Goal: Use online tool/utility: Utilize a website feature to perform a specific function

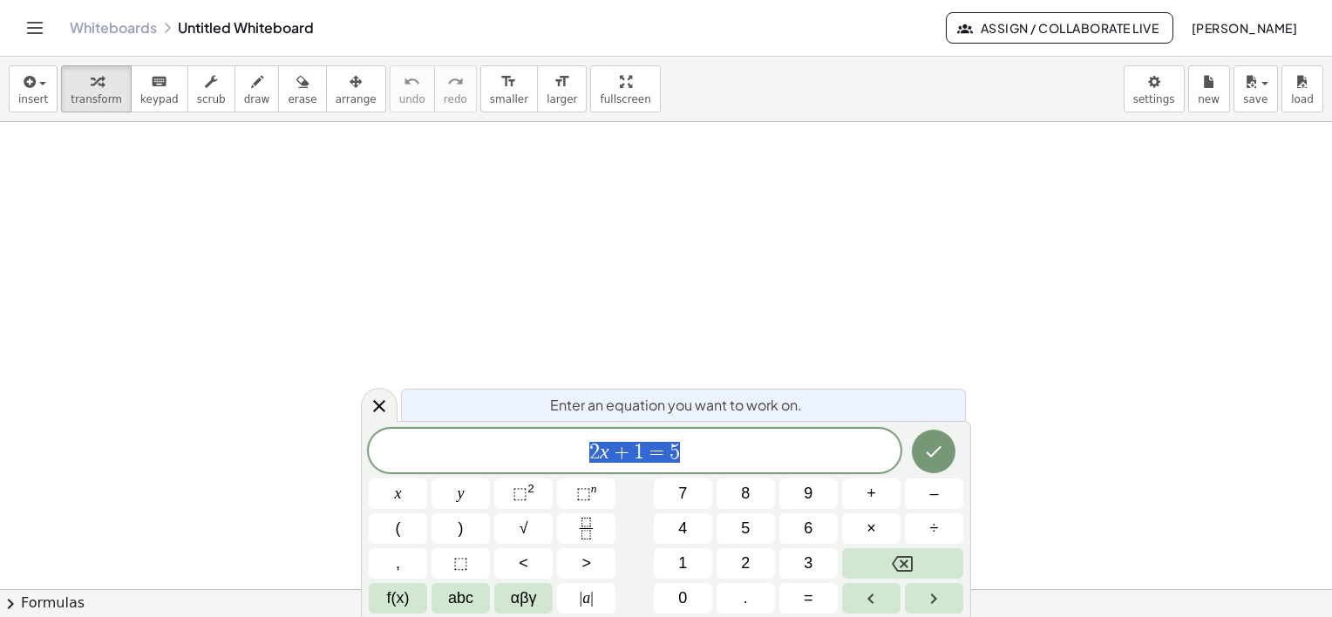
drag, startPoint x: 703, startPoint y: 457, endPoint x: 554, endPoint y: 445, distance: 149.6
click at [554, 445] on span "2 x + 1 = 5" at bounding box center [635, 452] width 532 height 24
click at [389, 601] on span "f(x)" at bounding box center [398, 599] width 23 height 24
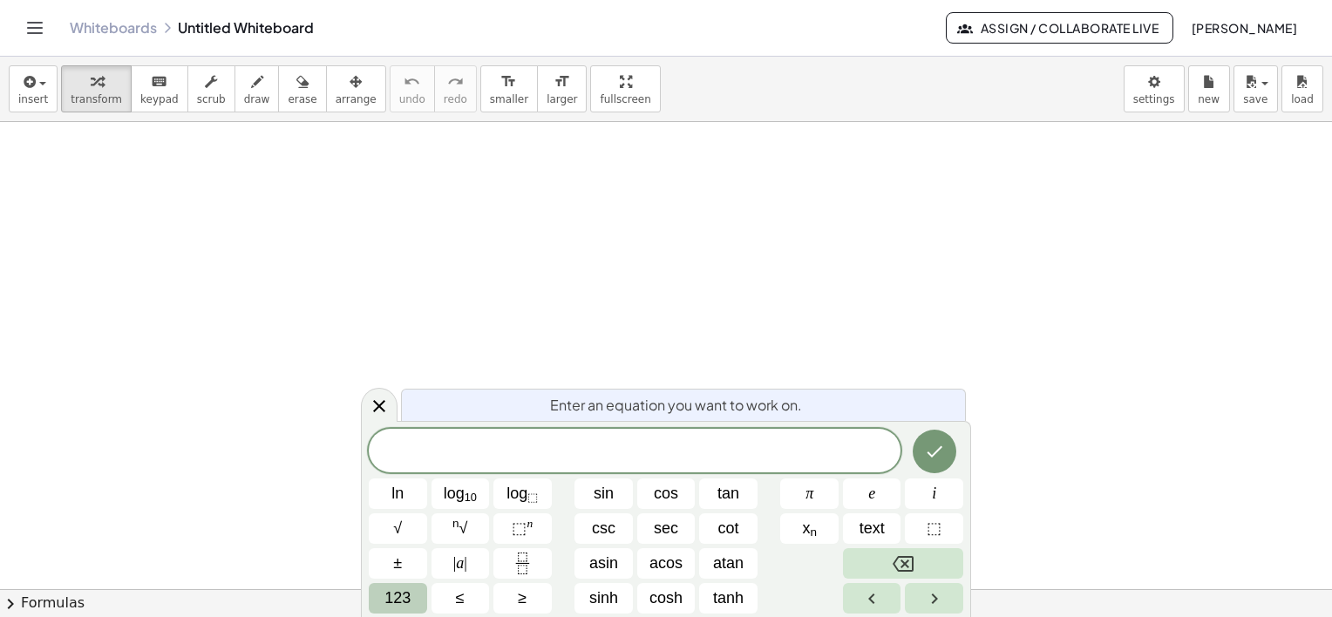
click at [389, 601] on span "123" at bounding box center [397, 599] width 26 height 24
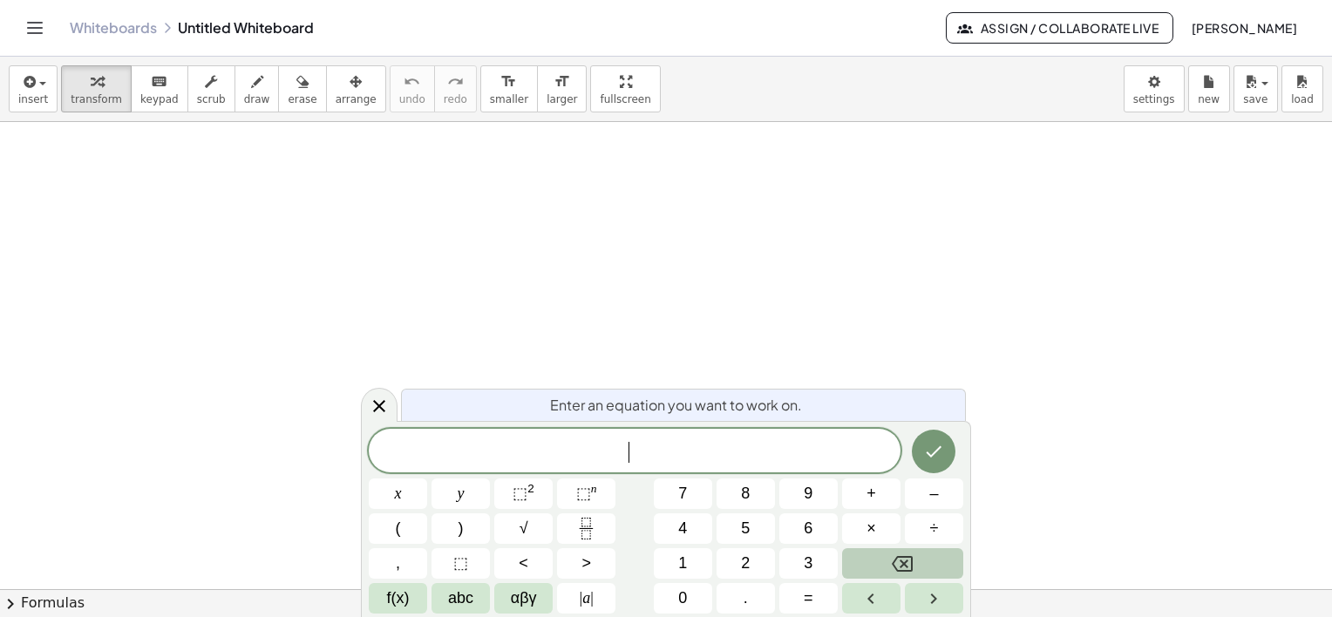
click at [640, 452] on span "​" at bounding box center [635, 452] width 532 height 24
drag, startPoint x: 666, startPoint y: 448, endPoint x: 656, endPoint y: 451, distance: 10.8
click at [656, 451] on span "5 x 5 ​" at bounding box center [635, 452] width 532 height 24
click at [638, 459] on span "5 x 5 ​" at bounding box center [635, 452] width 532 height 24
click at [691, 457] on span "5 + ​ 5" at bounding box center [635, 452] width 532 height 24
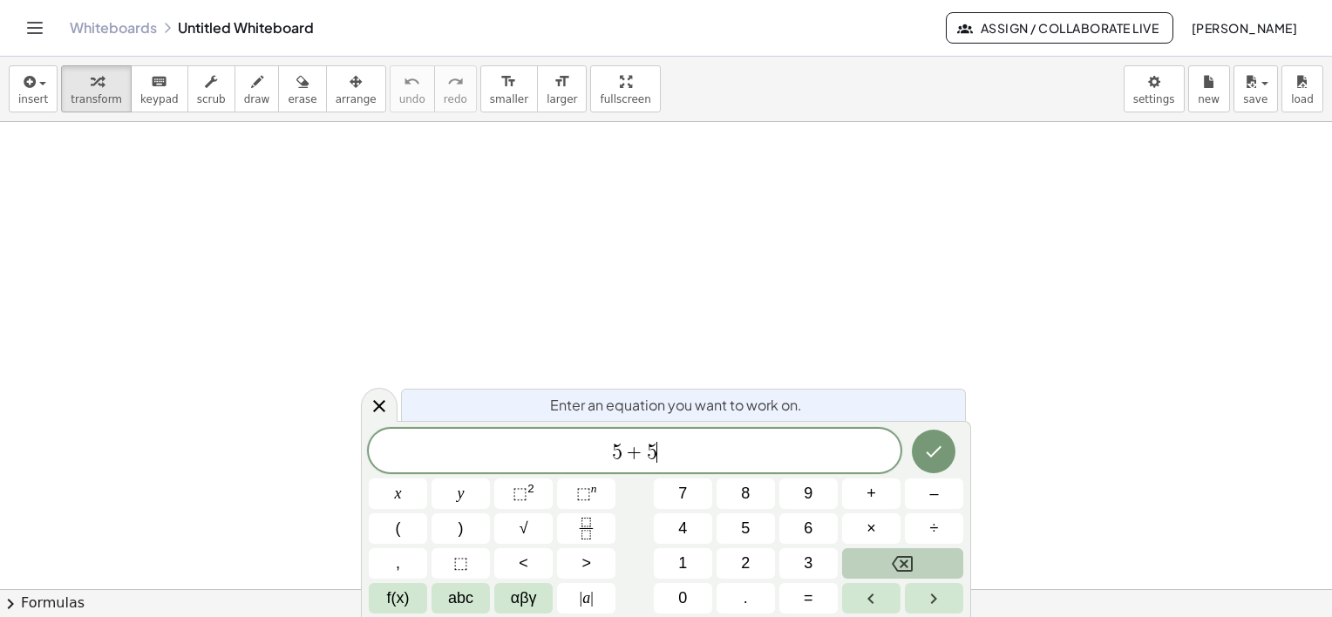
click at [675, 455] on span "5 + 5 ​" at bounding box center [635, 452] width 532 height 24
click at [608, 452] on span "5 + 5 ​" at bounding box center [635, 452] width 532 height 24
click at [667, 455] on span "5 + 5 ​" at bounding box center [635, 452] width 532 height 24
click at [560, 459] on span "5" at bounding box center [564, 452] width 10 height 21
click at [717, 456] on span "​ 5 + 5 + 5 + 5 + 5" at bounding box center [635, 452] width 532 height 24
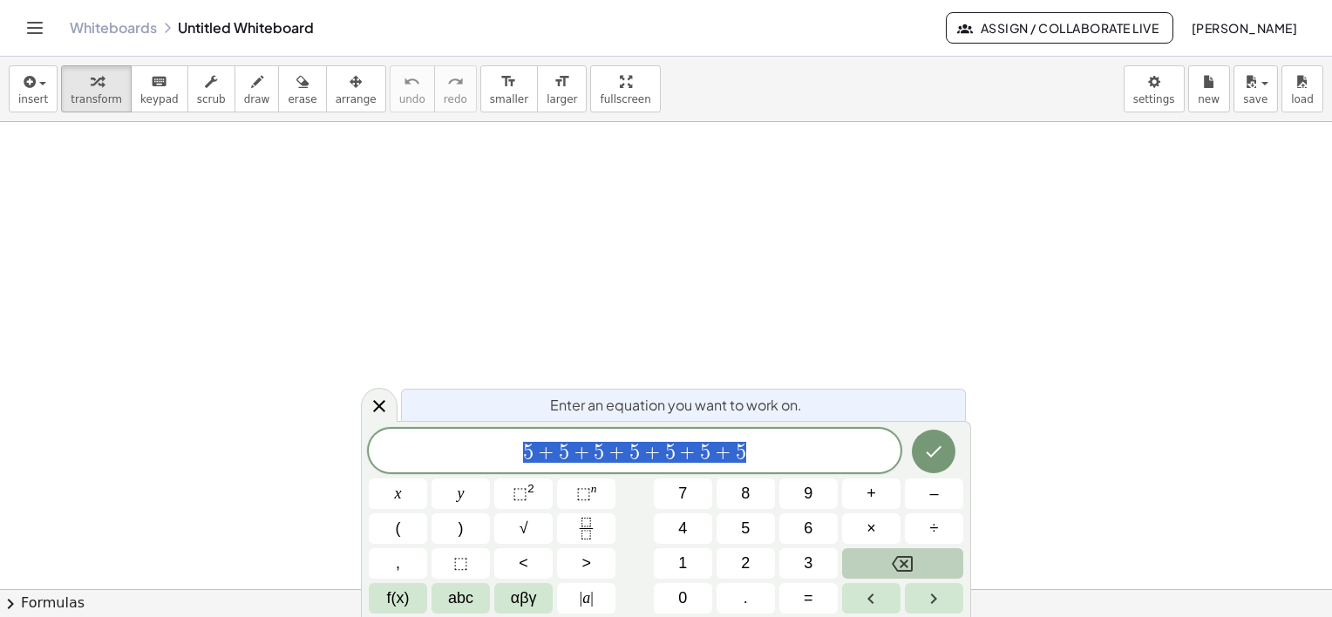
drag, startPoint x: 531, startPoint y: 449, endPoint x: 765, endPoint y: 443, distance: 234.6
click at [774, 453] on span "5 + 5 + 5 + 5 + 5 + 5 + 5 ​" at bounding box center [635, 452] width 532 height 24
drag, startPoint x: 523, startPoint y: 453, endPoint x: 765, endPoint y: 460, distance: 242.4
click at [509, 454] on span "​ 5 + 5 + 5 + 5 + 5 + 5 + 5" at bounding box center [635, 452] width 532 height 24
click at [765, 450] on span "​ 5 + 5 + 5 + 5 + 5 + 5 + 5" at bounding box center [635, 452] width 532 height 24
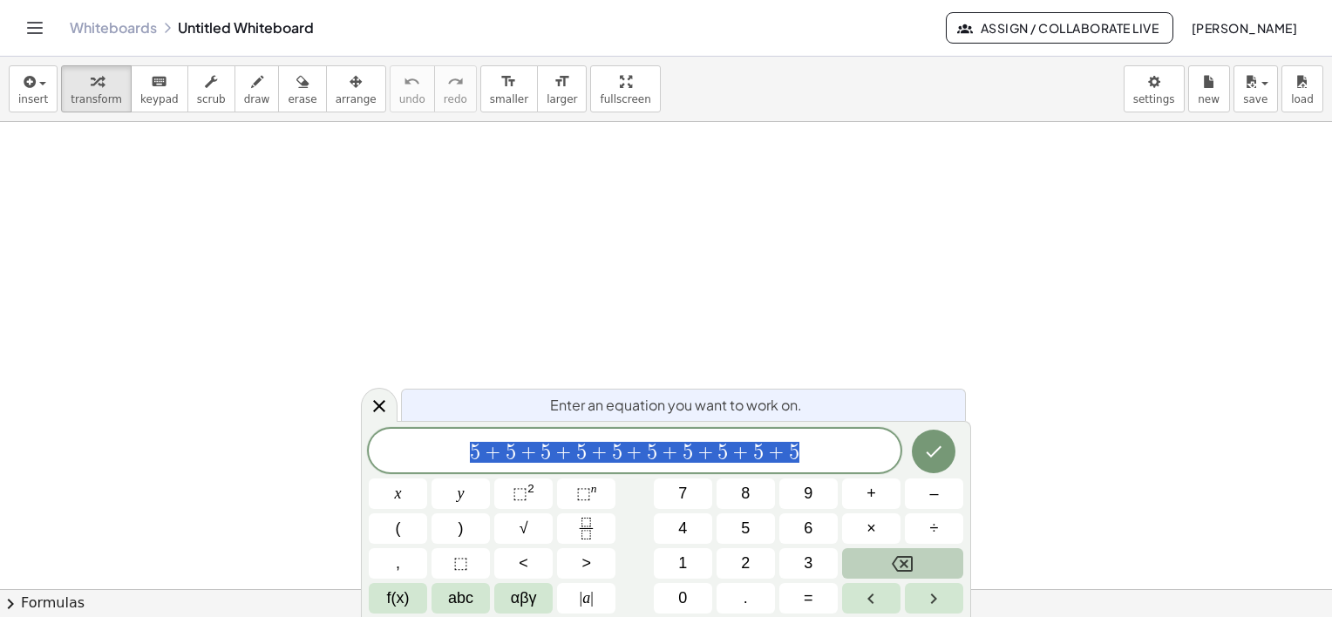
drag, startPoint x: 811, startPoint y: 443, endPoint x: 419, endPoint y: 462, distance: 391.9
click at [419, 462] on span "5 + 5 + 5 + 5 + 5 + 5 + 5 + 5 + 5 + 5" at bounding box center [635, 452] width 532 height 24
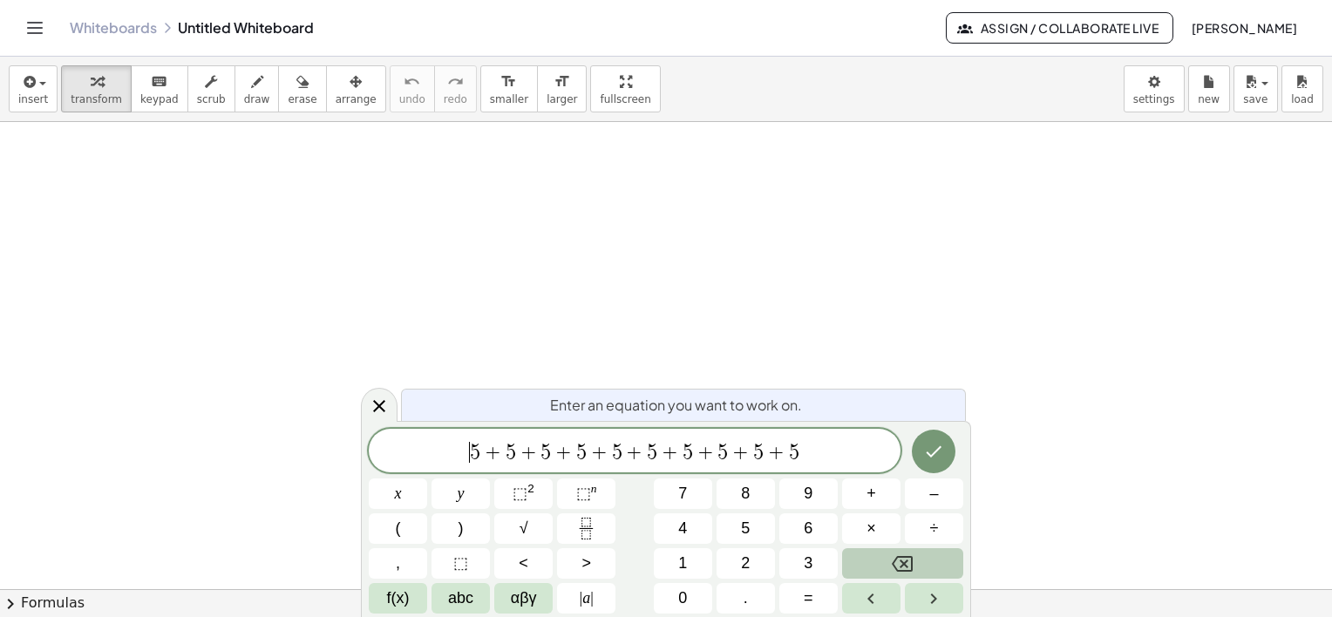
click at [460, 459] on span "​ 5 + 5 + 5 + 5 + 5 + 5 + 5 + 5 + 5 + 5" at bounding box center [635, 452] width 532 height 24
click at [819, 440] on span "5 + 5 + 5 + 5 + 5 + 5 + 5 + 5 + 5 + 5 ​" at bounding box center [635, 452] width 532 height 24
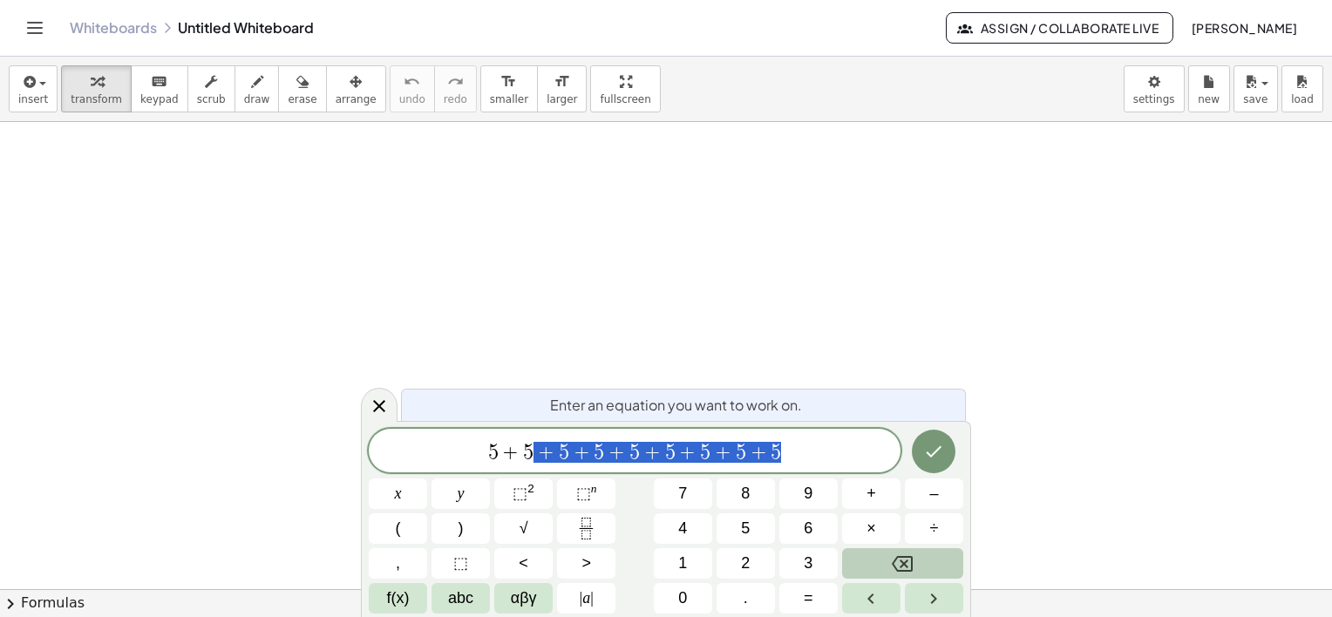
drag, startPoint x: 784, startPoint y: 452, endPoint x: 545, endPoint y: 468, distance: 239.4
click at [545, 468] on div "**********" at bounding box center [635, 451] width 532 height 44
drag, startPoint x: 656, startPoint y: 452, endPoint x: 614, endPoint y: 457, distance: 42.1
click at [614, 457] on span "5 + 5" at bounding box center [635, 452] width 532 height 24
click at [672, 450] on span "2 x 5 ​" at bounding box center [635, 452] width 532 height 24
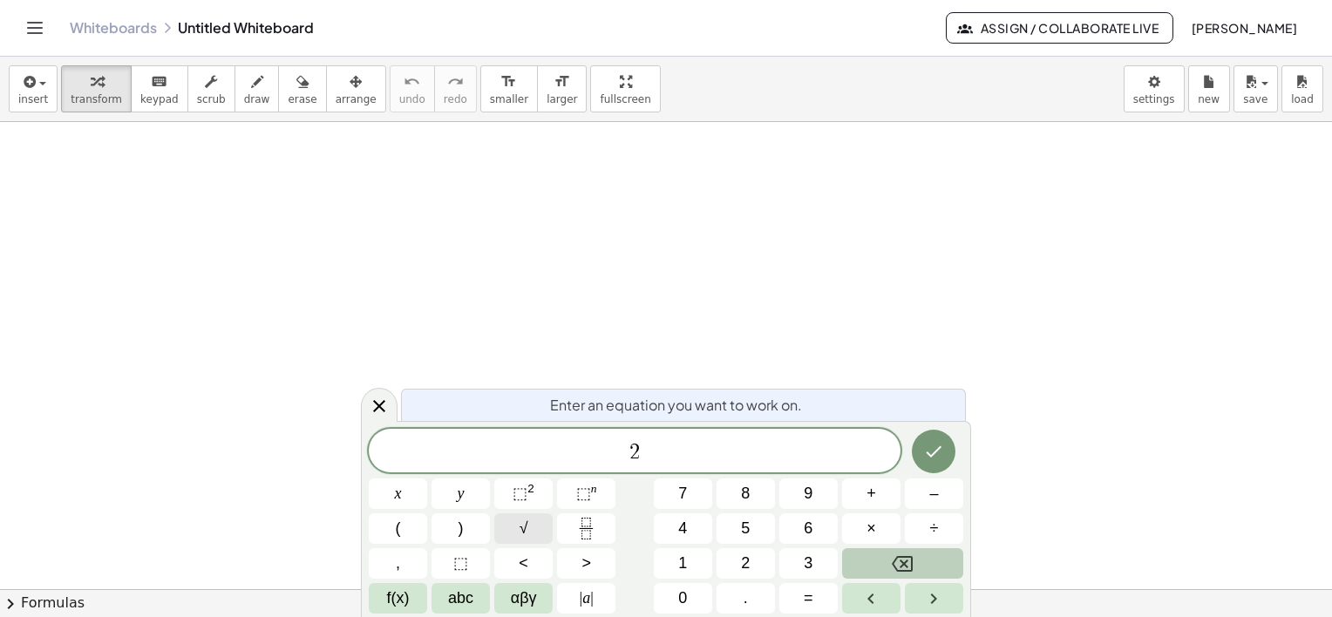
click at [524, 529] on span "√" at bounding box center [524, 529] width 9 height 24
click at [624, 449] on span "√" at bounding box center [630, 451] width 17 height 20
click at [622, 452] on span "√" at bounding box center [630, 451] width 17 height 20
click at [869, 530] on span "×" at bounding box center [871, 529] width 10 height 24
drag, startPoint x: 671, startPoint y: 453, endPoint x: 585, endPoint y: 453, distance: 86.3
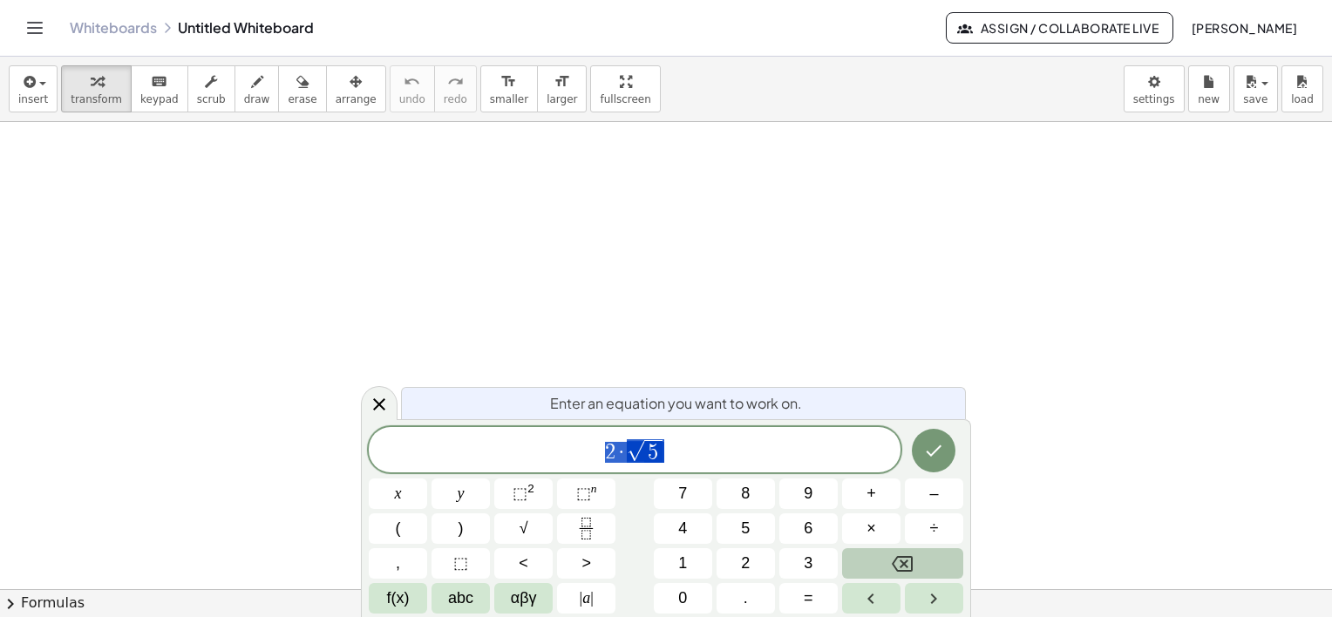
click at [585, 453] on span "2 · √ 5" at bounding box center [635, 451] width 532 height 27
click at [689, 452] on span "2 · √ 5" at bounding box center [635, 451] width 532 height 27
drag, startPoint x: 674, startPoint y: 452, endPoint x: 590, endPoint y: 449, distance: 83.8
click at [590, 449] on span "2 · √ 5" at bounding box center [635, 451] width 532 height 27
drag, startPoint x: 621, startPoint y: 456, endPoint x: 602, endPoint y: 456, distance: 18.3
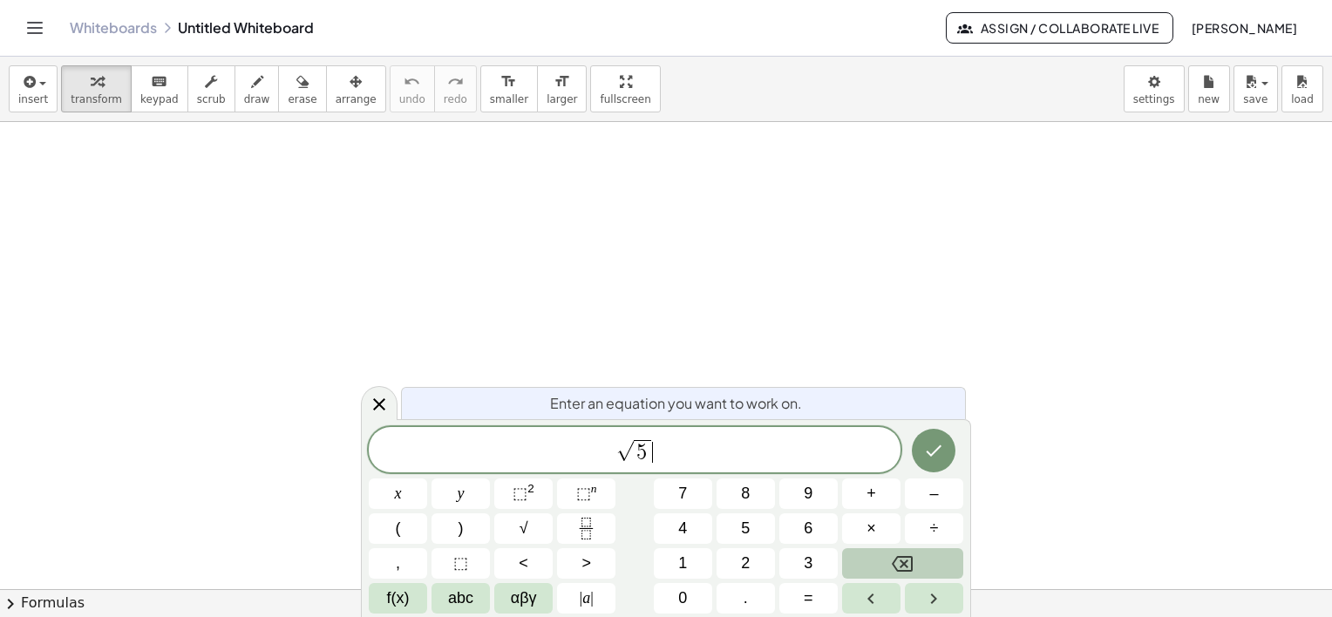
click at [671, 450] on span "√ 5 ​" at bounding box center [635, 451] width 532 height 27
drag, startPoint x: 645, startPoint y: 451, endPoint x: 588, endPoint y: 457, distance: 57.0
click at [661, 432] on div "√ 5 ​" at bounding box center [635, 449] width 532 height 45
click at [873, 500] on span "+" at bounding box center [871, 494] width 10 height 24
click at [863, 492] on button "+" at bounding box center [871, 494] width 58 height 31
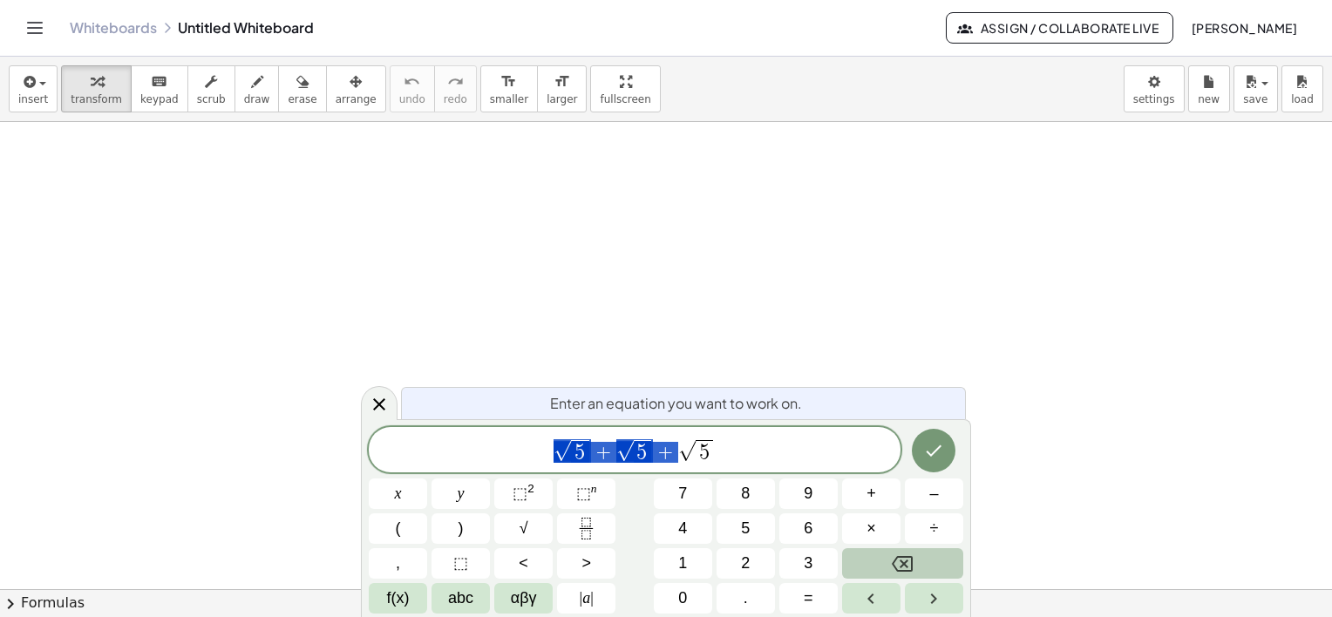
drag, startPoint x: 673, startPoint y: 456, endPoint x: 564, endPoint y: 456, distance: 109.0
click at [881, 524] on button "×" at bounding box center [871, 528] width 58 height 31
click at [614, 455] on span "3 · ​ √ 5" at bounding box center [635, 451] width 532 height 27
drag, startPoint x: 673, startPoint y: 453, endPoint x: 596, endPoint y: 457, distance: 76.8
click at [596, 457] on span "3 · √ 5" at bounding box center [635, 451] width 532 height 27
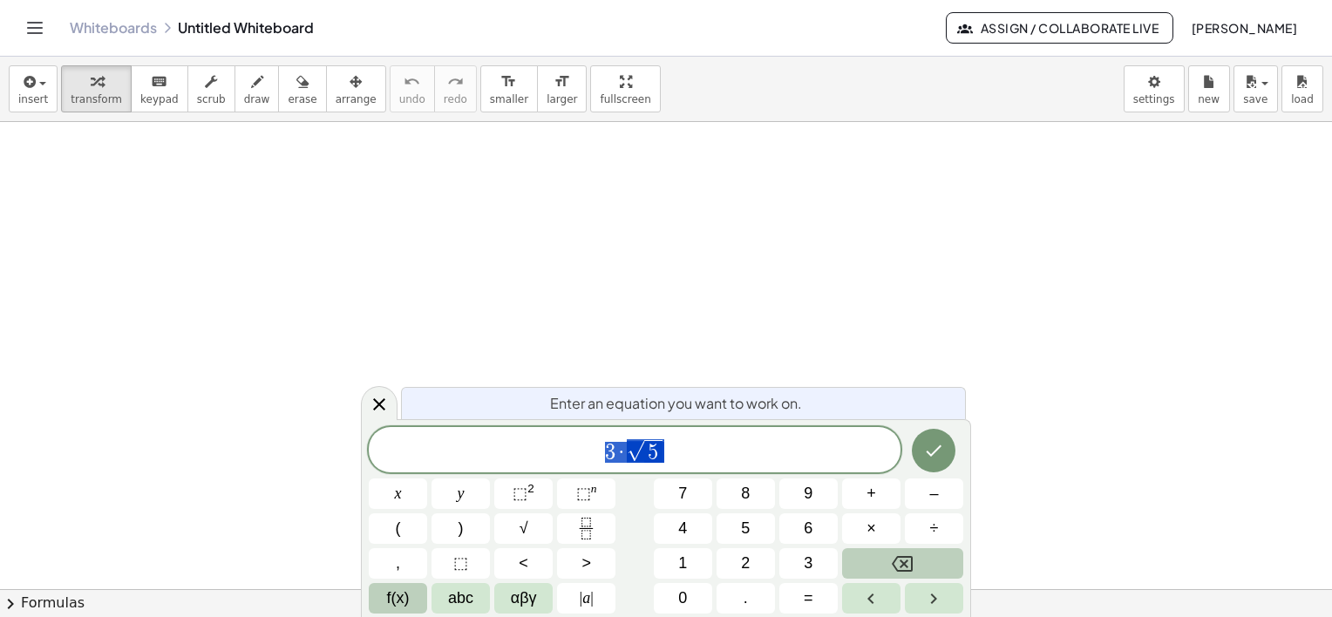
click at [398, 593] on span "f(x)" at bounding box center [398, 599] width 23 height 24
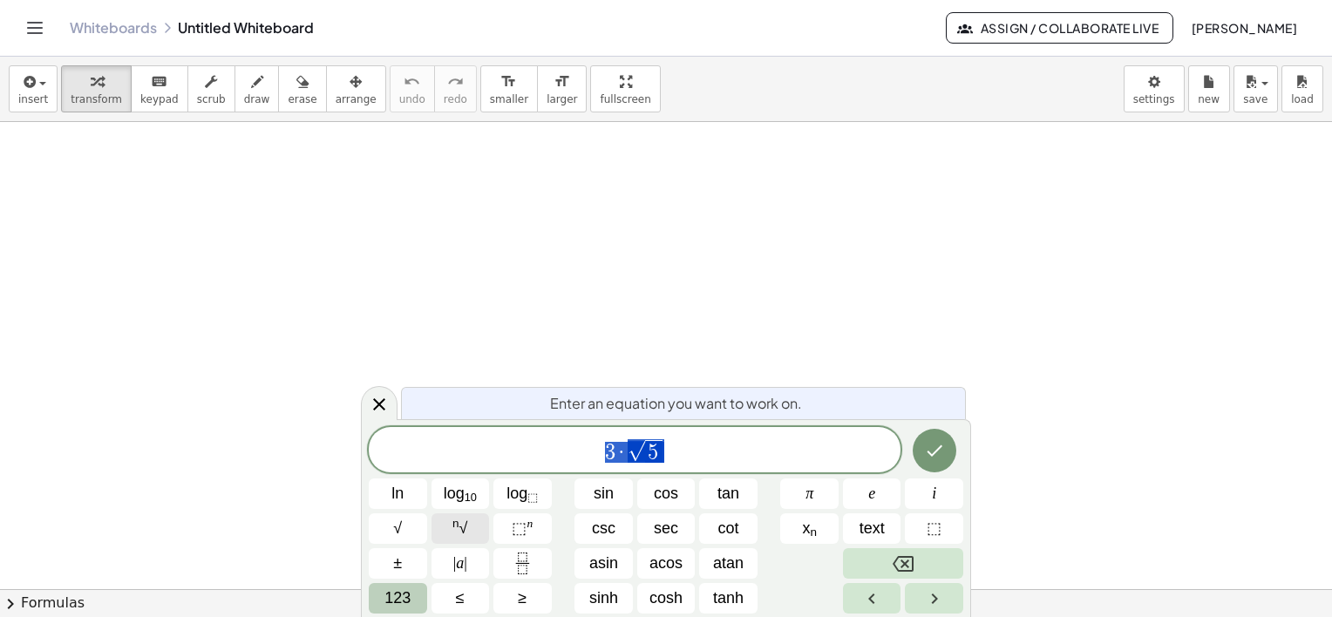
click at [467, 526] on span "n √" at bounding box center [459, 529] width 15 height 24
click at [455, 524] on sup "n" at bounding box center [455, 523] width 7 height 13
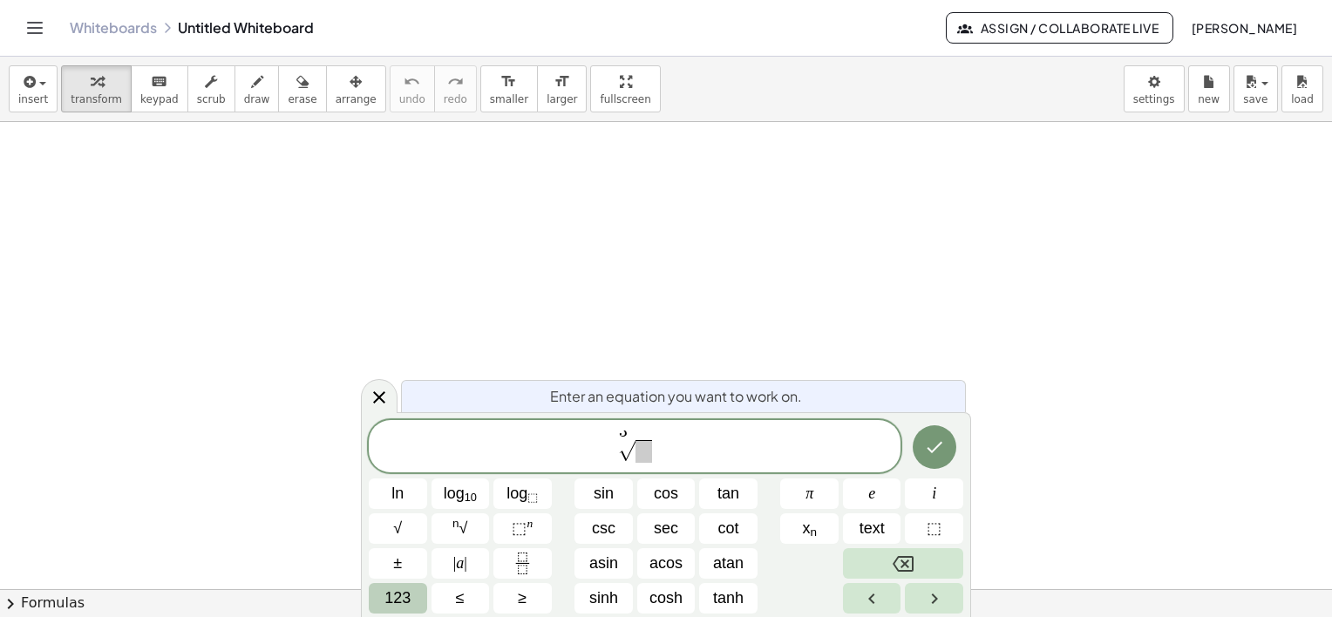
click at [643, 464] on span "3 ​ √" at bounding box center [635, 448] width 532 height 34
click at [642, 452] on span at bounding box center [638, 451] width 17 height 23
click at [668, 452] on span "3 √ 5 ​ 5" at bounding box center [635, 448] width 532 height 34
drag, startPoint x: 669, startPoint y: 456, endPoint x: 611, endPoint y: 449, distance: 58.0
click at [611, 449] on span "3 √ 5" at bounding box center [635, 448] width 532 height 34
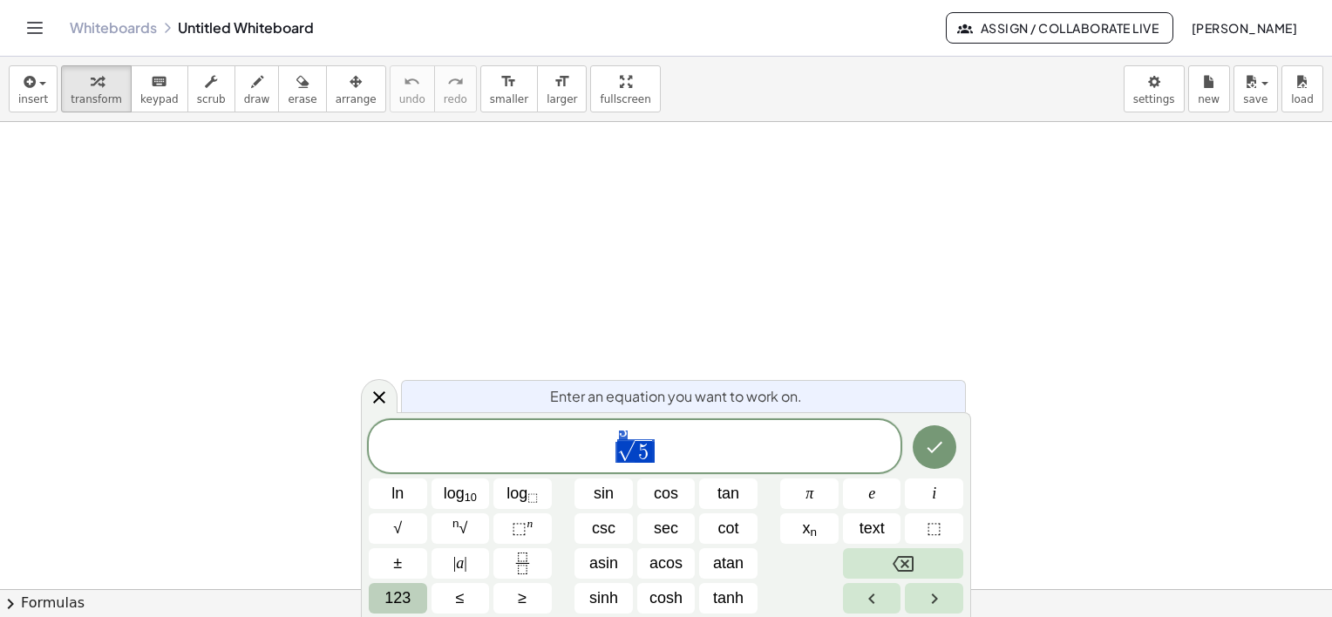
click at [676, 453] on span "3 √ 5" at bounding box center [635, 448] width 532 height 34
click at [383, 600] on button "123" at bounding box center [398, 598] width 58 height 31
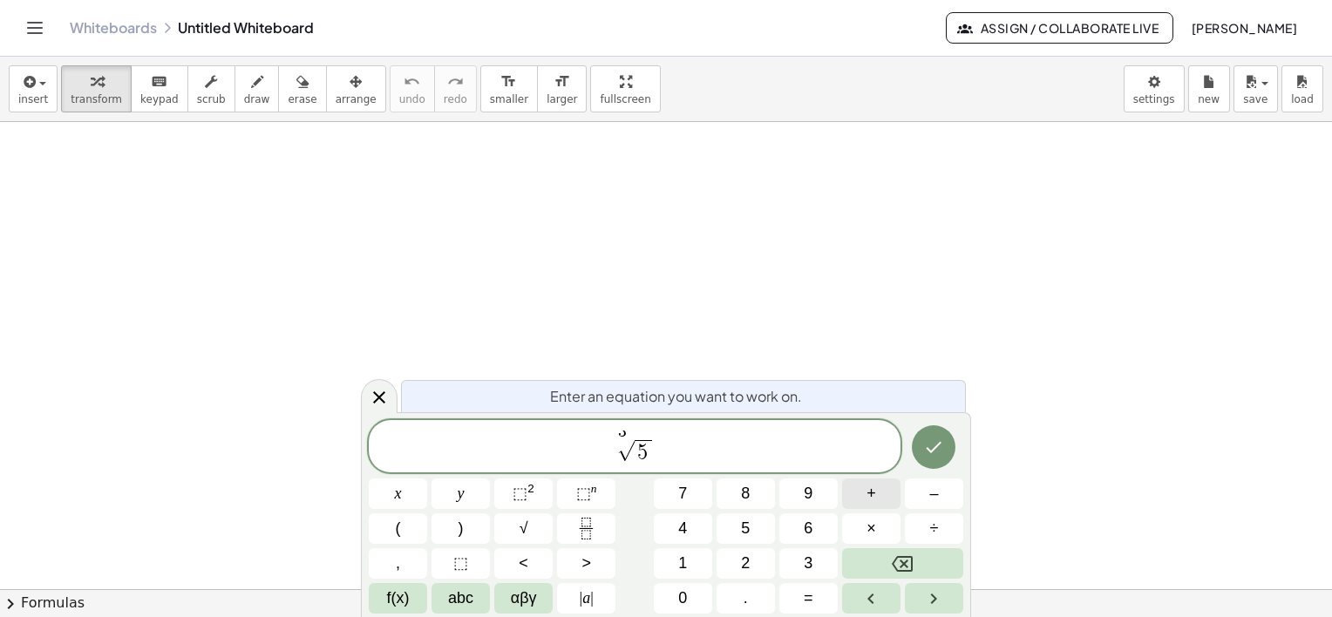
click at [863, 505] on button "+" at bounding box center [871, 494] width 58 height 31
click at [868, 495] on span "+" at bounding box center [871, 494] width 10 height 24
click at [941, 446] on icon "Done" at bounding box center [933, 447] width 21 height 21
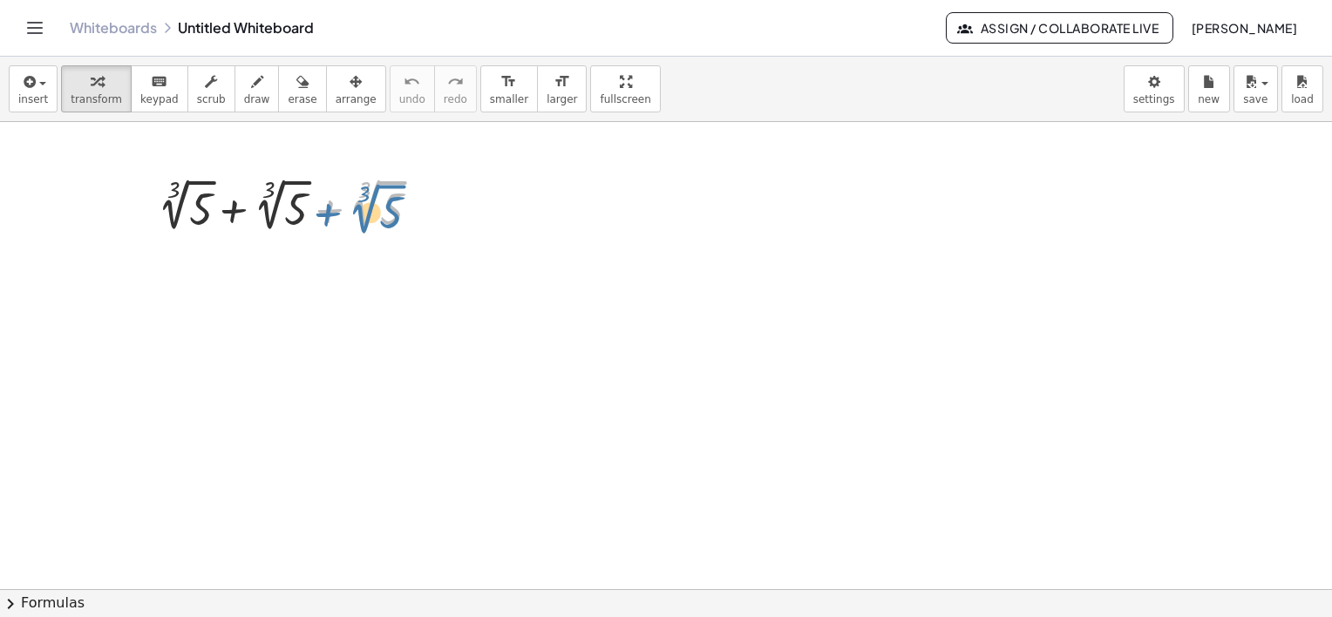
drag, startPoint x: 314, startPoint y: 214, endPoint x: 334, endPoint y: 228, distance: 23.9
click at [334, 228] on div at bounding box center [296, 205] width 294 height 64
click at [393, 194] on div at bounding box center [296, 205] width 294 height 64
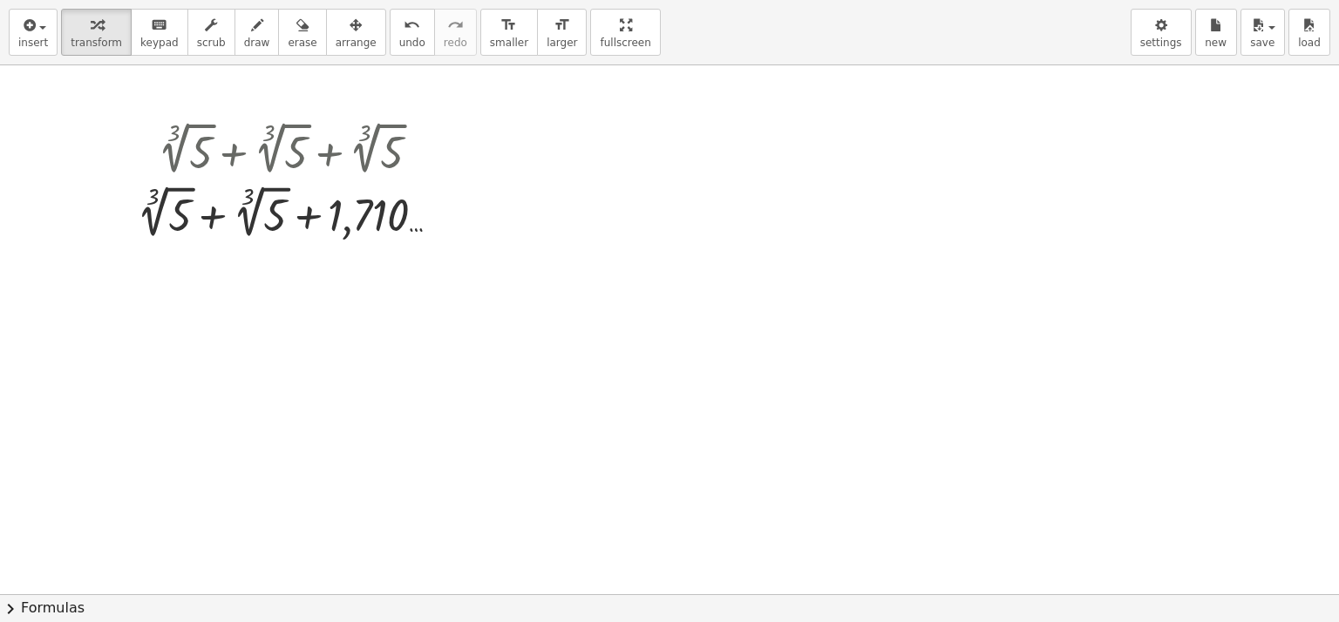
click at [586, 174] on div "insert select one: Math Expression Function Text Youtube Video Graphing Geometr…" at bounding box center [669, 311] width 1339 height 622
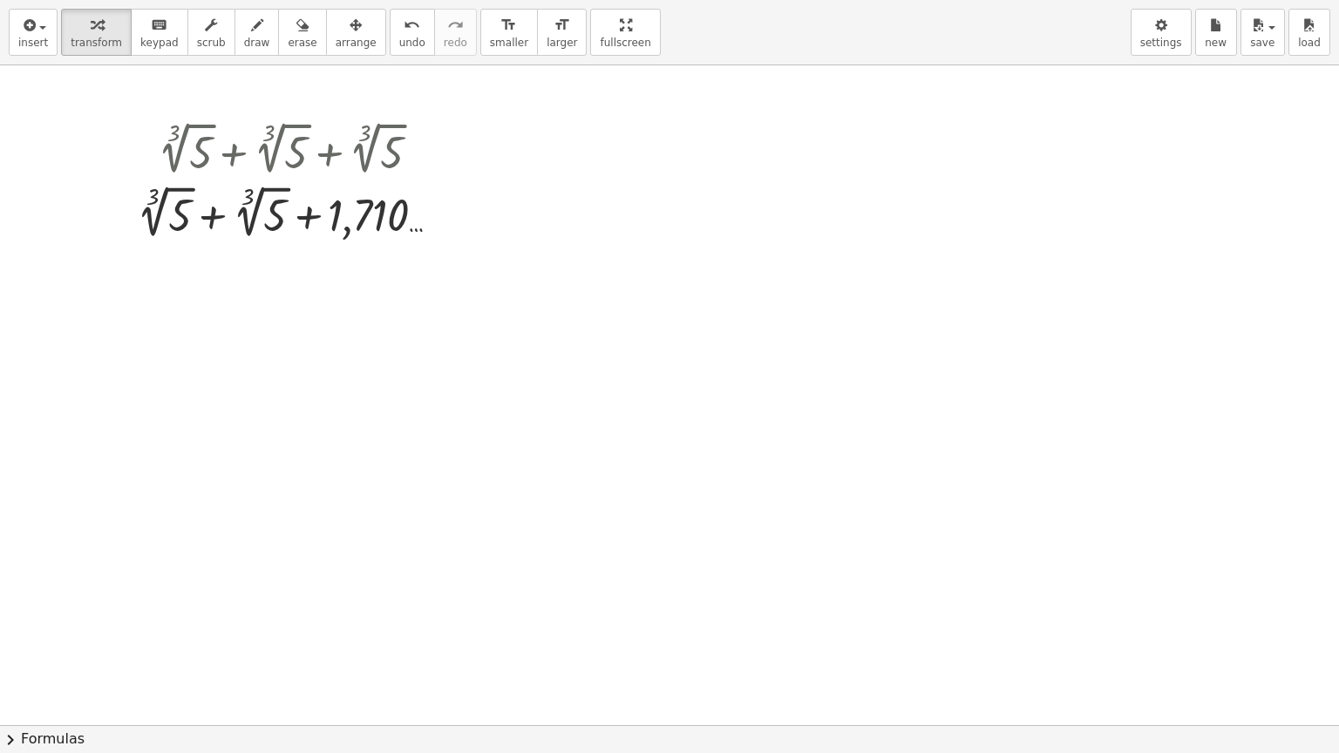
drag, startPoint x: 568, startPoint y: 21, endPoint x: 565, endPoint y: -70, distance: 90.7
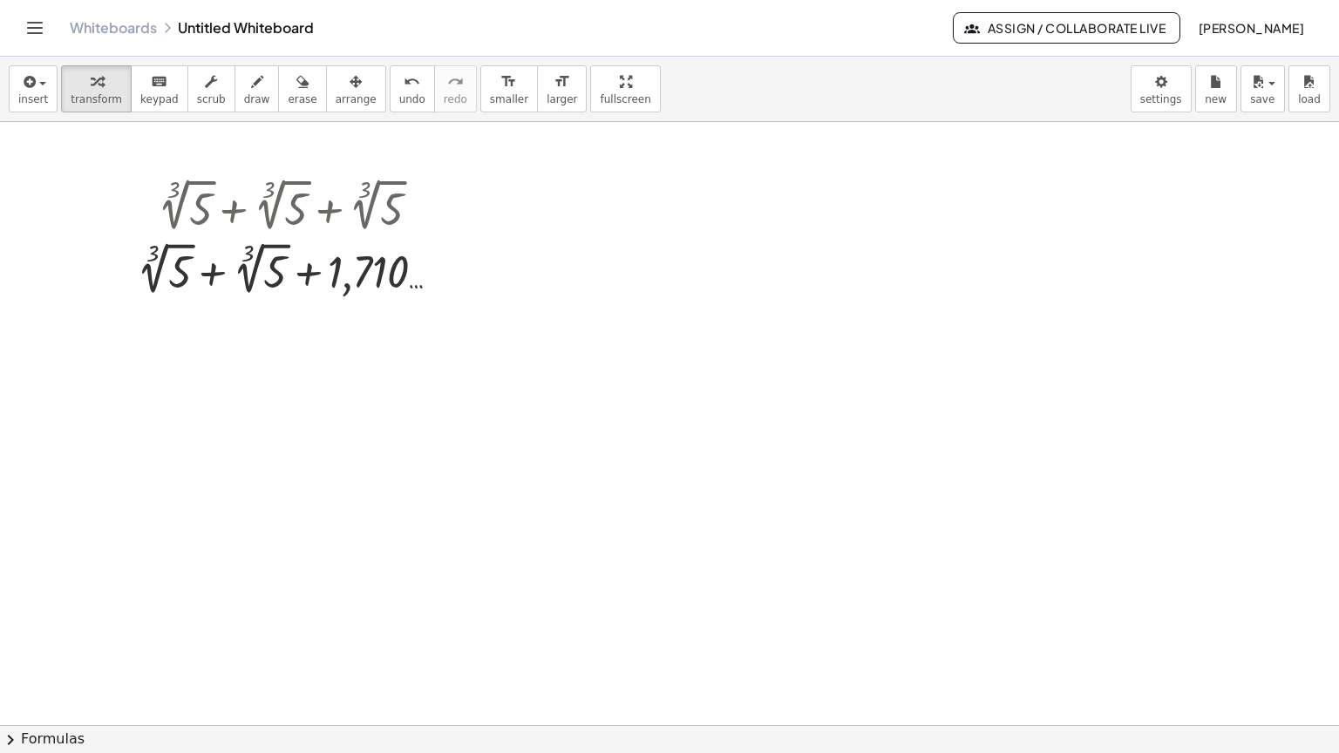
click at [565, 0] on html "Graspable Math Activities Get Started Activity Bank Assigned Work Classes White…" at bounding box center [669, 376] width 1339 height 753
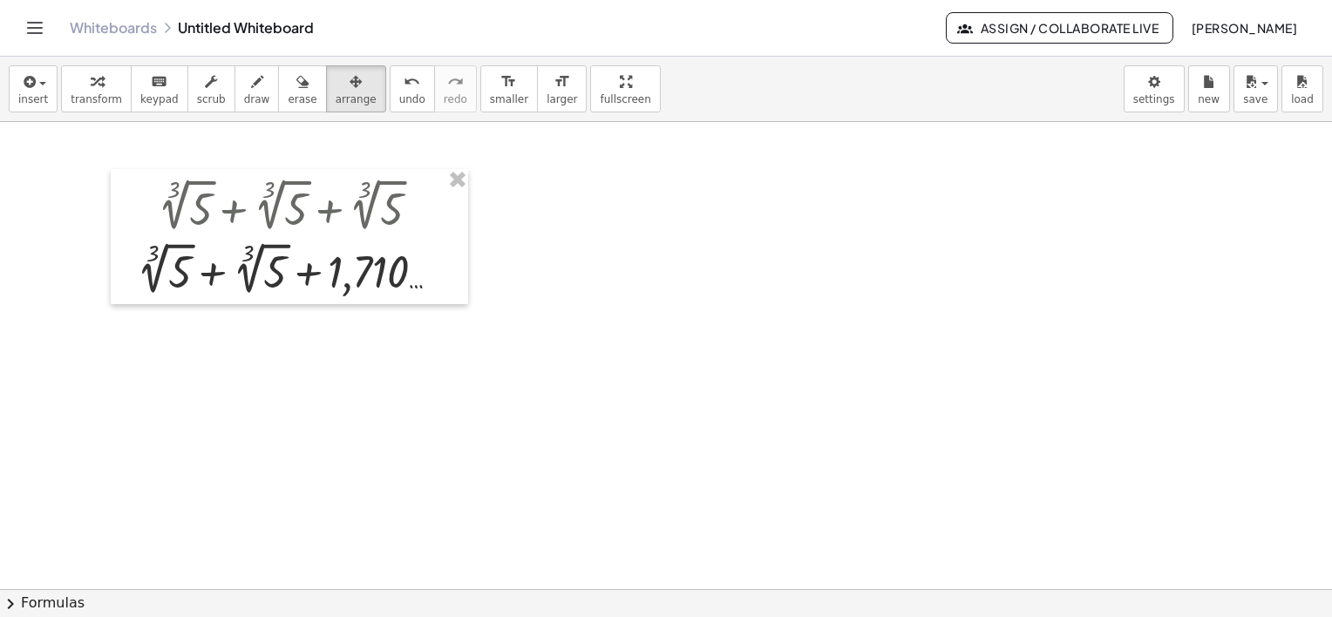
drag, startPoint x: 317, startPoint y: 86, endPoint x: 394, endPoint y: 255, distance: 184.9
click at [350, 86] on icon "button" at bounding box center [356, 81] width 12 height 21
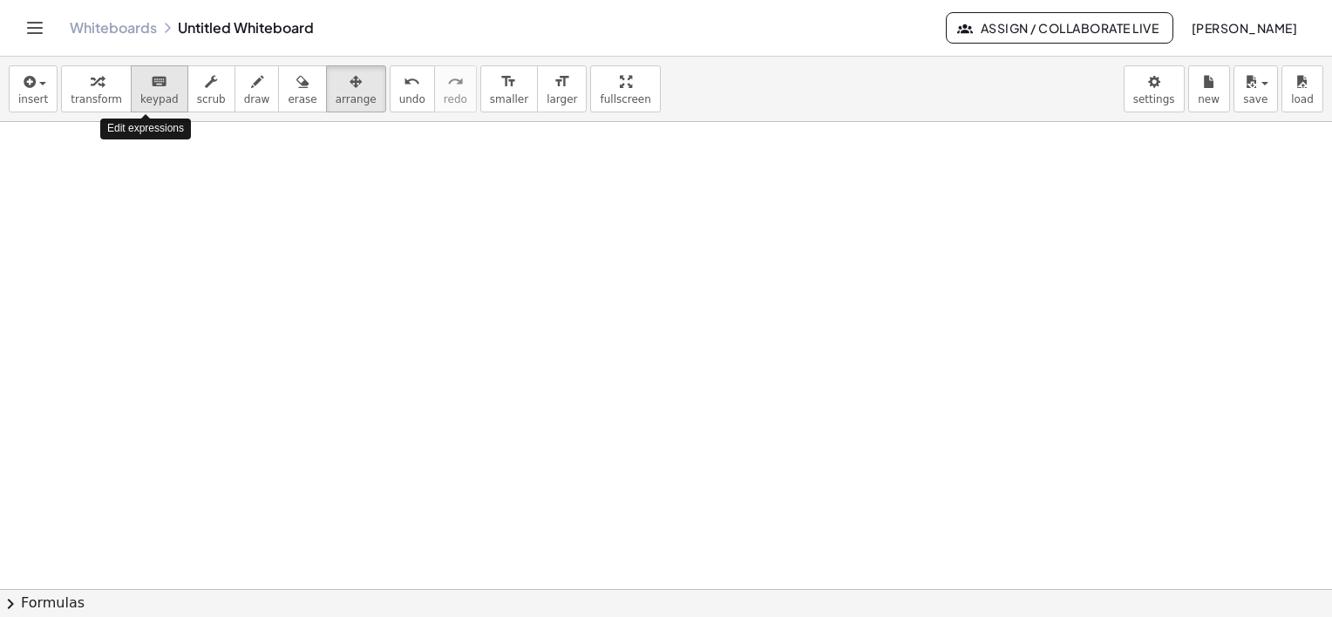
click at [151, 89] on icon "keyboard" at bounding box center [159, 81] width 17 height 21
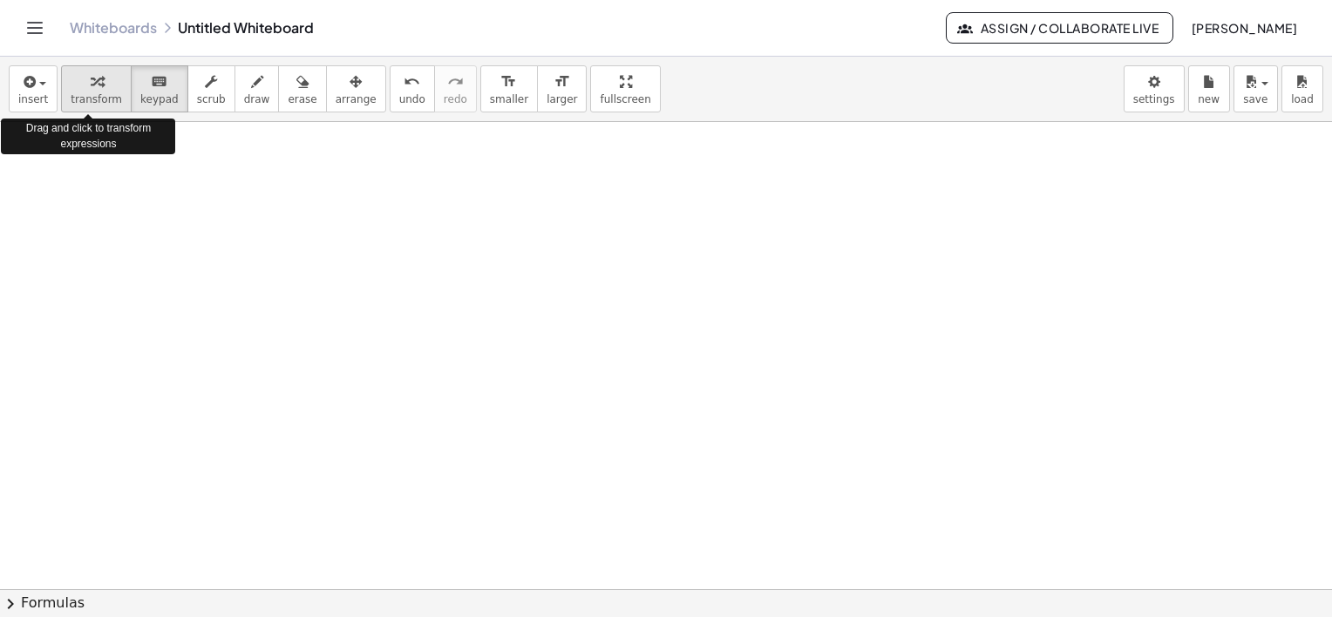
click at [91, 83] on icon "button" at bounding box center [97, 81] width 12 height 21
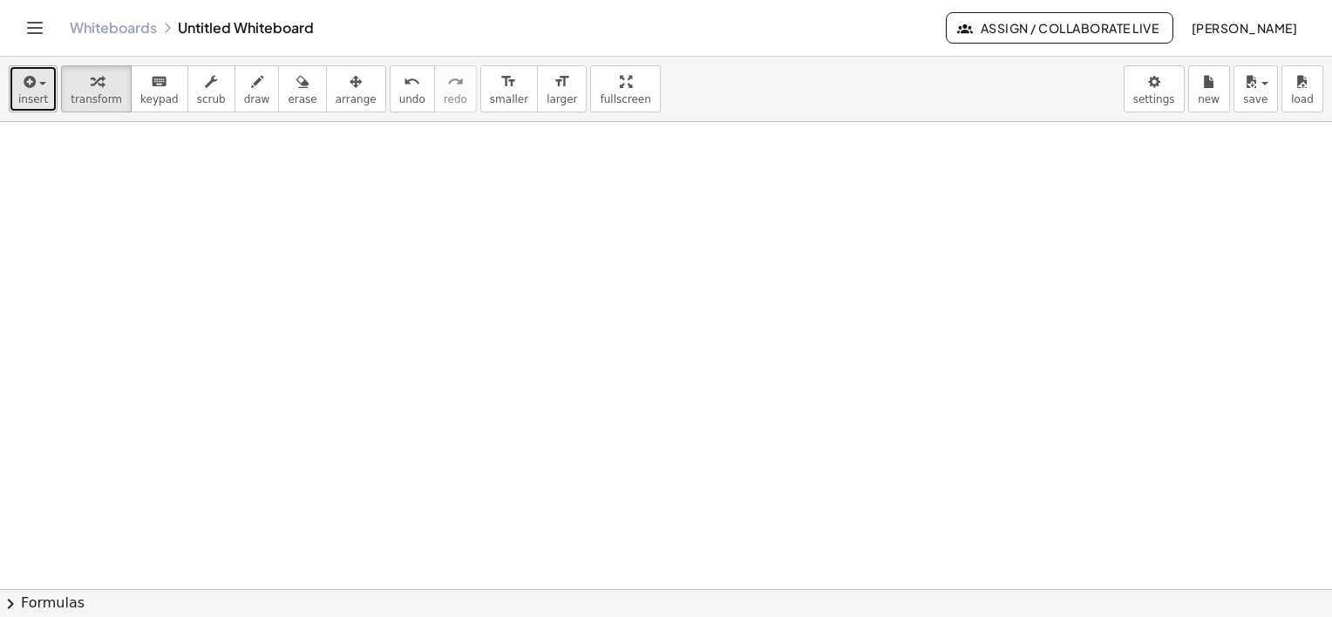
click at [24, 78] on icon "button" at bounding box center [28, 81] width 16 height 21
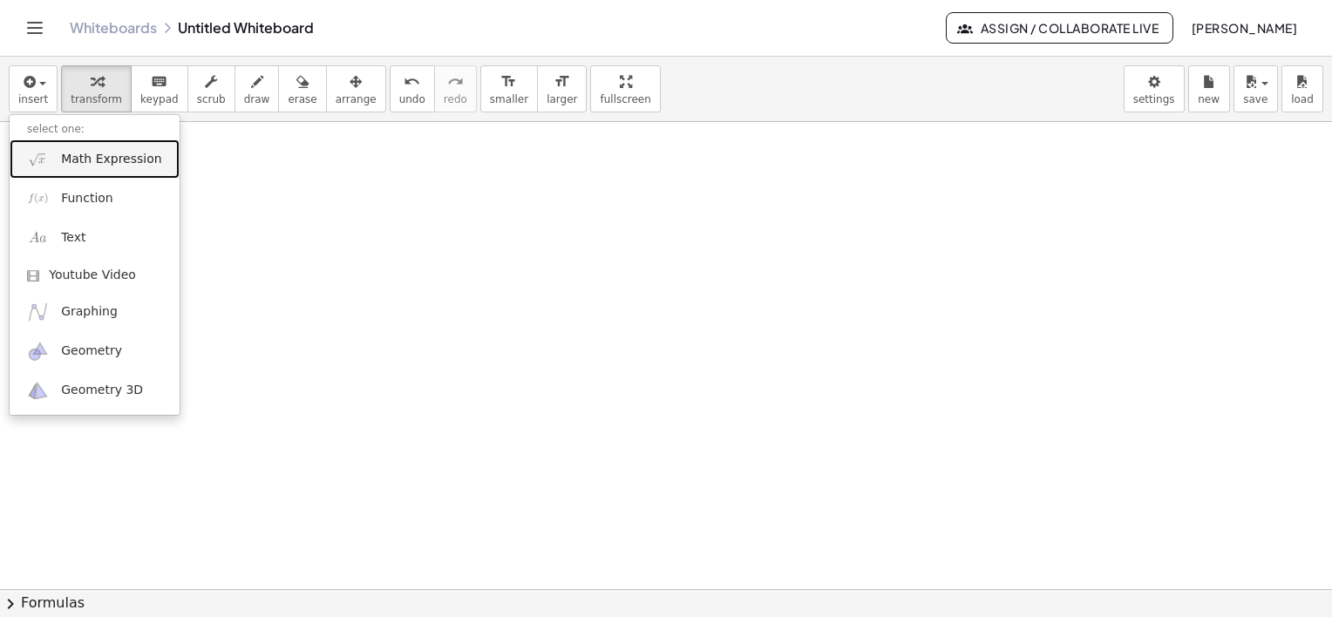
click at [114, 157] on span "Math Expression" at bounding box center [111, 159] width 100 height 17
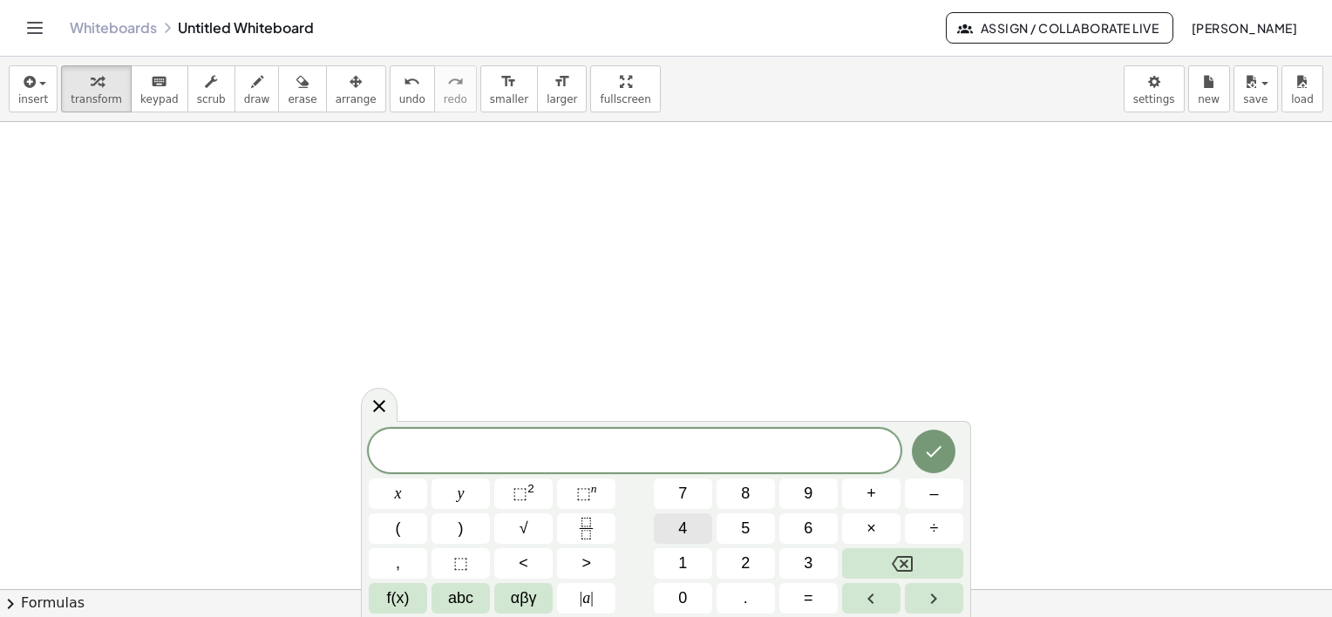
click at [687, 523] on button "4" at bounding box center [683, 528] width 58 height 31
click at [873, 522] on span "×" at bounding box center [871, 529] width 10 height 24
click at [521, 527] on span "√" at bounding box center [524, 529] width 9 height 24
click at [690, 458] on span "4 · √ 5 ​" at bounding box center [635, 451] width 532 height 27
click at [506, 531] on button "√" at bounding box center [523, 528] width 58 height 31
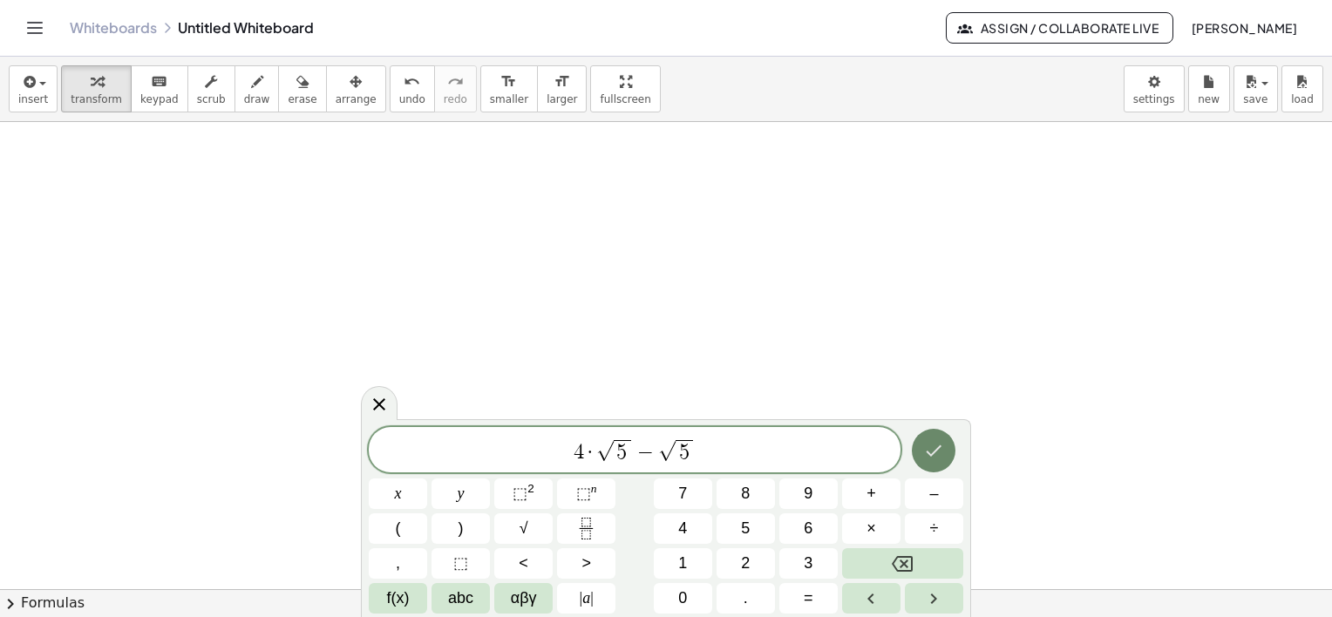
click at [940, 452] on icon "Done" at bounding box center [933, 450] width 21 height 21
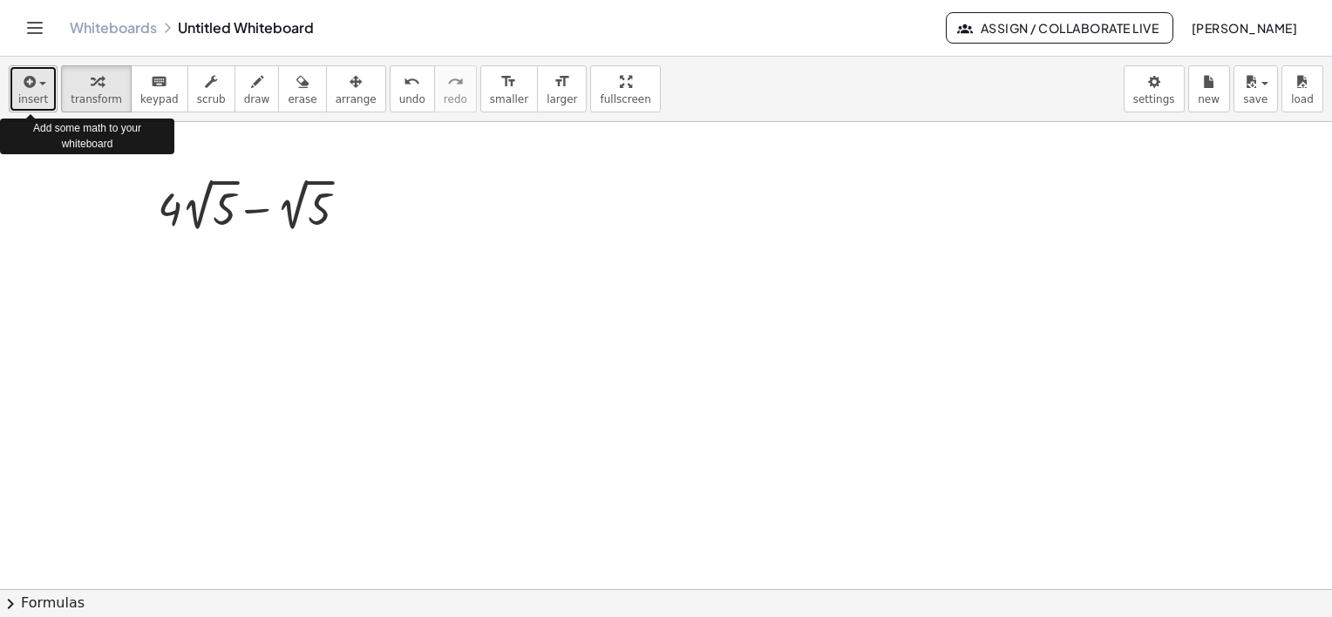
click at [31, 93] on span "insert" at bounding box center [33, 99] width 30 height 12
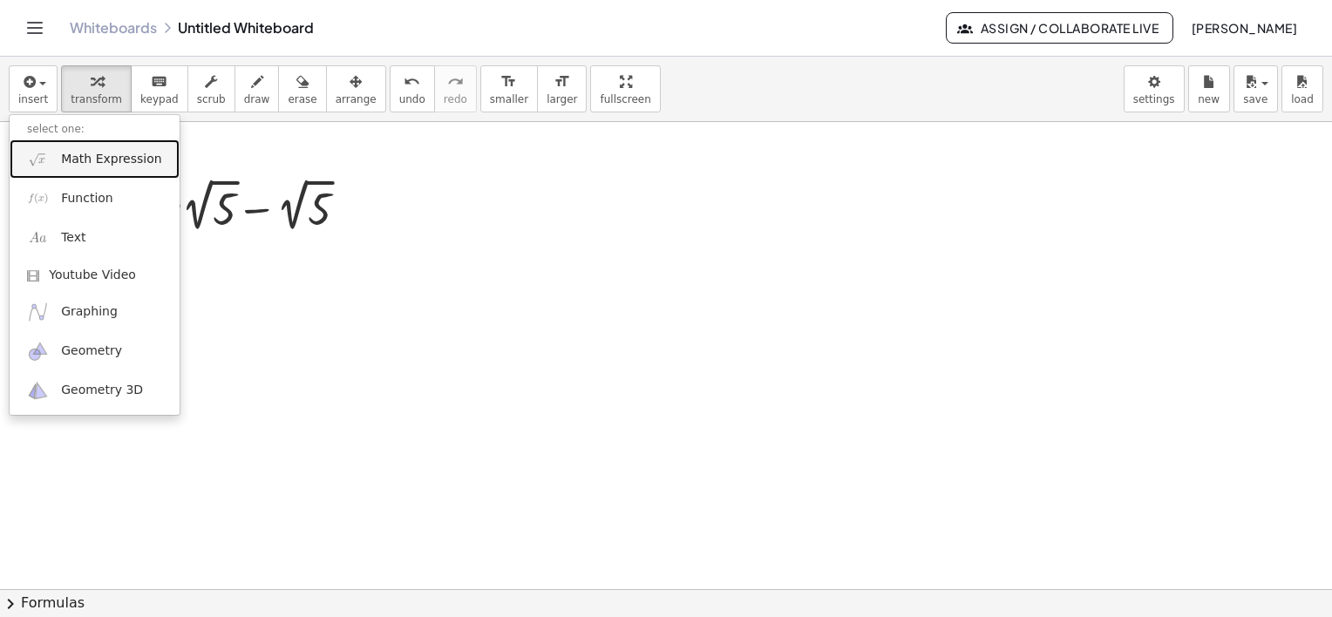
click at [70, 160] on span "Math Expression" at bounding box center [111, 159] width 100 height 17
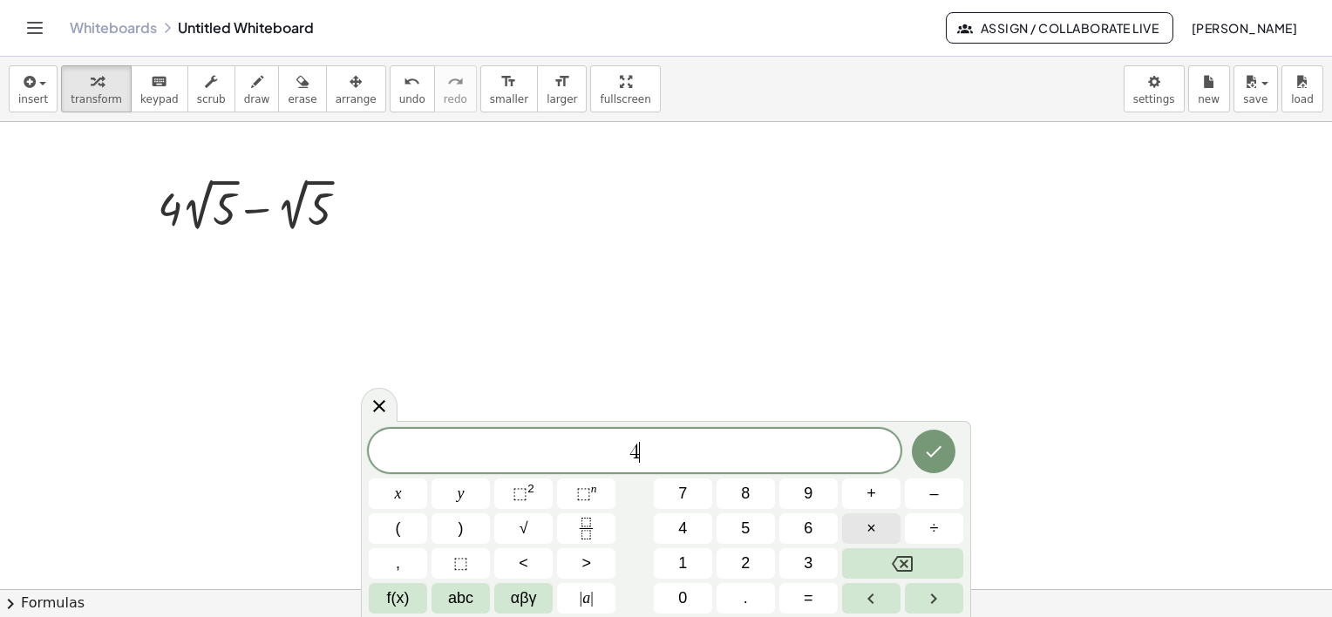
click at [871, 520] on span "×" at bounding box center [871, 529] width 10 height 24
click at [930, 457] on icon "Done" at bounding box center [933, 451] width 21 height 21
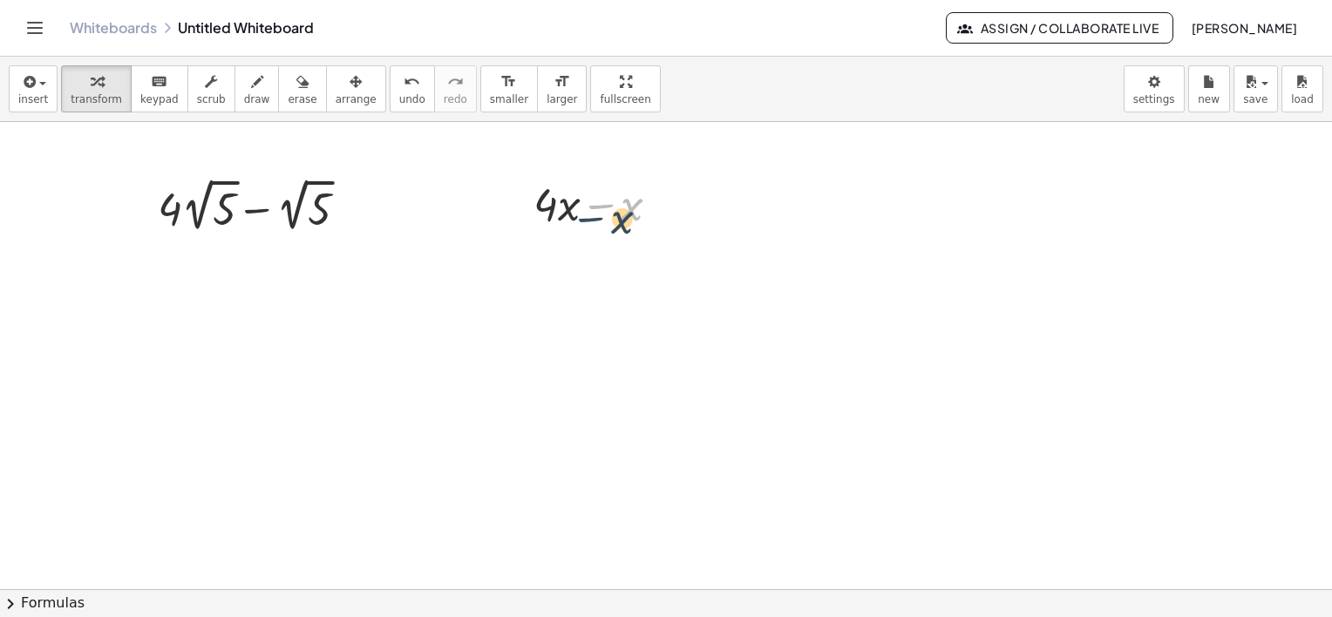
drag, startPoint x: 604, startPoint y: 201, endPoint x: 621, endPoint y: 199, distance: 16.8
click at [621, 199] on div at bounding box center [604, 202] width 158 height 59
click at [25, 82] on icon "button" at bounding box center [28, 81] width 16 height 21
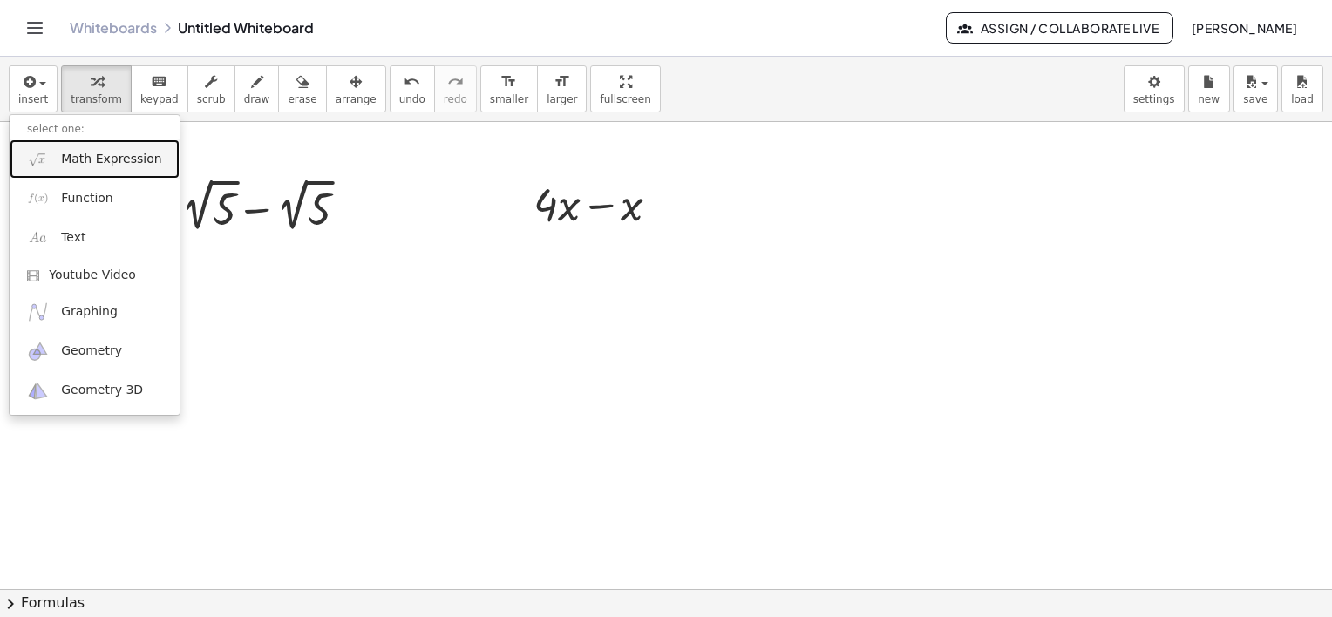
click at [93, 167] on link "Math Expression" at bounding box center [95, 158] width 170 height 39
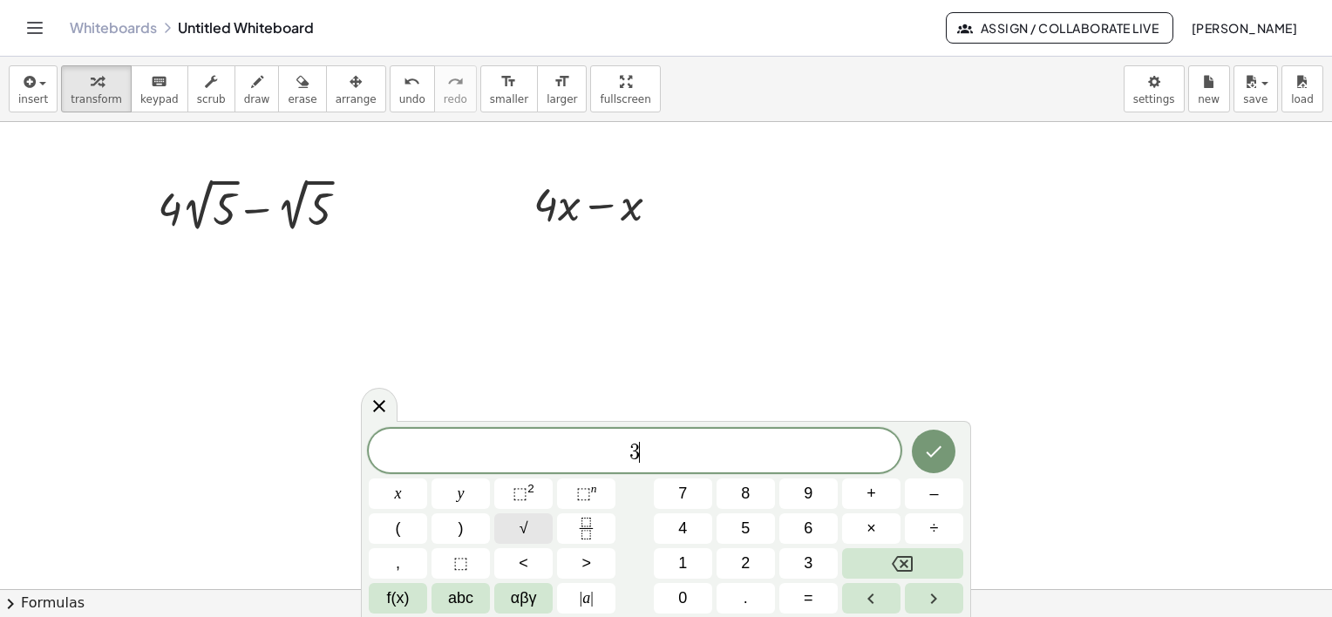
click at [529, 533] on button "√" at bounding box center [523, 528] width 58 height 31
click at [941, 450] on icon "Done" at bounding box center [933, 450] width 21 height 21
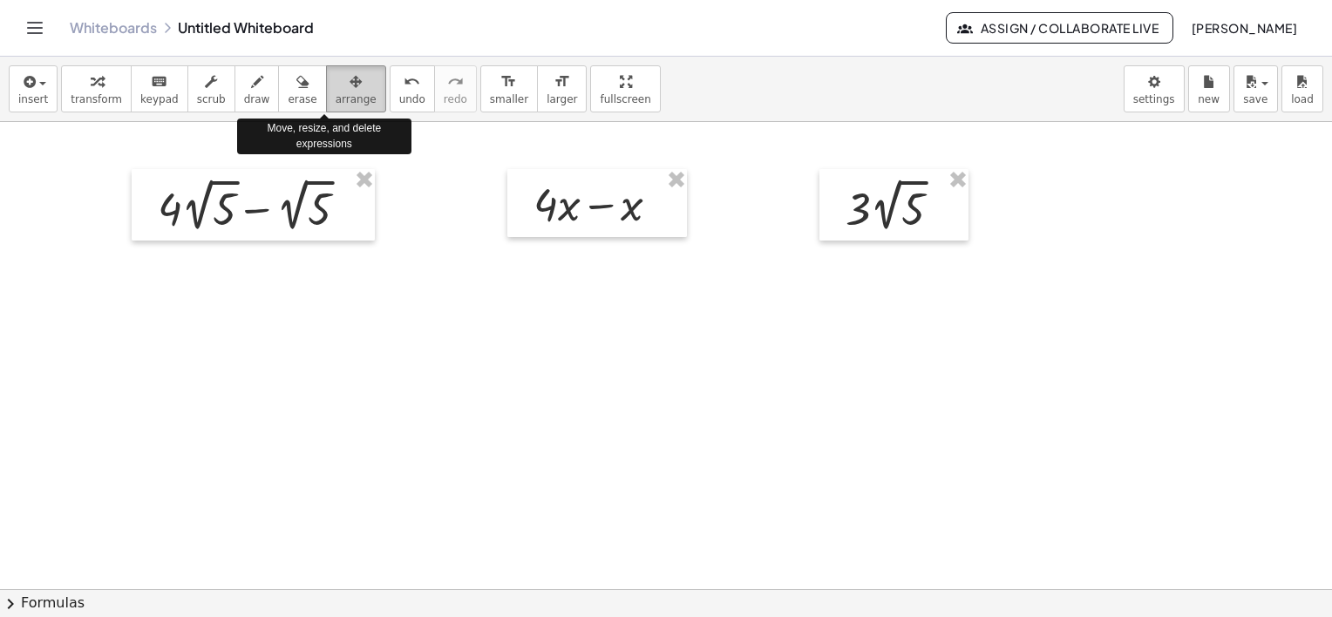
click at [336, 93] on span "arrange" at bounding box center [356, 99] width 41 height 12
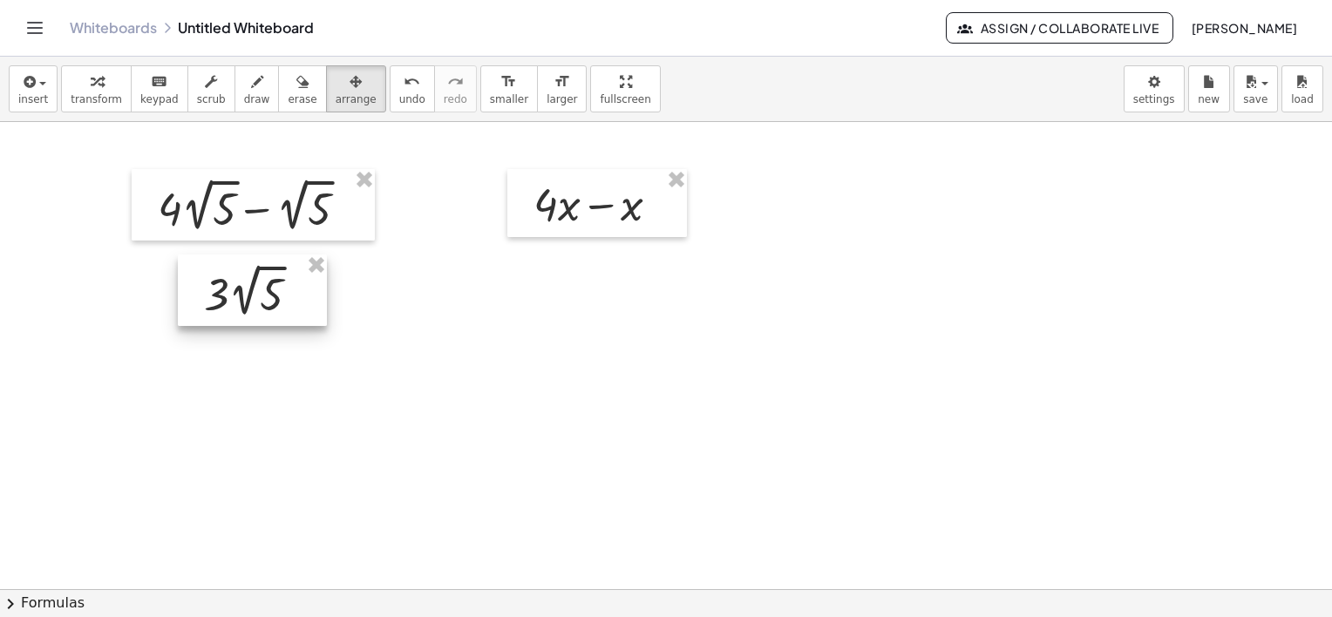
drag, startPoint x: 902, startPoint y: 213, endPoint x: 262, endPoint y: 297, distance: 646.3
click at [262, 297] on div at bounding box center [252, 291] width 149 height 72
drag, startPoint x: 25, startPoint y: 79, endPoint x: 35, endPoint y: 86, distance: 11.9
click at [25, 80] on icon "button" at bounding box center [28, 81] width 16 height 21
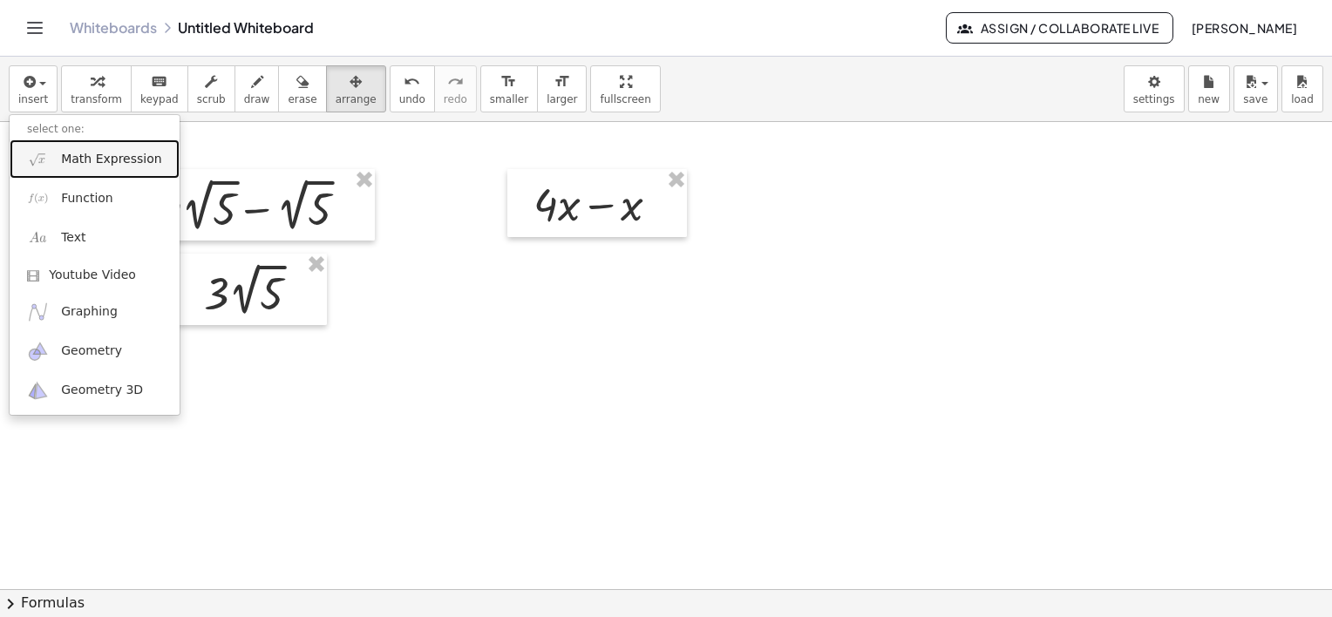
click at [86, 167] on link "Math Expression" at bounding box center [95, 158] width 170 height 39
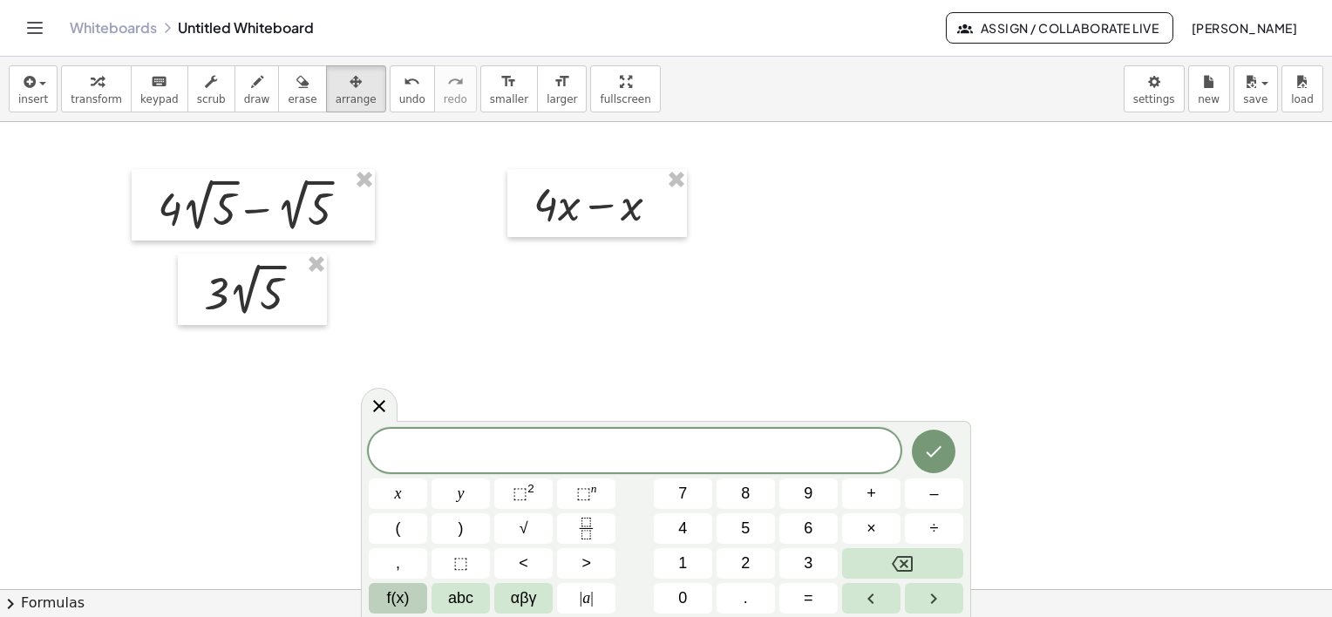
click at [391, 596] on span "f(x)" at bounding box center [398, 599] width 23 height 24
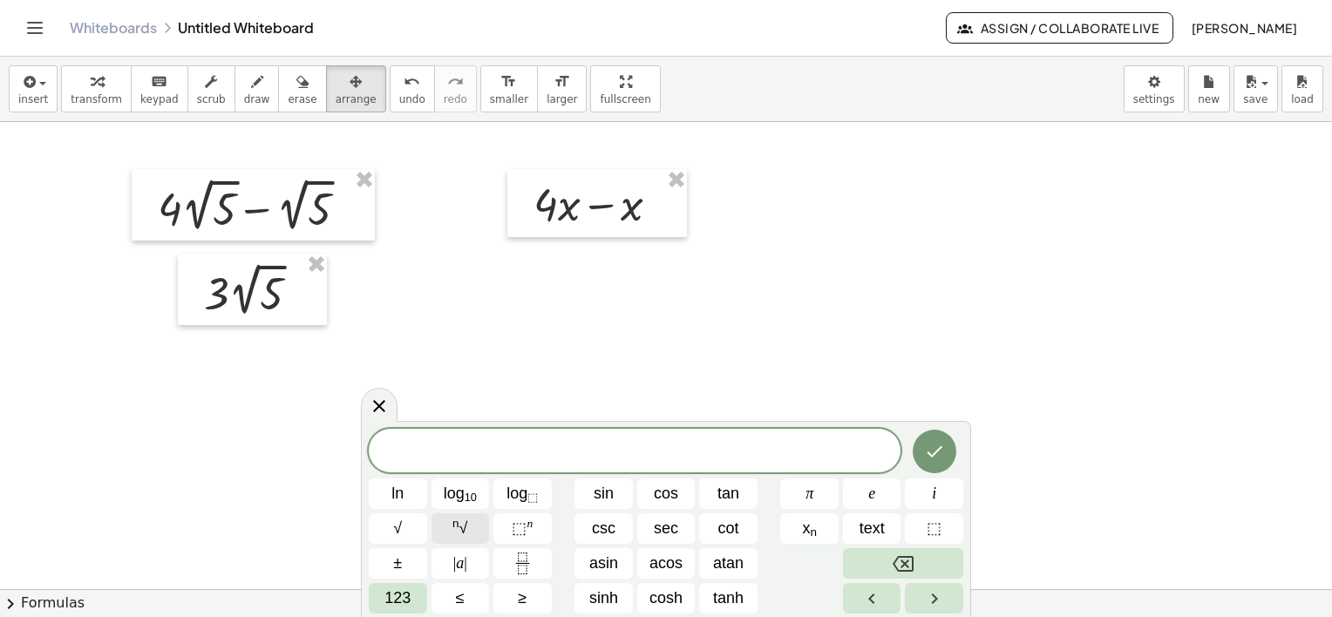
click at [454, 524] on sup "n" at bounding box center [455, 523] width 7 height 13
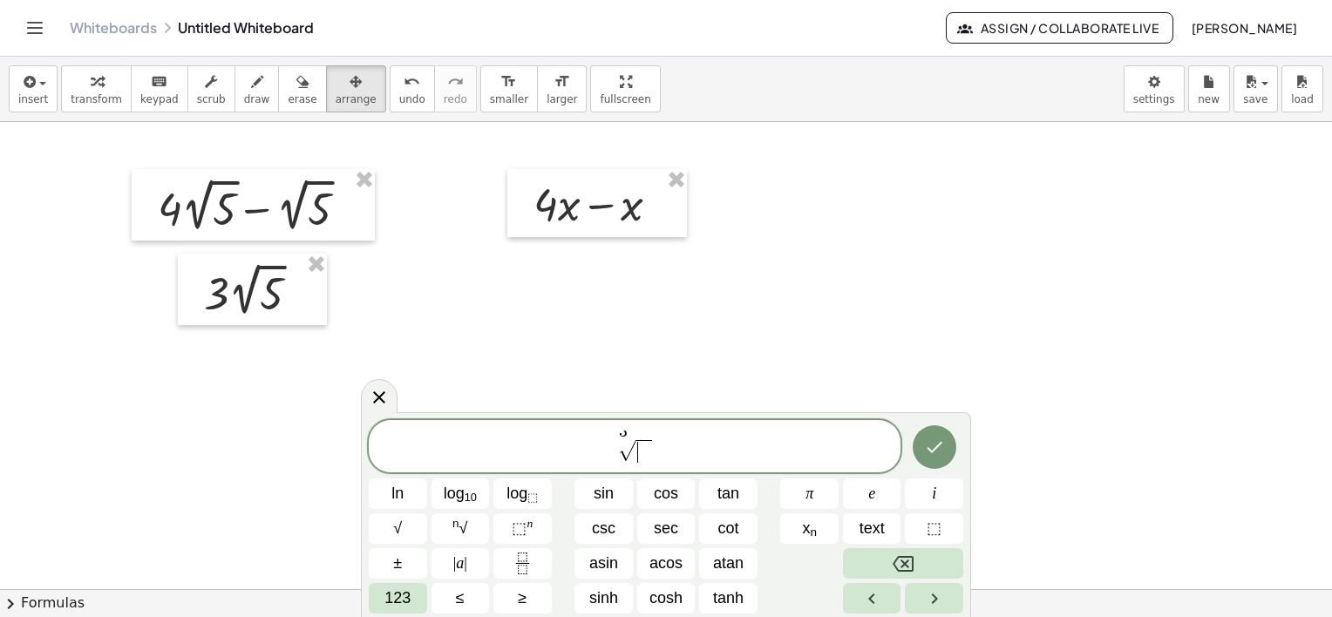
click at [640, 450] on span "​" at bounding box center [643, 451] width 17 height 23
click at [677, 446] on span "3 √ 2 ​" at bounding box center [635, 448] width 532 height 34
click at [395, 589] on span "123" at bounding box center [397, 599] width 26 height 24
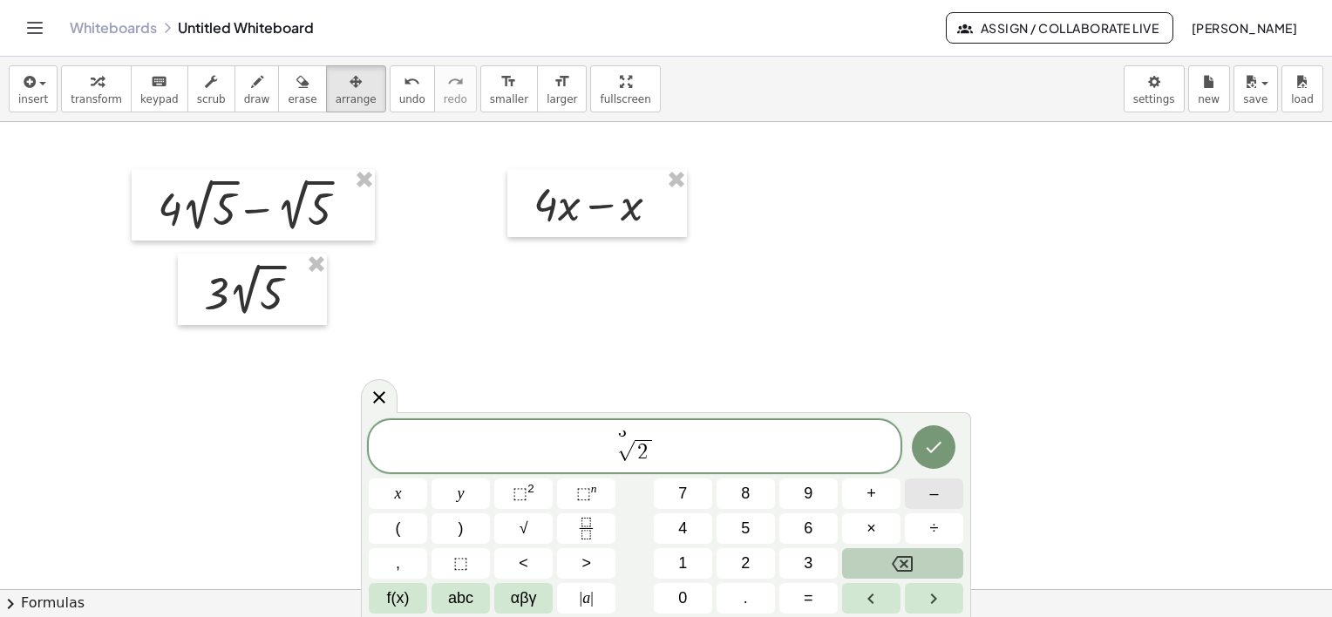
click at [936, 493] on span "–" at bounding box center [933, 494] width 9 height 24
click at [395, 595] on span "f(x)" at bounding box center [398, 599] width 23 height 24
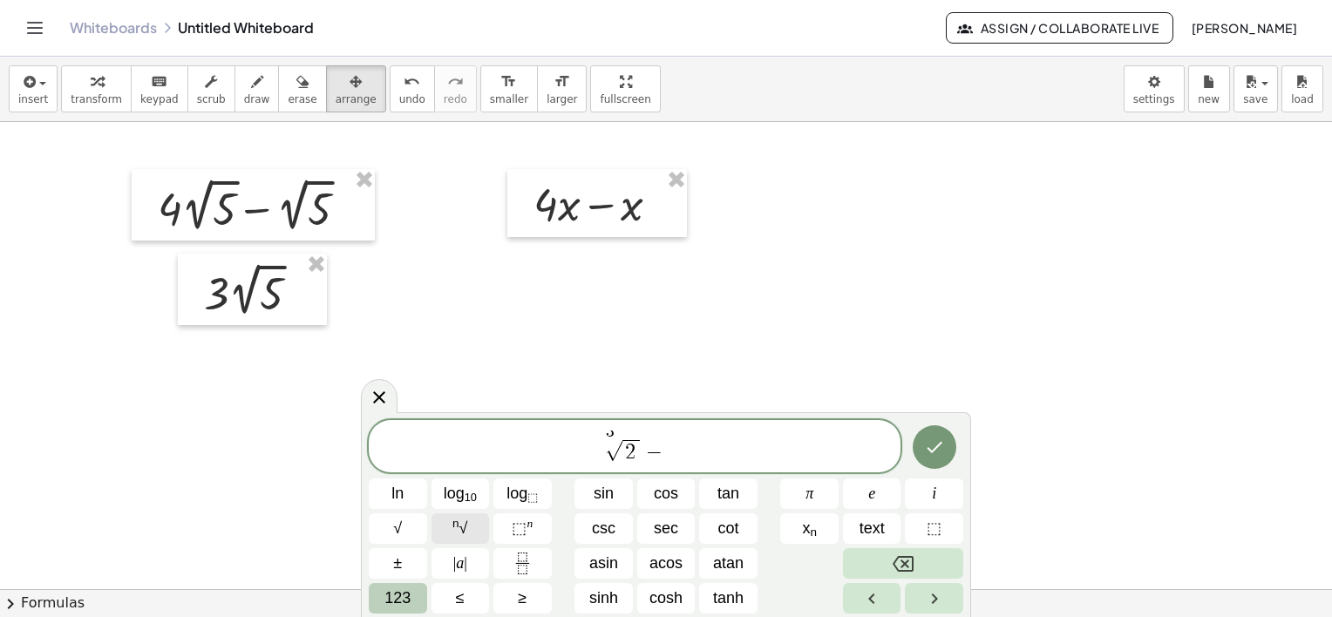
click at [464, 519] on span "n √" at bounding box center [459, 529] width 15 height 24
click at [676, 456] on span at bounding box center [675, 451] width 17 height 23
click at [943, 450] on icon "Done" at bounding box center [934, 447] width 21 height 21
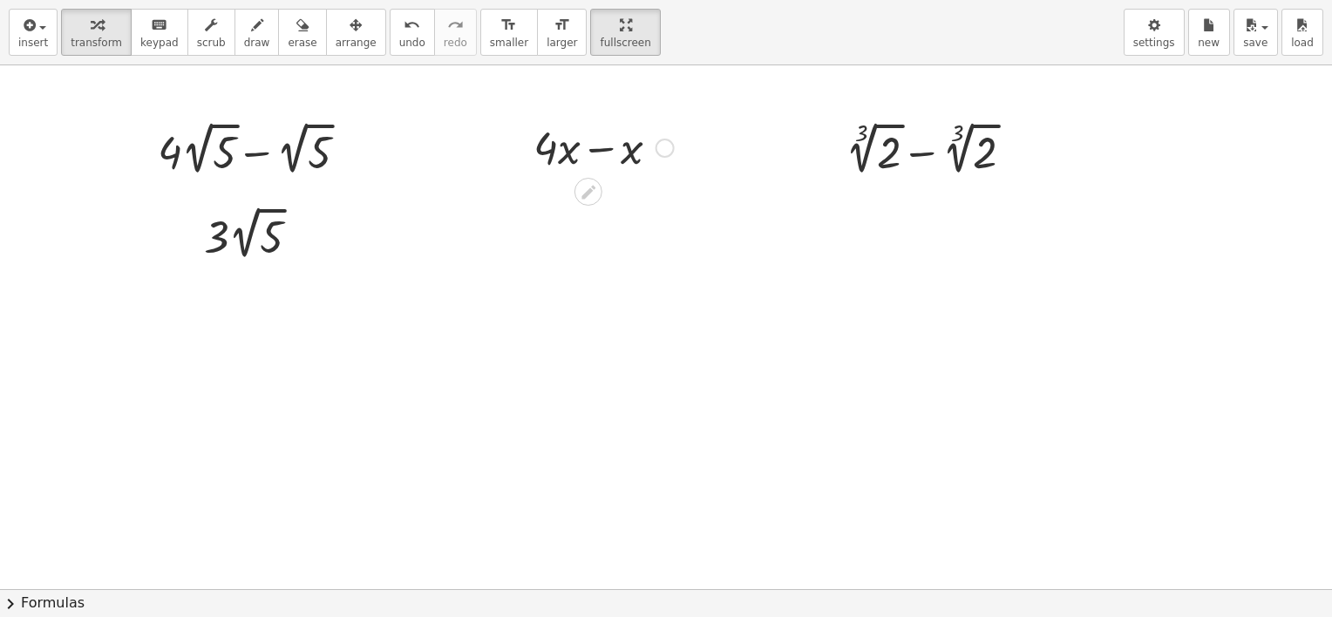
click at [581, 177] on div "insert select one: Math Expression Function Text Youtube Video Graphing Geometr…" at bounding box center [666, 308] width 1332 height 617
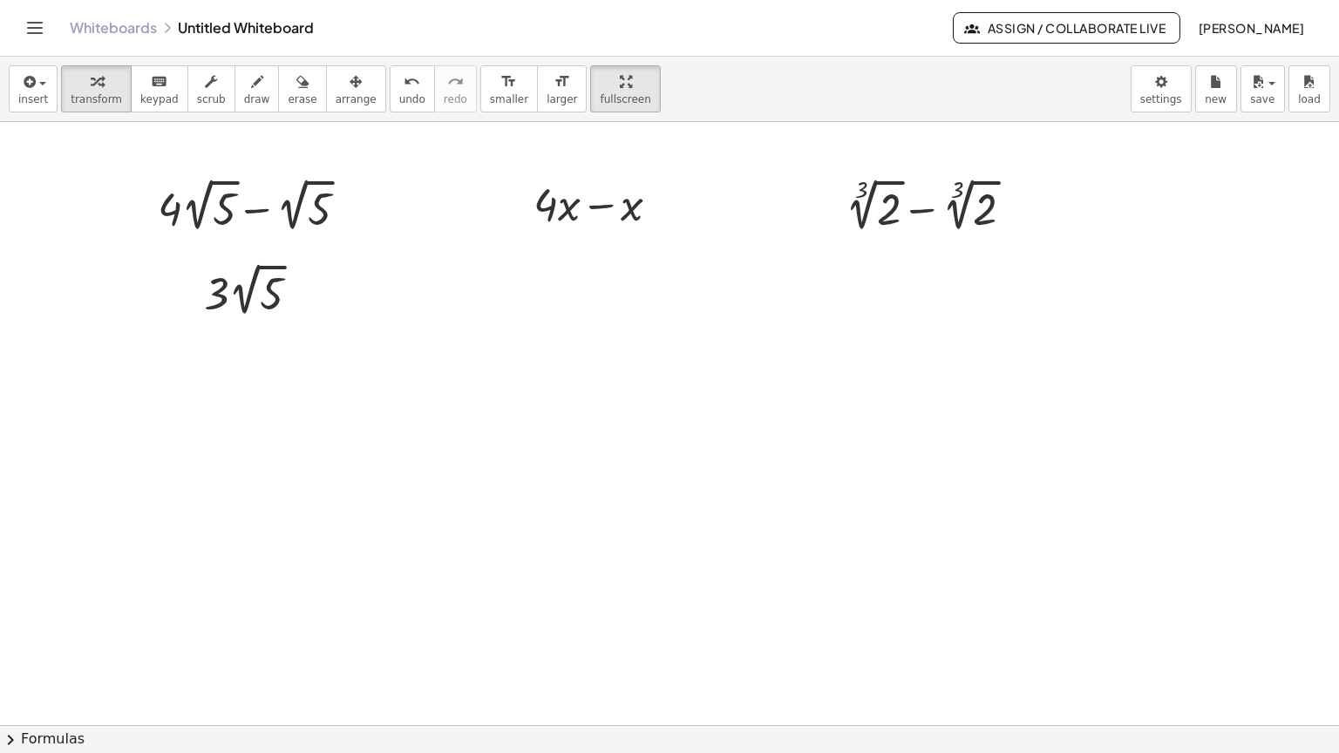
click at [582, 0] on html "Graspable Math Activities Get Started Activity Bank Assigned Work Classes White…" at bounding box center [669, 376] width 1339 height 753
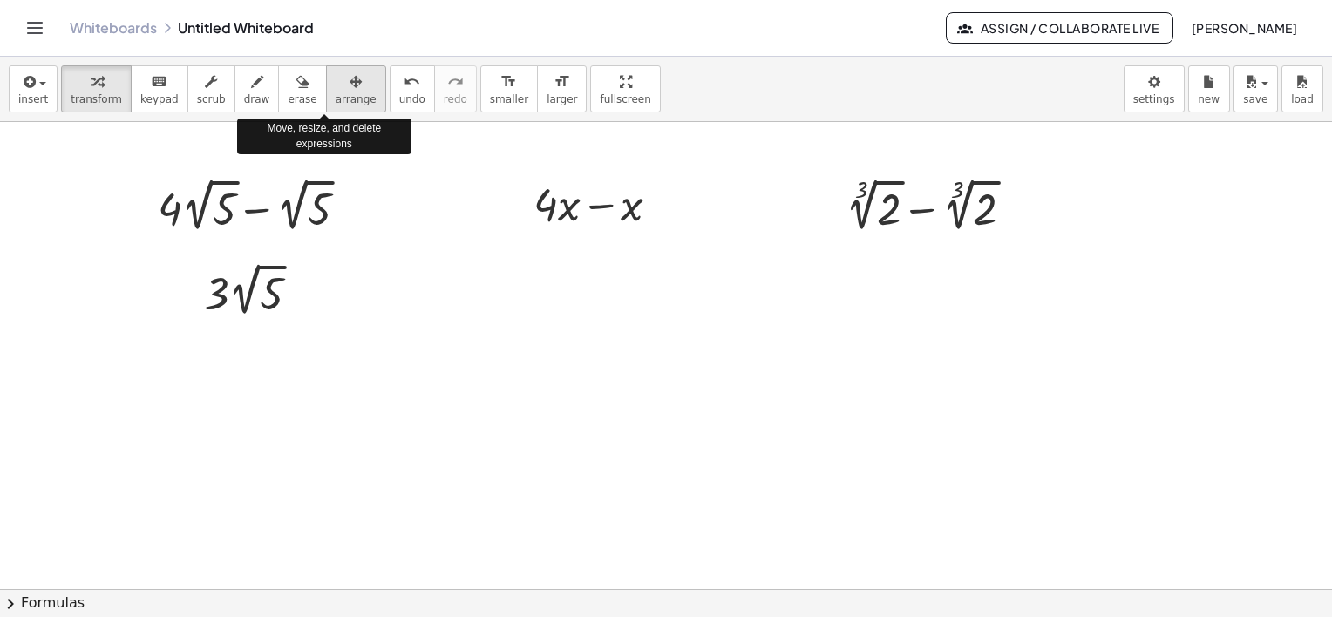
click at [336, 94] on span "arrange" at bounding box center [356, 99] width 41 height 12
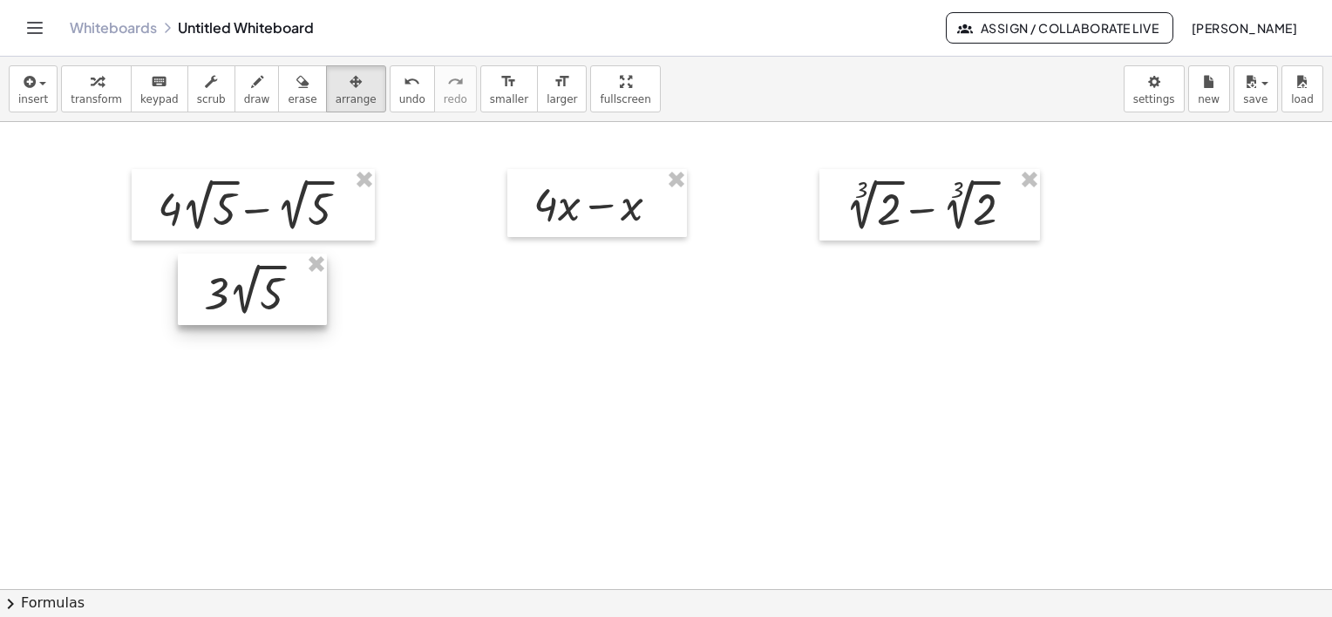
click at [294, 297] on div at bounding box center [252, 290] width 149 height 72
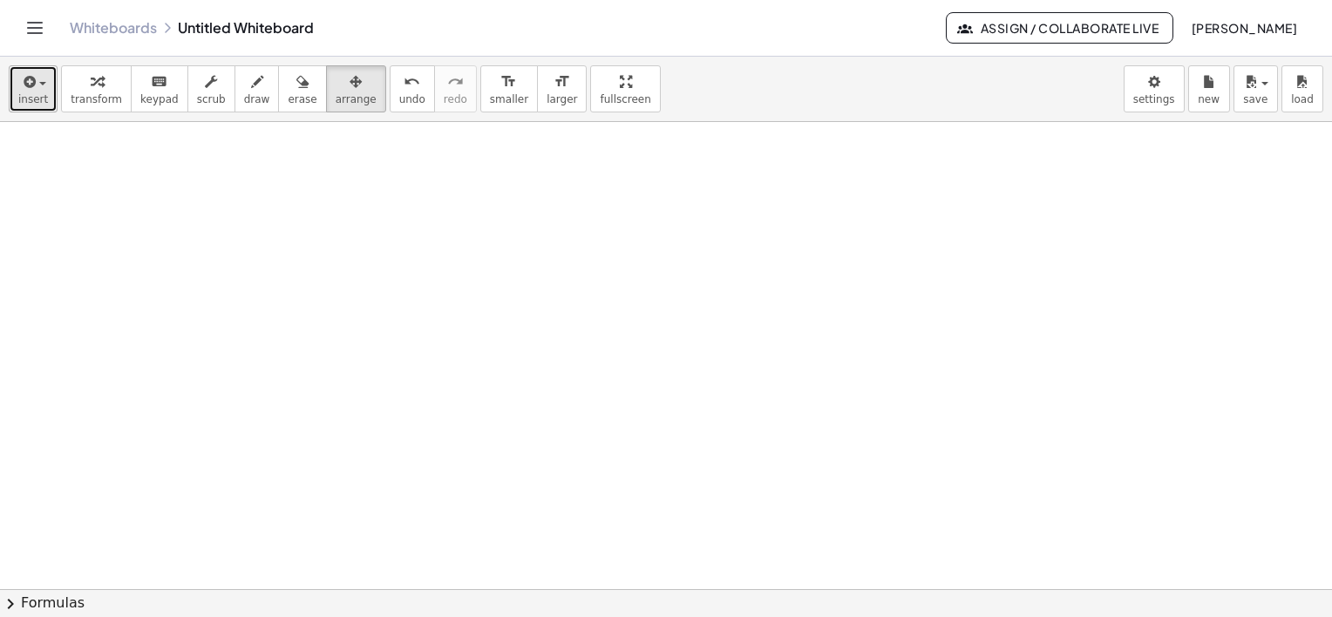
click at [33, 98] on span "insert" at bounding box center [33, 99] width 30 height 12
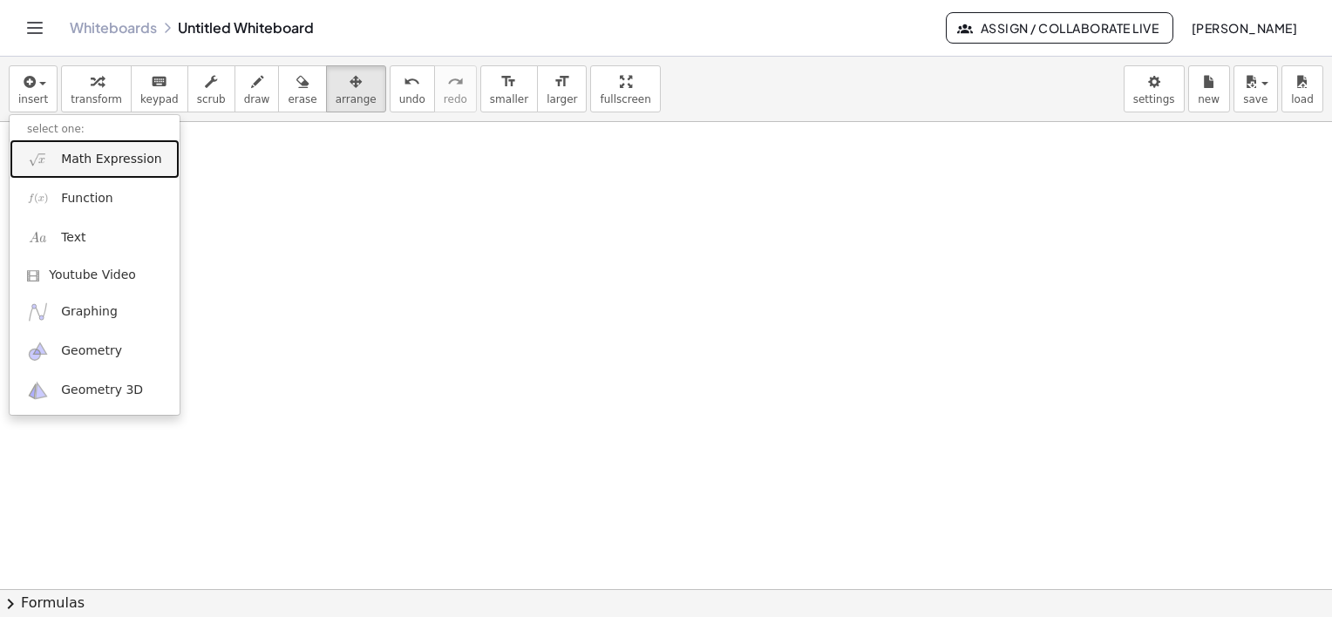
click at [91, 161] on span "Math Expression" at bounding box center [111, 159] width 100 height 17
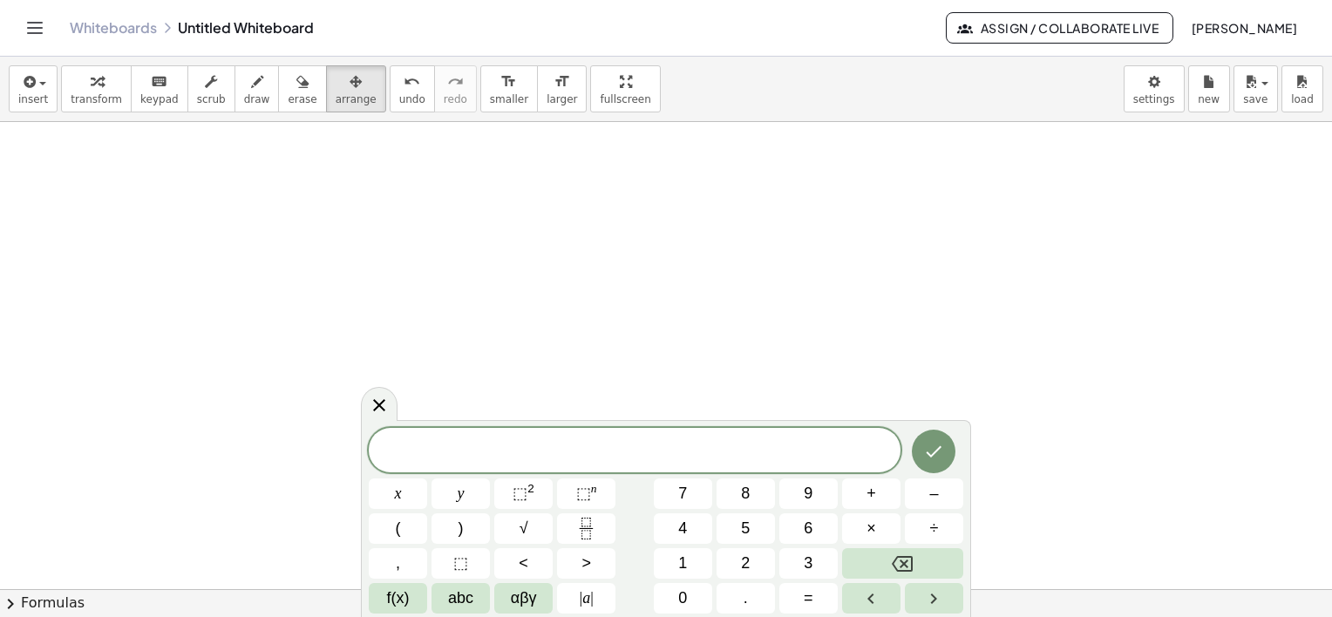
click at [564, 467] on div at bounding box center [635, 450] width 532 height 44
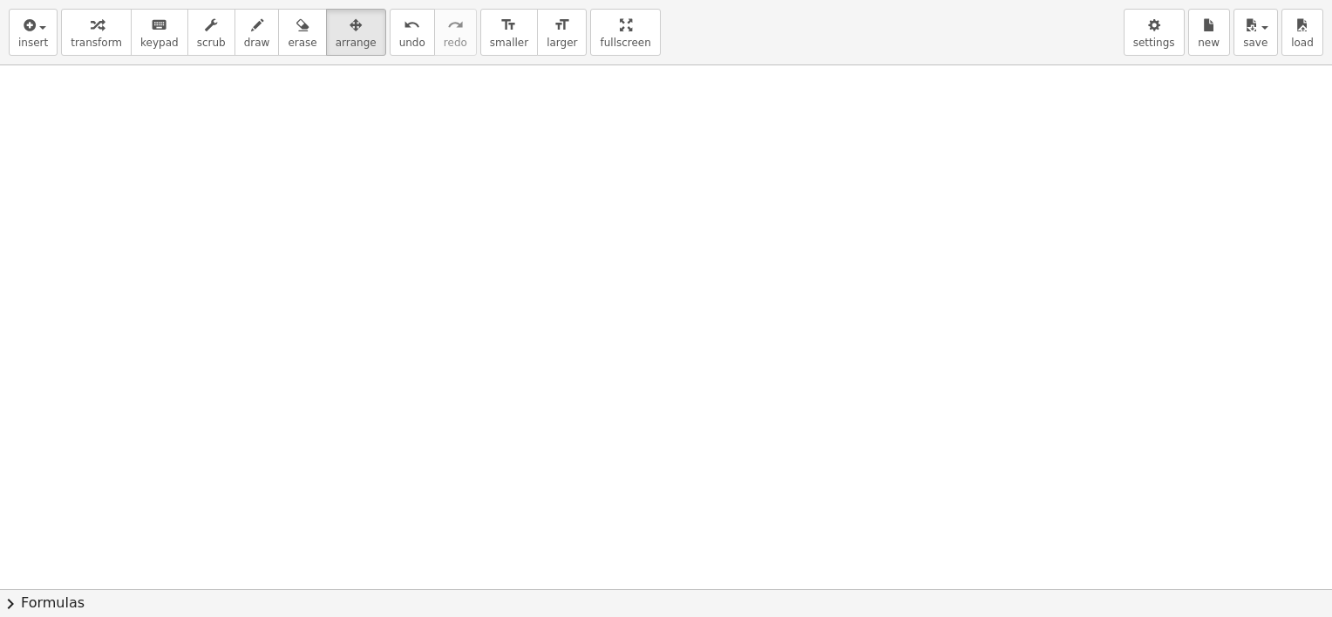
click at [569, 183] on div "insert select one: Math Expression Function Text Youtube Video Graphing Geometr…" at bounding box center [666, 308] width 1332 height 617
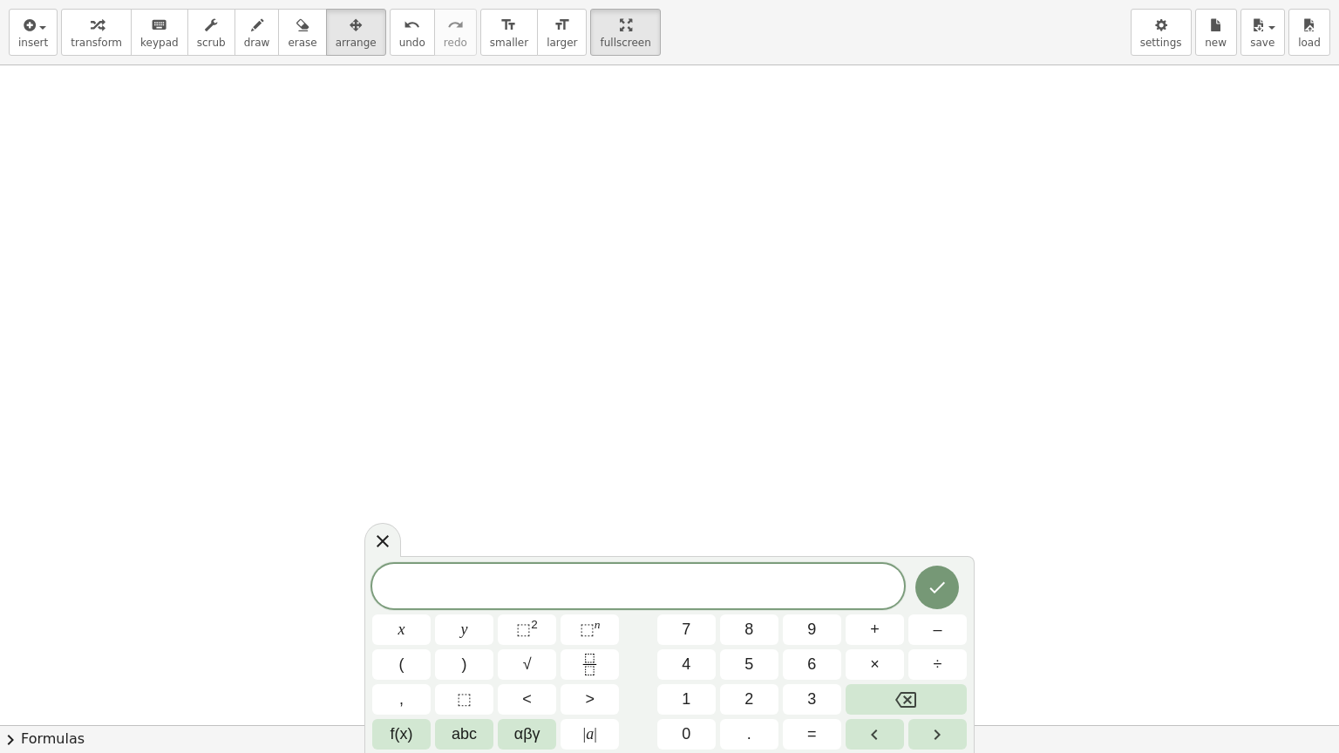
click at [629, 572] on div at bounding box center [638, 586] width 532 height 44
click at [688, 616] on span "1" at bounding box center [686, 700] width 9 height 24
click at [812, 616] on span "6" at bounding box center [811, 665] width 9 height 24
click at [830, 616] on button "=" at bounding box center [812, 734] width 58 height 31
click at [750, 616] on span "2" at bounding box center [748, 700] width 9 height 24
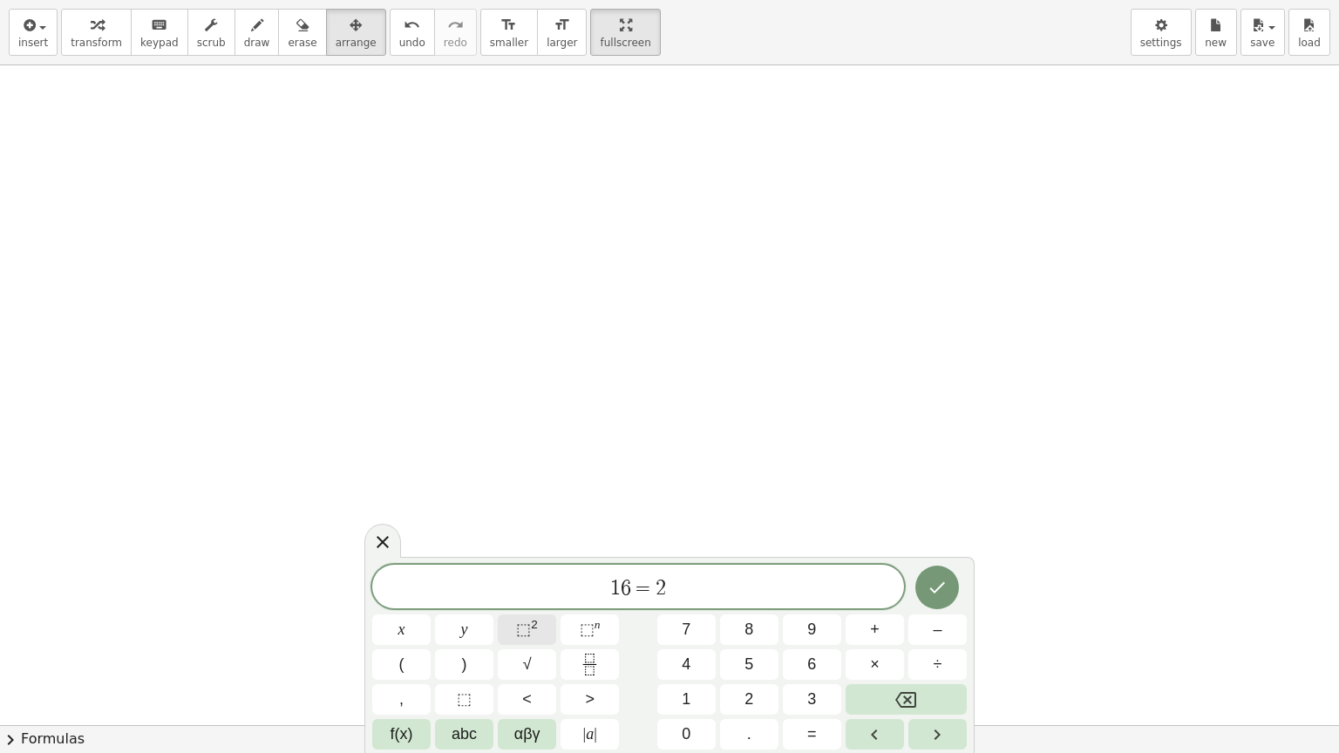
click at [527, 616] on span "⬚" at bounding box center [523, 629] width 15 height 17
click at [596, 616] on sup "n" at bounding box center [598, 624] width 6 height 13
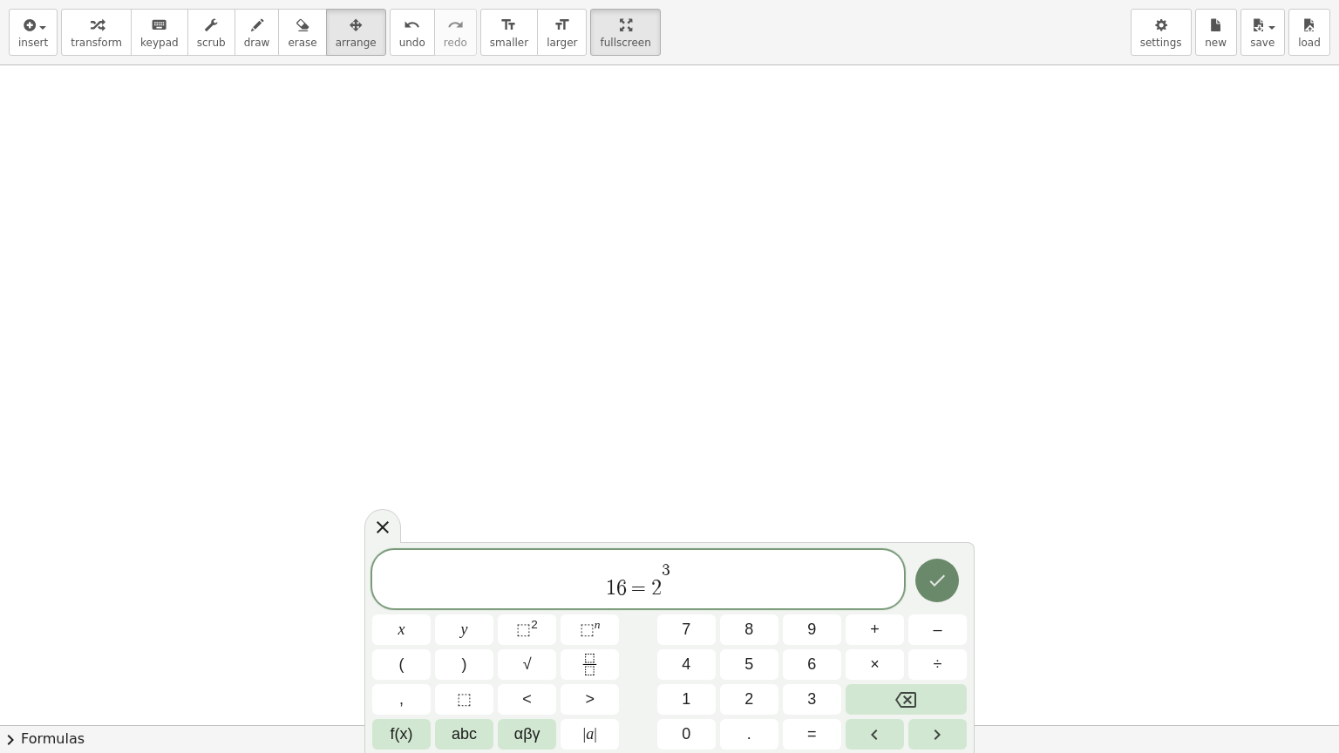
click at [945, 584] on icon "Done" at bounding box center [937, 580] width 21 height 21
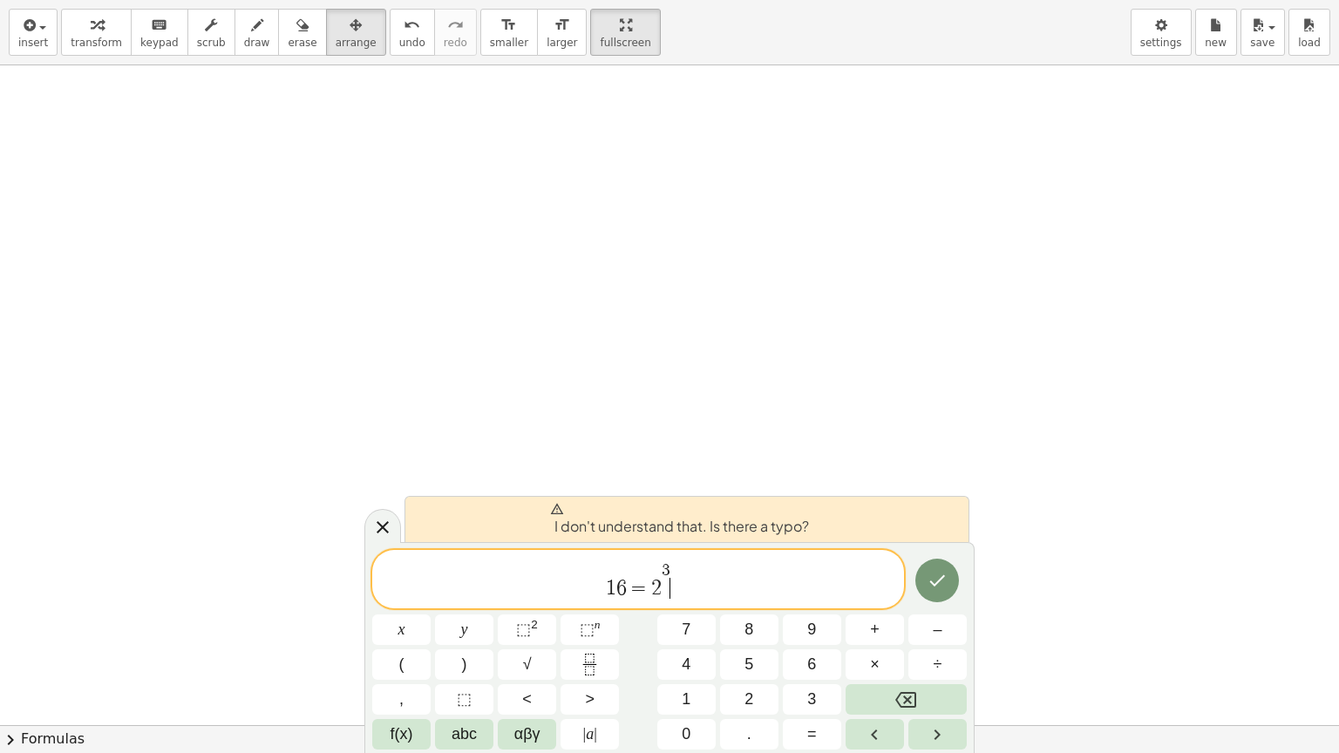
click at [714, 595] on span "1 6 = 2 3 ​" at bounding box center [638, 581] width 532 height 40
click at [711, 591] on span "1 6 = 2 3 ​" at bounding box center [638, 581] width 532 height 40
click at [642, 589] on span "=" at bounding box center [639, 588] width 25 height 21
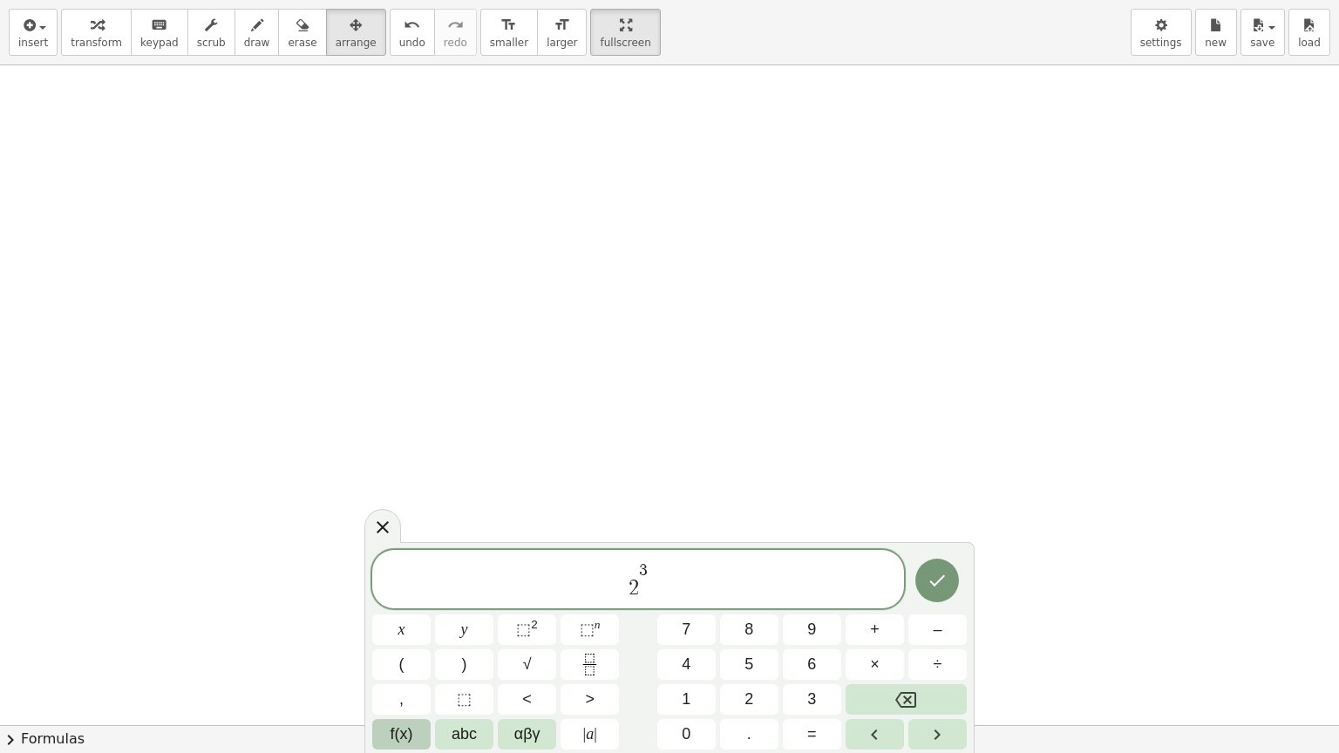
click at [400, 616] on span "f(x)" at bounding box center [402, 735] width 23 height 24
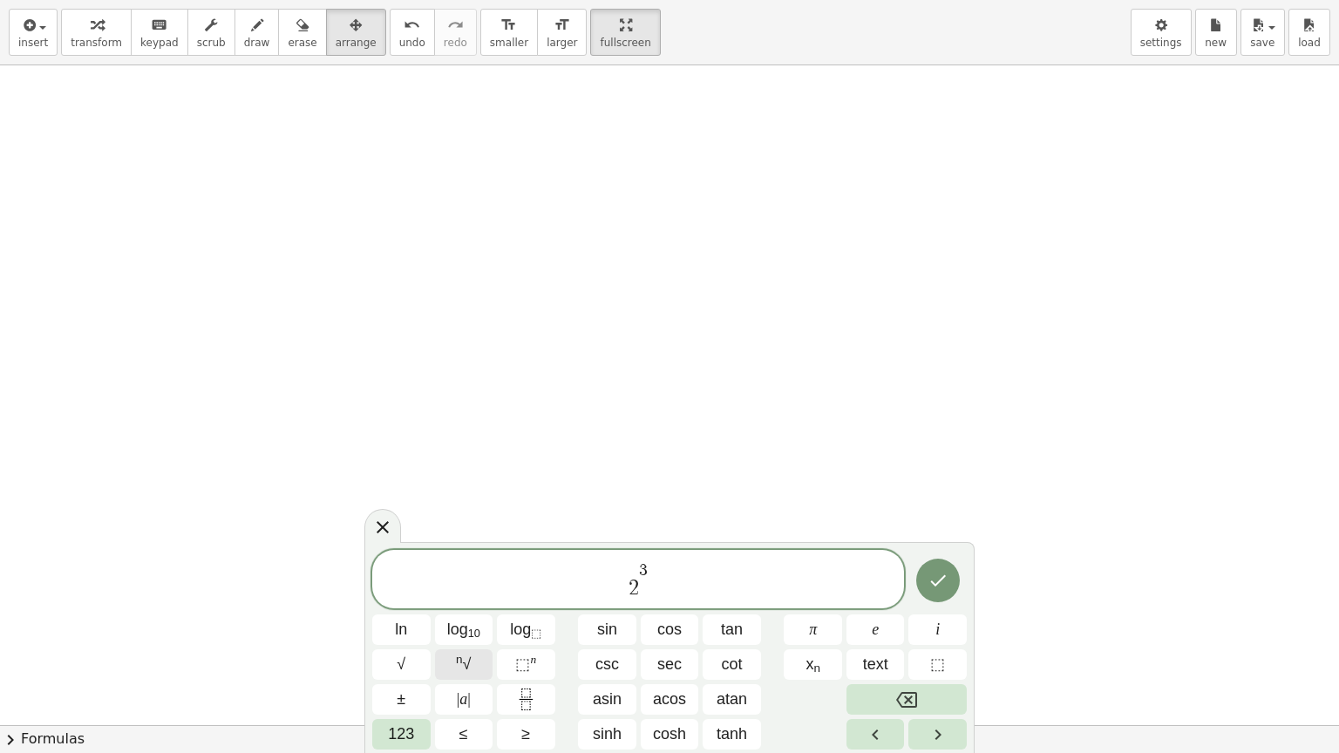
click at [472, 616] on button "n √" at bounding box center [464, 664] width 58 height 31
click at [635, 591] on span at bounding box center [637, 587] width 17 height 23
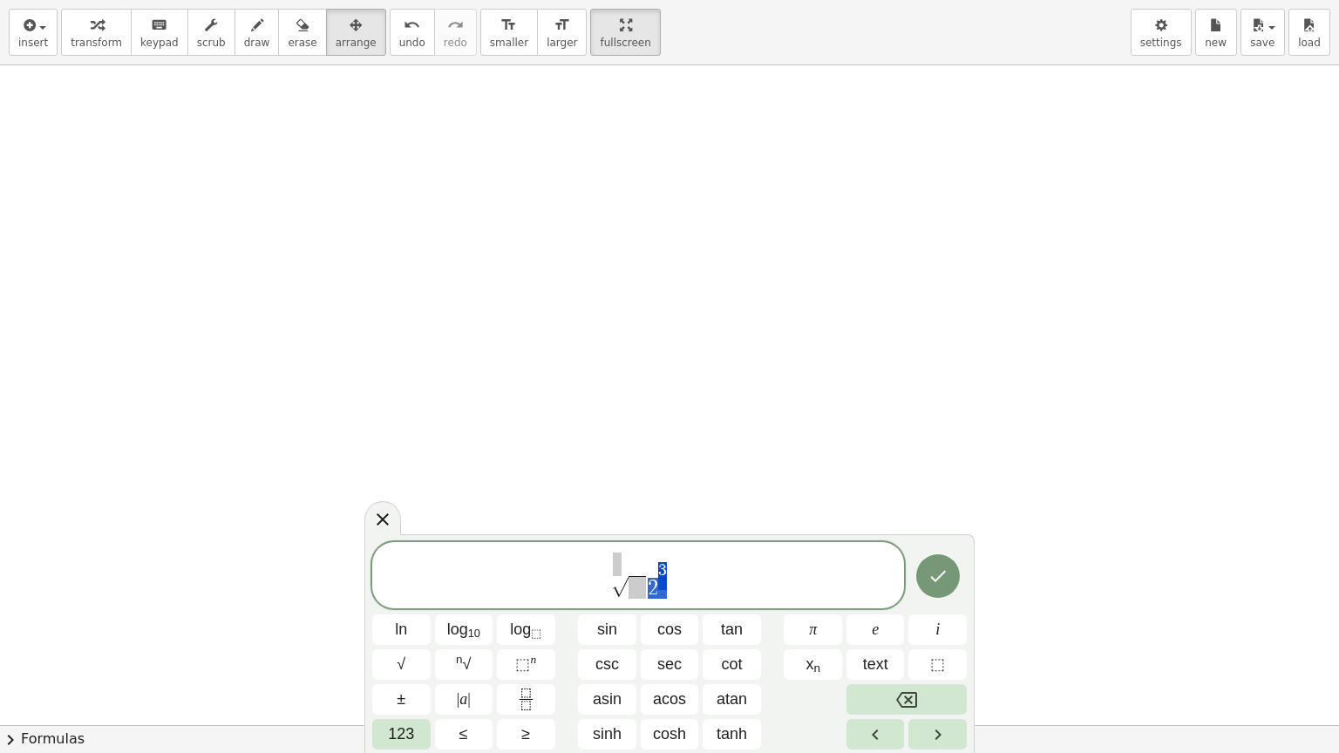
drag, startPoint x: 649, startPoint y: 589, endPoint x: 673, endPoint y: 574, distance: 28.6
click at [643, 596] on span at bounding box center [646, 587] width 17 height 23
click at [621, 566] on span "√ 2 3 ​" at bounding box center [638, 577] width 532 height 48
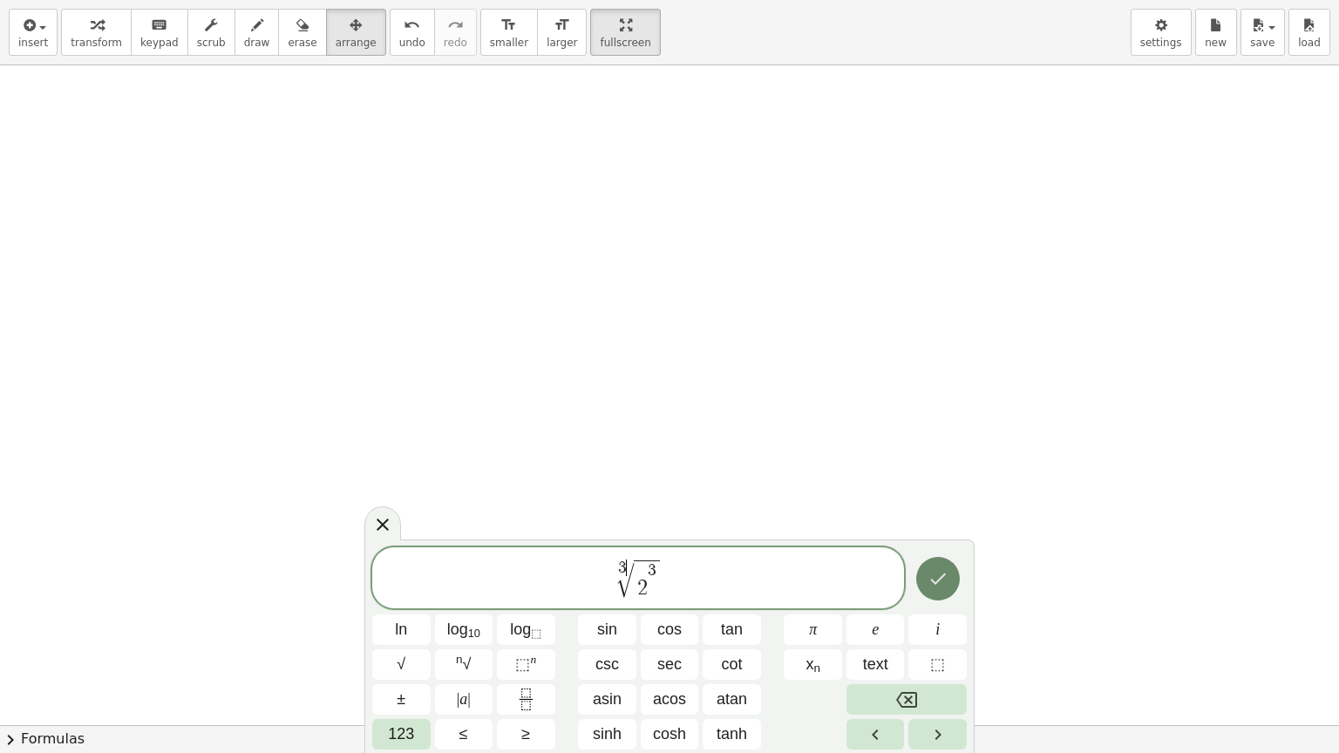
click at [935, 580] on icon "Done" at bounding box center [938, 578] width 21 height 21
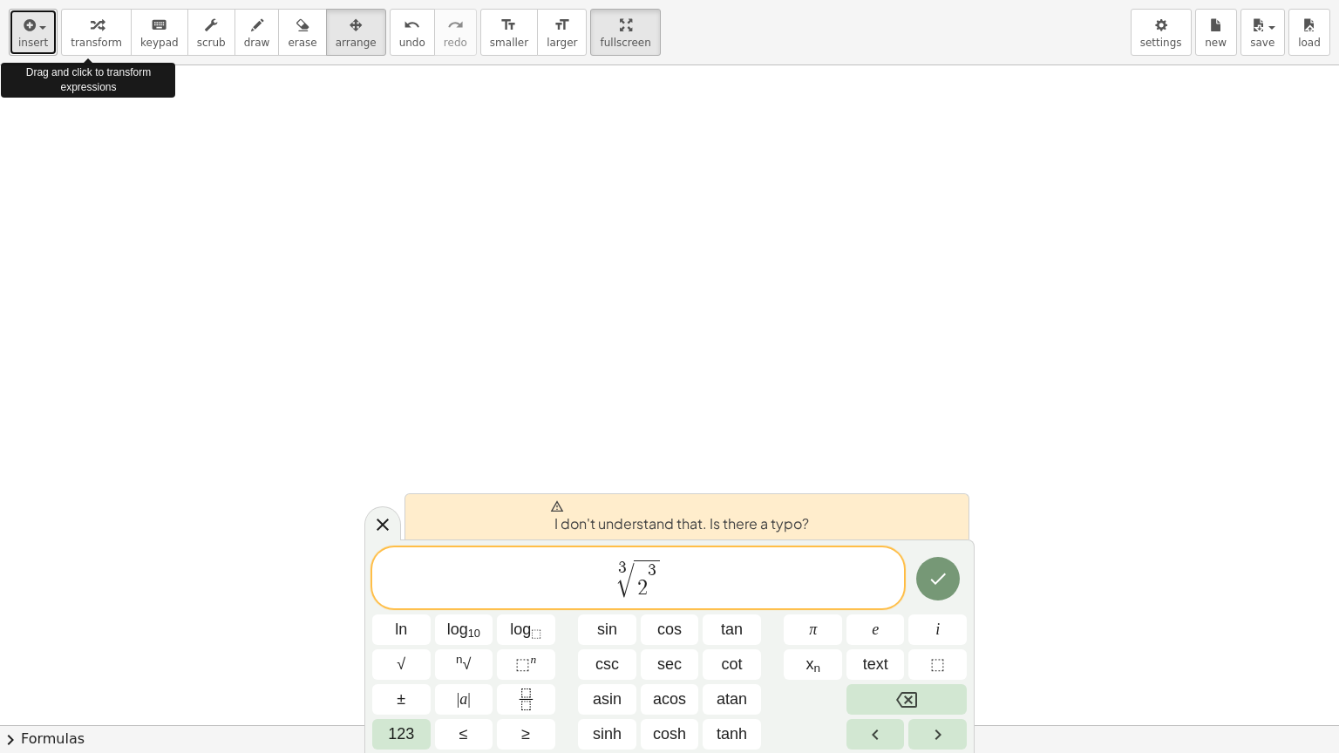
click at [45, 26] on button "insert" at bounding box center [33, 32] width 49 height 47
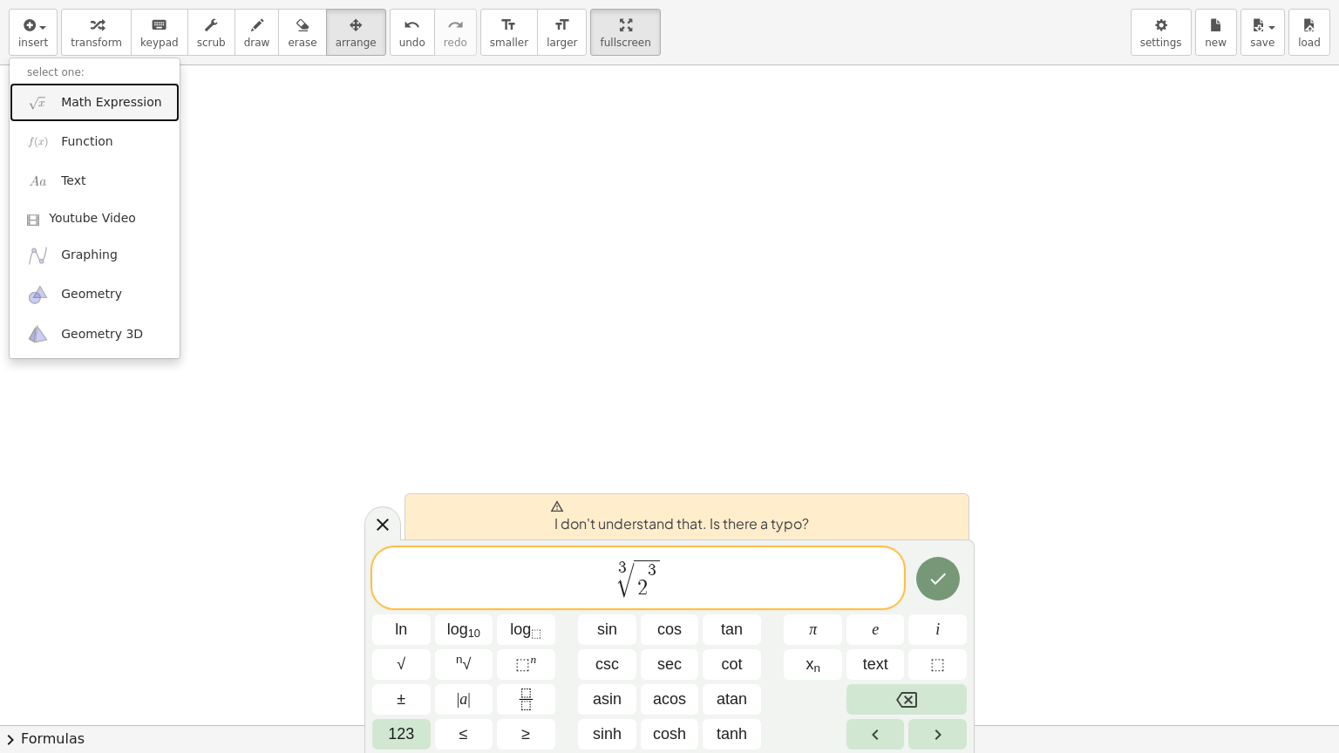
click at [89, 113] on link "Math Expression" at bounding box center [95, 102] width 170 height 39
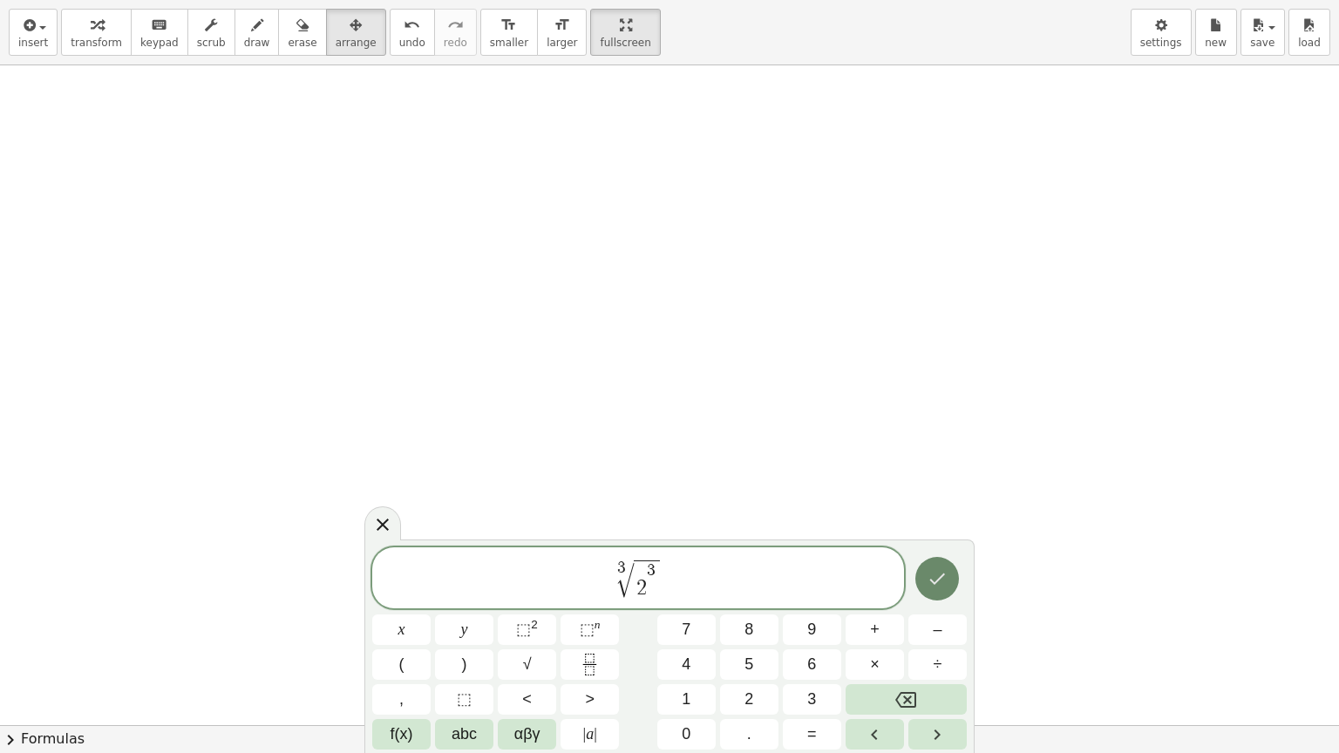
click at [938, 572] on icon "Done" at bounding box center [937, 578] width 21 height 21
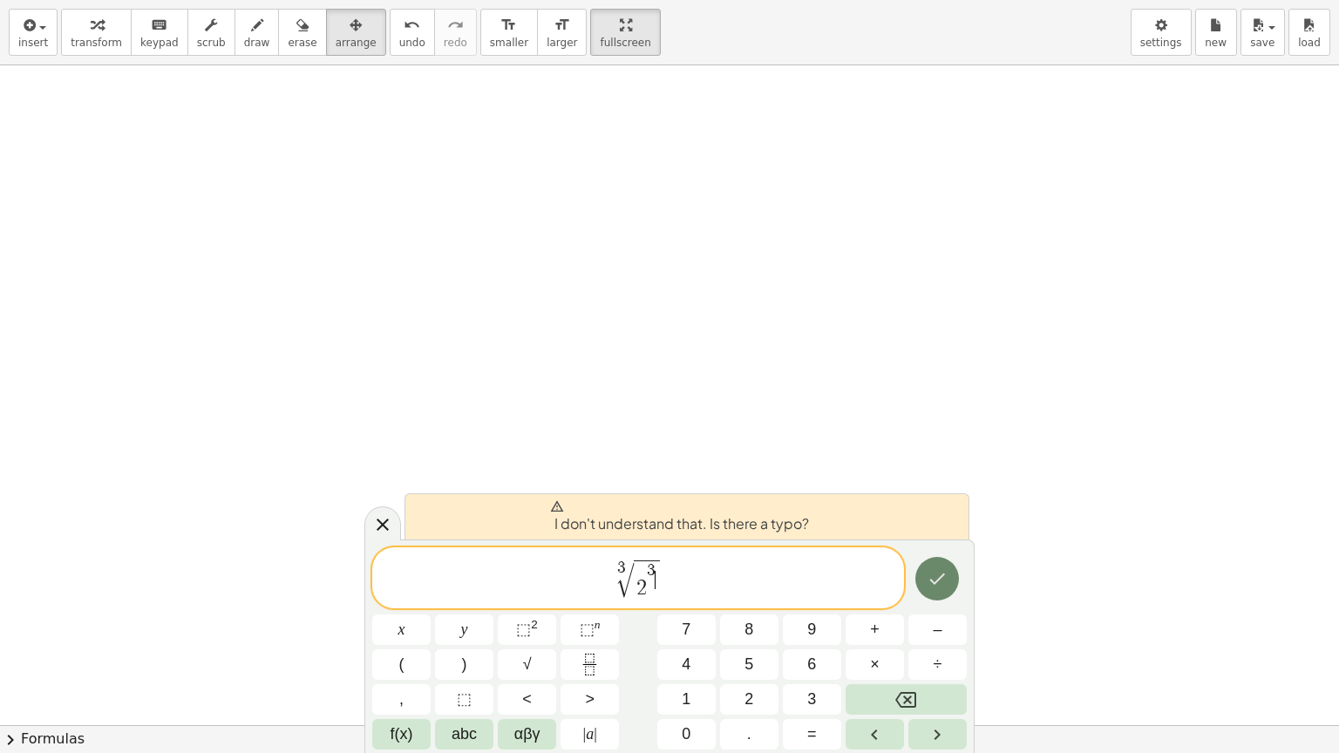
click at [941, 587] on icon "Done" at bounding box center [937, 578] width 21 height 21
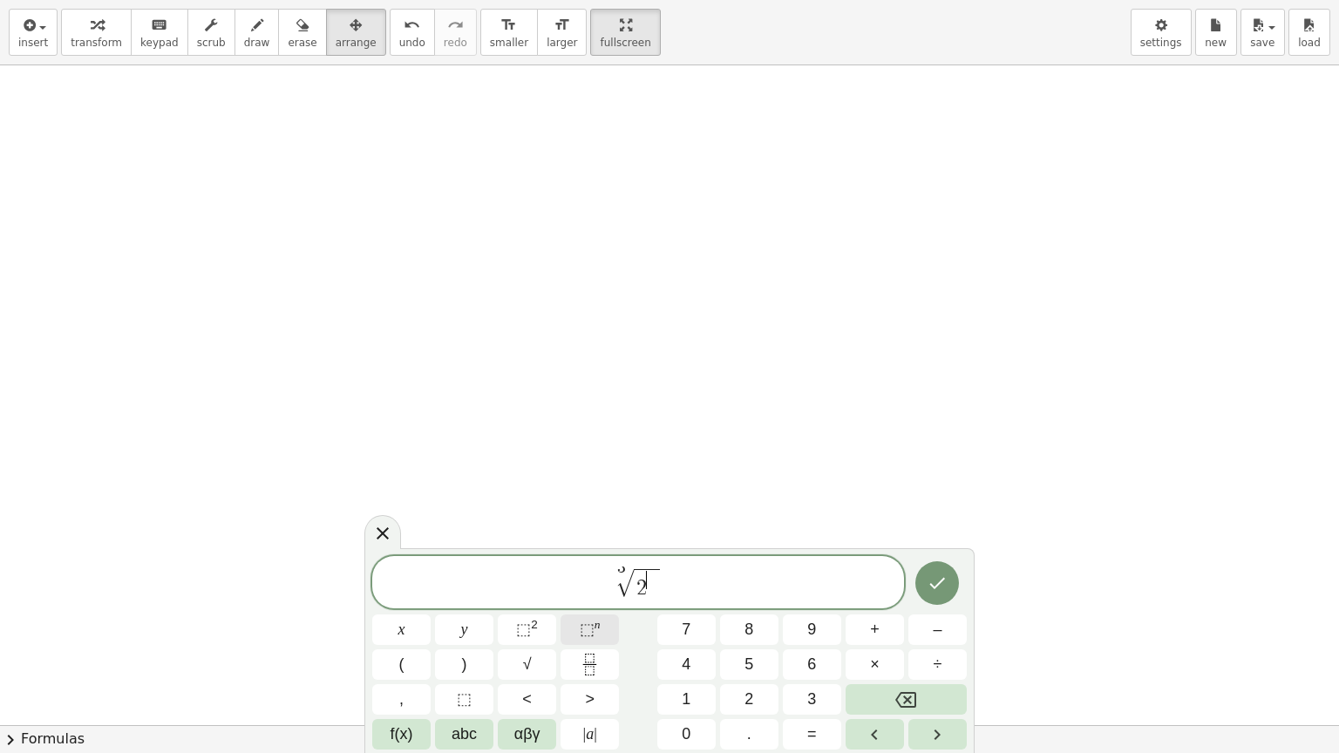
click at [590, 616] on span "⬚" at bounding box center [587, 629] width 15 height 17
click at [938, 576] on icon "Done" at bounding box center [937, 578] width 21 height 21
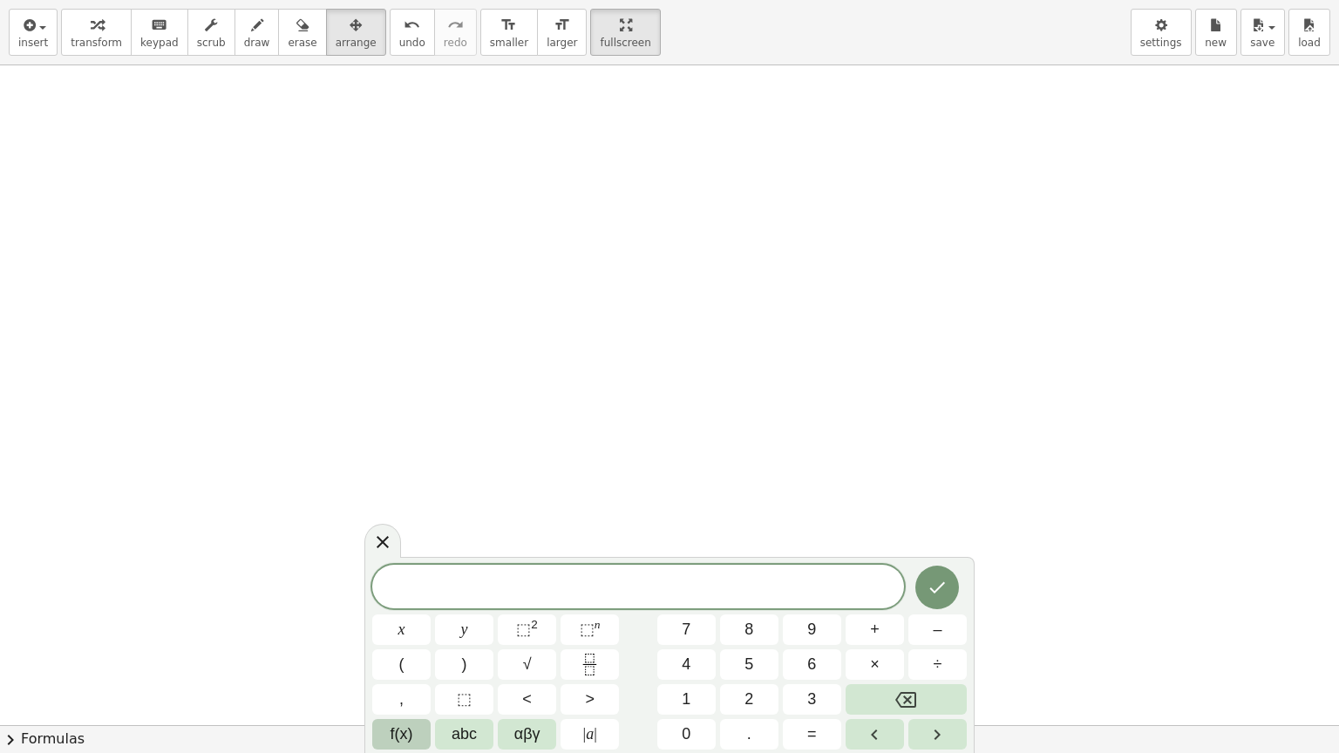
click at [400, 616] on span "f(x)" at bounding box center [402, 735] width 23 height 24
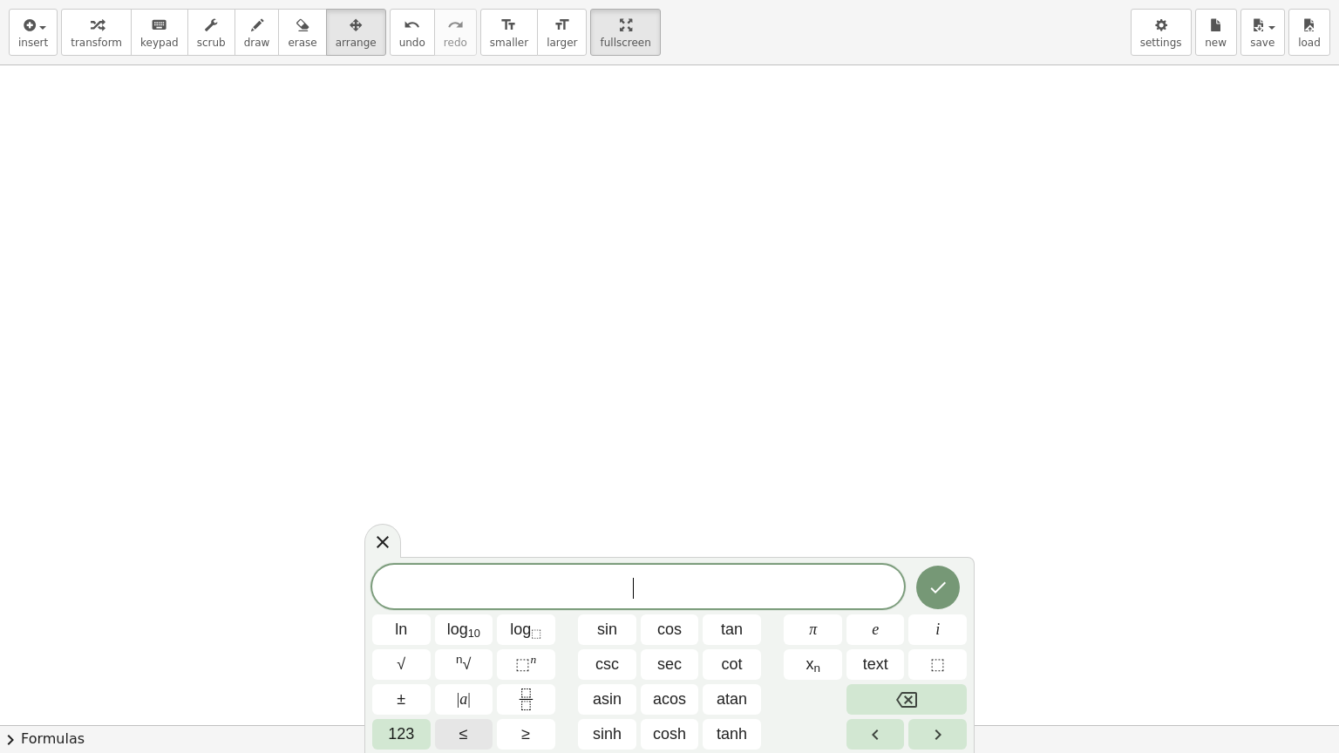
click at [400, 616] on span "123" at bounding box center [401, 735] width 26 height 24
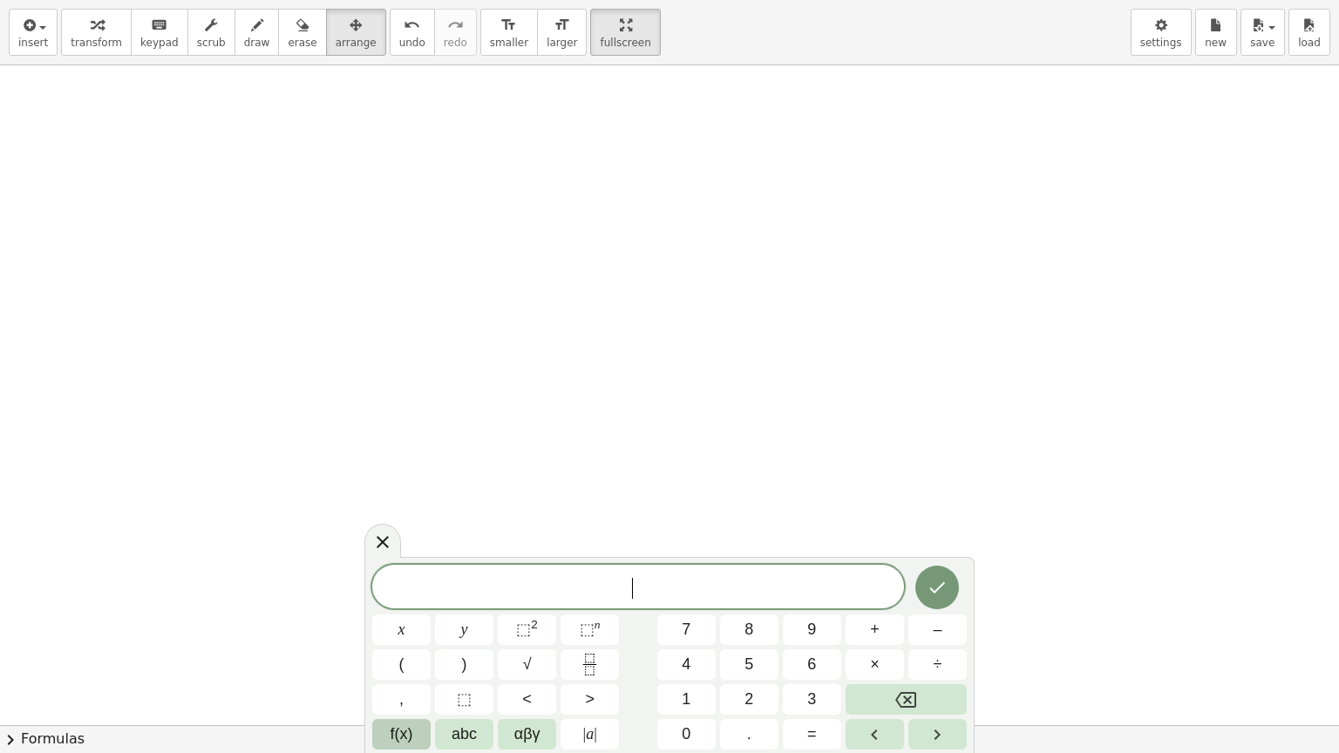
click at [400, 616] on span "f(x)" at bounding box center [402, 735] width 23 height 24
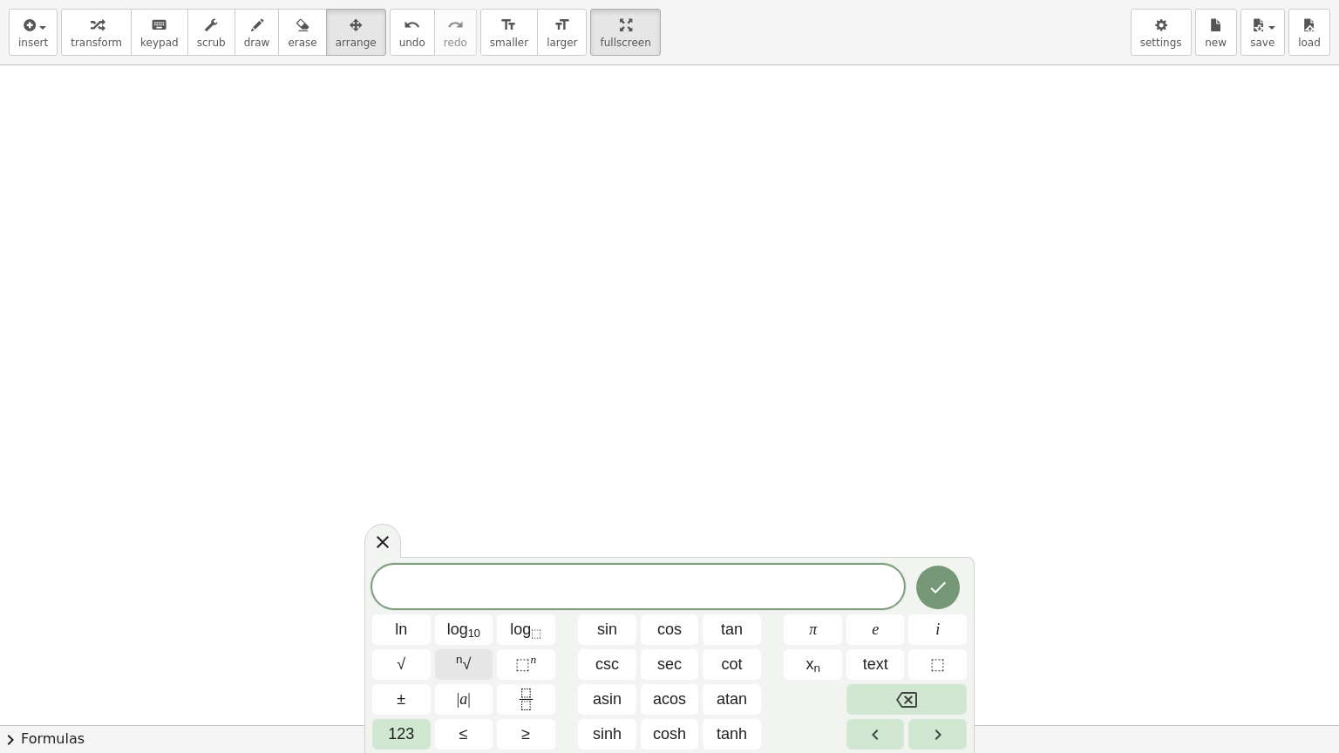
click at [461, 616] on sup "n" at bounding box center [459, 659] width 7 height 13
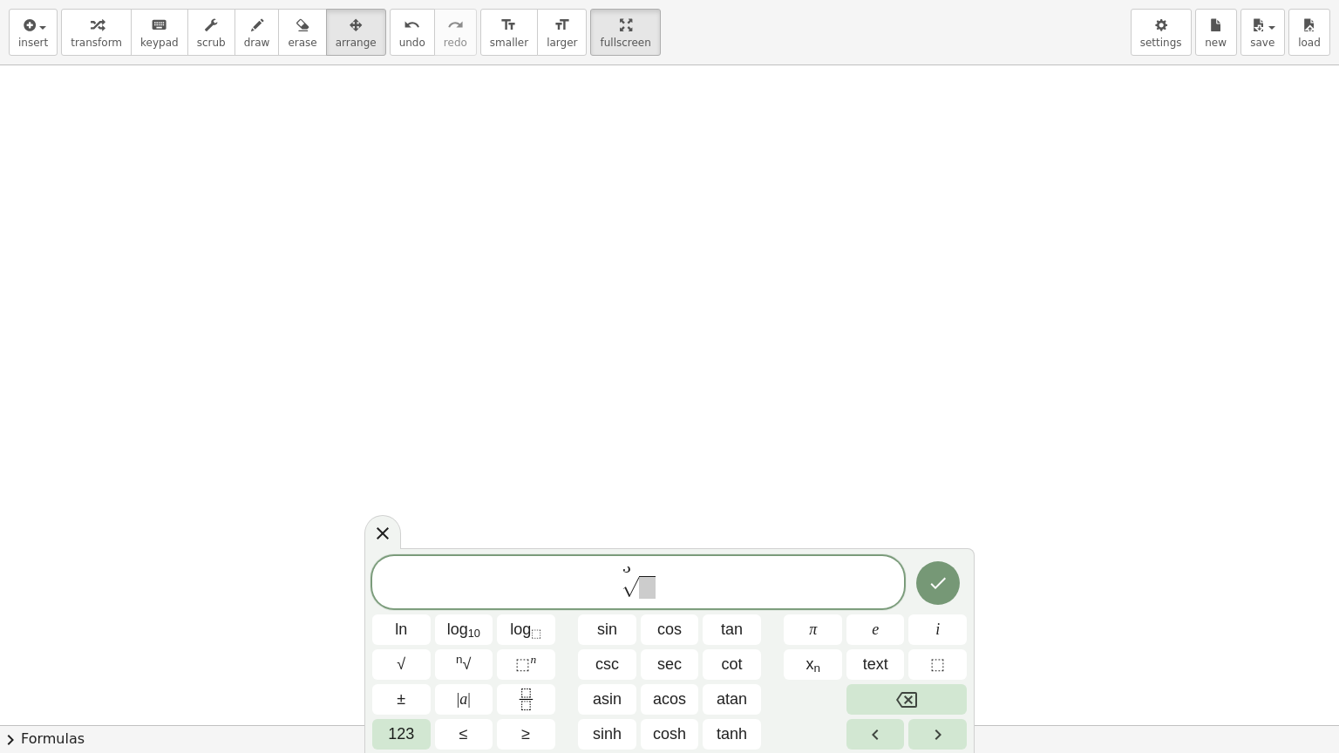
click at [642, 595] on span at bounding box center [647, 587] width 17 height 23
click at [527, 616] on span "⬚" at bounding box center [522, 664] width 15 height 17
click at [520, 616] on span "⬚" at bounding box center [522, 664] width 15 height 17
click at [932, 570] on button "Done" at bounding box center [938, 583] width 44 height 44
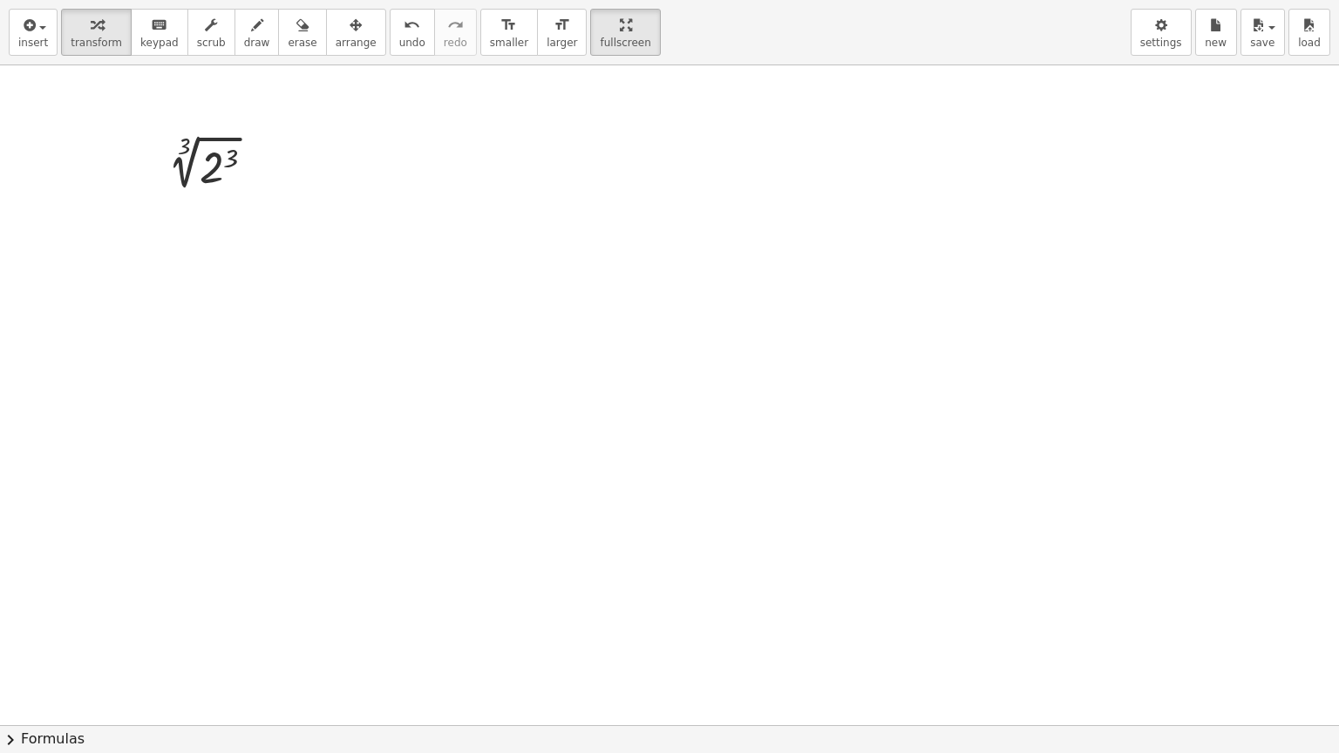
drag, startPoint x: 572, startPoint y: 26, endPoint x: 568, endPoint y: -65, distance: 90.7
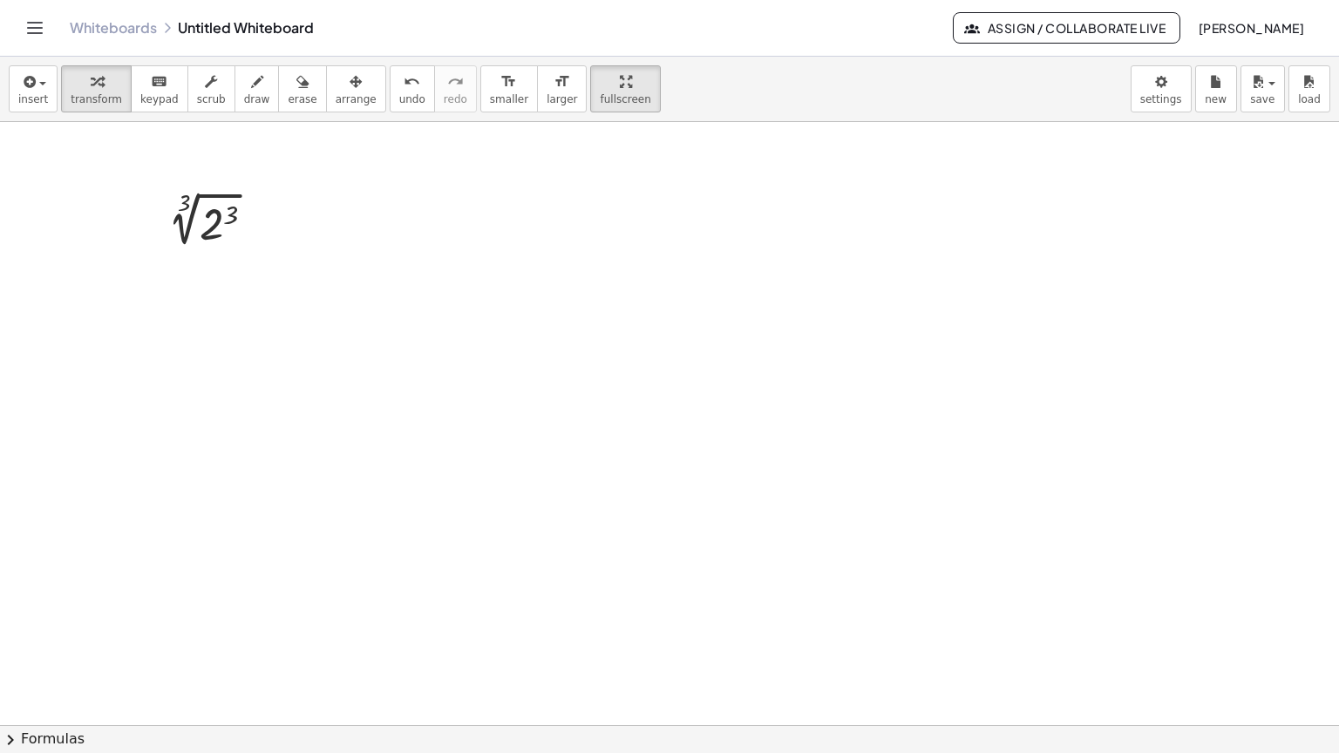
click at [568, 0] on html "Graspable Math Activities Get Started Activity Bank Assigned Work Classes White…" at bounding box center [669, 376] width 1339 height 753
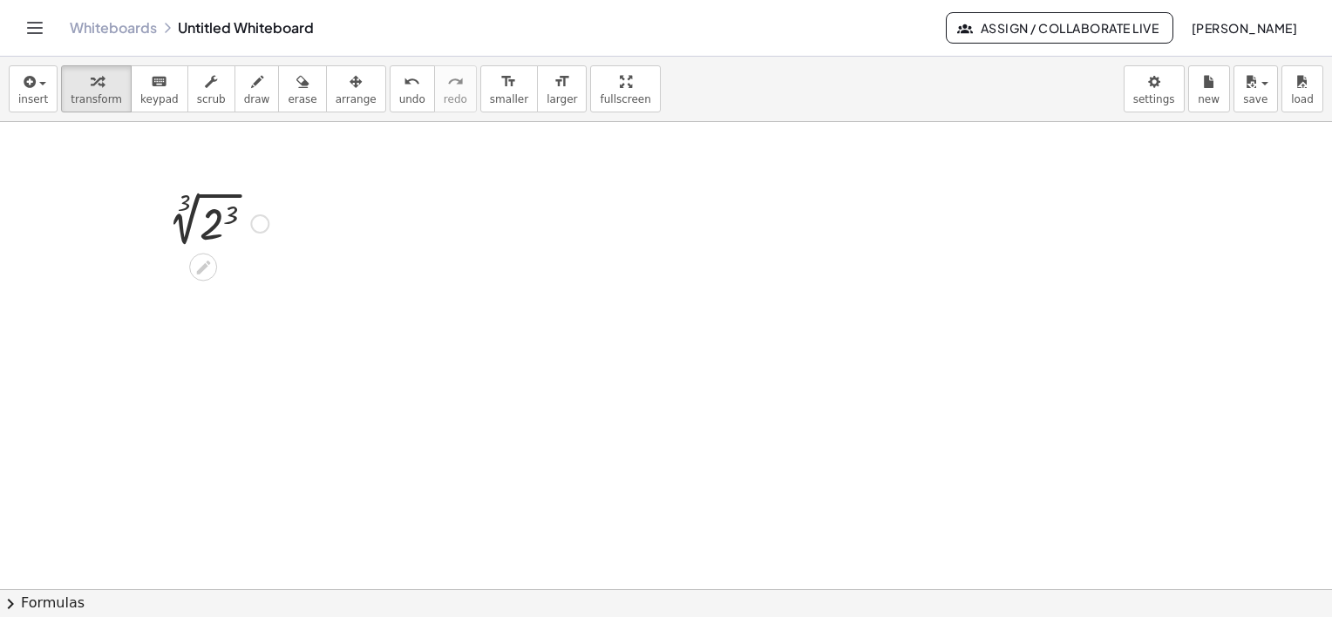
click at [223, 225] on div at bounding box center [213, 222] width 127 height 59
click at [336, 94] on span "arrange" at bounding box center [356, 99] width 41 height 12
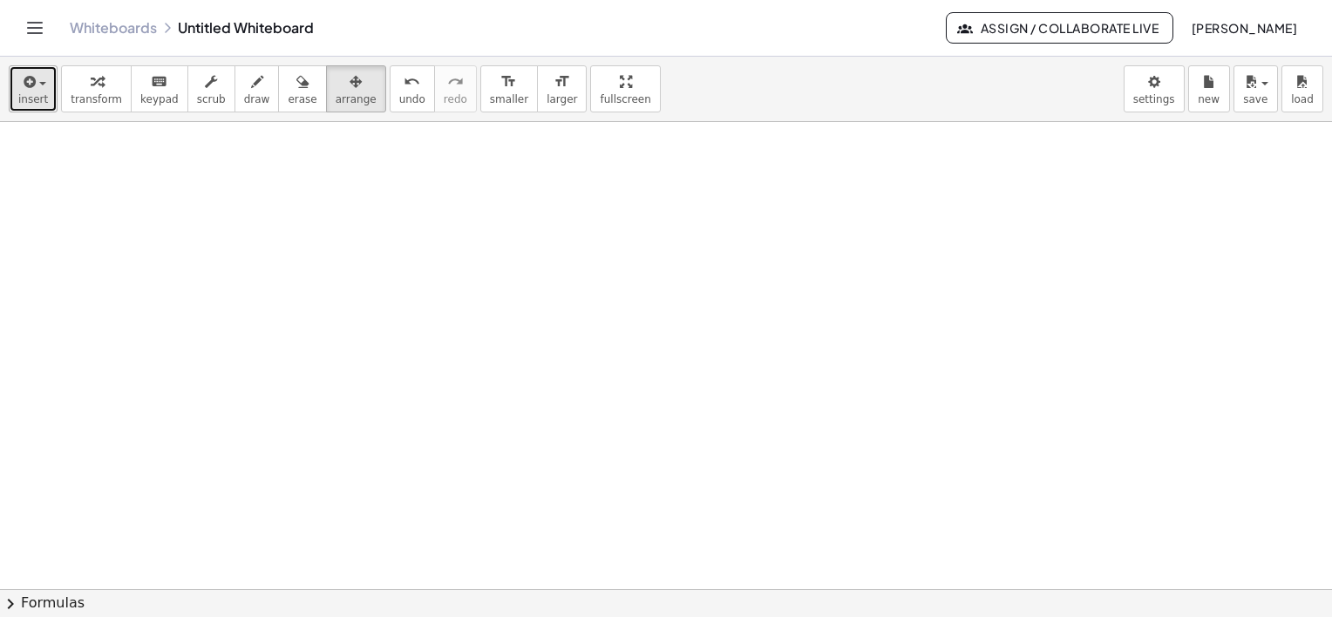
click at [32, 86] on icon "button" at bounding box center [28, 81] width 16 height 21
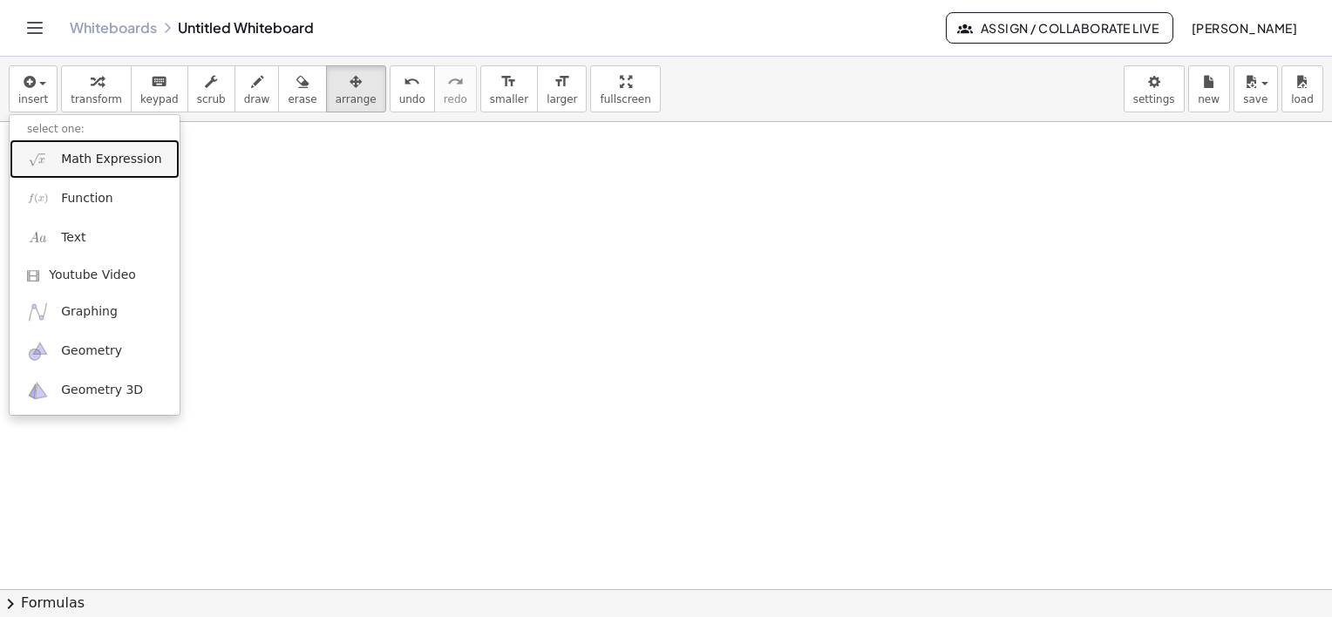
click at [92, 162] on span "Math Expression" at bounding box center [111, 159] width 100 height 17
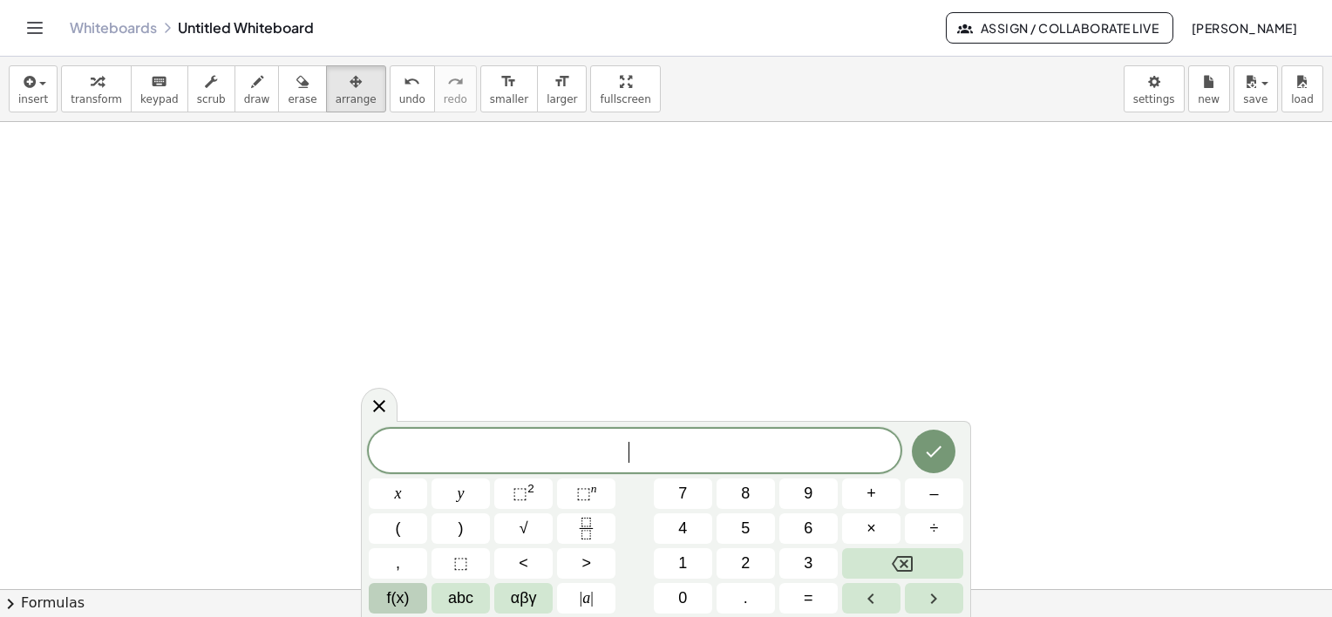
click at [398, 605] on span "f(x)" at bounding box center [398, 599] width 23 height 24
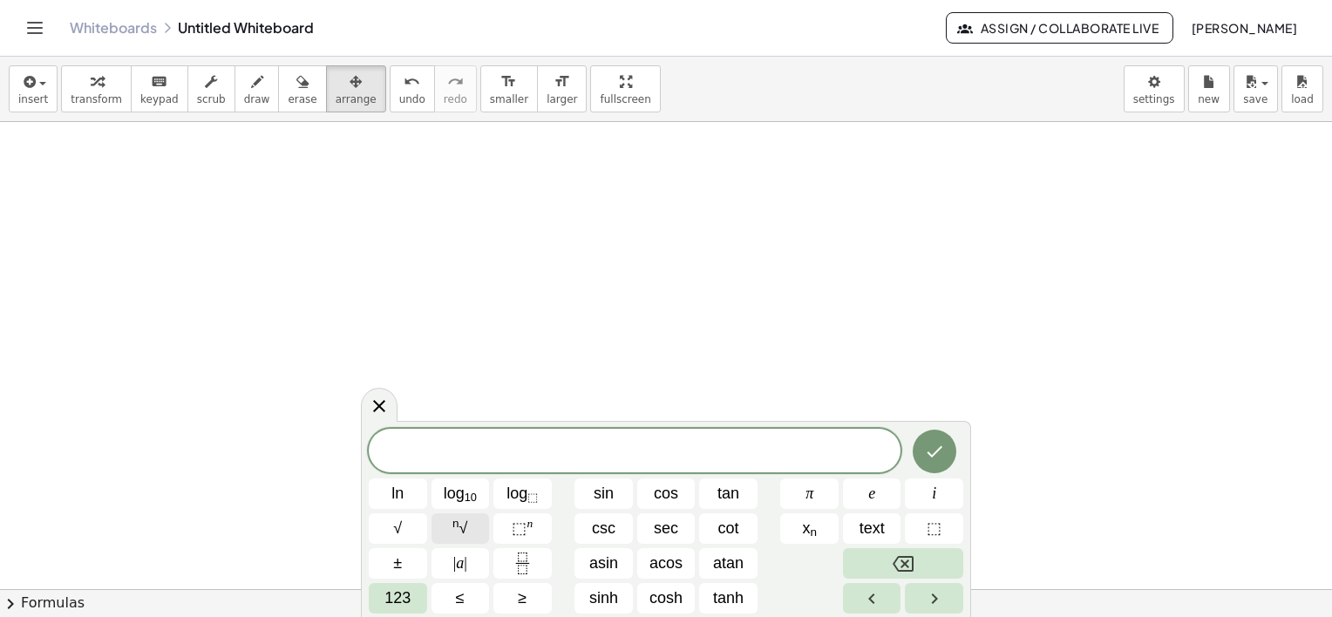
click at [464, 526] on span "n √" at bounding box center [459, 529] width 15 height 24
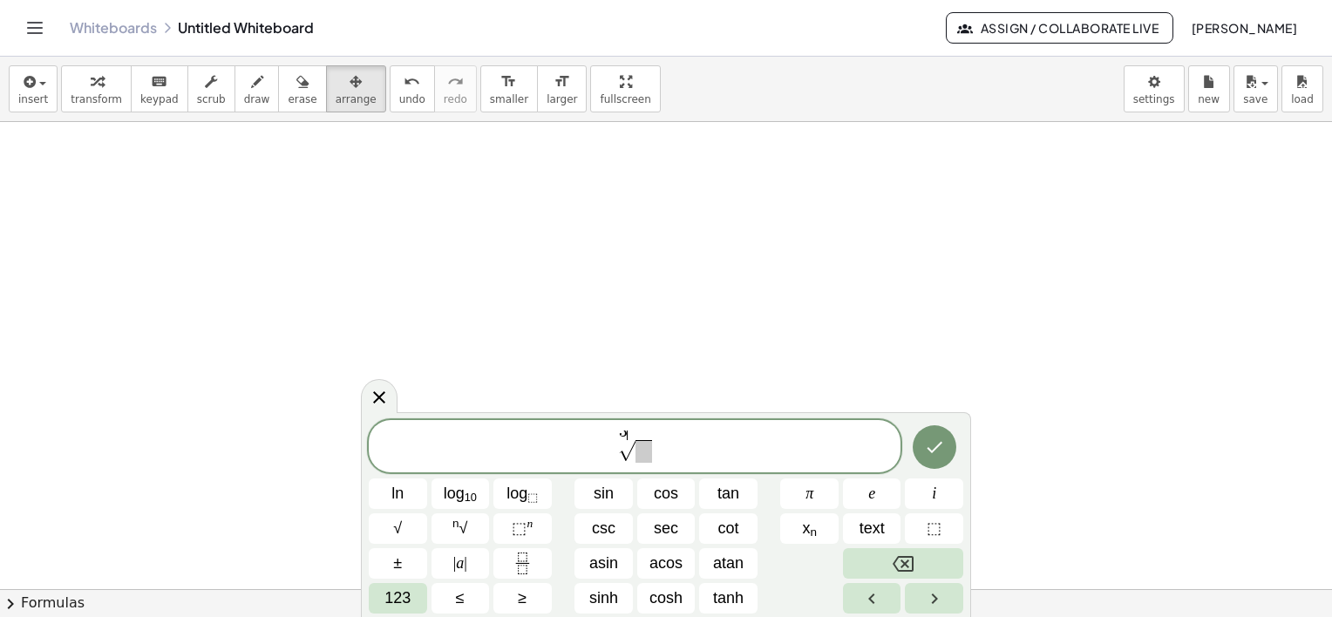
click at [642, 462] on span at bounding box center [643, 451] width 17 height 23
click at [523, 531] on span "⬚" at bounding box center [519, 528] width 15 height 17
click at [929, 447] on icon "Done" at bounding box center [934, 447] width 21 height 21
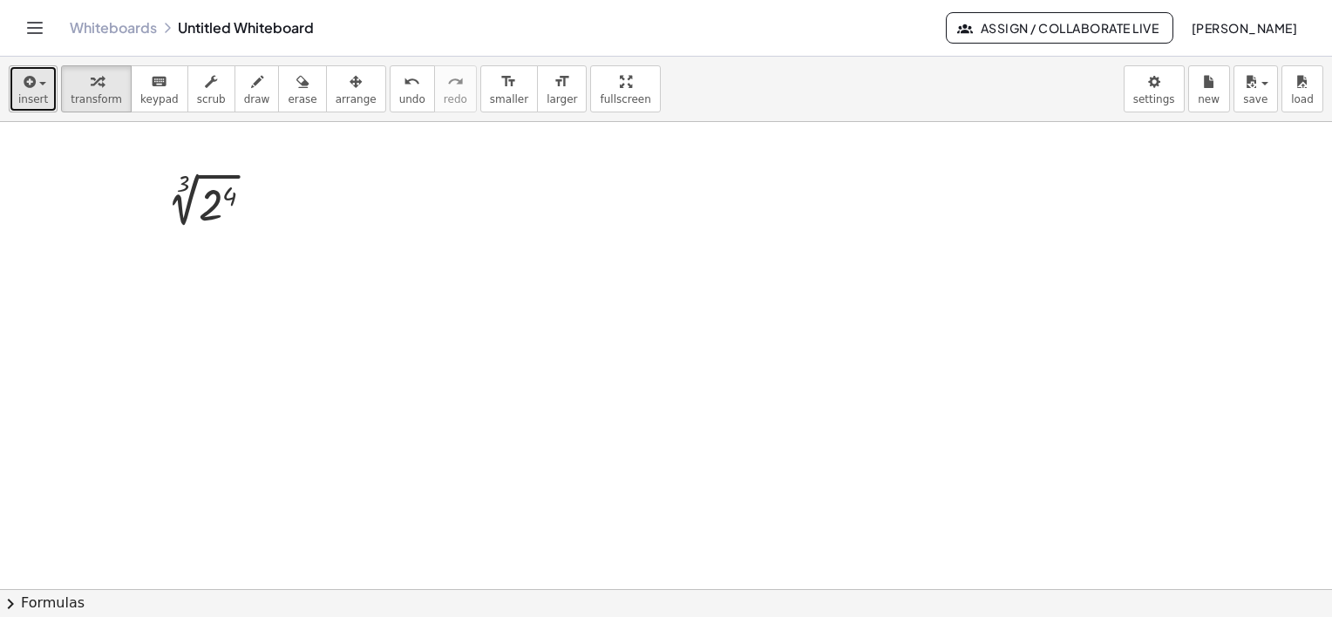
click at [28, 91] on icon "button" at bounding box center [28, 81] width 16 height 21
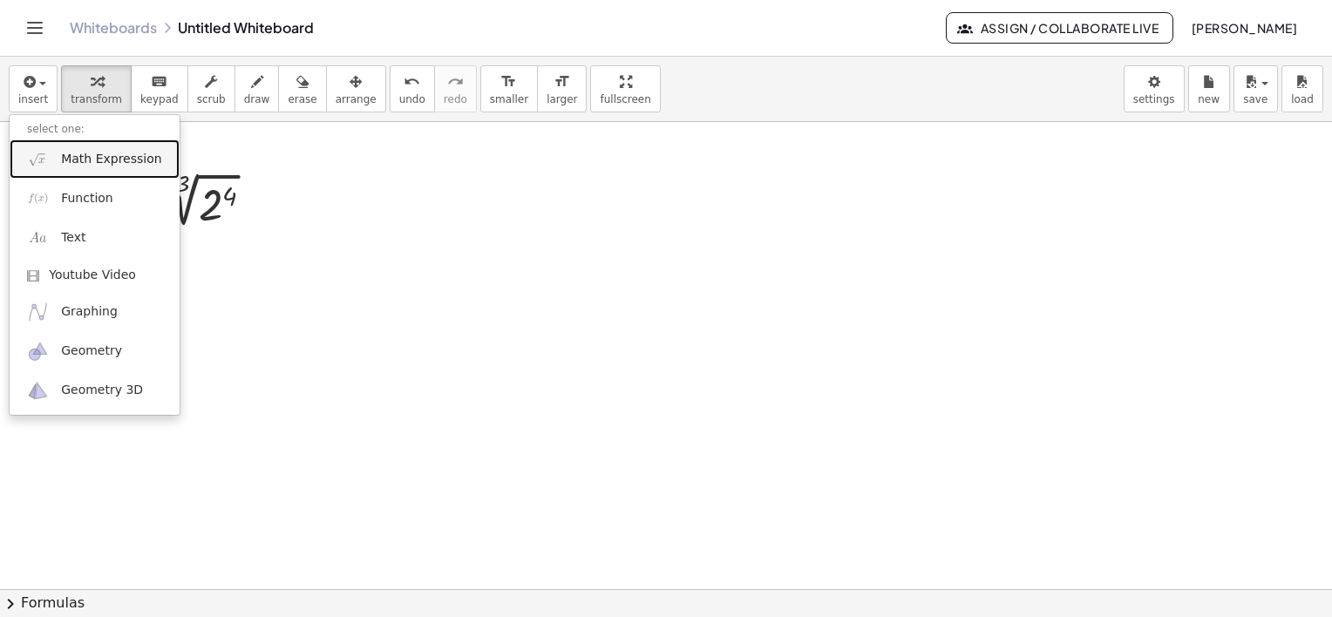
click at [90, 160] on span "Math Expression" at bounding box center [111, 159] width 100 height 17
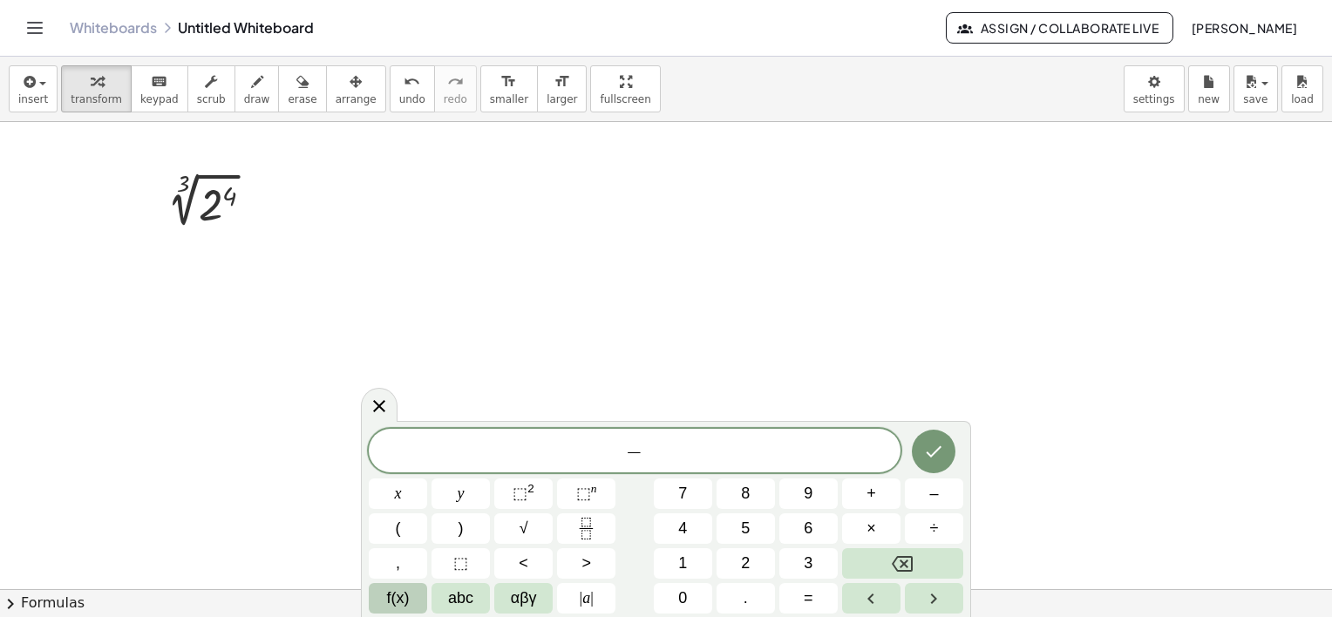
click at [391, 601] on span "f(x)" at bounding box center [398, 599] width 23 height 24
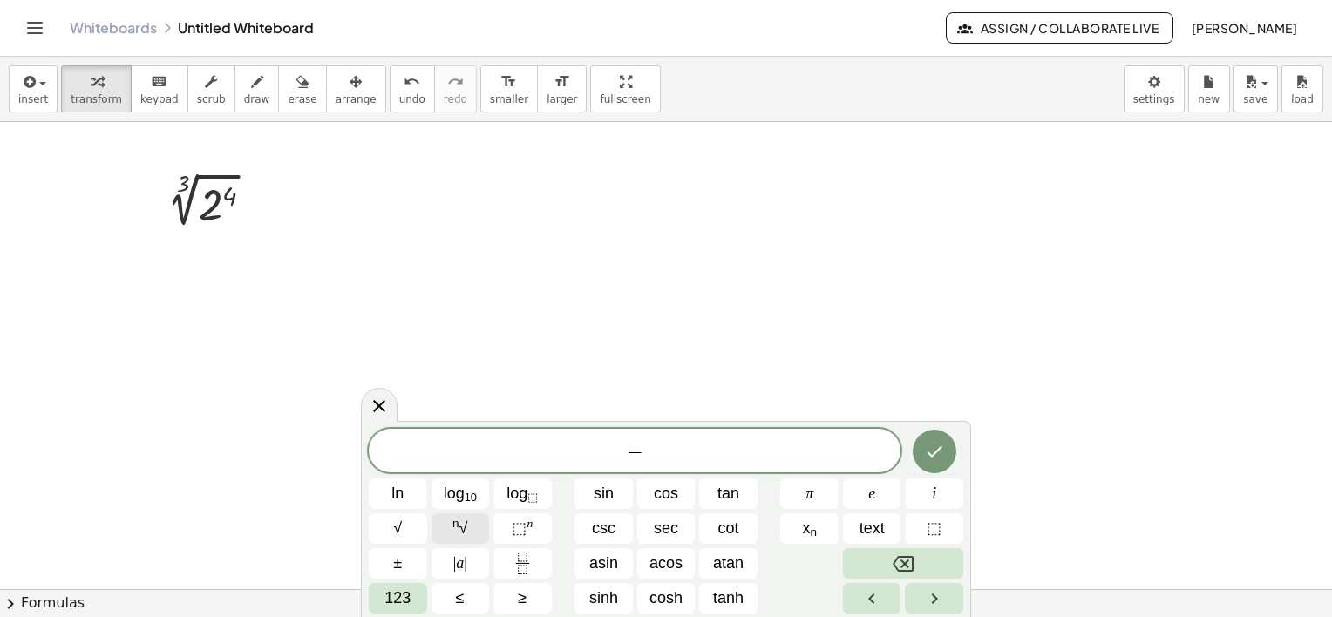
click at [479, 527] on button "n √" at bounding box center [461, 528] width 58 height 31
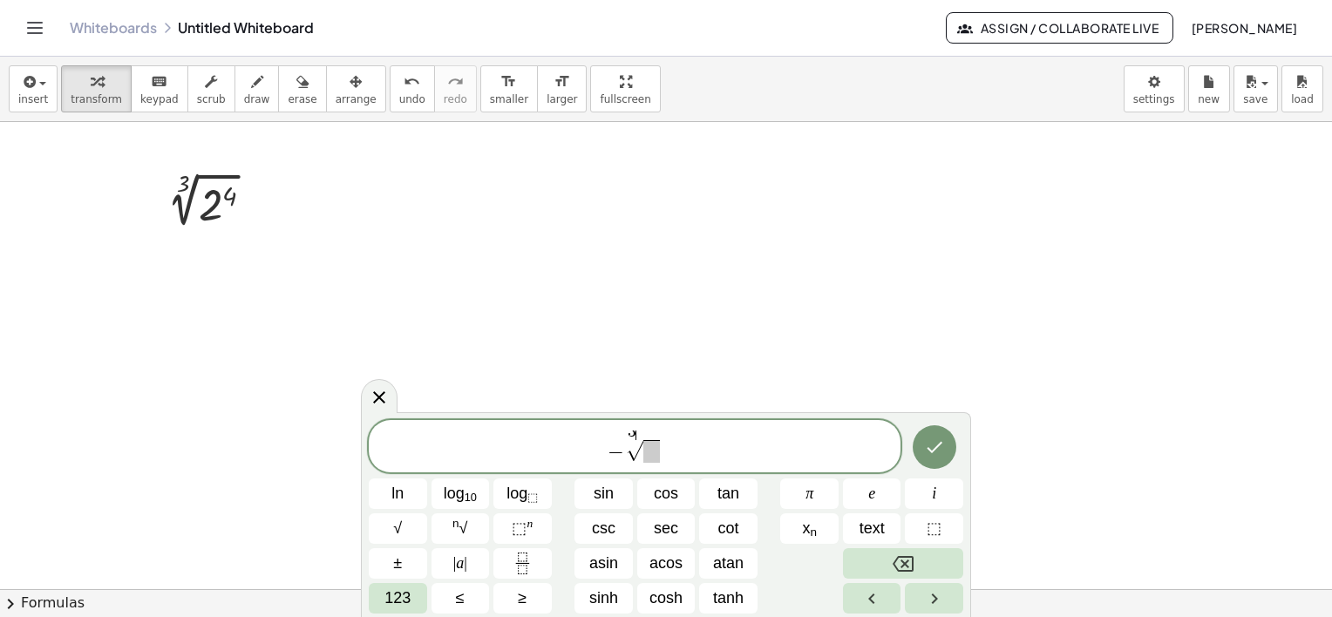
click at [663, 446] on span "− 3 ​ √" at bounding box center [635, 448] width 532 height 34
click at [649, 453] on span at bounding box center [651, 451] width 17 height 23
click at [939, 455] on icon "Done" at bounding box center [934, 447] width 21 height 21
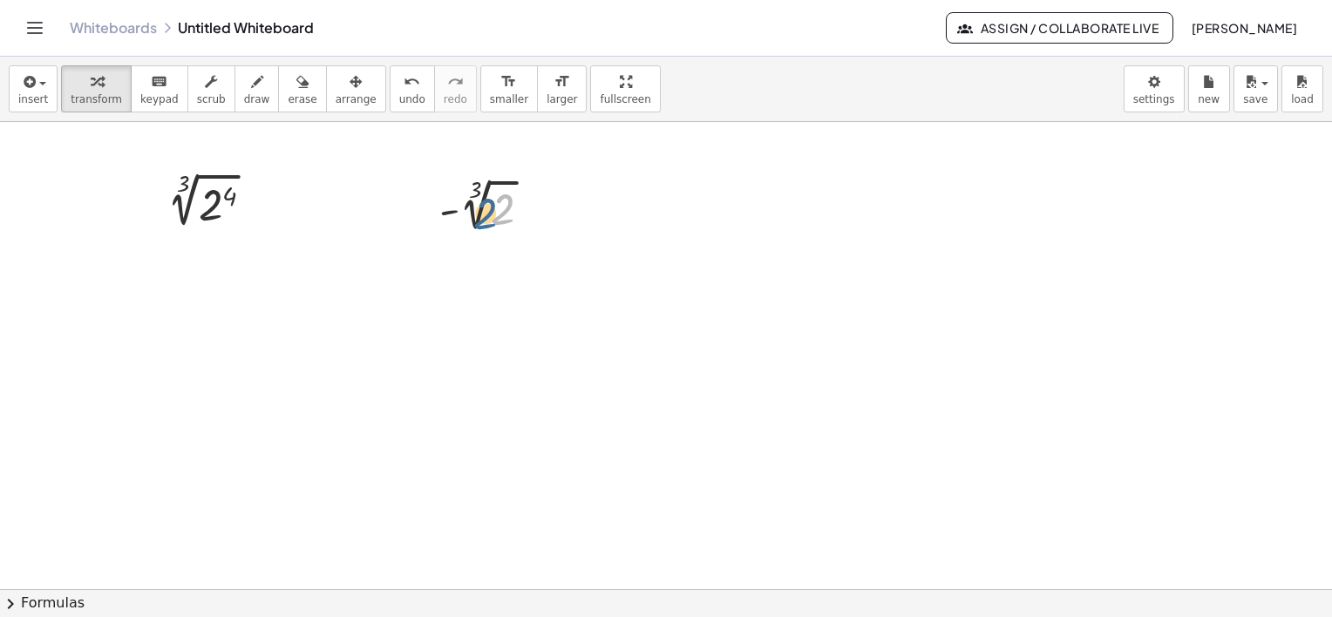
click at [499, 224] on div at bounding box center [492, 205] width 123 height 64
click at [336, 95] on span "arrange" at bounding box center [356, 99] width 41 height 12
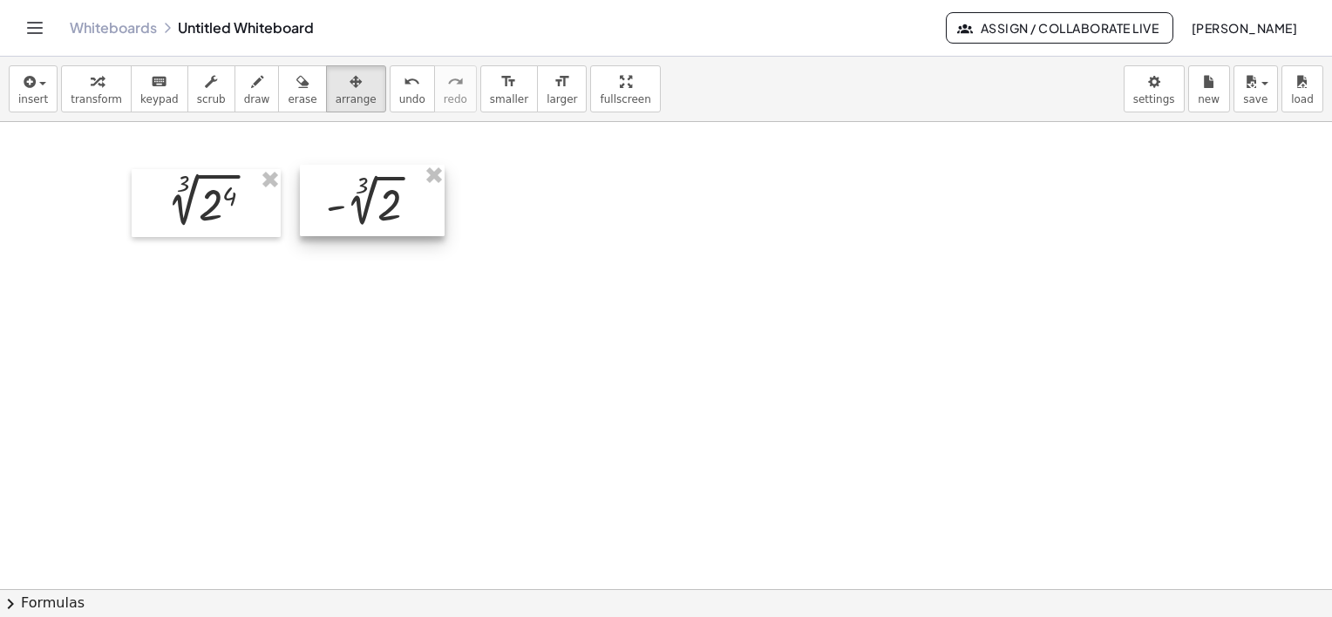
drag, startPoint x: 502, startPoint y: 212, endPoint x: 388, endPoint y: 207, distance: 114.3
click at [388, 207] on div at bounding box center [372, 201] width 145 height 72
drag, startPoint x: 359, startPoint y: 218, endPoint x: 339, endPoint y: 219, distance: 20.1
click at [339, 219] on div at bounding box center [352, 202] width 145 height 72
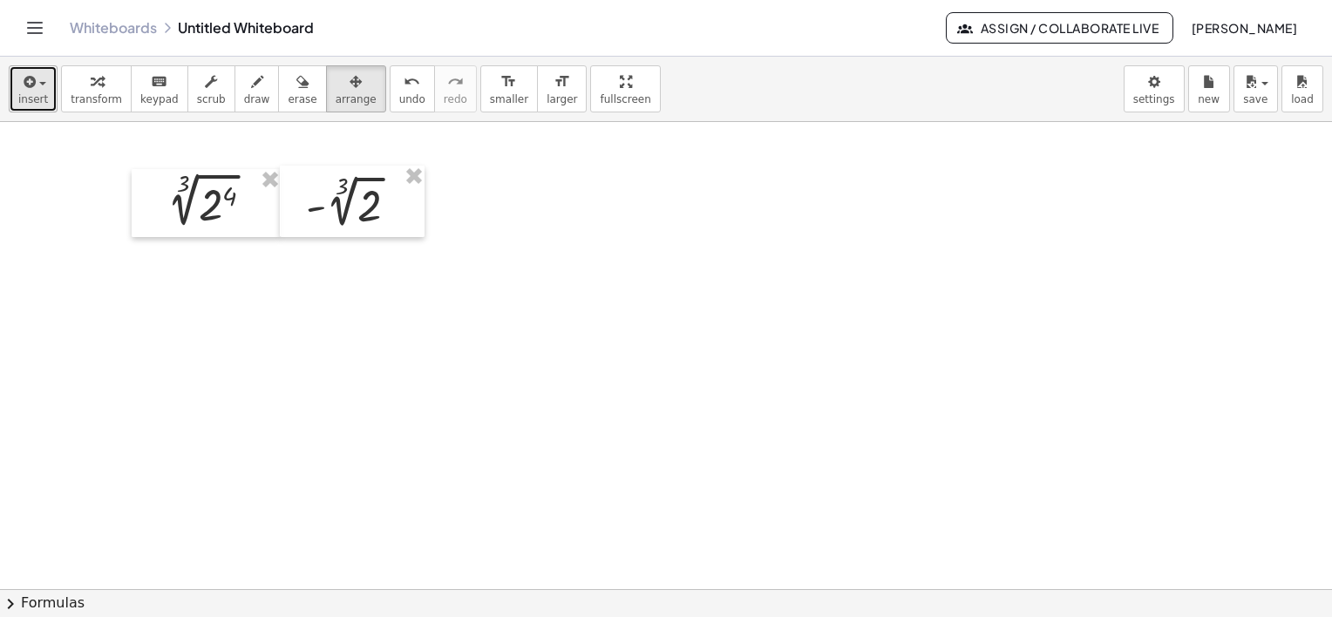
click at [22, 85] on icon "button" at bounding box center [28, 81] width 16 height 21
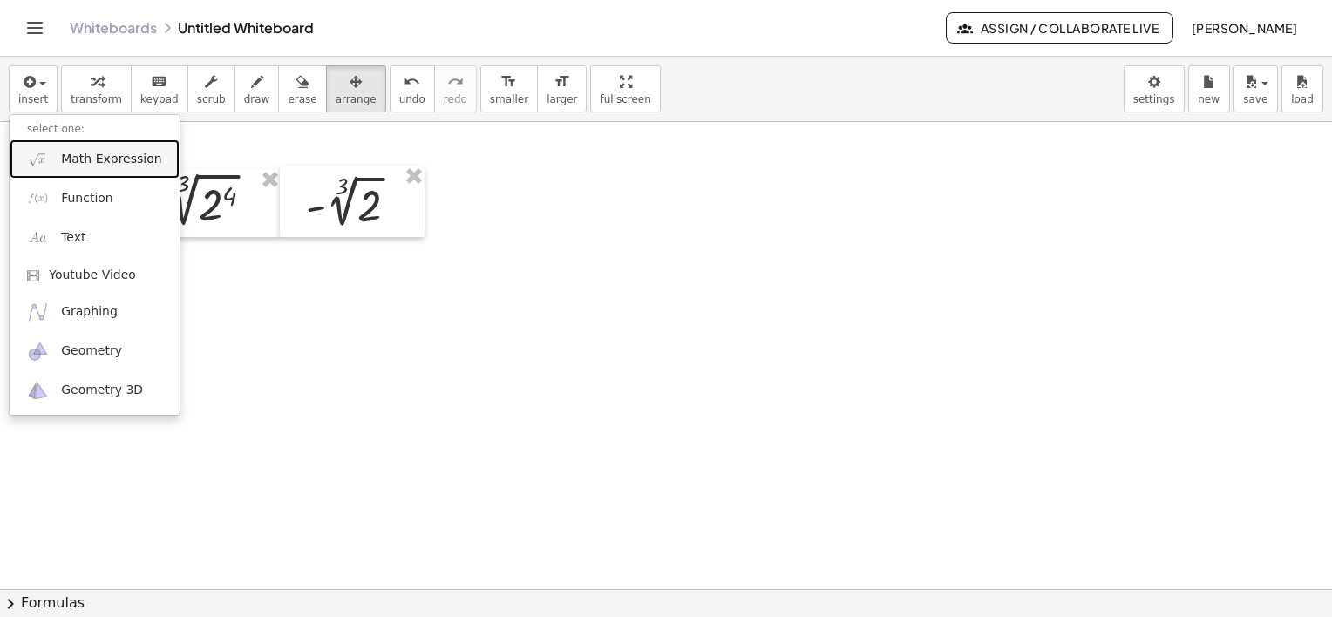
click at [88, 168] on link "Math Expression" at bounding box center [95, 158] width 170 height 39
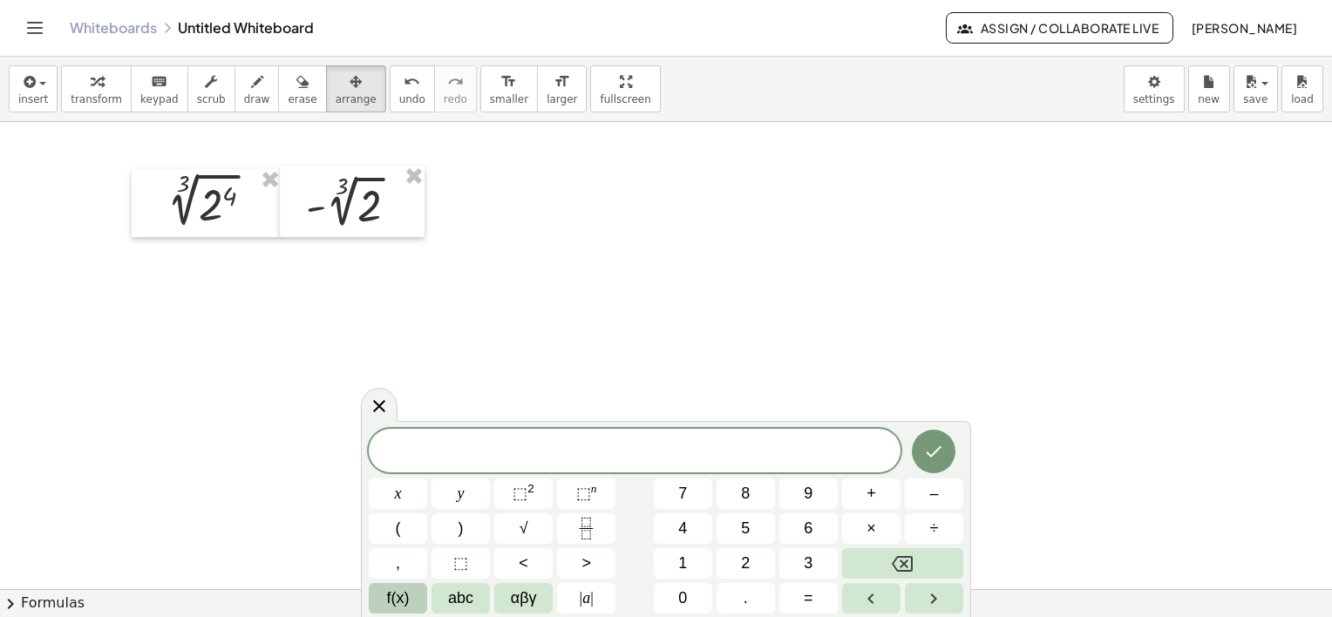
click at [407, 601] on span "f(x)" at bounding box center [398, 599] width 23 height 24
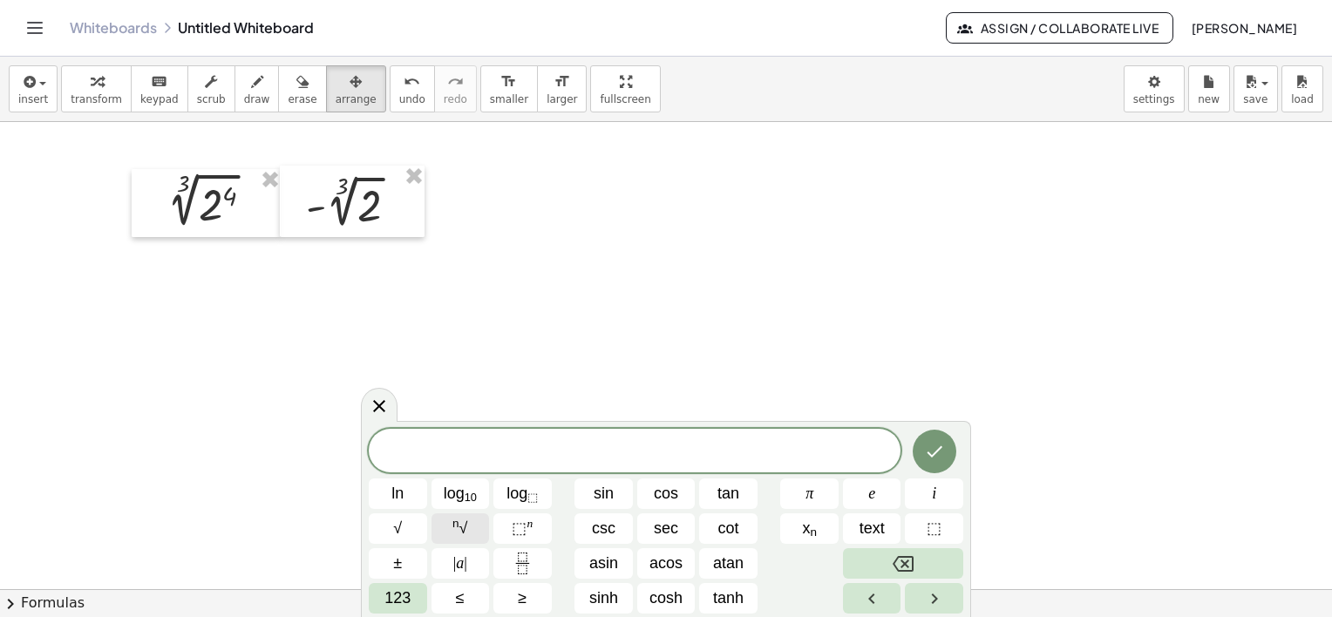
click at [467, 527] on span "n √" at bounding box center [459, 529] width 15 height 24
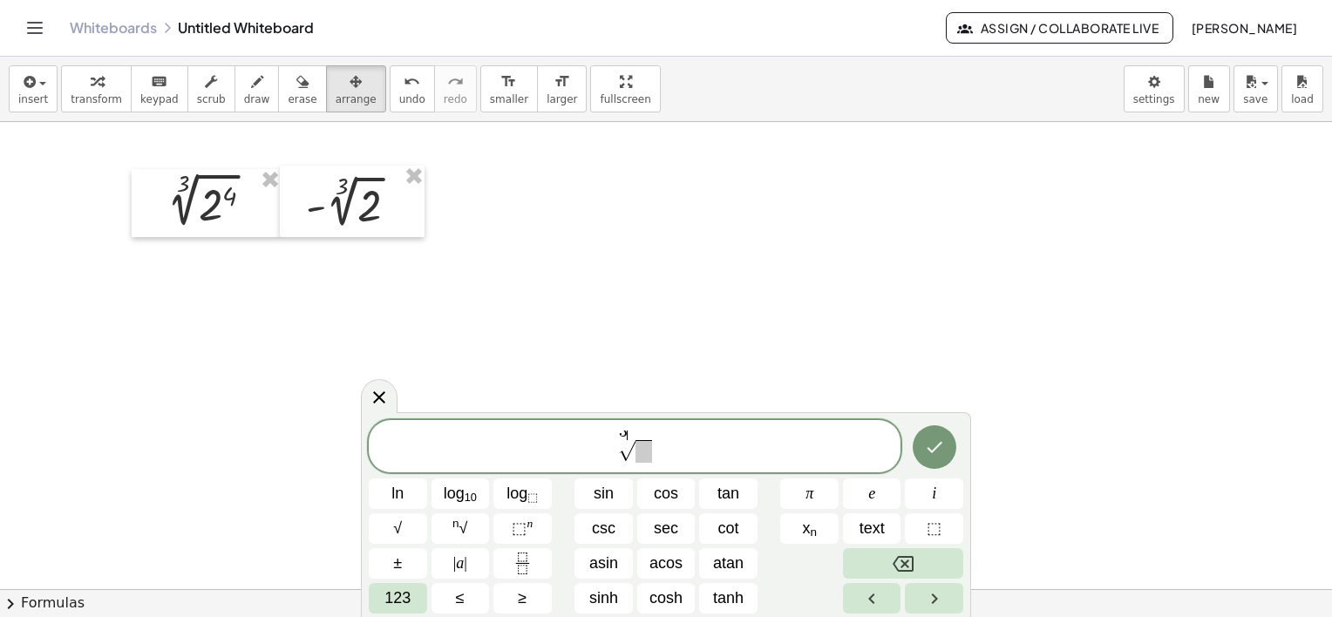
click at [644, 450] on span at bounding box center [643, 451] width 17 height 23
click at [526, 533] on span "⬚" at bounding box center [519, 528] width 15 height 17
click at [648, 459] on span "2 ​ 3" at bounding box center [643, 448] width 27 height 30
click at [656, 456] on span "2 ​ 3" at bounding box center [643, 448] width 27 height 30
click at [659, 450] on span "3 √ 2 3 ​" at bounding box center [635, 448] width 532 height 34
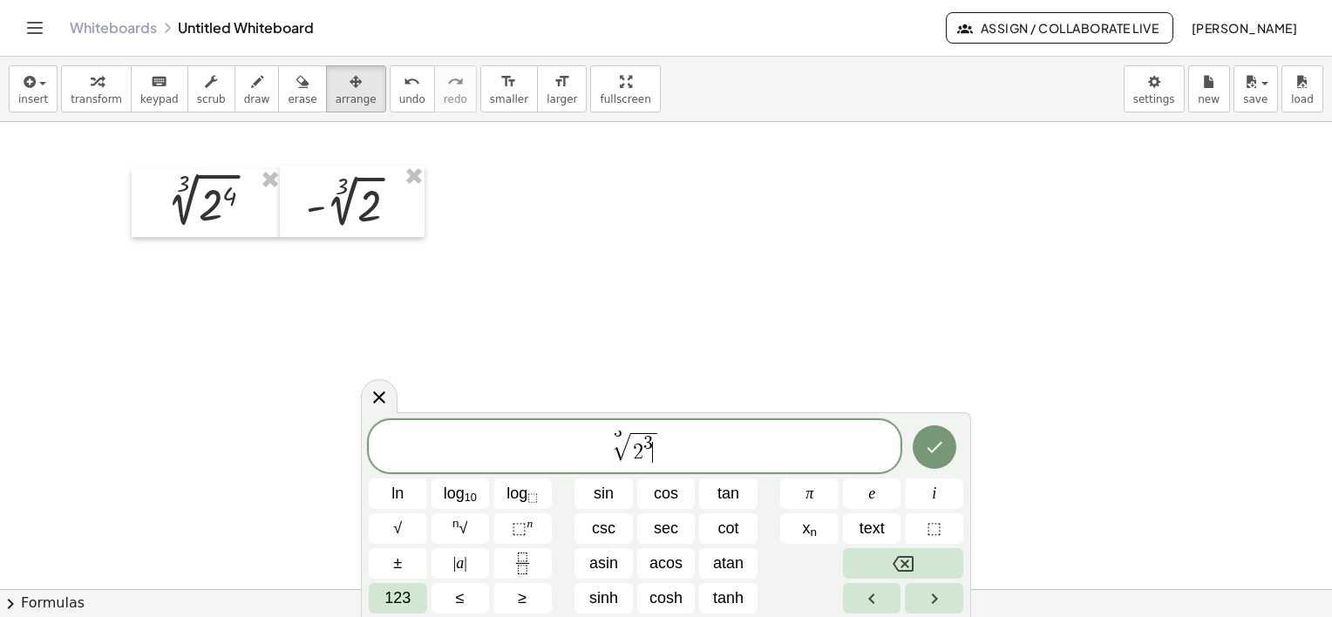
click at [654, 446] on span "2 3 ​" at bounding box center [643, 448] width 27 height 30
click at [408, 589] on span "123" at bounding box center [397, 599] width 26 height 24
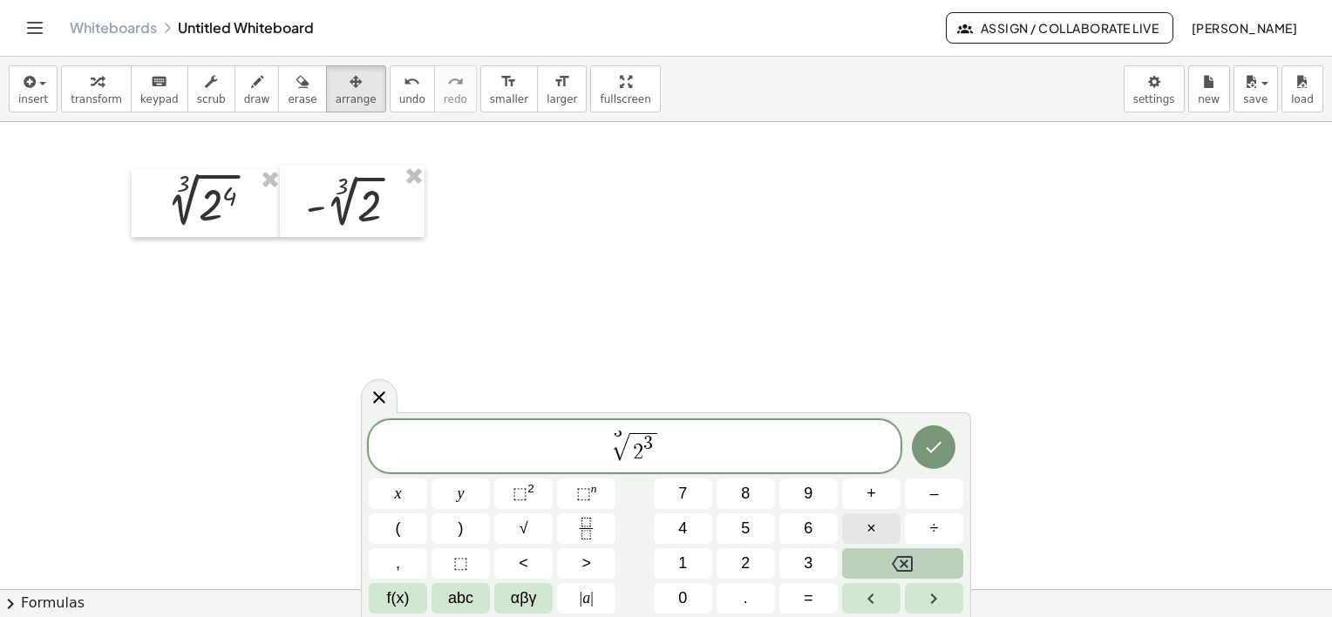
click at [876, 523] on button "×" at bounding box center [871, 528] width 58 height 31
click at [927, 448] on icon "Done" at bounding box center [933, 447] width 21 height 21
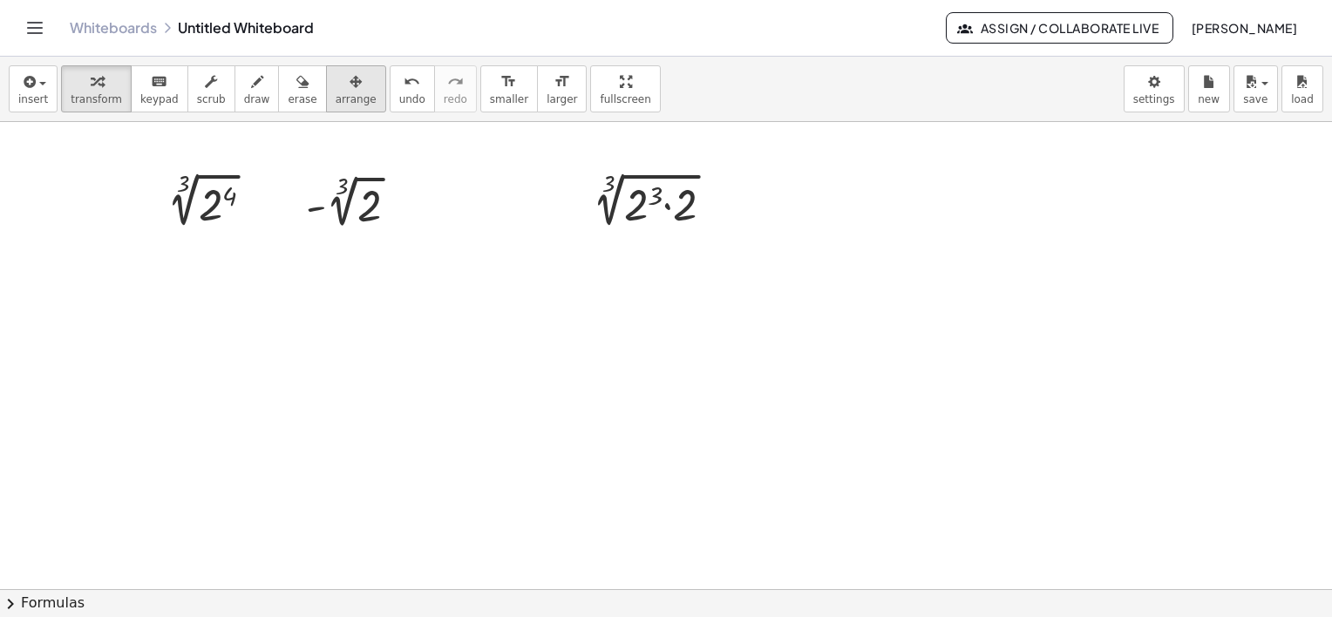
click at [350, 82] on icon "button" at bounding box center [356, 81] width 12 height 21
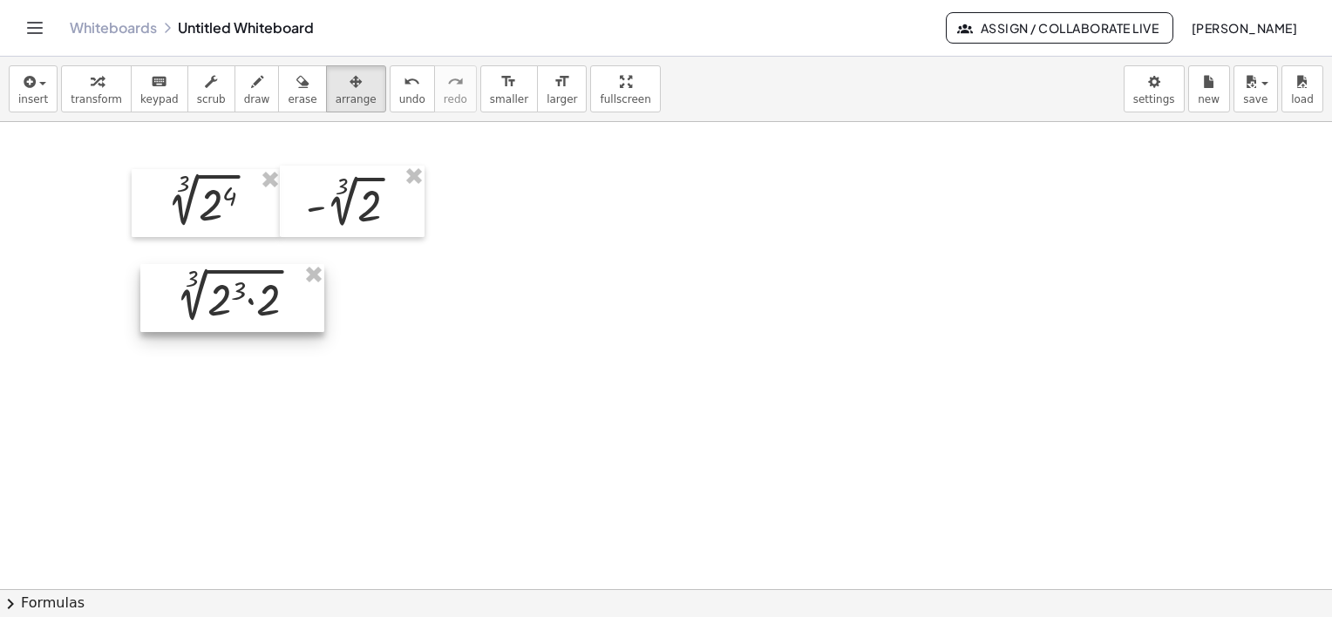
drag, startPoint x: 653, startPoint y: 197, endPoint x: 220, endPoint y: 292, distance: 443.5
click at [220, 292] on div at bounding box center [232, 298] width 184 height 68
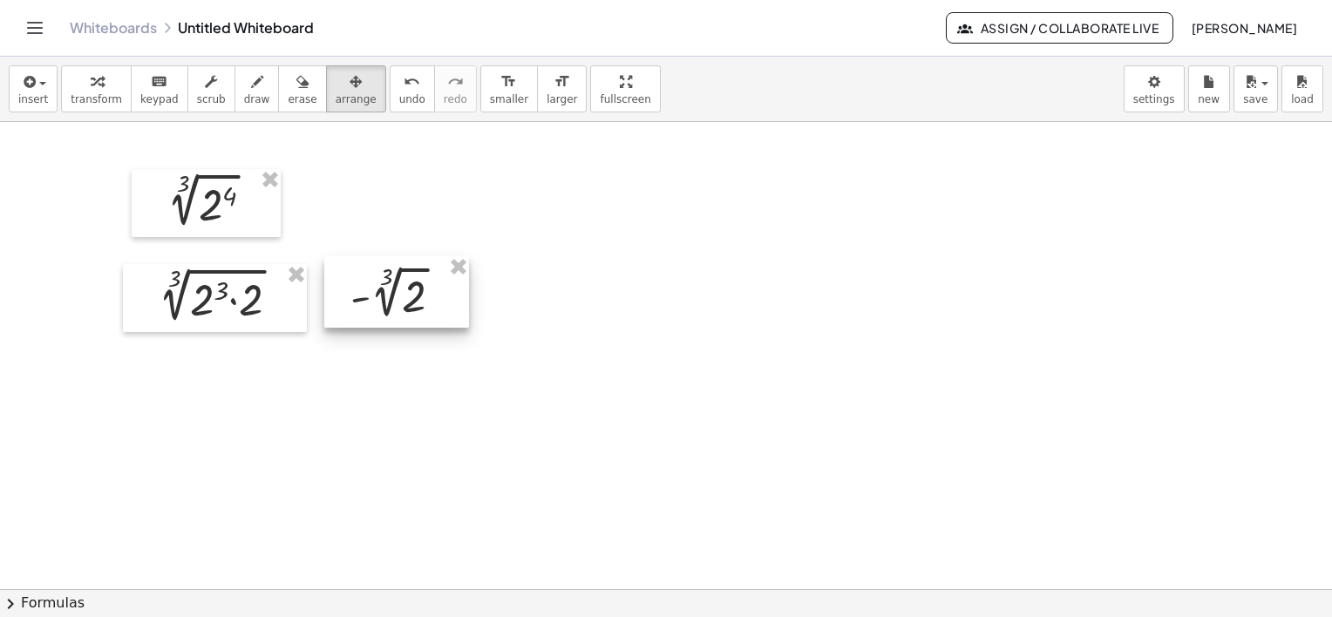
drag, startPoint x: 370, startPoint y: 213, endPoint x: 418, endPoint y: 296, distance: 96.1
click at [416, 300] on div at bounding box center [396, 292] width 145 height 72
drag, startPoint x: 414, startPoint y: 289, endPoint x: 411, endPoint y: 298, distance: 10.2
click at [411, 298] on div at bounding box center [395, 298] width 145 height 72
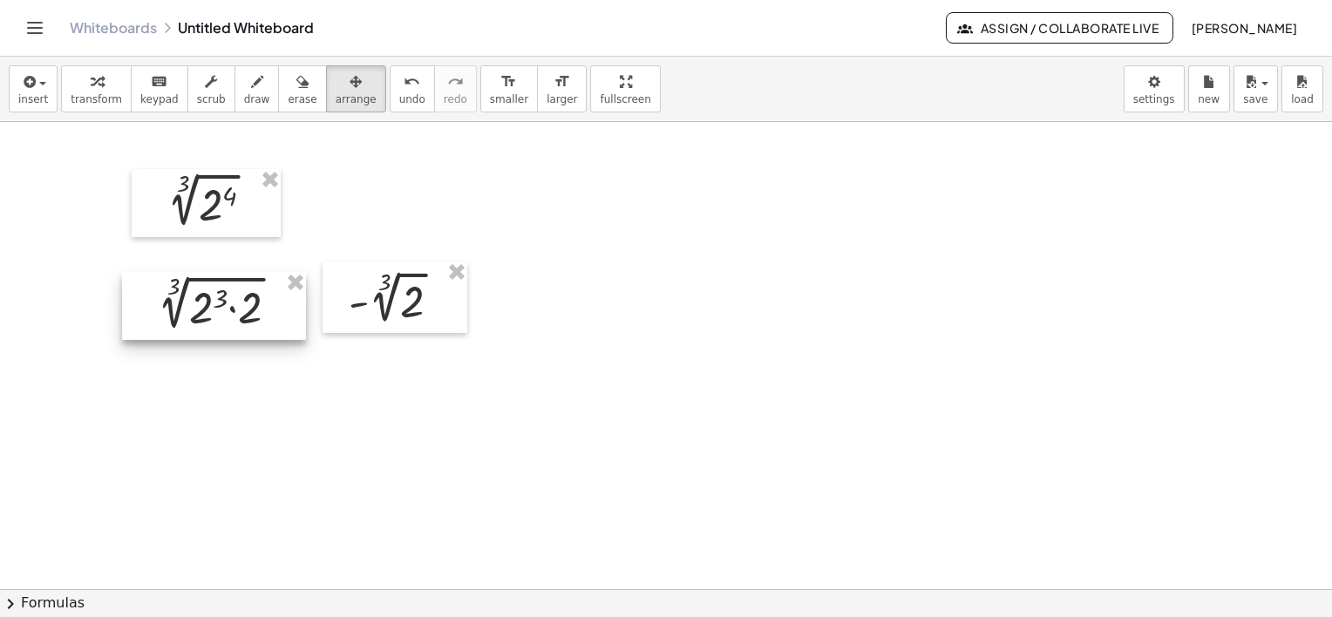
click at [221, 315] on div at bounding box center [214, 306] width 184 height 68
click at [32, 73] on icon "button" at bounding box center [28, 81] width 16 height 21
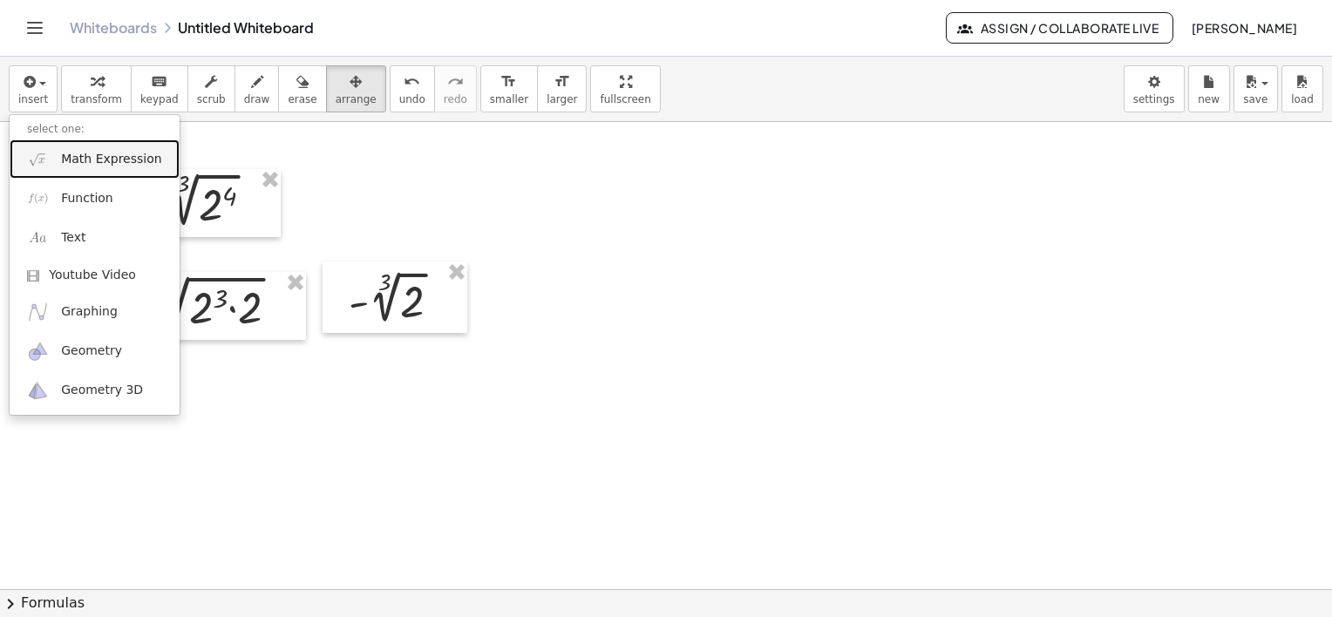
click at [85, 168] on link "Math Expression" at bounding box center [95, 158] width 170 height 39
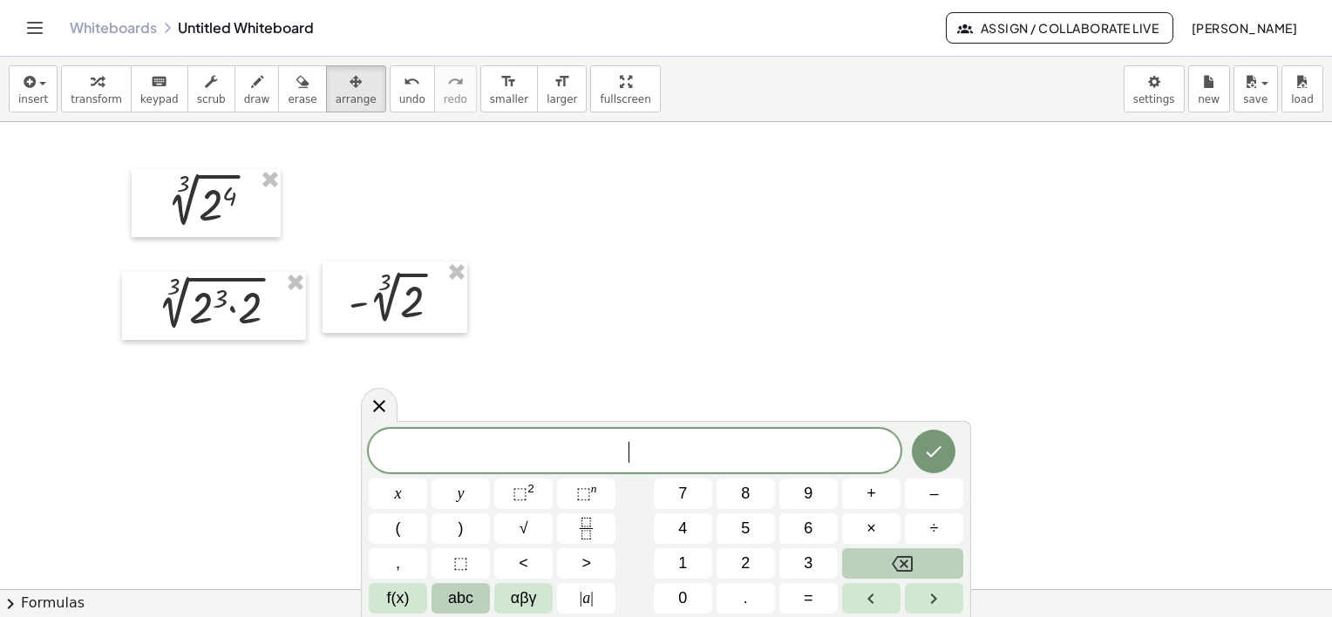
click at [450, 601] on span "abc" at bounding box center [460, 599] width 25 height 24
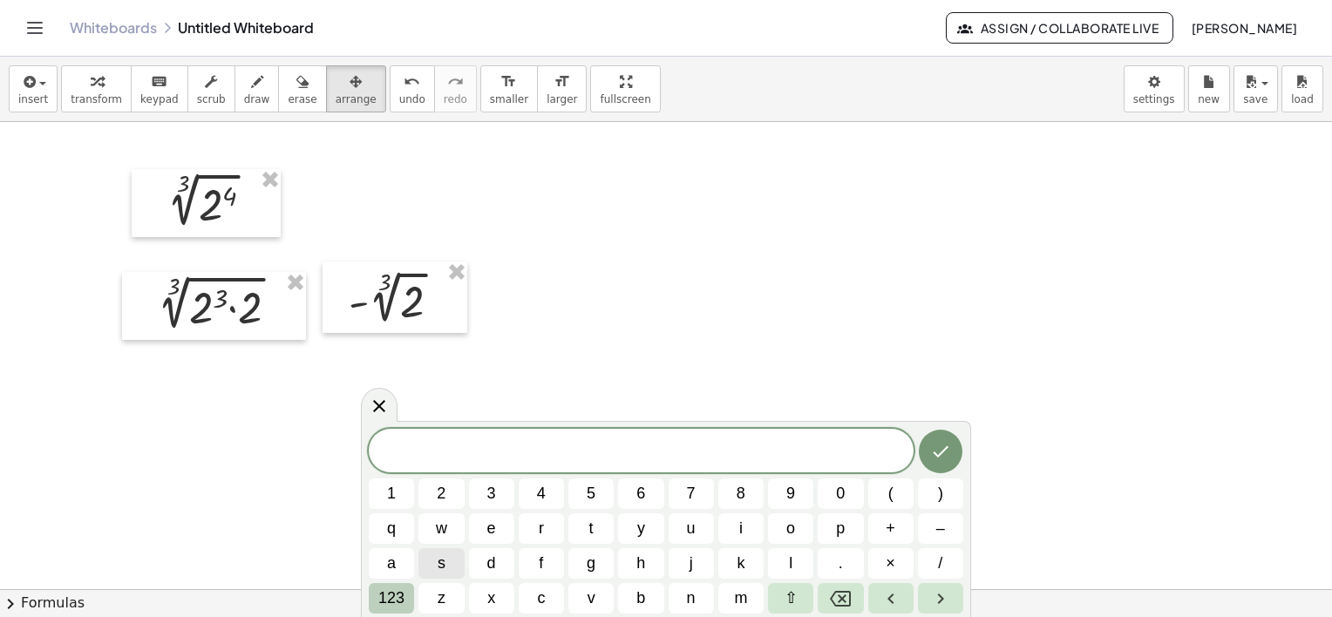
click at [402, 592] on span "123" at bounding box center [391, 599] width 26 height 24
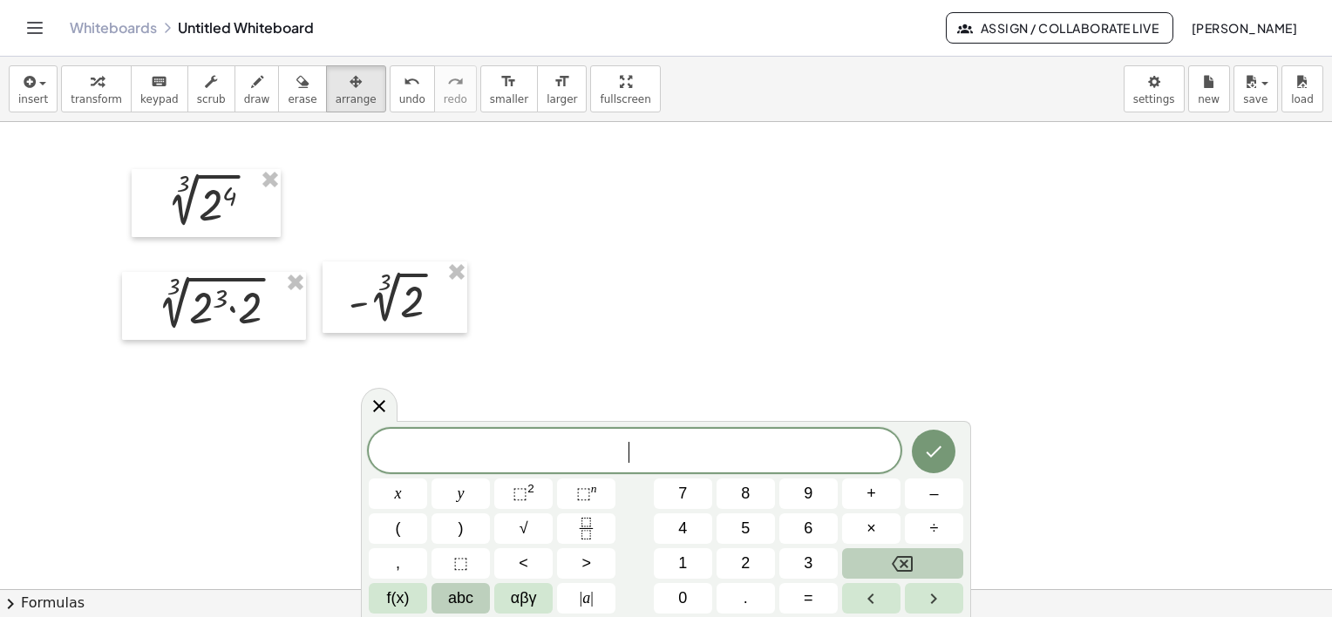
click at [446, 598] on button "abc" at bounding box center [461, 598] width 58 height 31
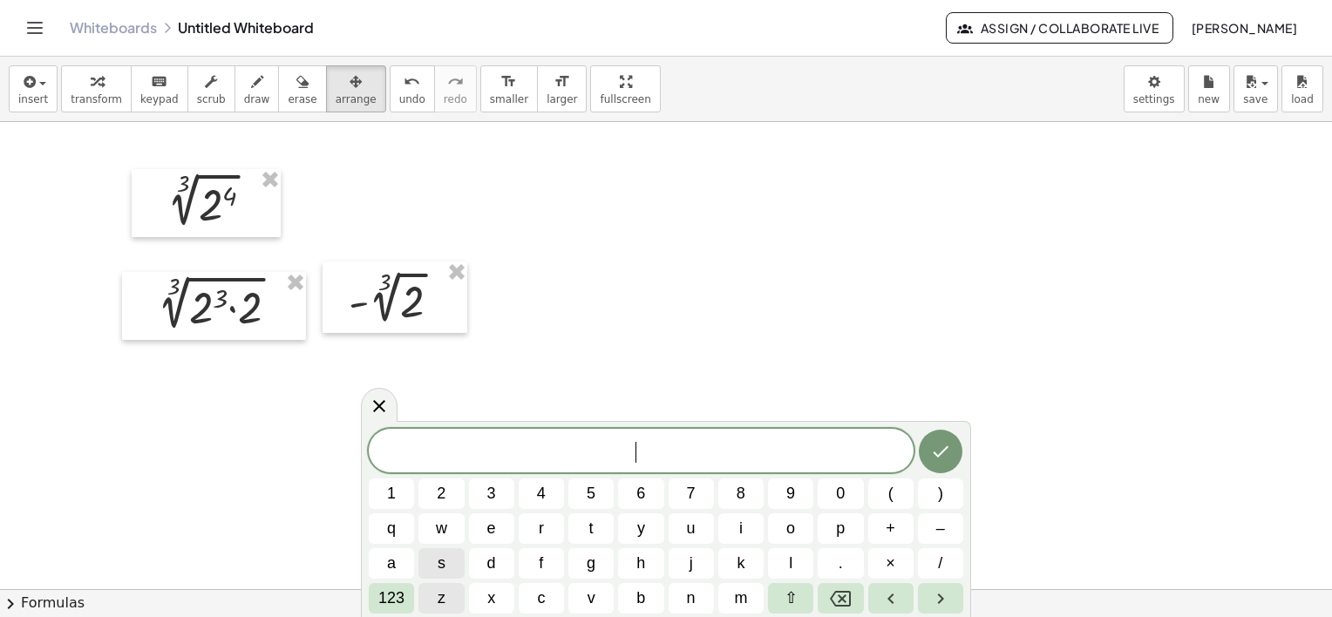
click at [451, 603] on button "z" at bounding box center [440, 598] width 45 height 31
click at [404, 596] on button "123" at bounding box center [391, 598] width 45 height 31
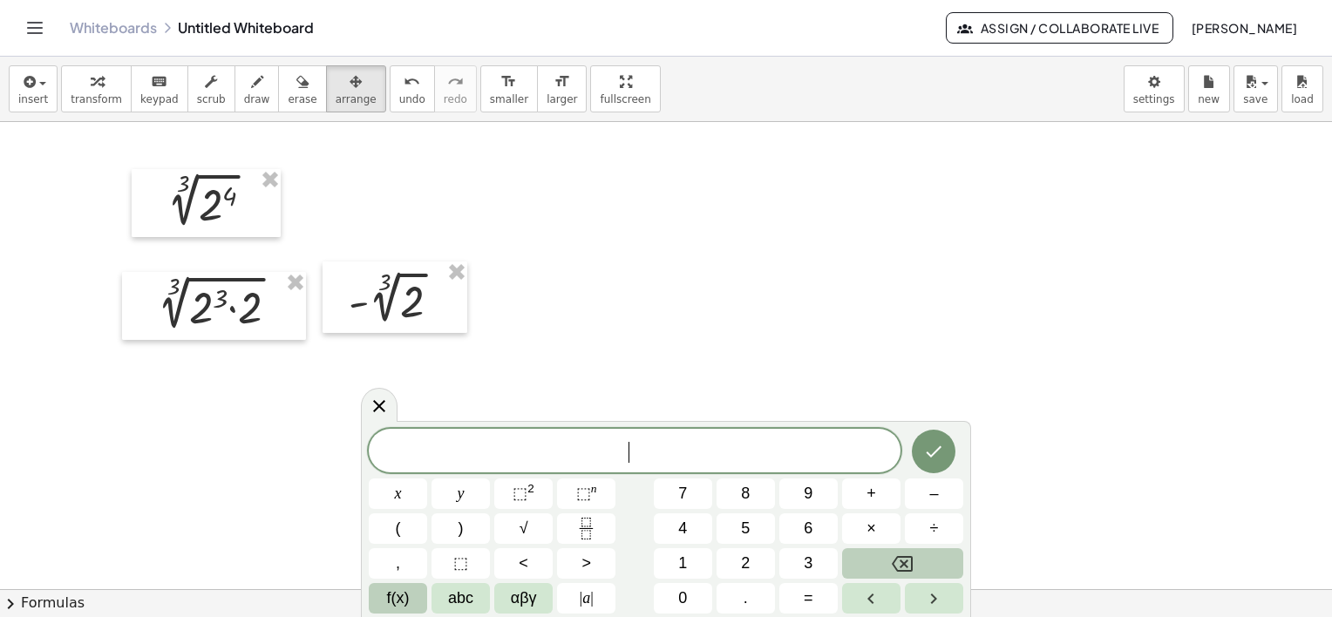
click at [392, 603] on span "f(x)" at bounding box center [398, 599] width 23 height 24
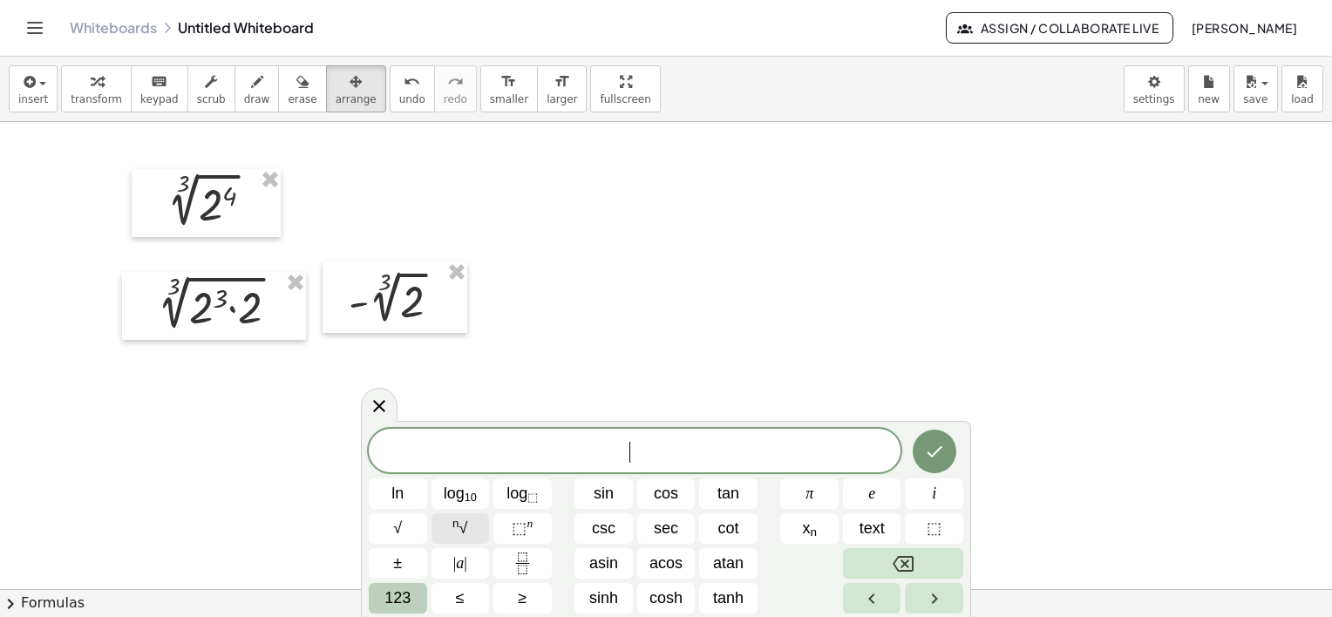
click at [467, 525] on span "n √" at bounding box center [459, 529] width 15 height 24
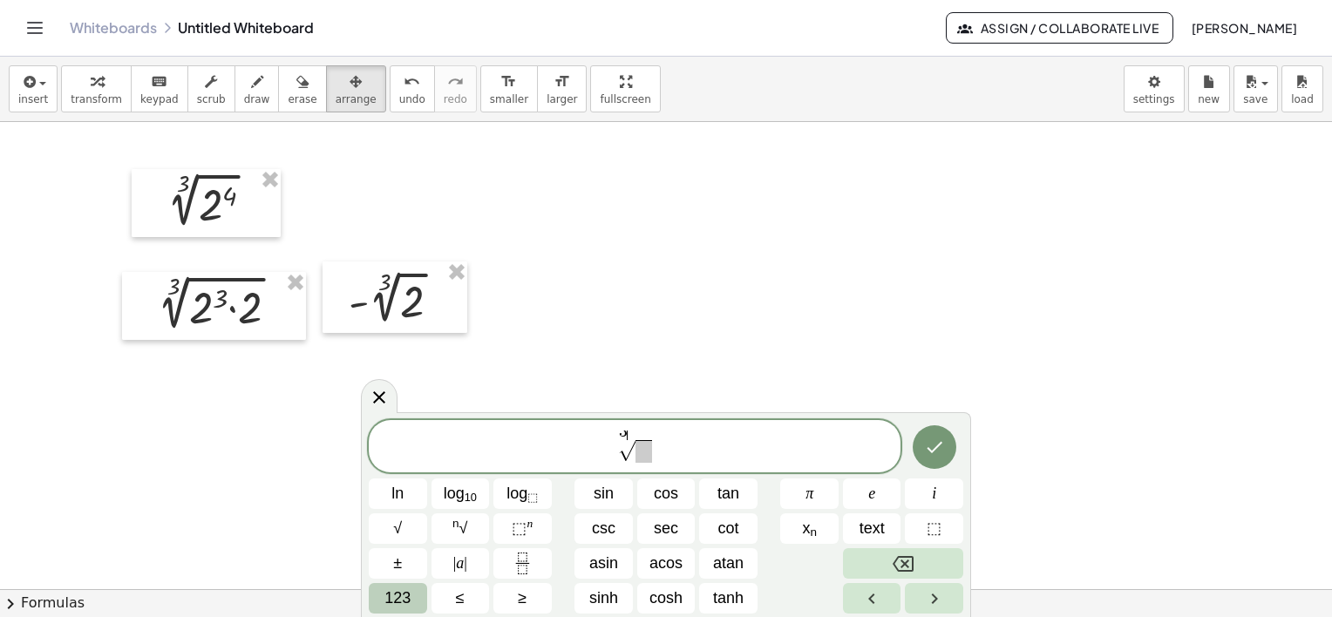
click at [643, 456] on span at bounding box center [643, 451] width 17 height 23
click at [527, 519] on sup "n" at bounding box center [530, 523] width 6 height 13
click at [676, 457] on span "3 √ 2 3 ​" at bounding box center [635, 448] width 532 height 34
click at [411, 593] on button "123" at bounding box center [398, 598] width 58 height 31
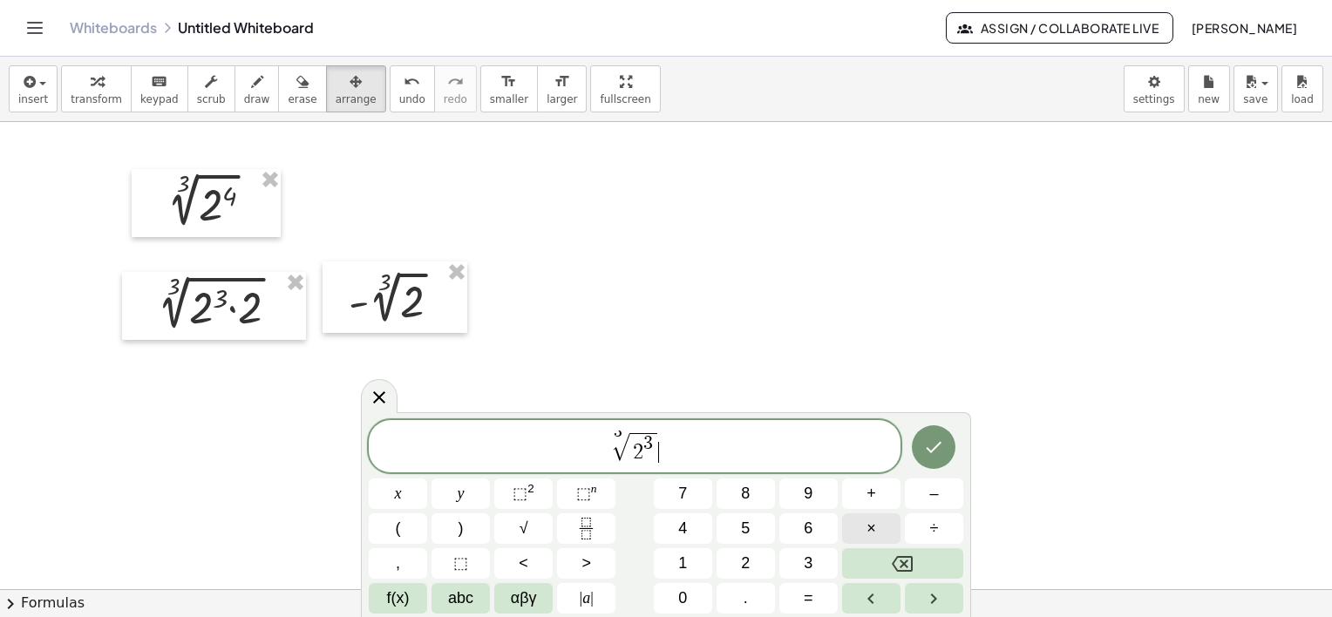
click at [874, 523] on span "×" at bounding box center [871, 529] width 10 height 24
click at [401, 599] on span "f(x)" at bounding box center [398, 599] width 23 height 24
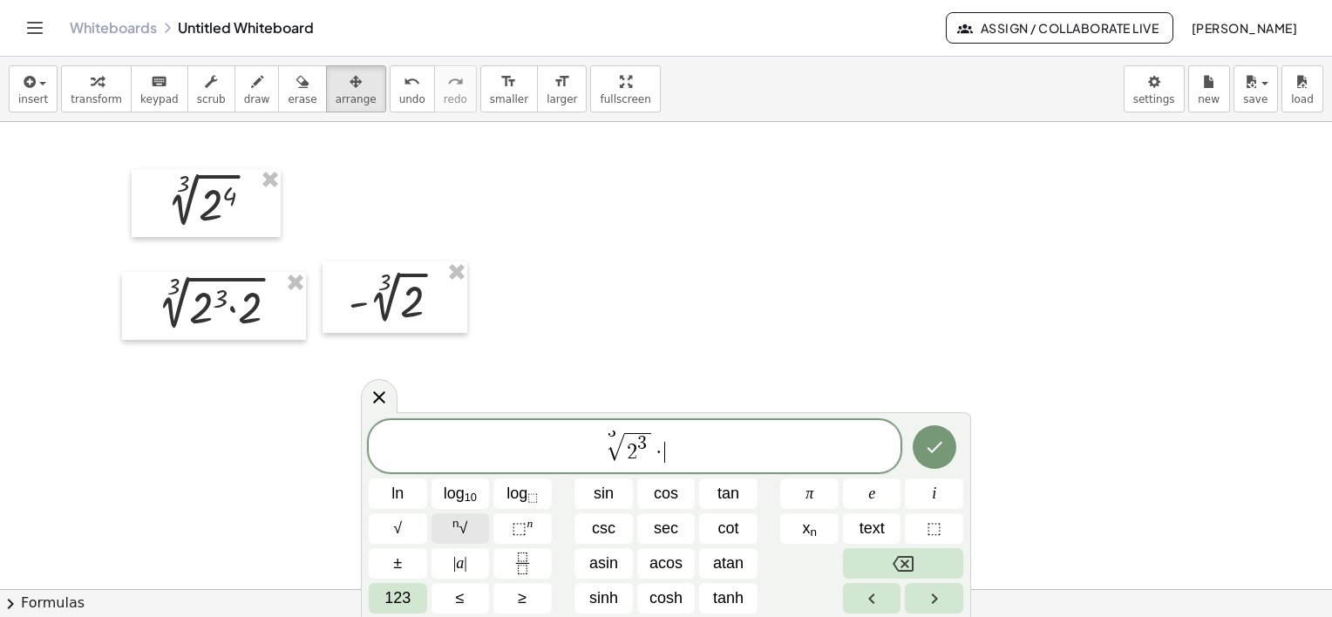
click at [460, 530] on span "n √" at bounding box center [459, 529] width 15 height 24
click at [675, 461] on span "​" at bounding box center [673, 451] width 17 height 23
click at [940, 454] on icon "Done" at bounding box center [934, 447] width 21 height 21
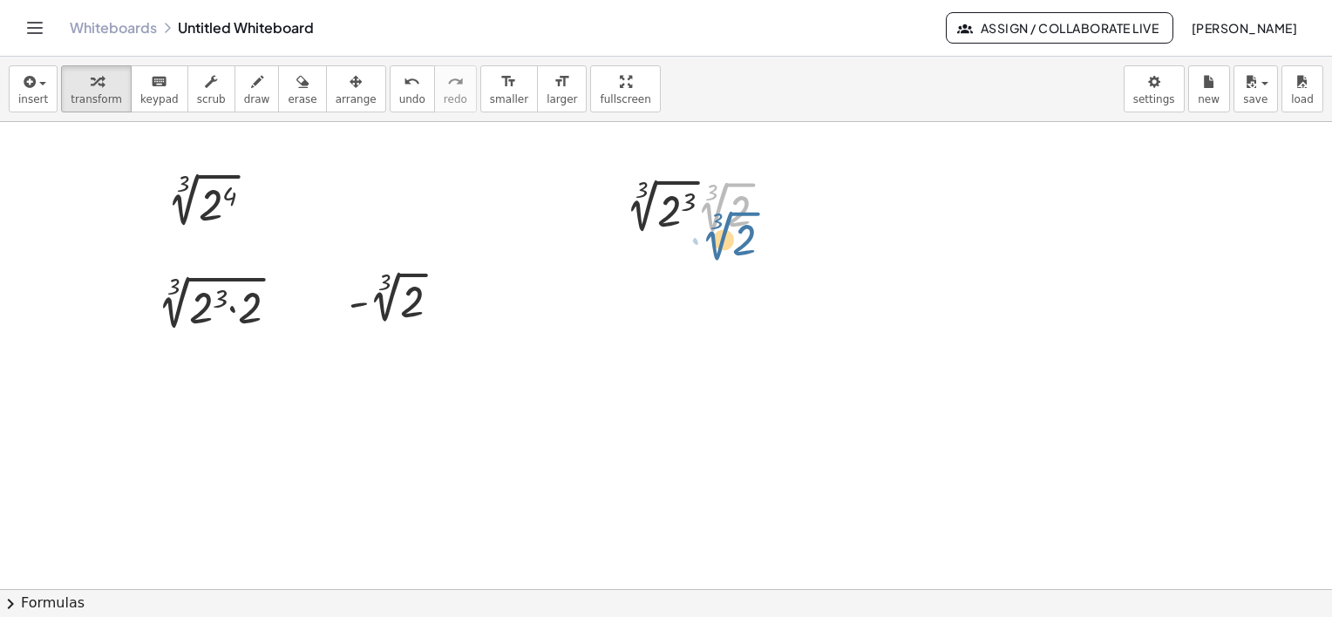
drag, startPoint x: 725, startPoint y: 202, endPoint x: 736, endPoint y: 199, distance: 11.0
click at [736, 199] on div at bounding box center [703, 205] width 173 height 65
click at [336, 95] on span "arrange" at bounding box center [356, 99] width 41 height 12
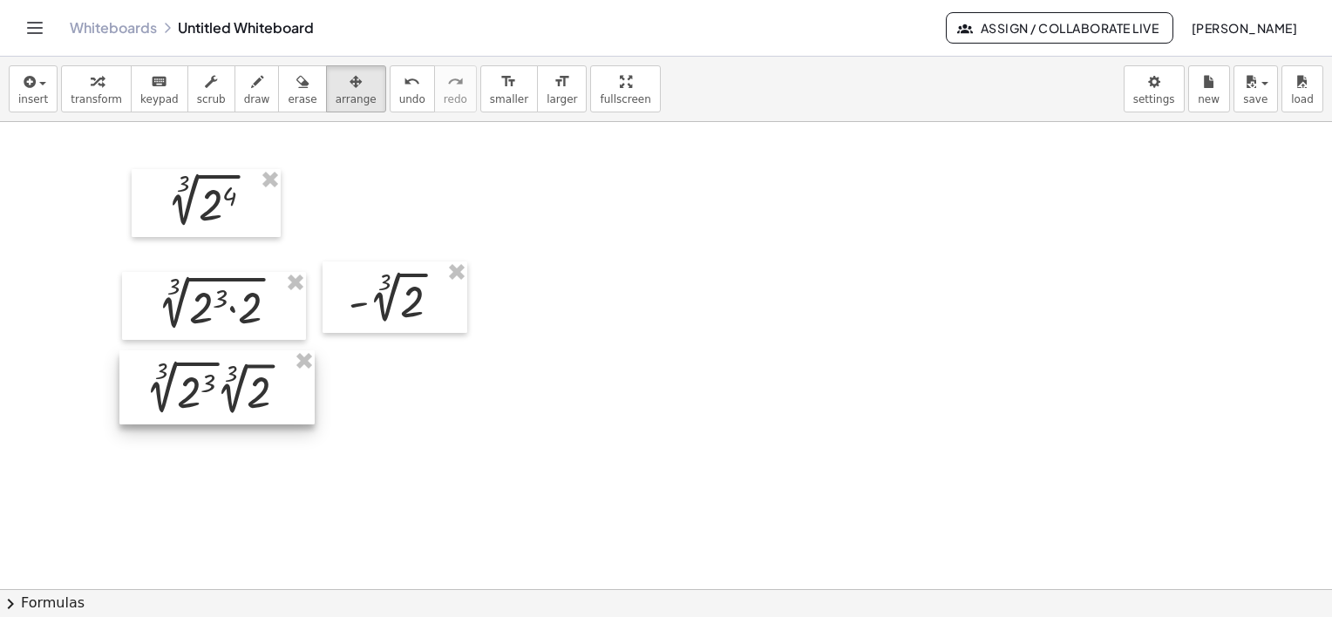
drag, startPoint x: 701, startPoint y: 213, endPoint x: 221, endPoint y: 394, distance: 513.4
click at [221, 394] on div at bounding box center [216, 387] width 195 height 74
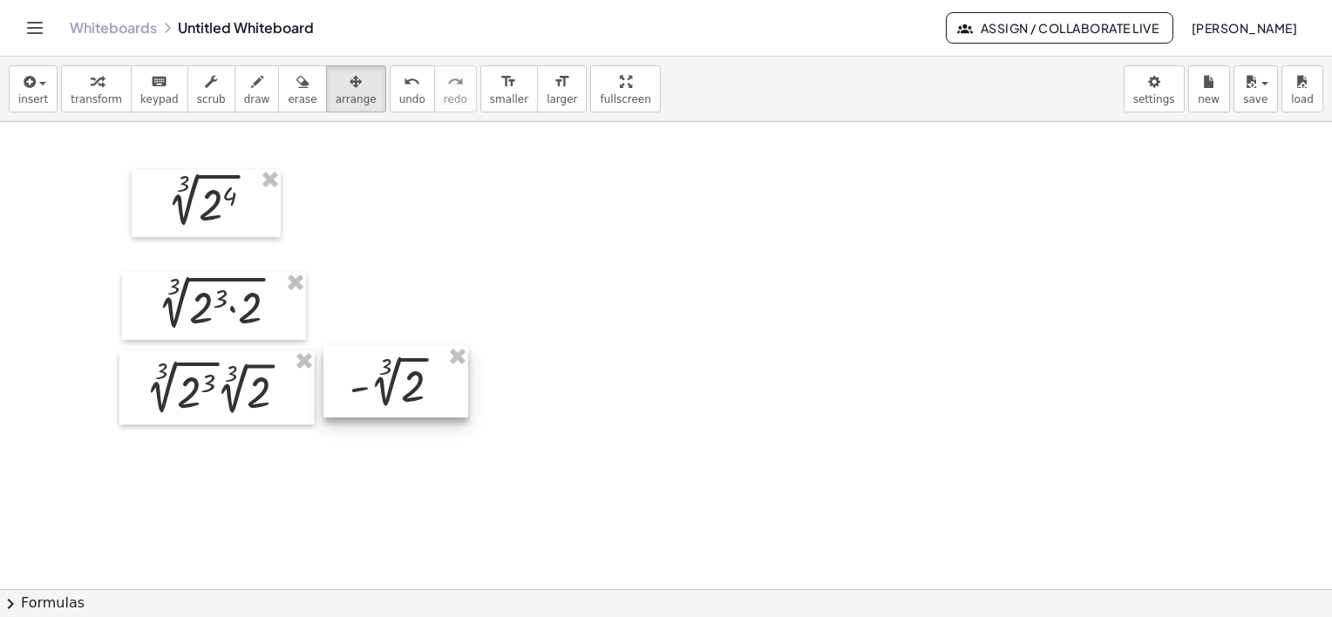
drag, startPoint x: 418, startPoint y: 300, endPoint x: 421, endPoint y: 384, distance: 84.6
click at [421, 384] on div at bounding box center [395, 382] width 145 height 72
click at [401, 391] on div at bounding box center [398, 386] width 145 height 72
click at [398, 405] on div at bounding box center [394, 394] width 145 height 72
click at [380, 404] on div at bounding box center [401, 389] width 145 height 72
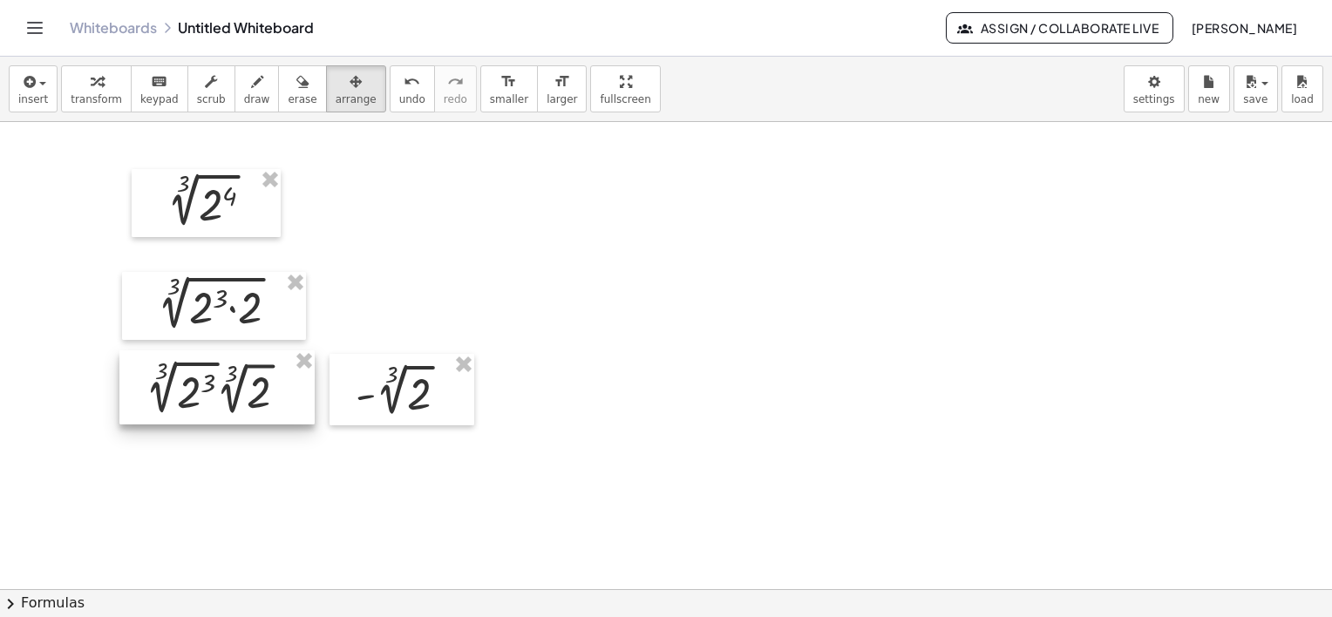
click at [222, 395] on div at bounding box center [216, 387] width 195 height 74
click at [244, 403] on div at bounding box center [216, 387] width 195 height 74
click at [223, 387] on div at bounding box center [216, 387] width 195 height 74
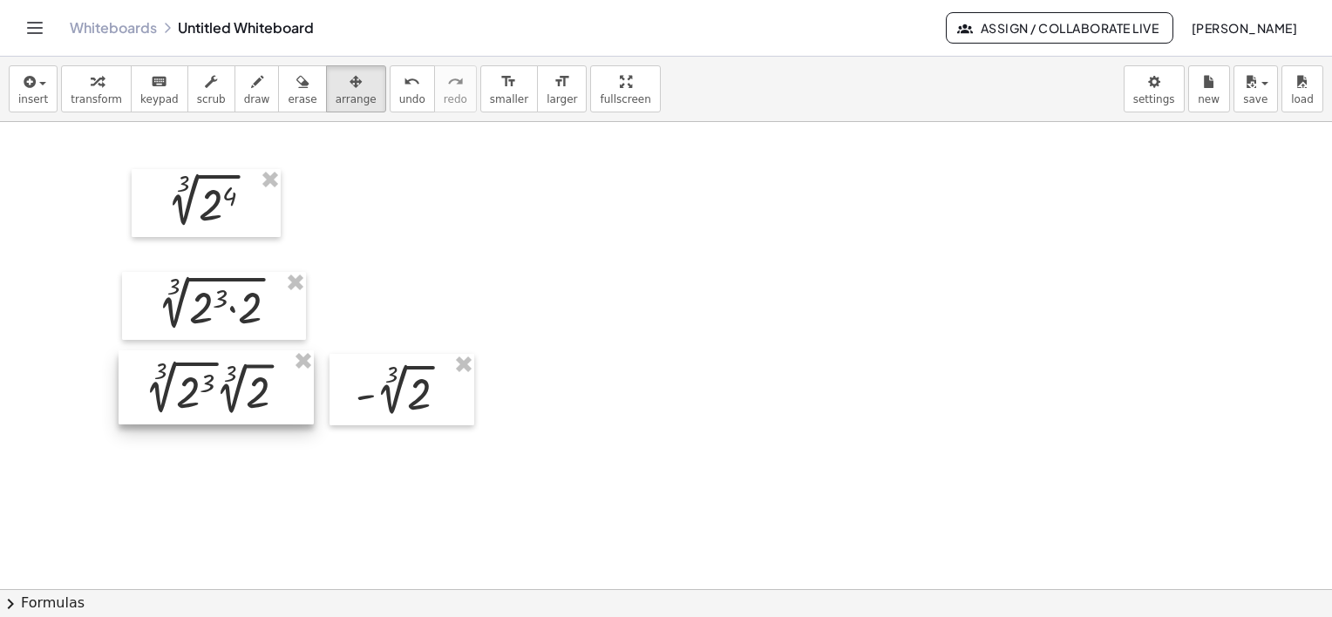
click at [223, 387] on div at bounding box center [216, 387] width 195 height 74
click at [205, 381] on div at bounding box center [216, 387] width 195 height 74
click at [41, 93] on span "insert" at bounding box center [33, 99] width 30 height 12
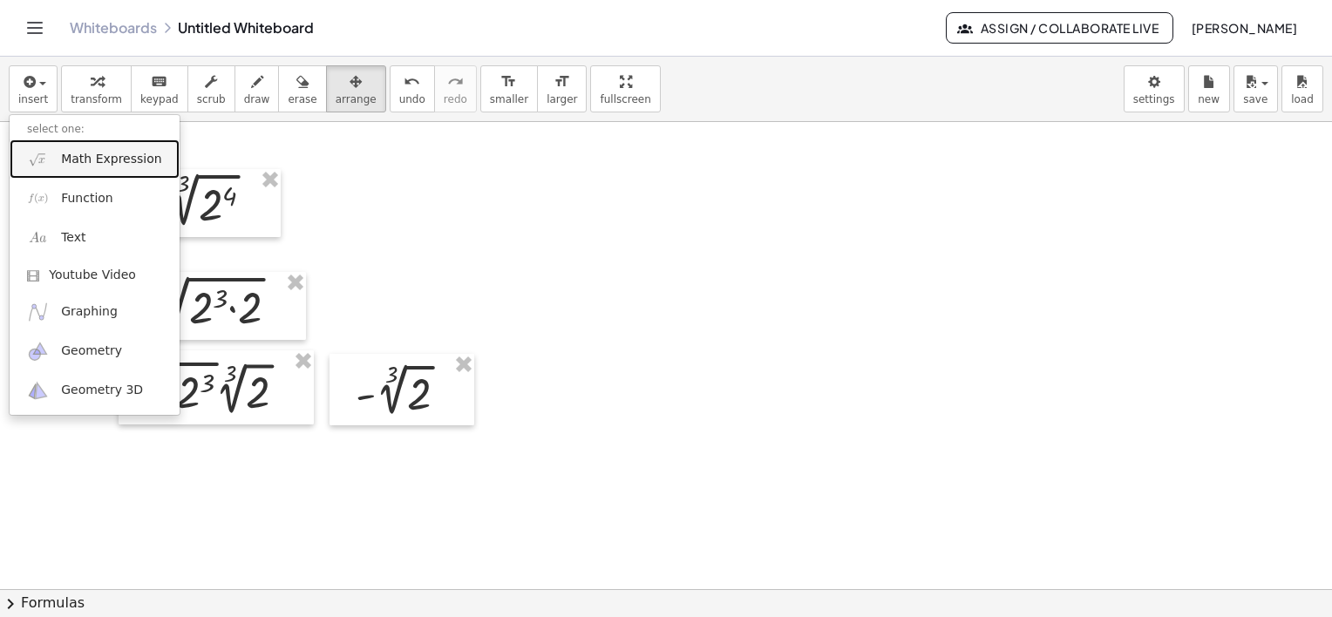
click at [99, 164] on span "Math Expression" at bounding box center [111, 159] width 100 height 17
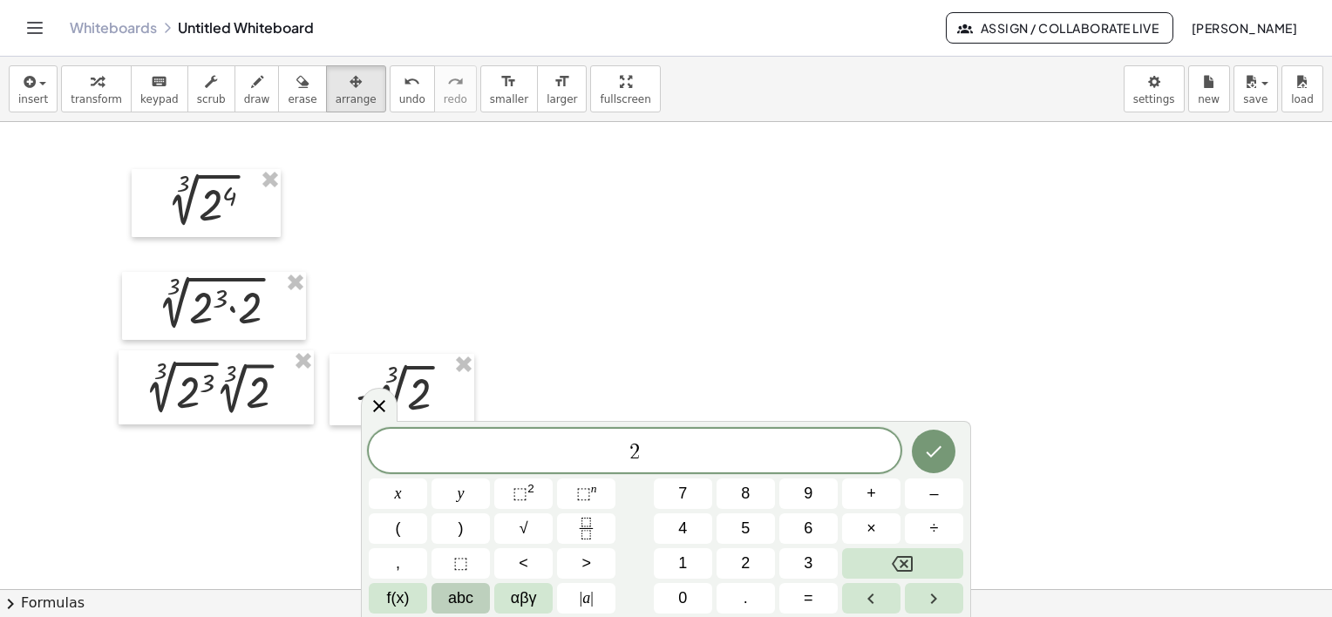
click at [453, 607] on span "abc" at bounding box center [460, 599] width 25 height 24
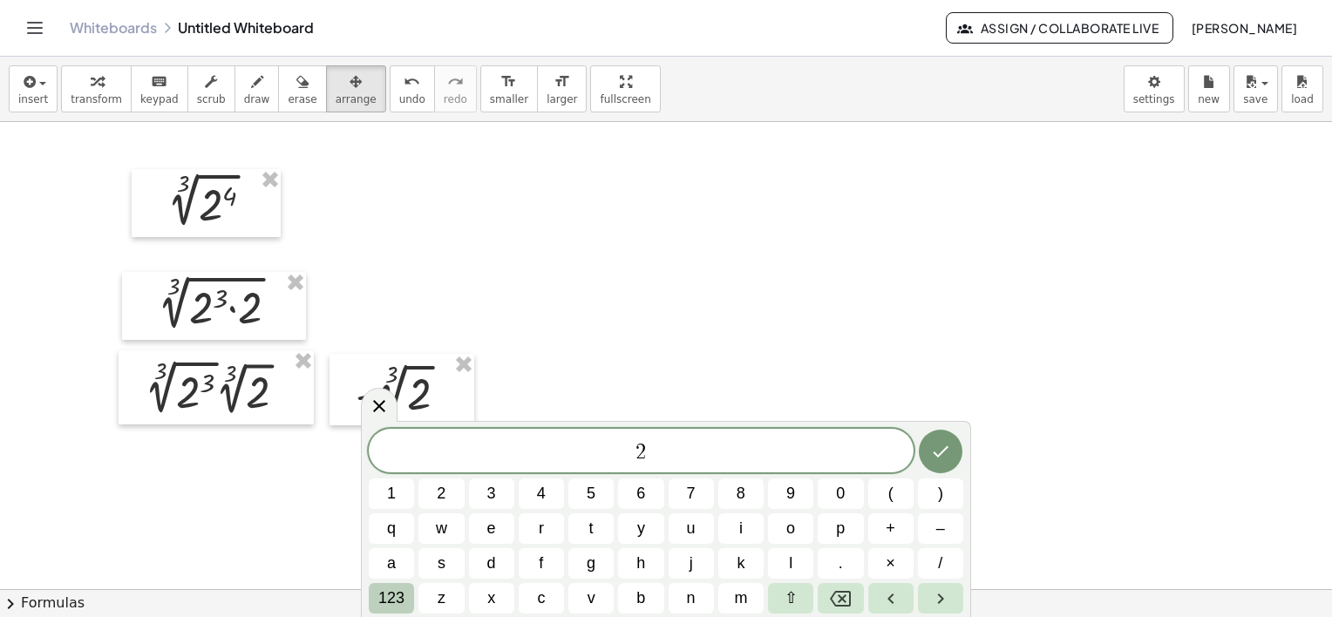
click at [401, 597] on span "123" at bounding box center [391, 599] width 26 height 24
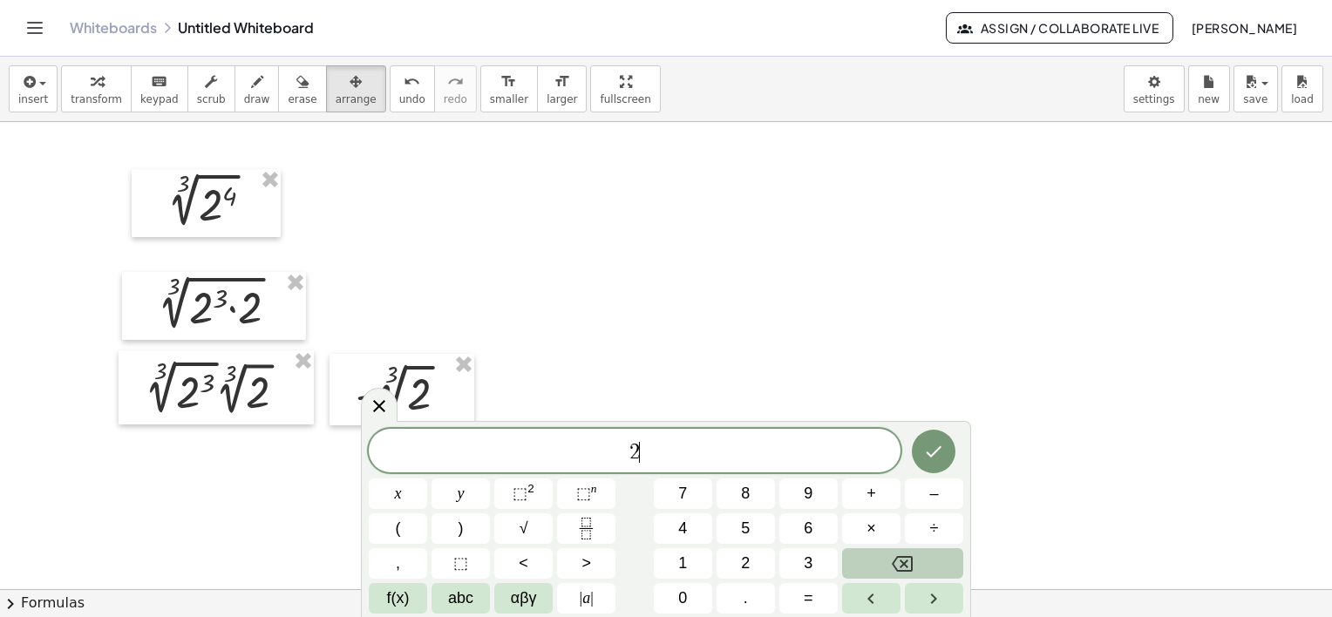
click at [407, 595] on span "f(x)" at bounding box center [398, 599] width 23 height 24
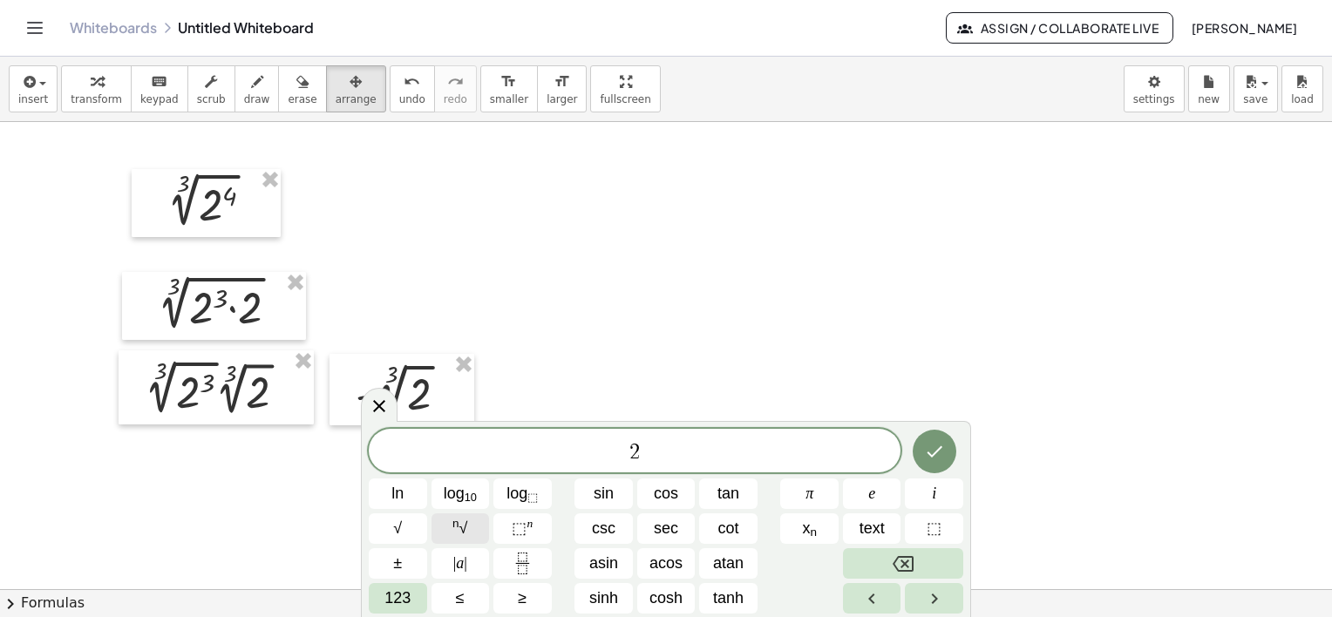
click at [470, 528] on button "n √" at bounding box center [461, 528] width 58 height 31
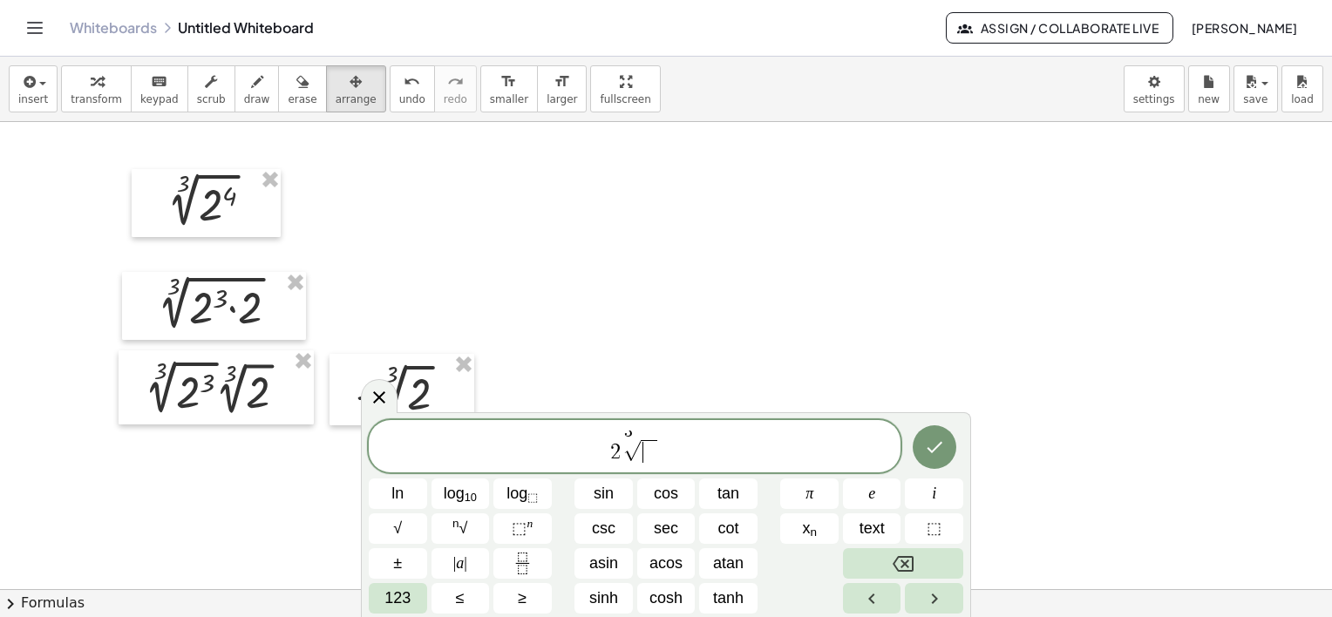
click at [650, 453] on span "​" at bounding box center [649, 451] width 17 height 23
click at [941, 450] on icon "Done" at bounding box center [934, 447] width 21 height 21
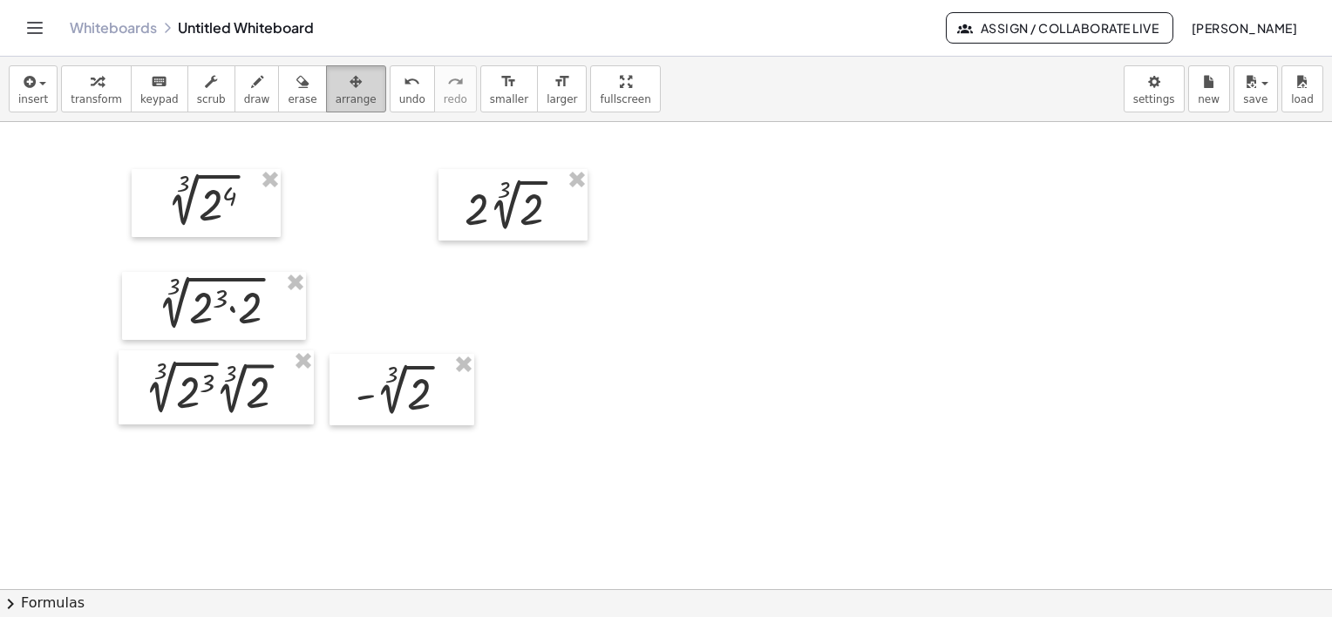
click at [336, 88] on div "button" at bounding box center [356, 81] width 41 height 21
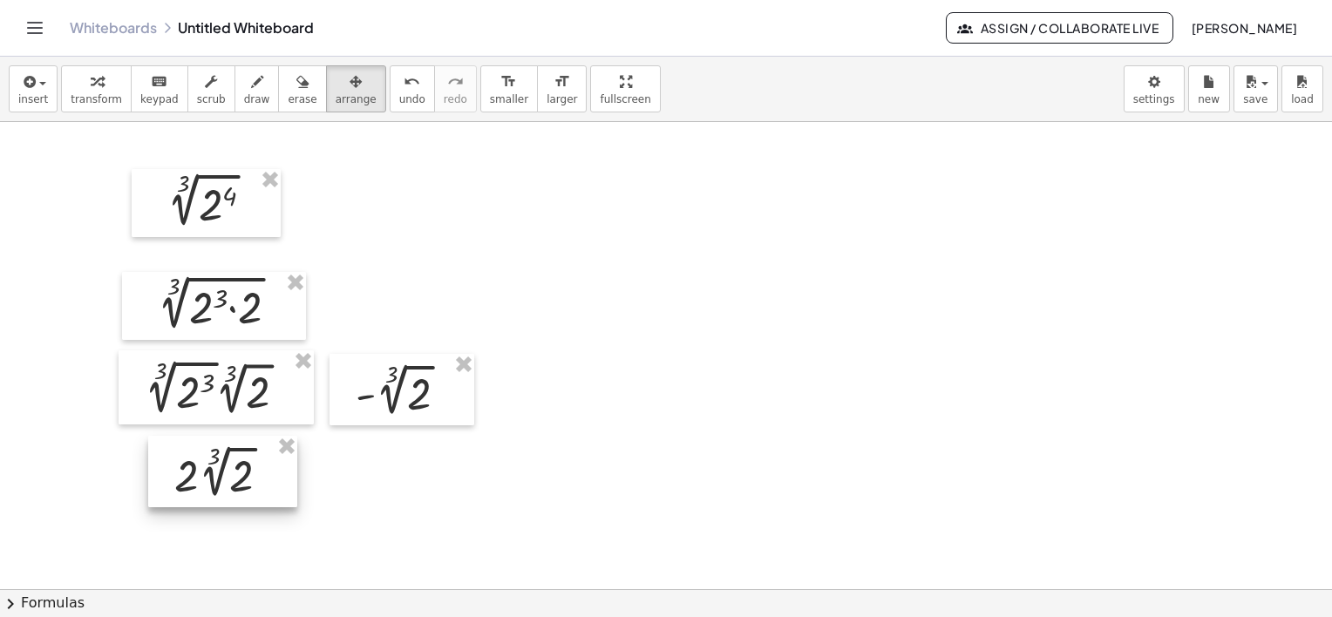
drag, startPoint x: 526, startPoint y: 202, endPoint x: 236, endPoint y: 461, distance: 388.3
click at [236, 461] on div at bounding box center [222, 472] width 149 height 72
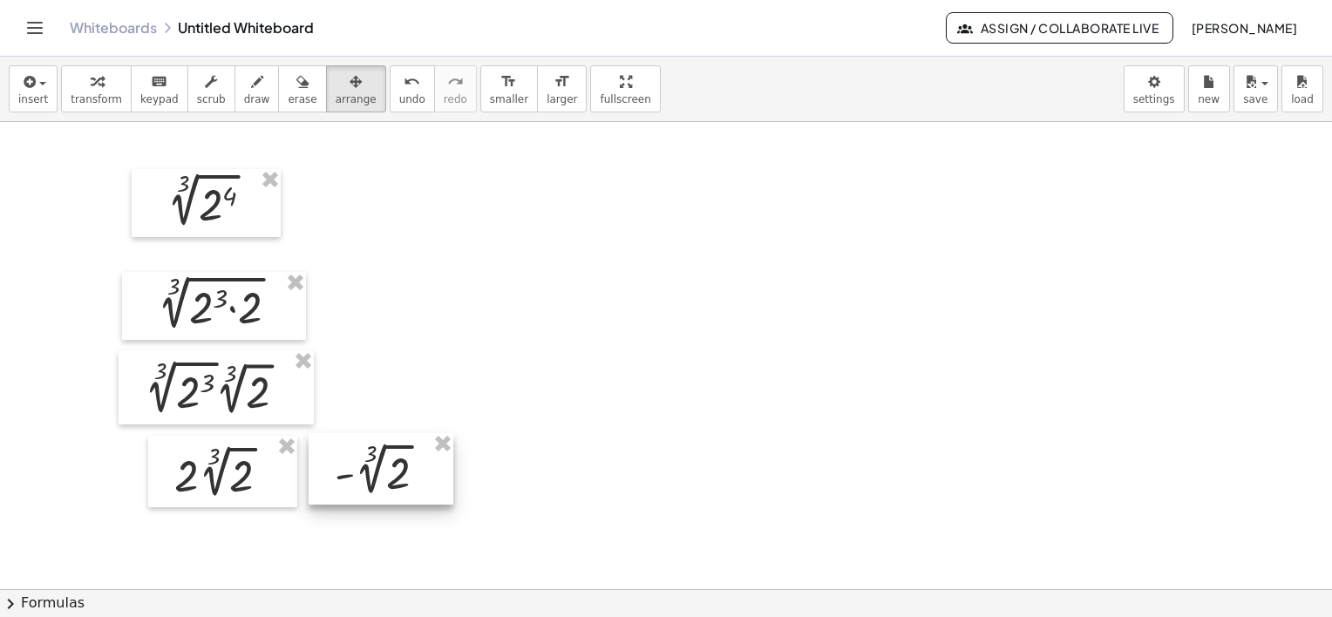
drag, startPoint x: 415, startPoint y: 391, endPoint x: 392, endPoint y: 471, distance: 83.3
click at [392, 471] on div at bounding box center [381, 469] width 145 height 72
click at [391, 482] on div at bounding box center [373, 469] width 145 height 72
click at [386, 483] on div at bounding box center [374, 473] width 145 height 72
click at [356, 479] on div at bounding box center [378, 470] width 145 height 72
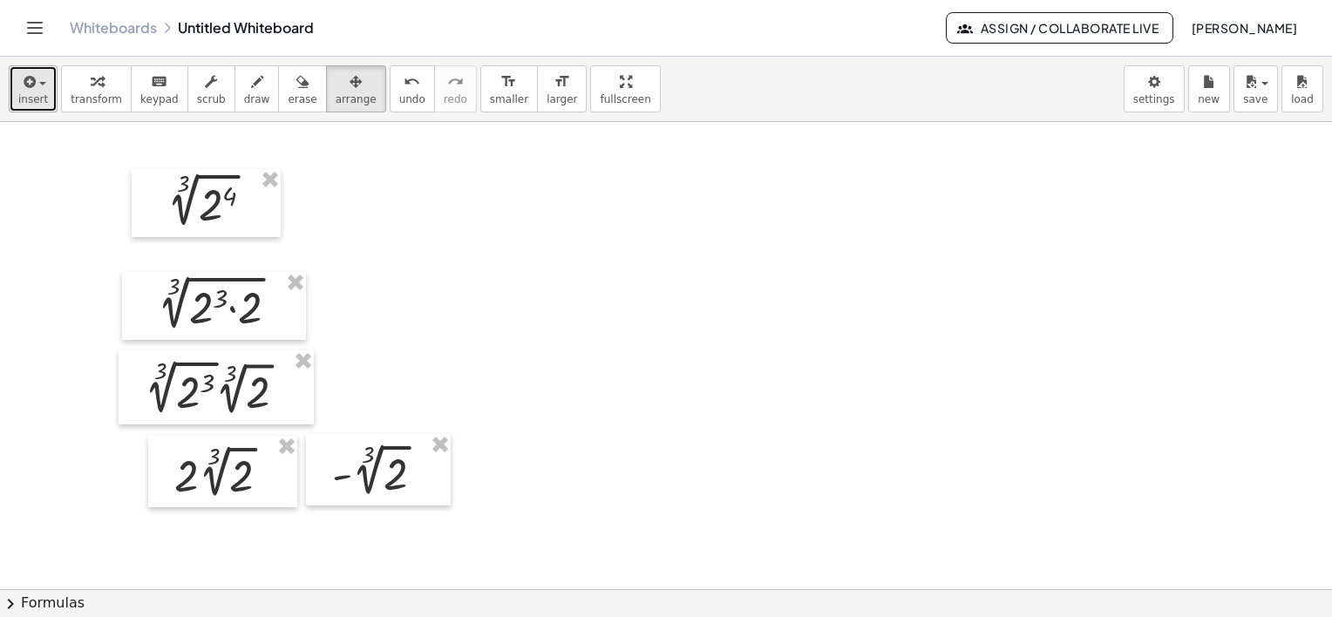
click at [29, 98] on span "insert" at bounding box center [33, 99] width 30 height 12
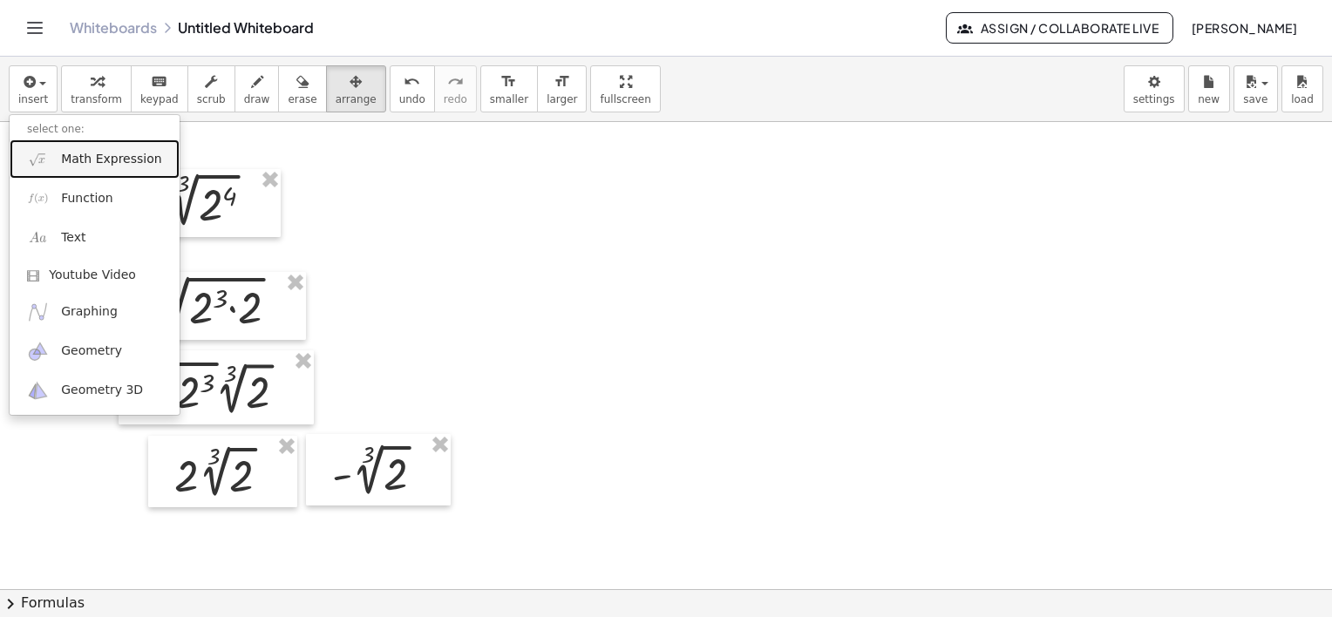
click at [89, 158] on span "Math Expression" at bounding box center [111, 159] width 100 height 17
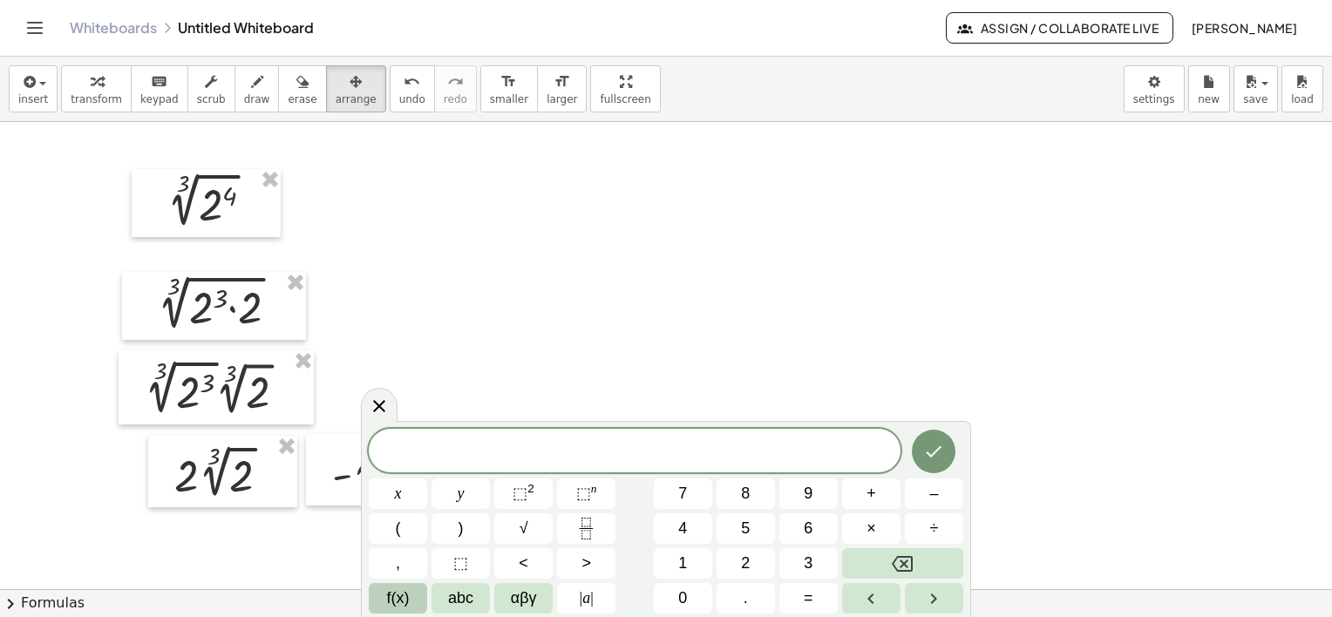
click at [391, 588] on span "f(x)" at bounding box center [398, 599] width 23 height 24
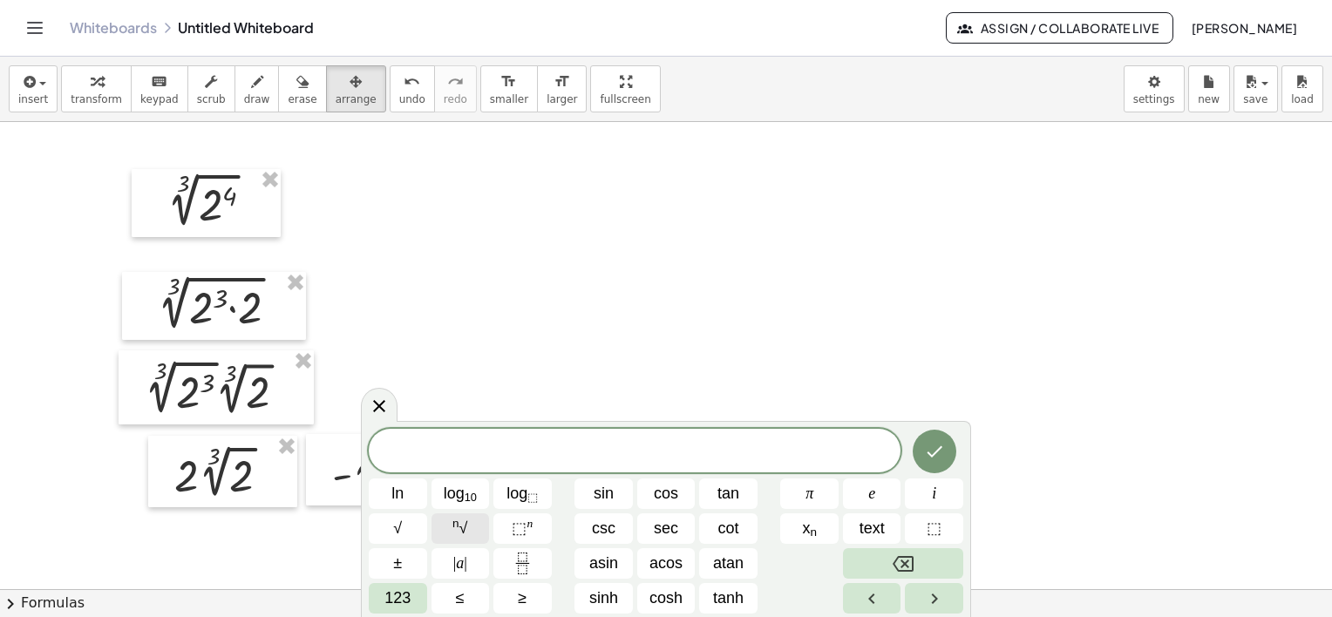
click at [469, 528] on button "n √" at bounding box center [461, 528] width 58 height 31
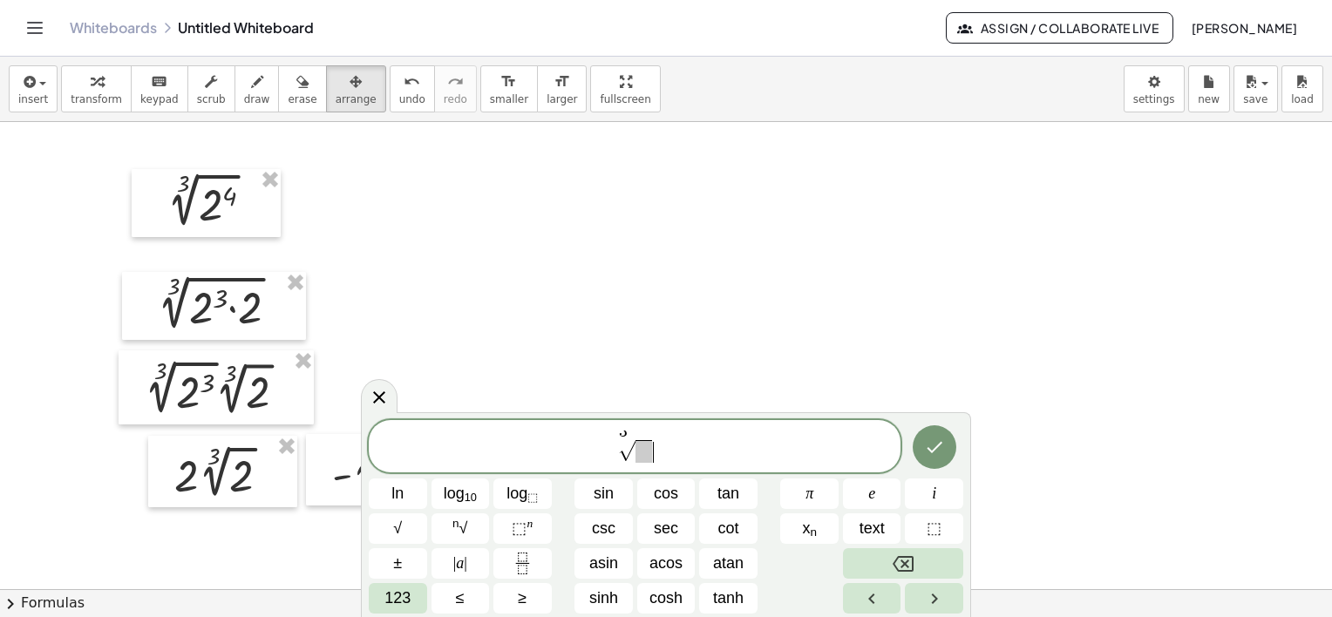
click at [652, 453] on span "√" at bounding box center [636, 451] width 37 height 24
click at [635, 454] on span "​" at bounding box center [643, 451] width 17 height 23
click at [917, 451] on button "Done" at bounding box center [935, 447] width 44 height 44
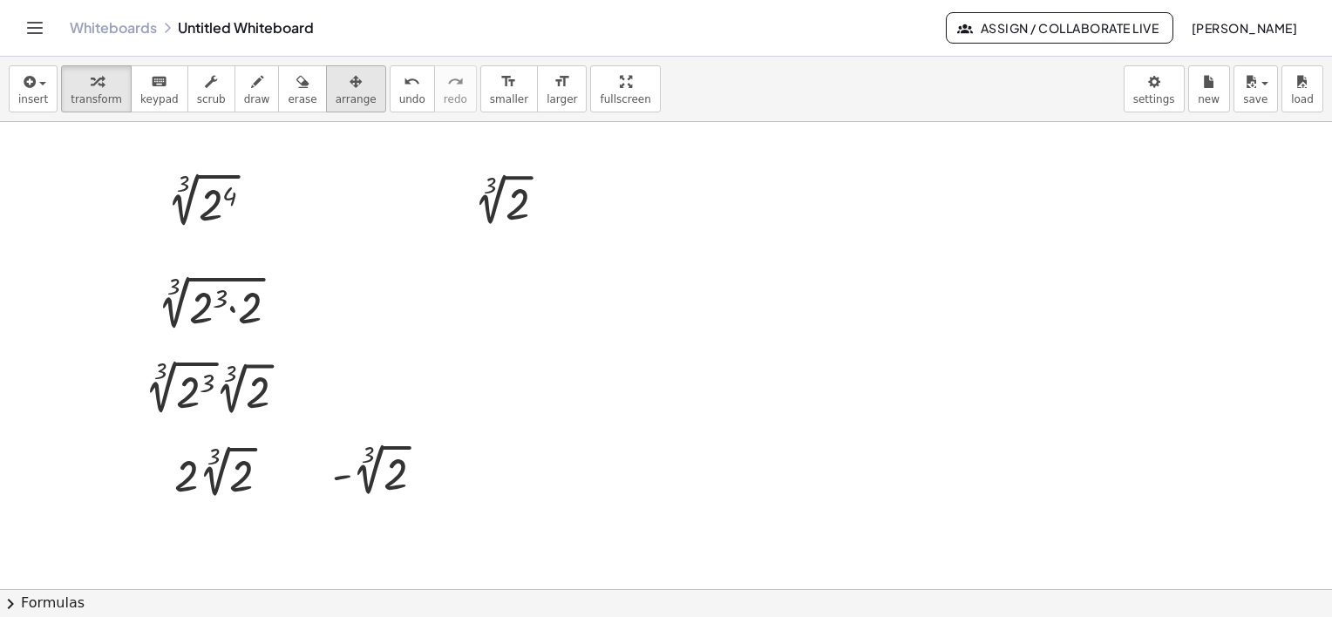
click at [336, 97] on span "arrange" at bounding box center [356, 99] width 41 height 12
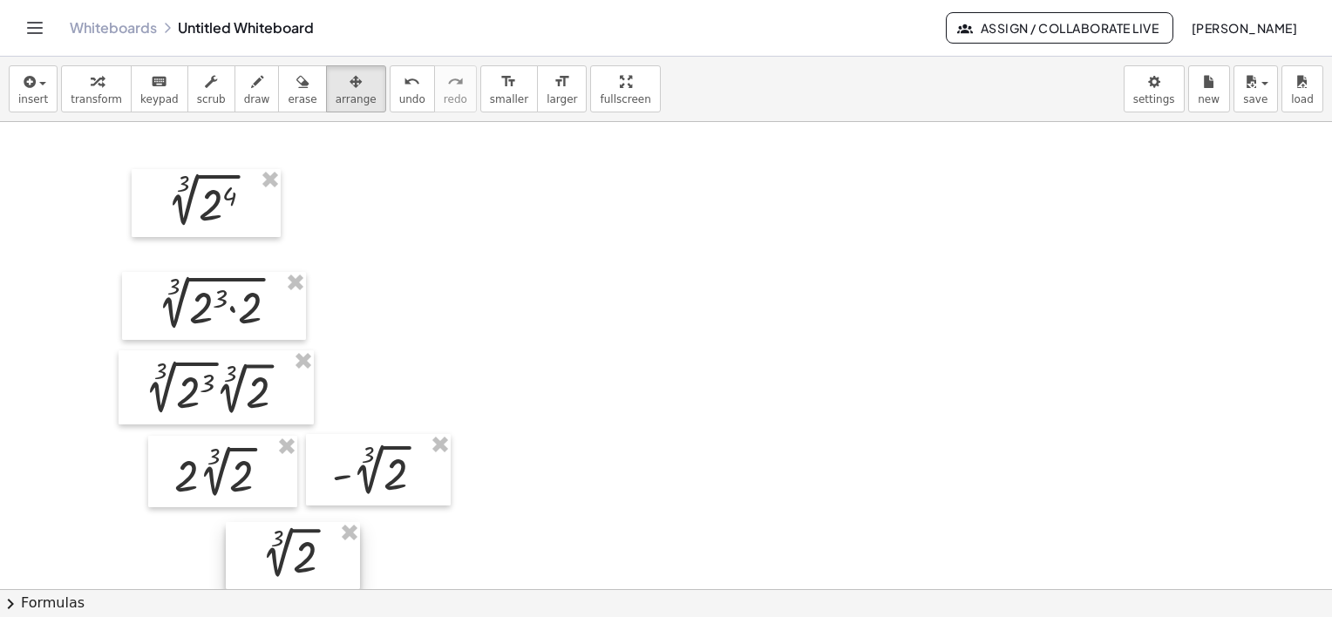
drag, startPoint x: 515, startPoint y: 206, endPoint x: 305, endPoint y: 547, distance: 400.4
click at [305, 547] on div at bounding box center [293, 555] width 134 height 67
click at [314, 557] on div at bounding box center [301, 546] width 134 height 67
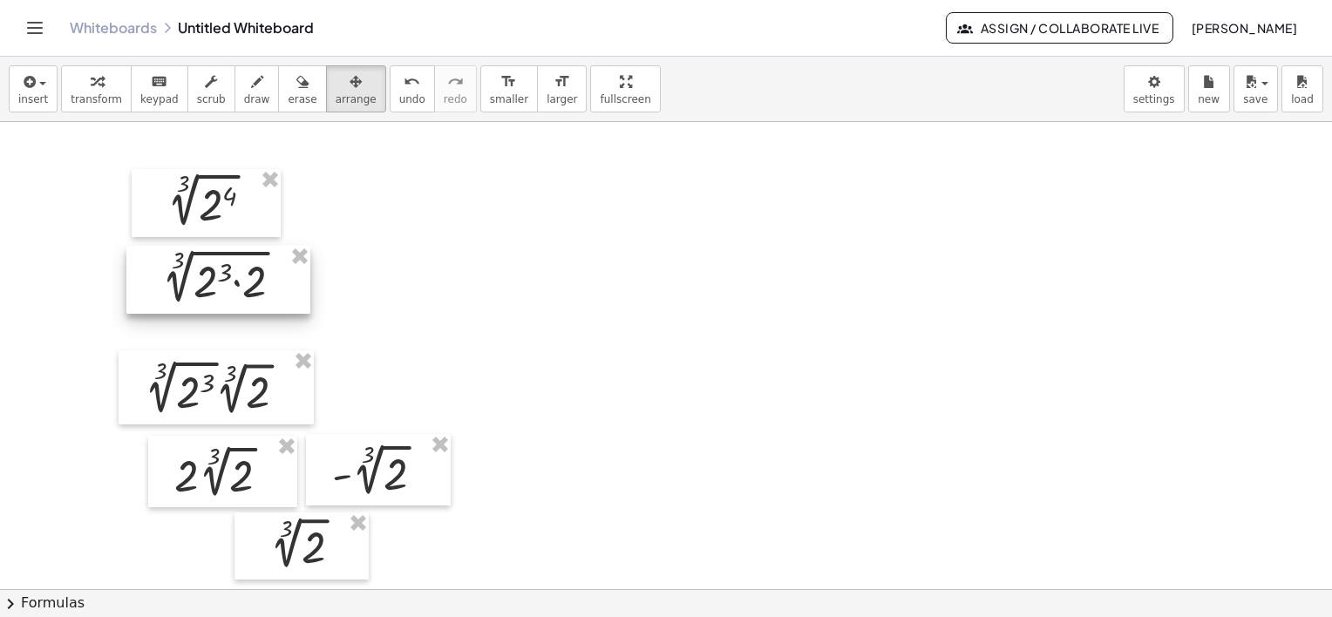
drag, startPoint x: 224, startPoint y: 304, endPoint x: 228, endPoint y: 278, distance: 26.5
click at [228, 278] on div at bounding box center [218, 280] width 184 height 68
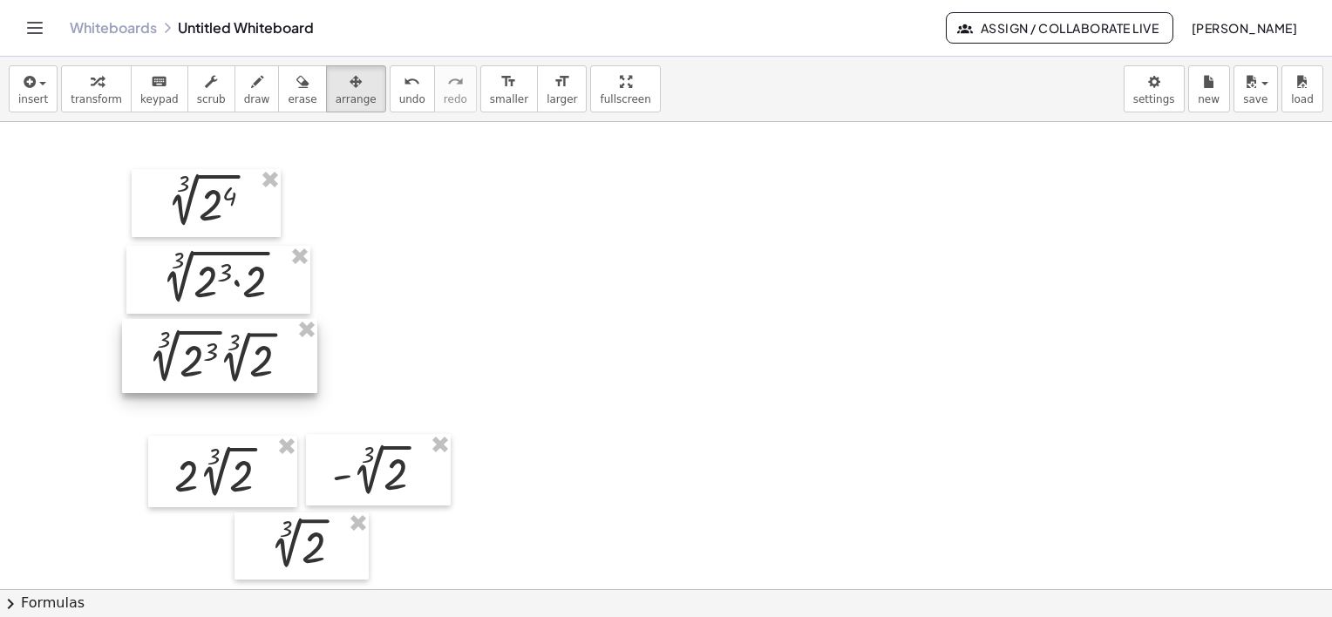
drag, startPoint x: 223, startPoint y: 382, endPoint x: 227, endPoint y: 350, distance: 31.6
click at [227, 350] on div at bounding box center [219, 356] width 195 height 74
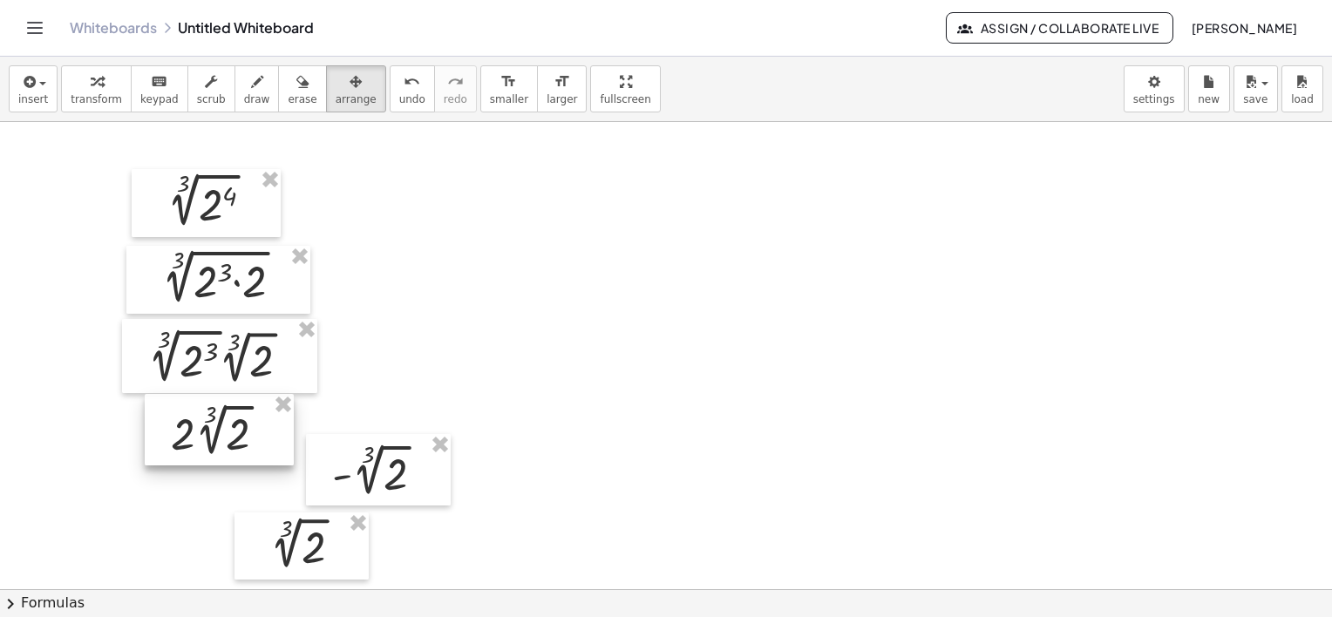
drag, startPoint x: 230, startPoint y: 475, endPoint x: 227, endPoint y: 433, distance: 42.0
click at [227, 433] on div at bounding box center [219, 430] width 149 height 72
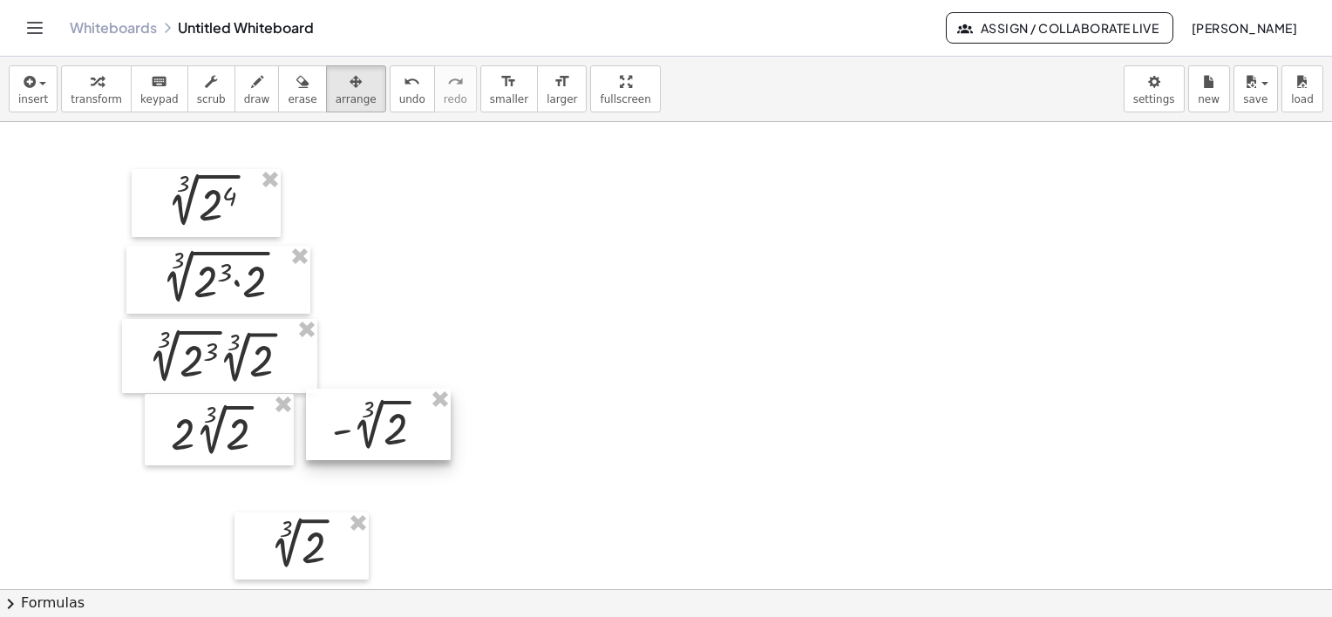
drag, startPoint x: 334, startPoint y: 472, endPoint x: 328, endPoint y: 432, distance: 39.7
click at [328, 432] on div at bounding box center [378, 425] width 145 height 72
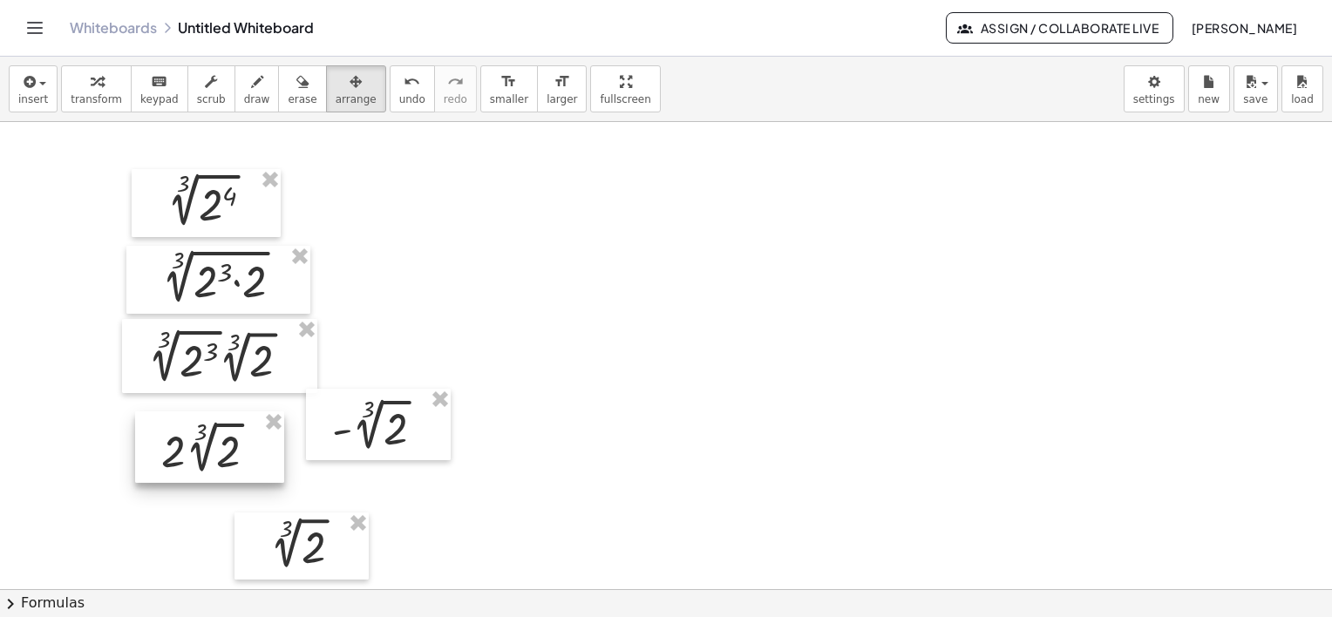
drag, startPoint x: 241, startPoint y: 439, endPoint x: 300, endPoint y: 440, distance: 59.3
click at [234, 453] on div at bounding box center [209, 447] width 149 height 72
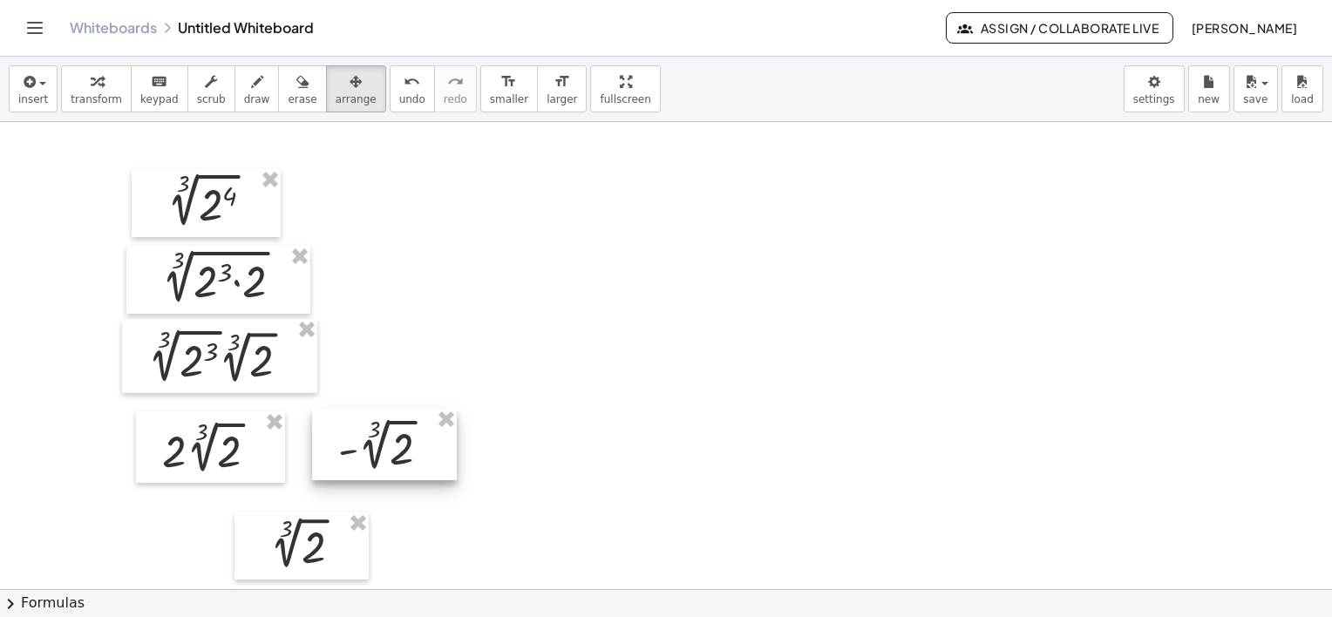
drag, startPoint x: 348, startPoint y: 442, endPoint x: 341, endPoint y: 450, distance: 10.5
click at [350, 460] on div at bounding box center [384, 445] width 145 height 72
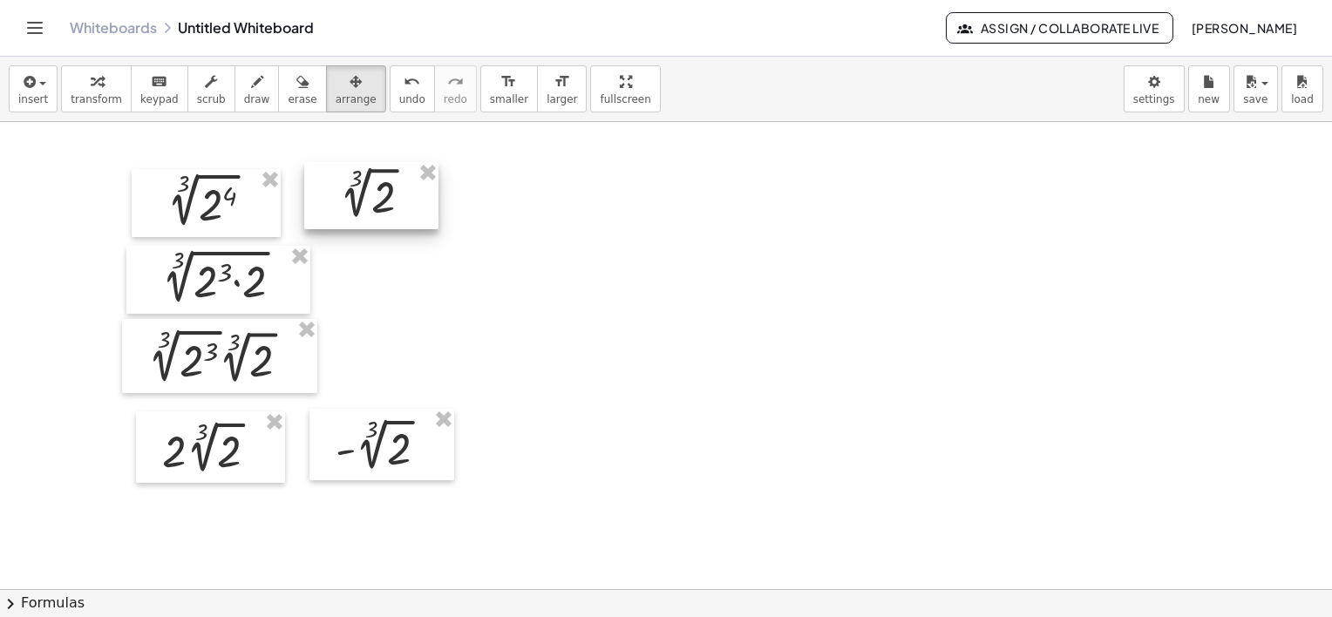
drag, startPoint x: 336, startPoint y: 547, endPoint x: 401, endPoint y: 209, distance: 344.5
click at [401, 209] on div at bounding box center [371, 195] width 134 height 67
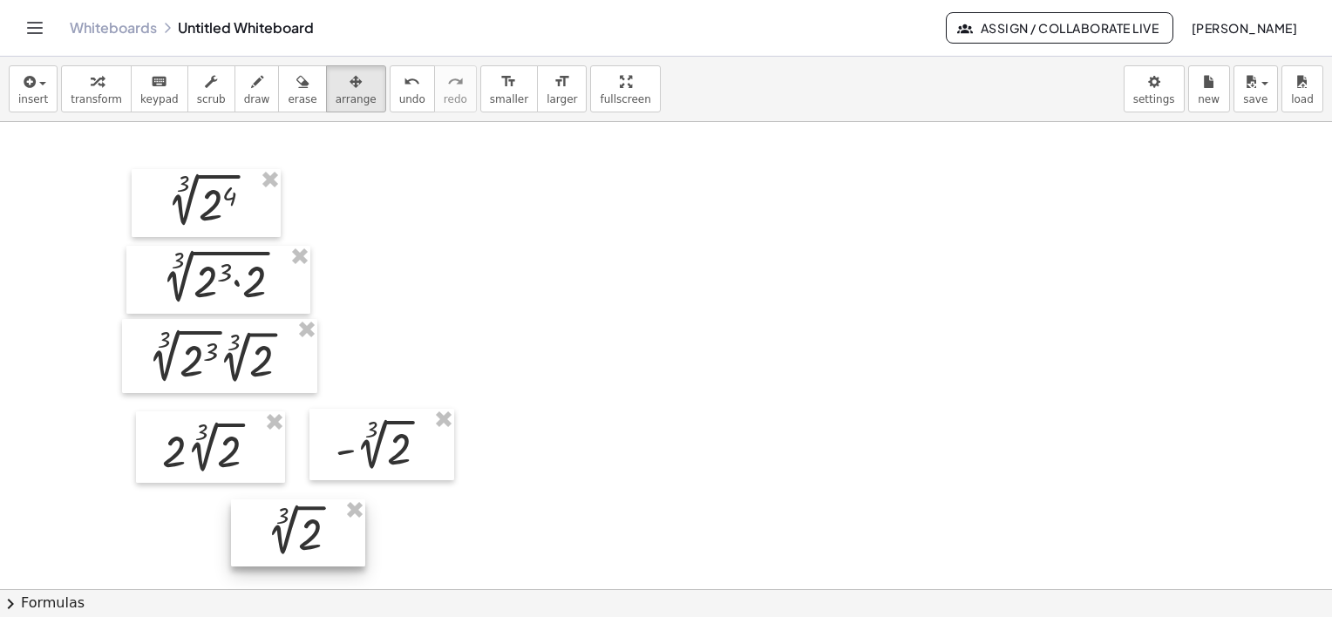
drag, startPoint x: 387, startPoint y: 198, endPoint x: 307, endPoint y: 547, distance: 357.8
click at [304, 552] on div at bounding box center [298, 532] width 134 height 67
click at [398, 454] on div at bounding box center [380, 444] width 145 height 72
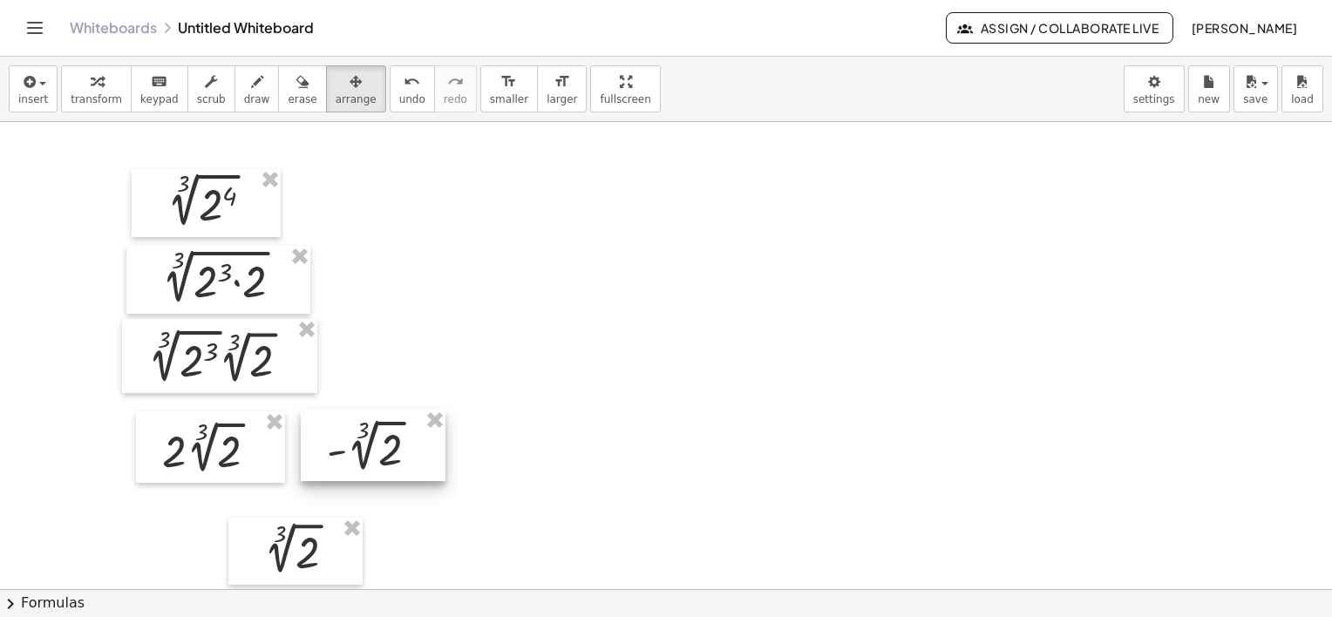
click at [368, 452] on div at bounding box center [373, 446] width 145 height 72
drag, startPoint x: 291, startPoint y: 557, endPoint x: 239, endPoint y: 526, distance: 61.0
click at [250, 547] on div at bounding box center [274, 546] width 134 height 67
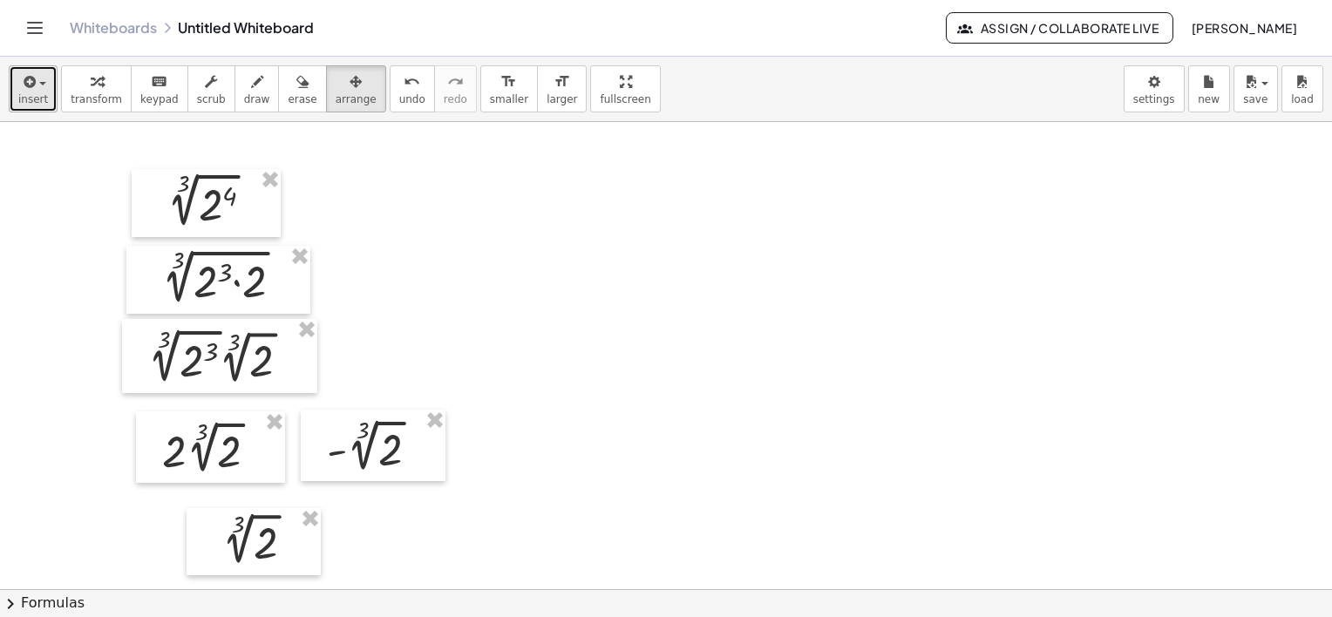
click at [29, 91] on icon "button" at bounding box center [28, 81] width 16 height 21
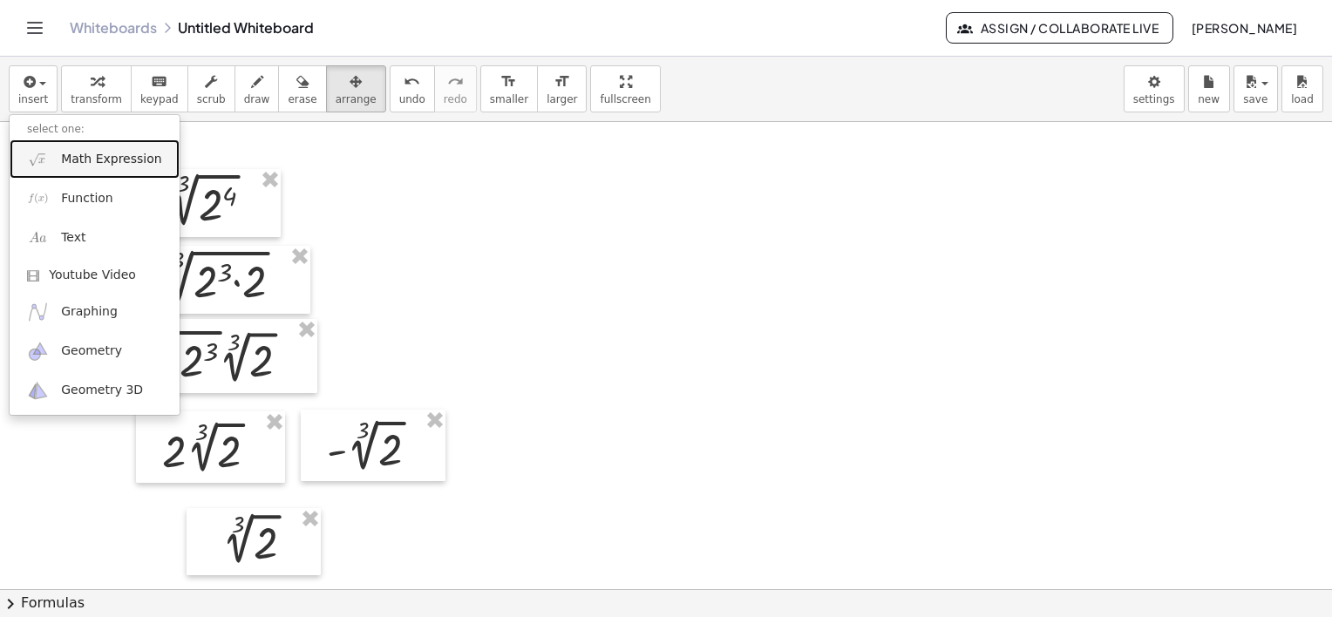
click at [98, 161] on span "Math Expression" at bounding box center [111, 159] width 100 height 17
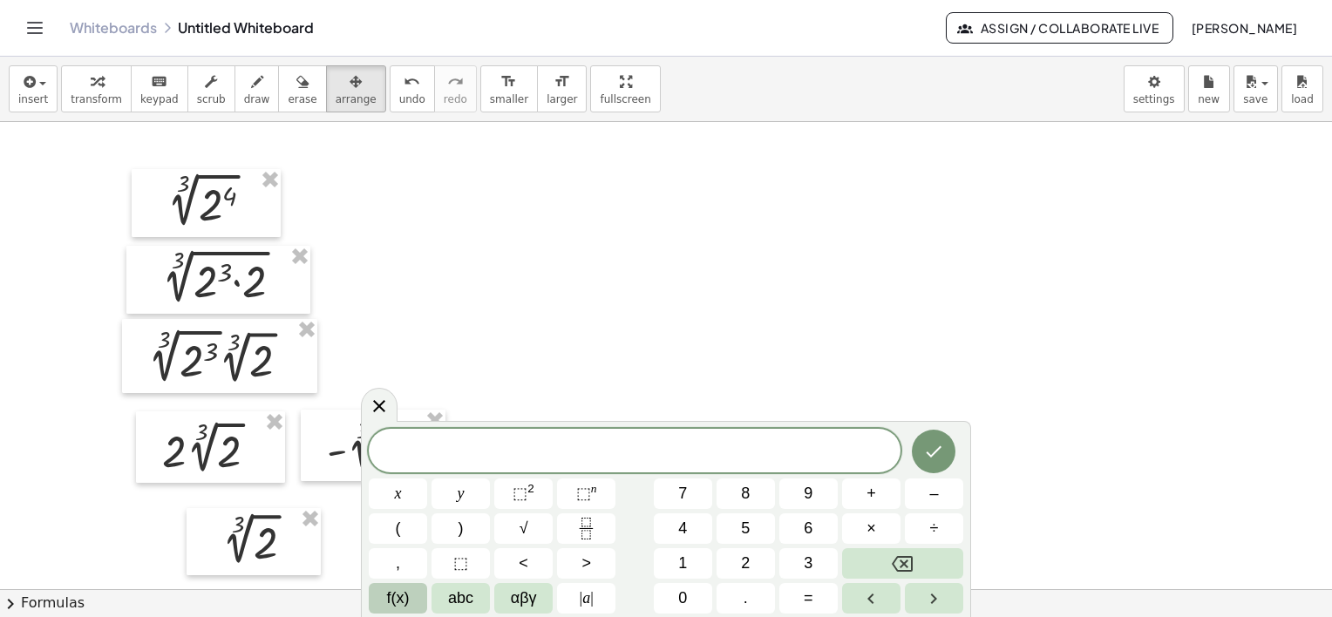
click at [404, 590] on span "f(x)" at bounding box center [398, 599] width 23 height 24
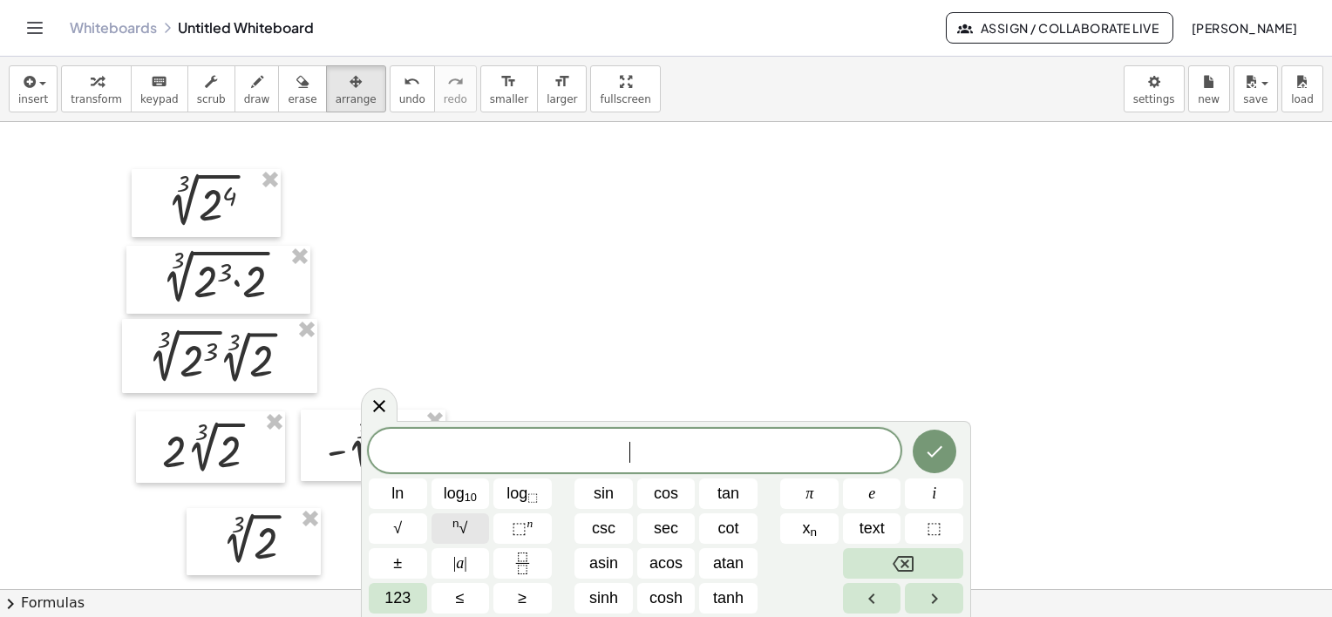
click at [456, 528] on sup "n" at bounding box center [455, 523] width 7 height 13
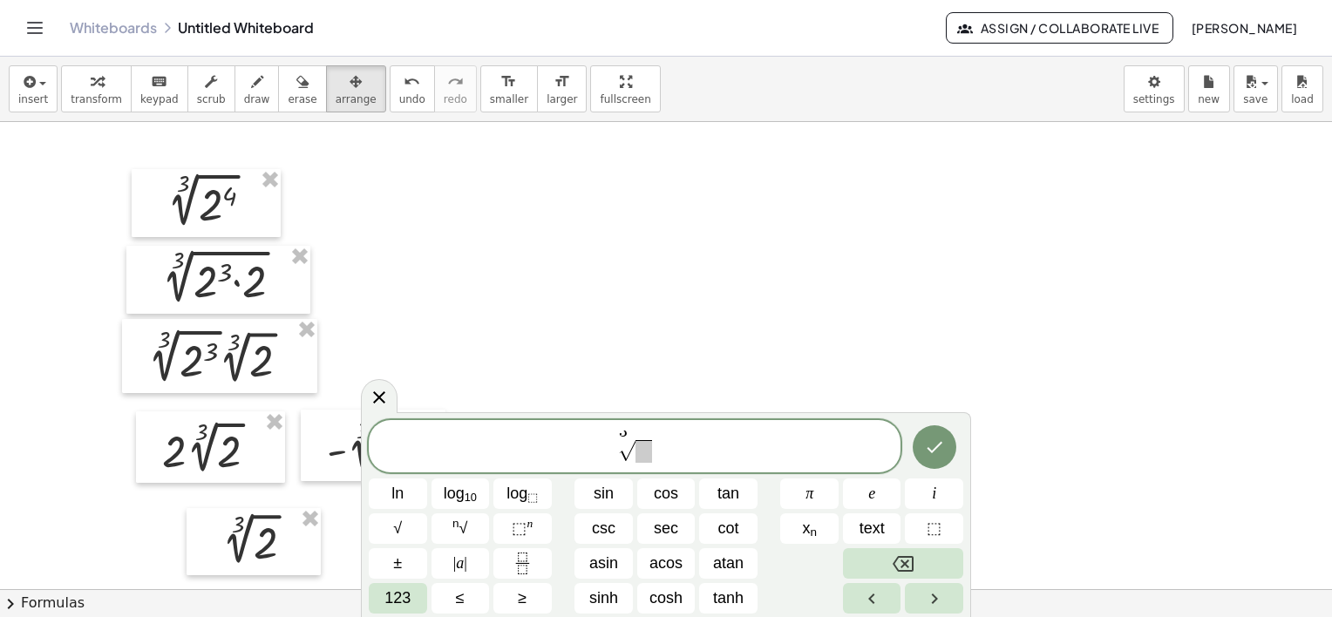
click at [641, 453] on span at bounding box center [643, 451] width 17 height 23
click at [475, 442] on span "3 √" at bounding box center [635, 448] width 532 height 34
click at [652, 454] on span "√" at bounding box center [636, 451] width 37 height 24
drag, startPoint x: 639, startPoint y: 446, endPoint x: 667, endPoint y: 485, distance: 47.4
click at [641, 447] on span at bounding box center [643, 451] width 17 height 23
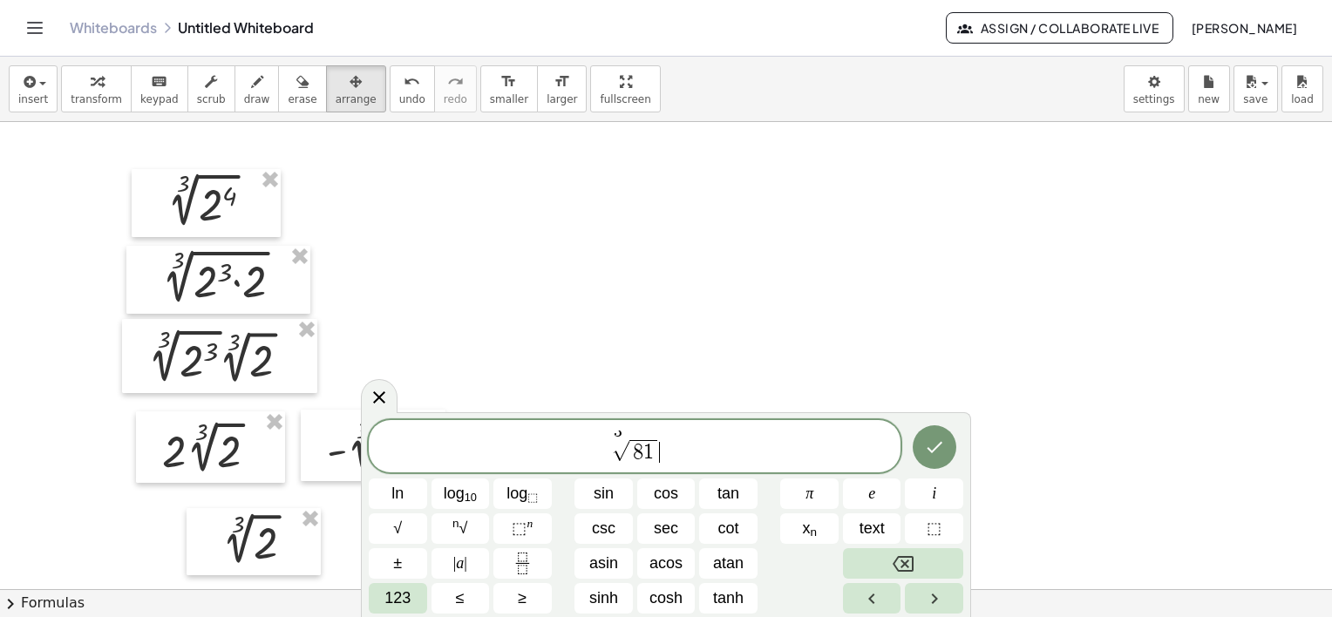
click at [687, 446] on span "3 √ 8 1 ​" at bounding box center [635, 448] width 532 height 34
click at [403, 597] on span "123" at bounding box center [397, 599] width 26 height 24
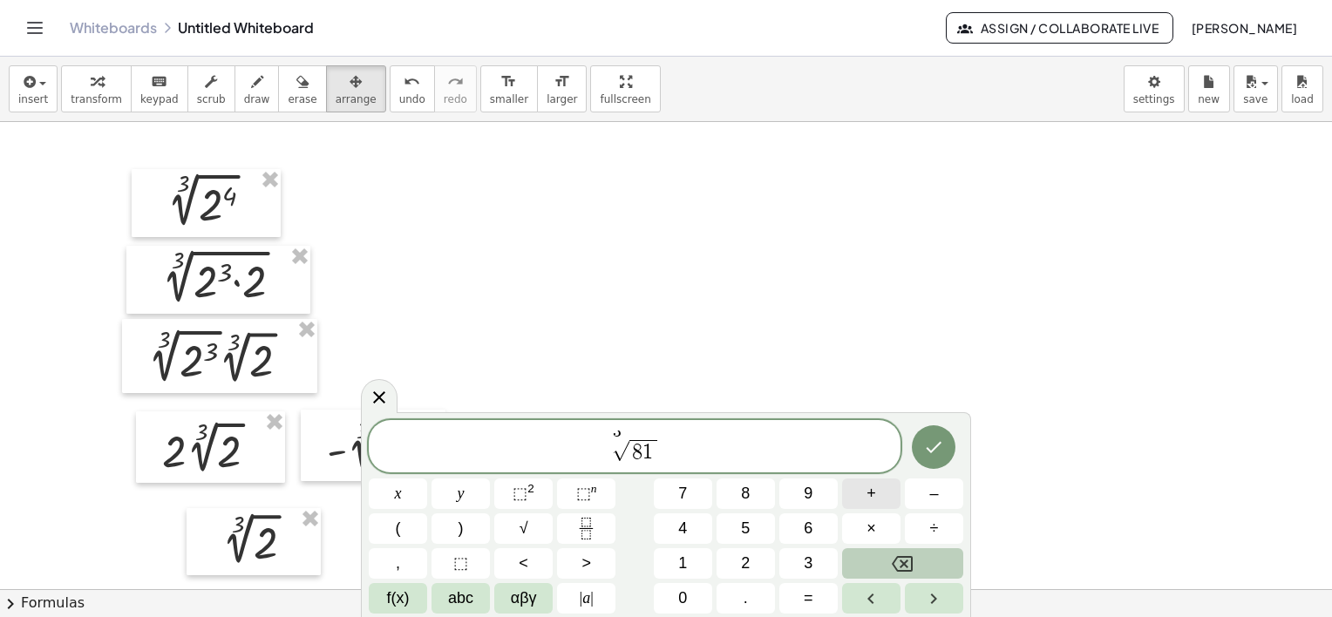
click at [876, 494] on button "+" at bounding box center [871, 494] width 58 height 31
click at [398, 600] on span "f(x)" at bounding box center [398, 599] width 23 height 24
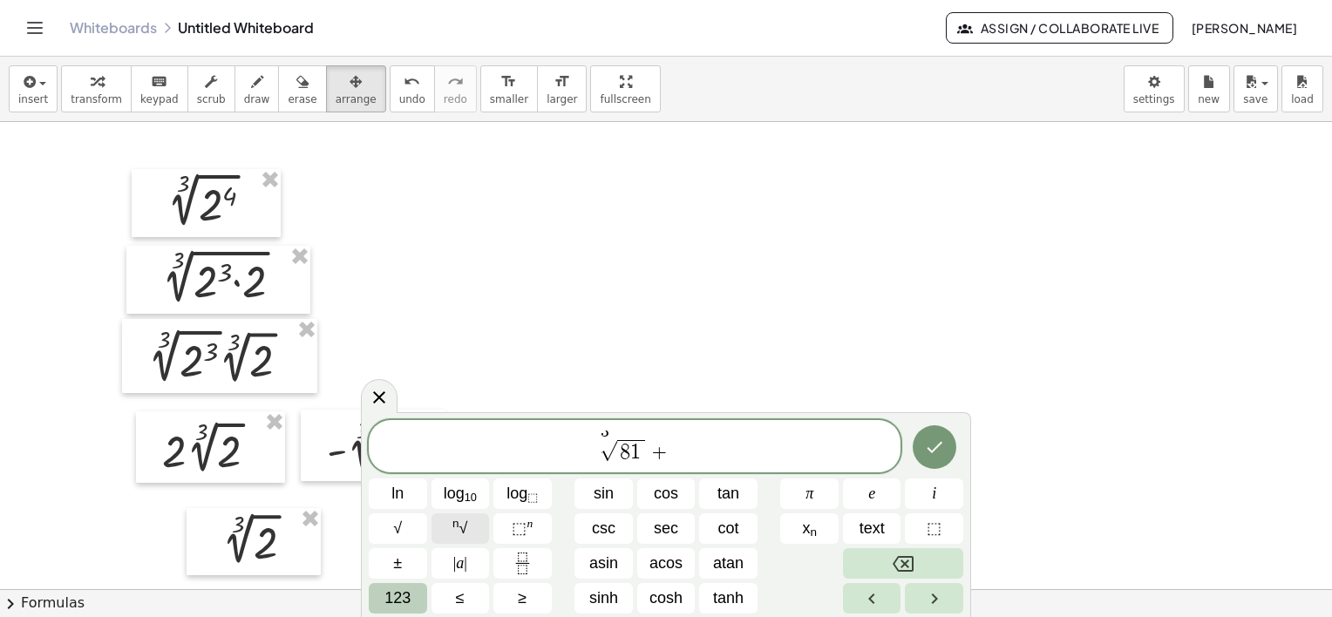
click at [457, 529] on sup "n" at bounding box center [455, 523] width 7 height 13
click at [685, 452] on span at bounding box center [680, 451] width 17 height 23
click at [643, 458] on span "+" at bounding box center [640, 452] width 25 height 21
click at [646, 451] on span "+" at bounding box center [640, 452] width 25 height 21
click at [644, 457] on span "+" at bounding box center [640, 452] width 25 height 21
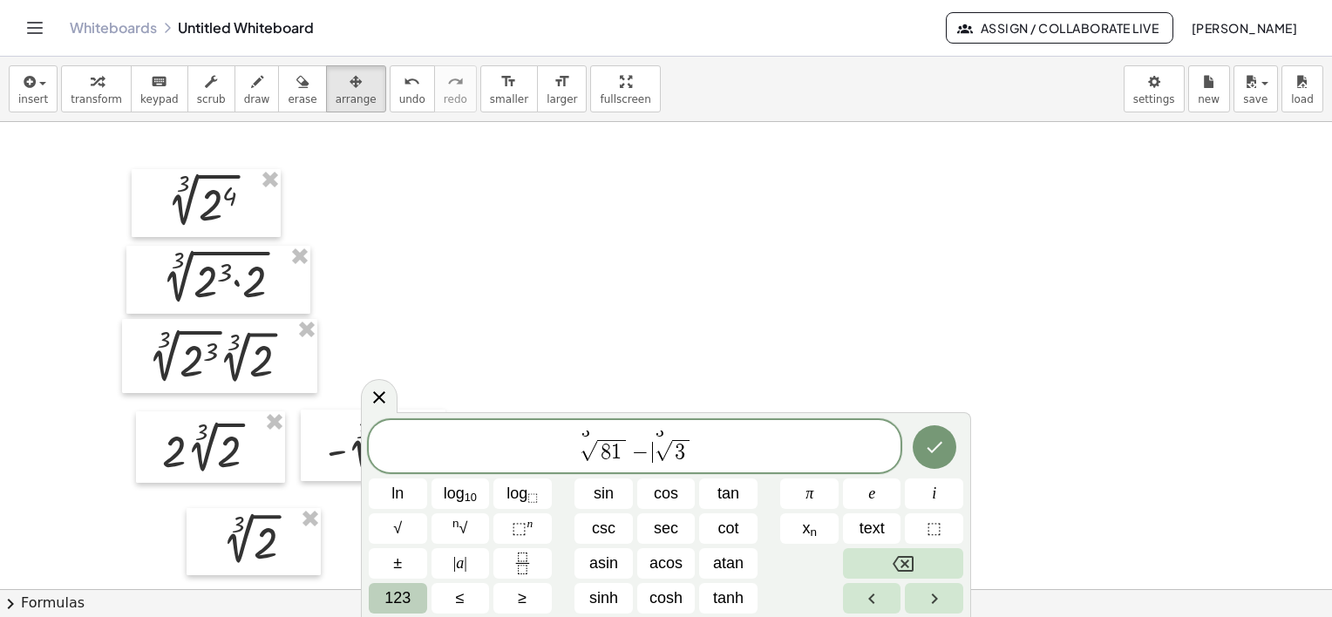
click at [658, 454] on span "√" at bounding box center [663, 451] width 17 height 20
click at [651, 464] on span "3 √ 8 1 − ​ 3 √ 3" at bounding box center [635, 448] width 532 height 34
click at [399, 595] on span "123" at bounding box center [397, 599] width 26 height 24
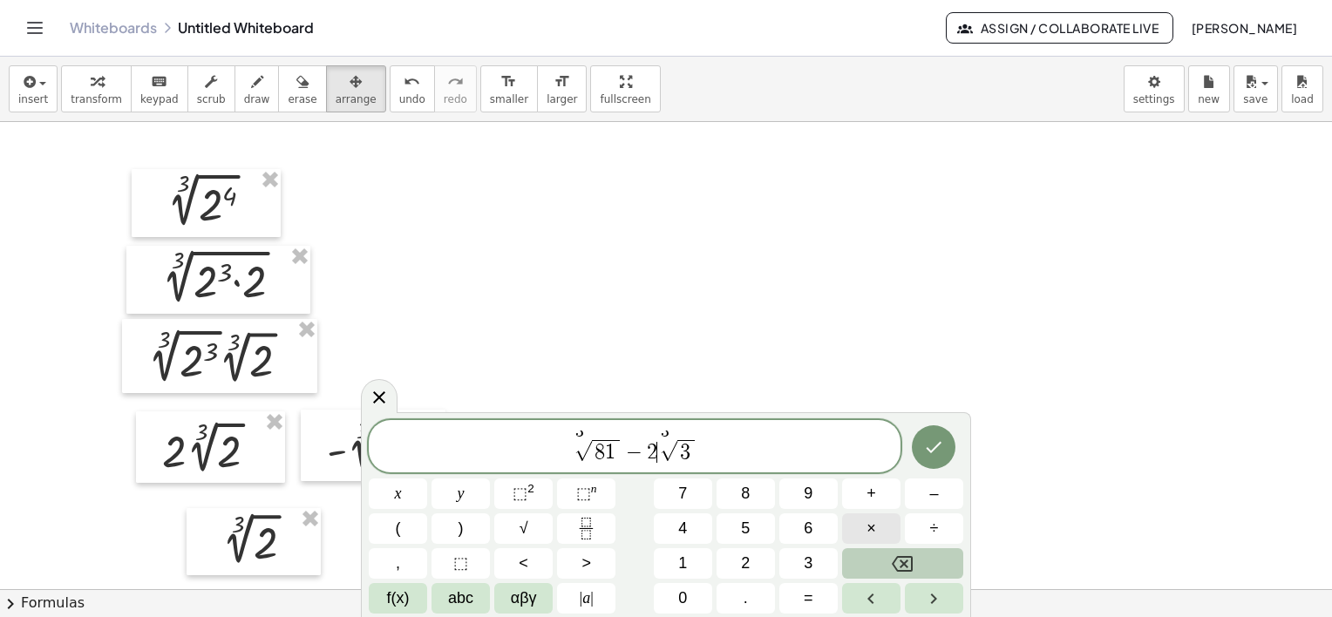
click at [878, 527] on button "×" at bounding box center [871, 528] width 58 height 31
click at [934, 453] on icon "Done" at bounding box center [933, 447] width 21 height 21
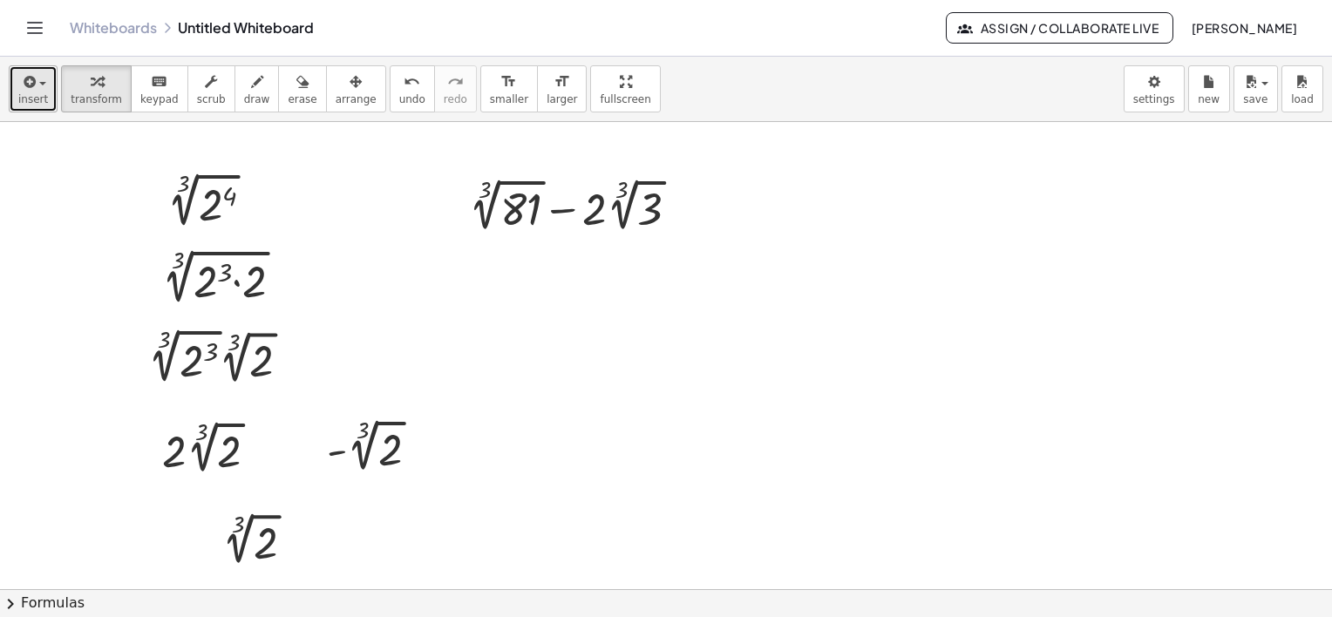
click at [39, 84] on span "button" at bounding box center [42, 83] width 7 height 3
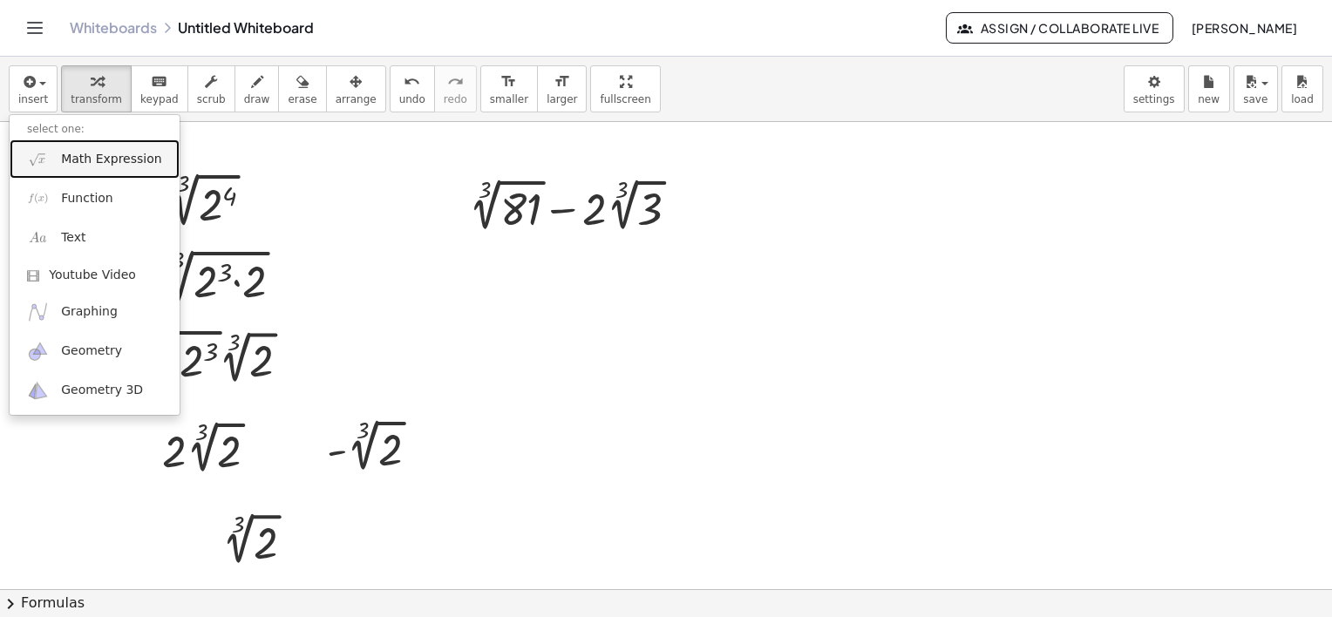
click at [105, 144] on link "Math Expression" at bounding box center [95, 158] width 170 height 39
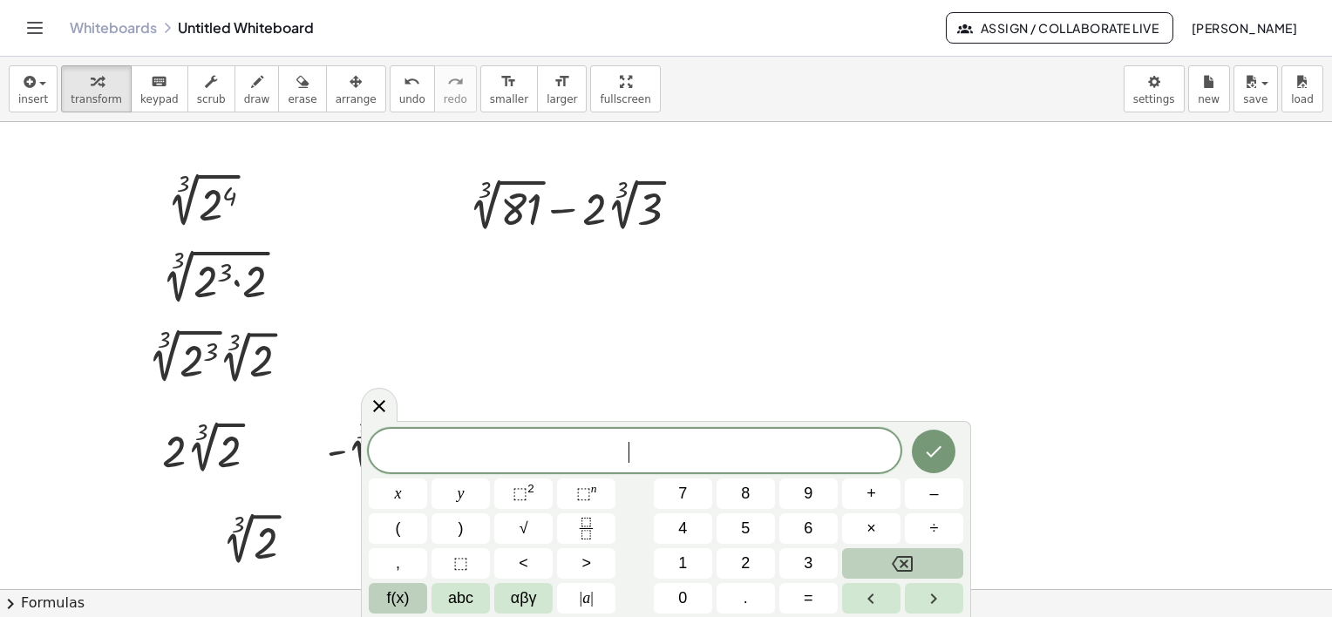
click at [398, 597] on span "f(x)" at bounding box center [398, 599] width 23 height 24
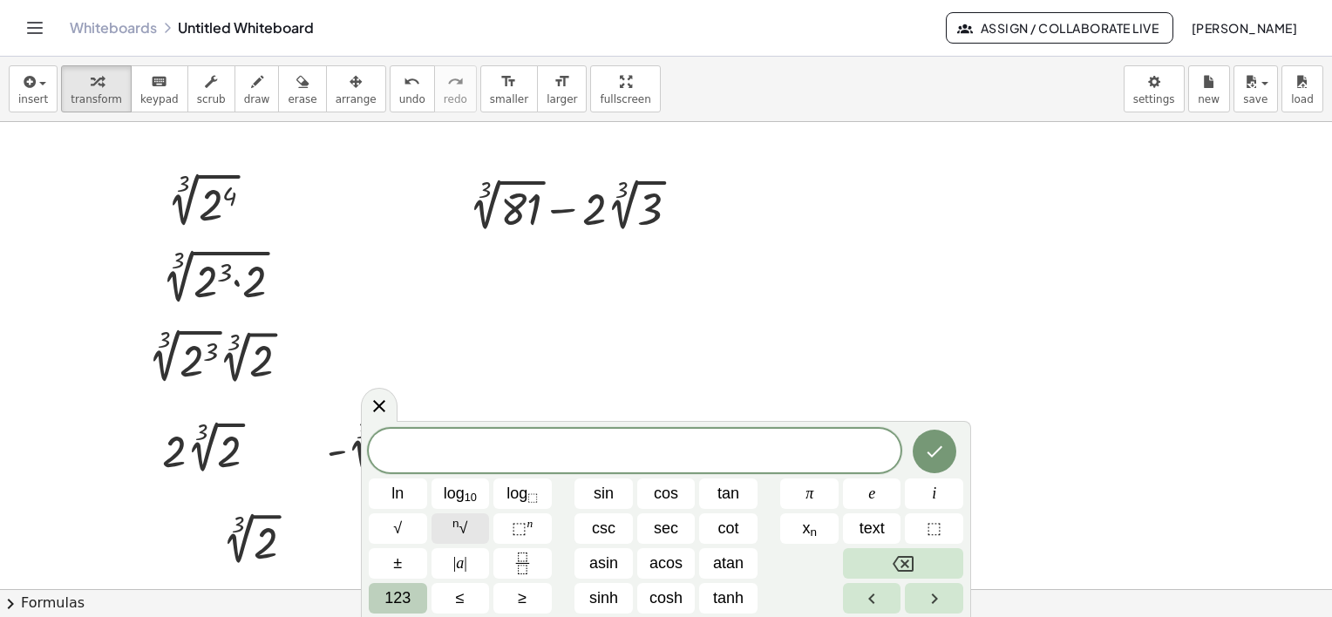
click at [472, 521] on button "n √" at bounding box center [461, 528] width 58 height 31
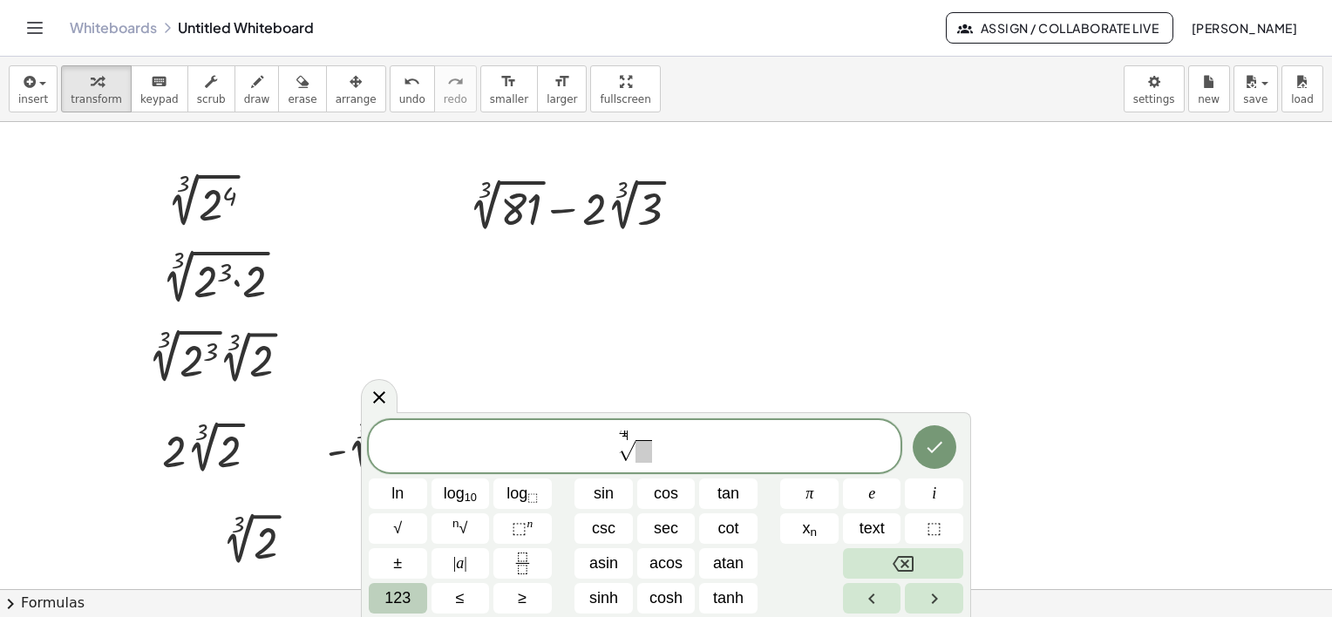
click at [641, 461] on span at bounding box center [643, 451] width 17 height 23
click at [624, 439] on span "4" at bounding box center [623, 432] width 9 height 17
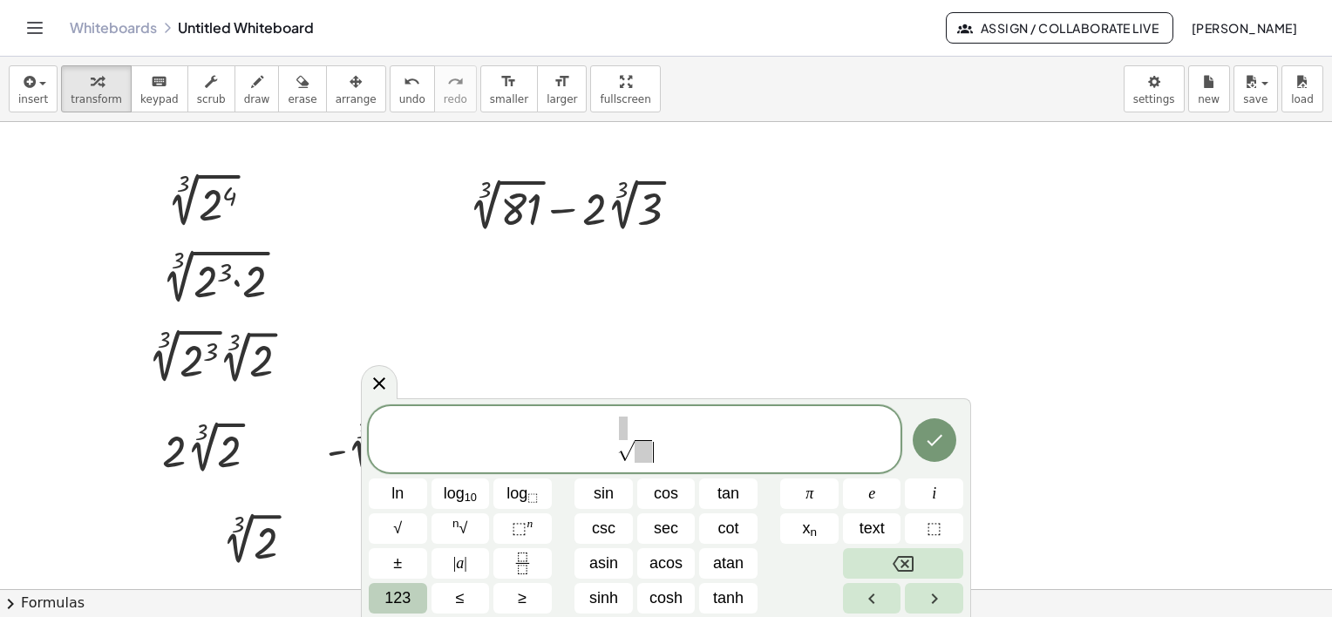
click at [660, 457] on span "√ ​" at bounding box center [635, 441] width 532 height 48
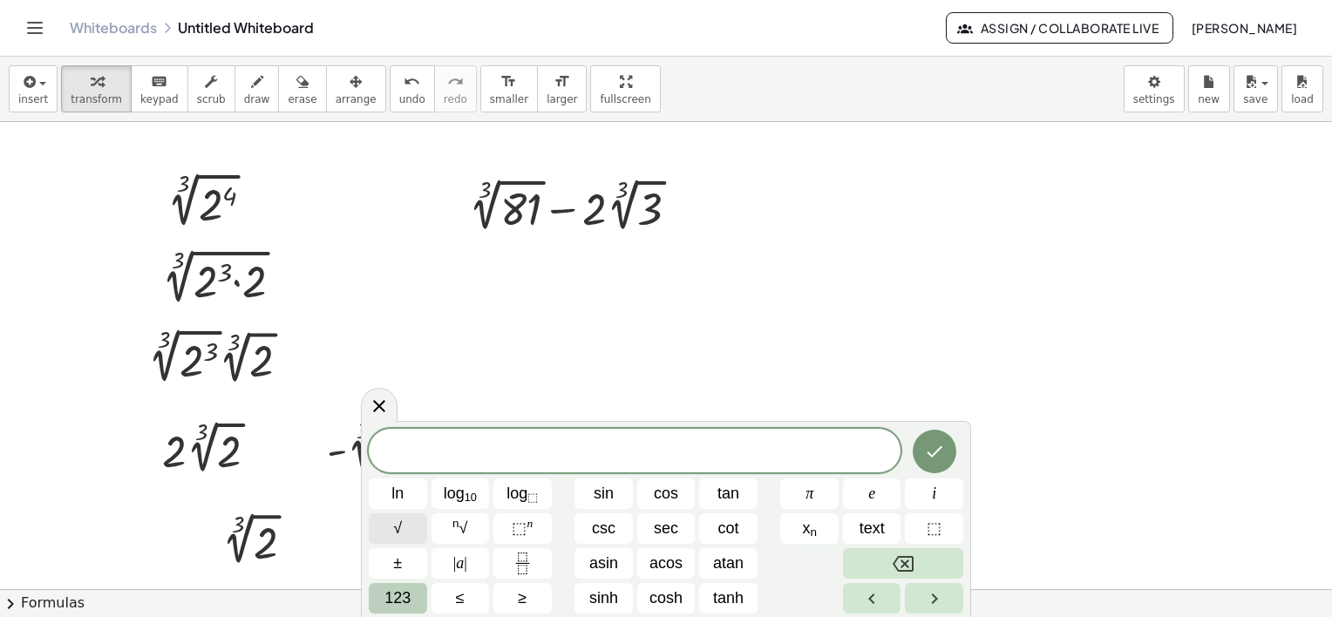
click at [397, 540] on button "√" at bounding box center [398, 528] width 58 height 31
drag, startPoint x: 552, startPoint y: 443, endPoint x: 575, endPoint y: 450, distance: 24.5
click at [552, 443] on span "√" at bounding box center [635, 451] width 532 height 27
click at [631, 452] on span "√" at bounding box center [624, 451] width 17 height 20
click at [692, 456] on span "√ 3 2 ​" at bounding box center [635, 451] width 532 height 27
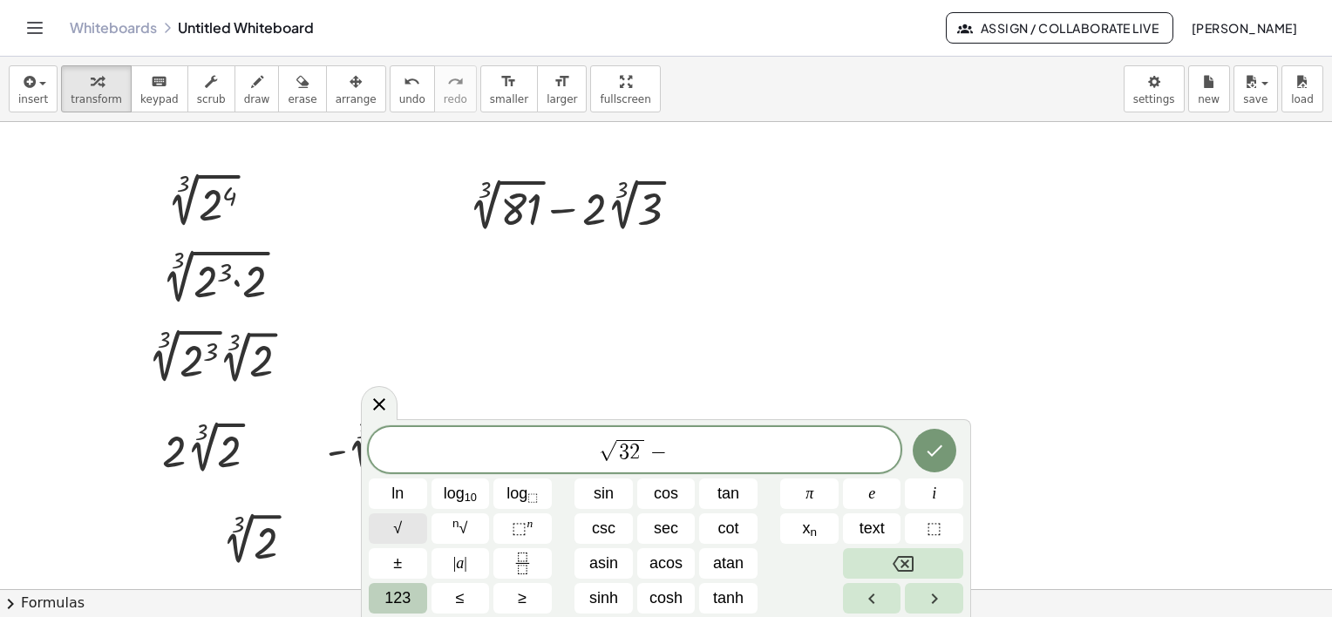
click at [405, 539] on button "√" at bounding box center [398, 528] width 58 height 31
click at [723, 446] on span "√ 3 2 − √ 8" at bounding box center [635, 451] width 532 height 27
click at [929, 459] on icon "Done" at bounding box center [934, 450] width 21 height 21
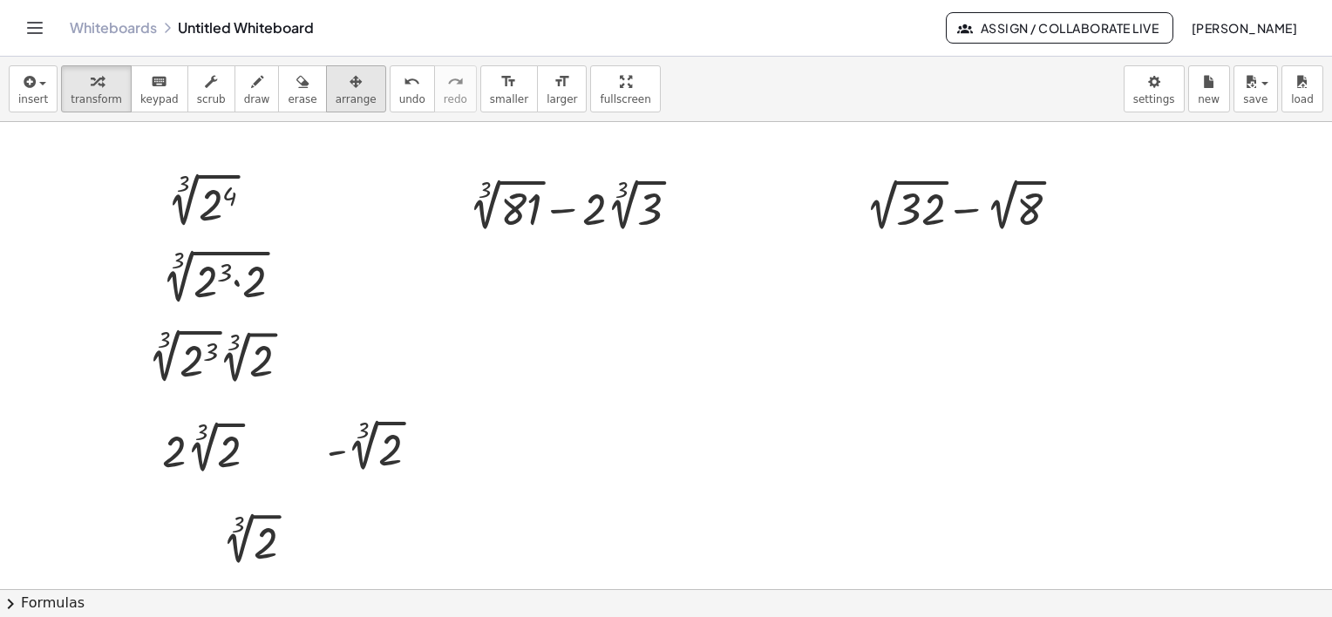
click at [336, 95] on span "arrange" at bounding box center [356, 99] width 41 height 12
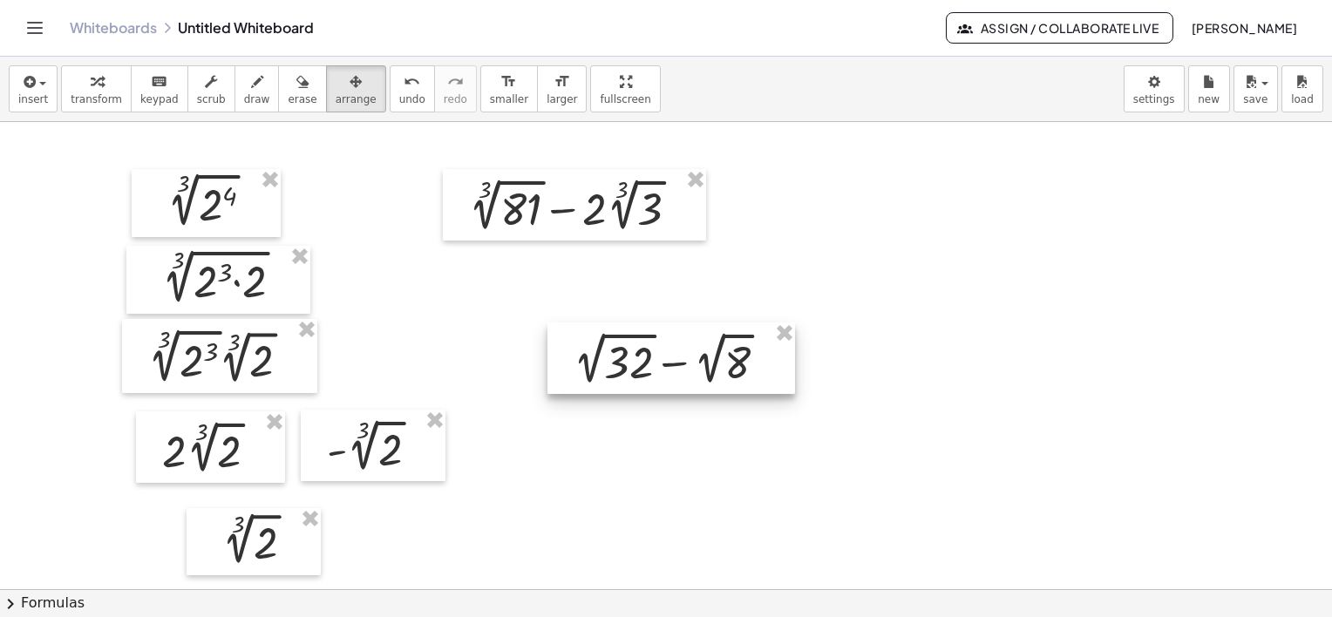
drag, startPoint x: 934, startPoint y: 220, endPoint x: 638, endPoint y: 374, distance: 334.1
click at [638, 374] on div at bounding box center [671, 359] width 248 height 72
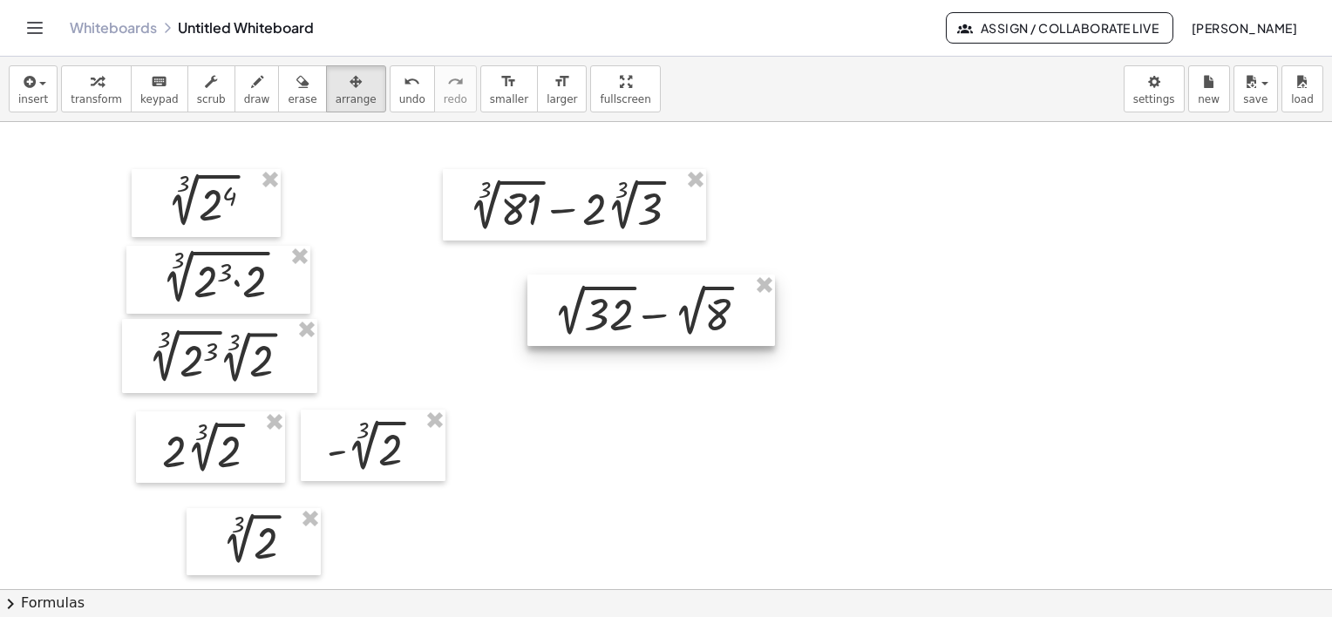
drag, startPoint x: 672, startPoint y: 373, endPoint x: 653, endPoint y: 324, distance: 52.4
click at [653, 324] on div at bounding box center [651, 311] width 248 height 72
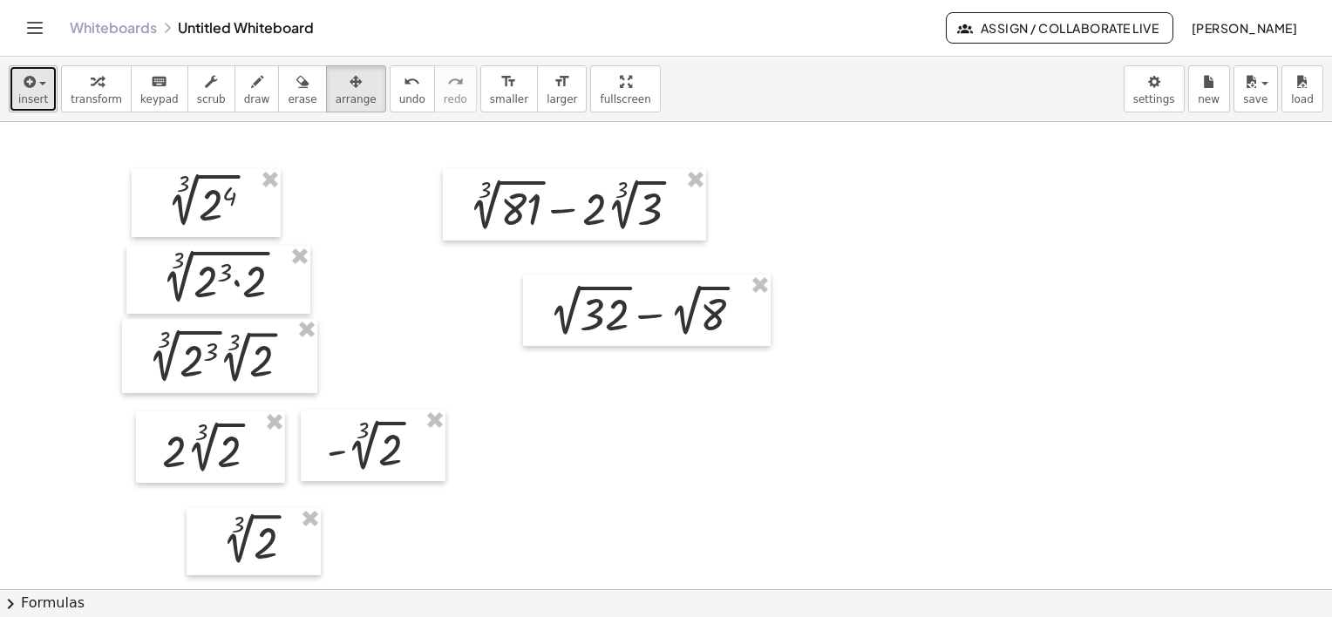
click at [36, 78] on span "button" at bounding box center [37, 84] width 3 height 12
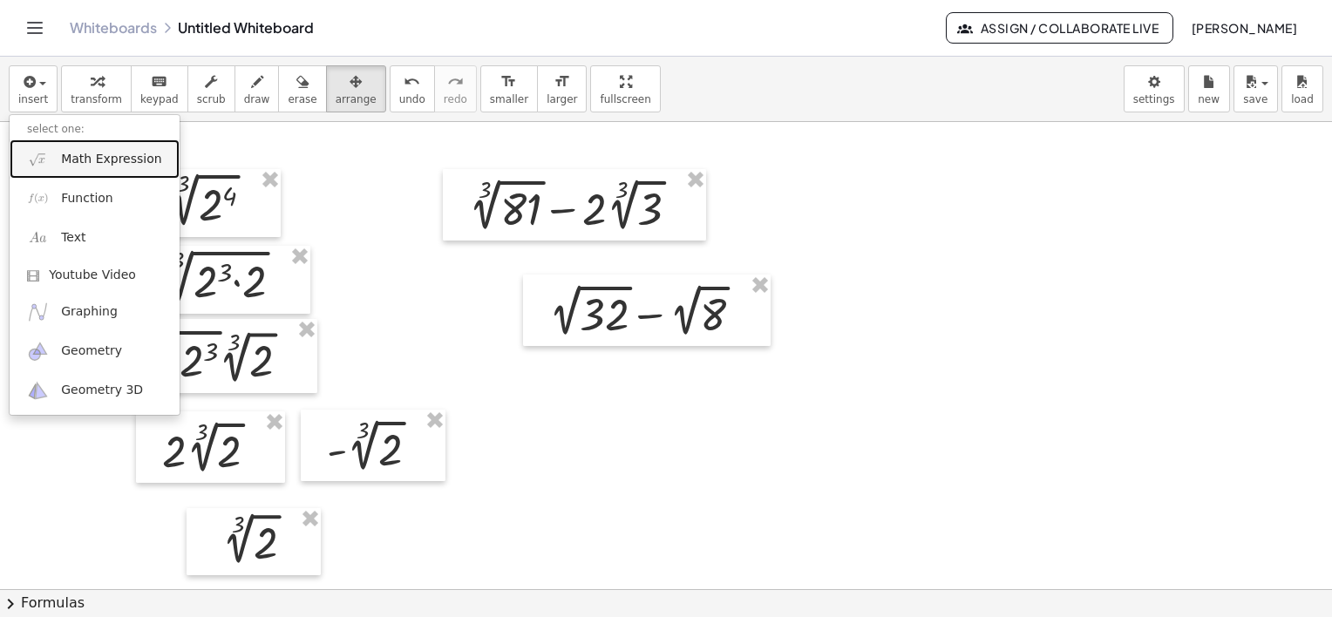
click at [78, 167] on link "Math Expression" at bounding box center [95, 158] width 170 height 39
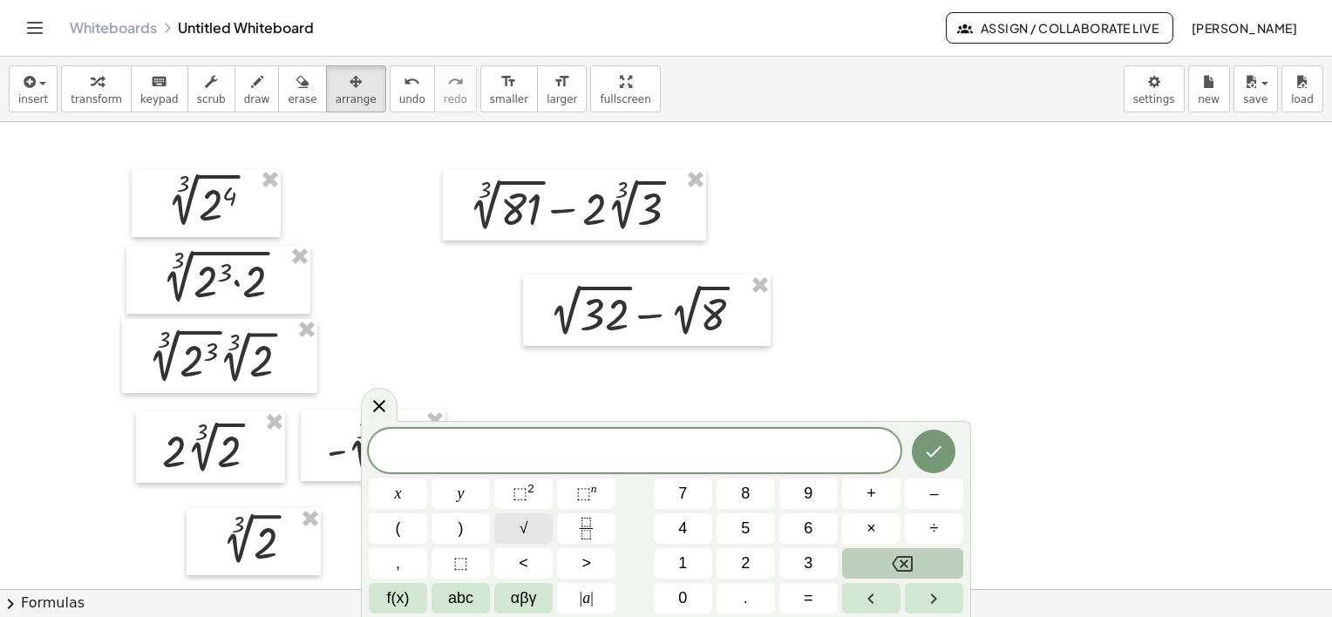
click at [520, 533] on span "√" at bounding box center [524, 529] width 9 height 24
click at [865, 533] on button "×" at bounding box center [871, 528] width 58 height 31
click at [874, 527] on span "×" at bounding box center [871, 529] width 10 height 24
click at [690, 453] on span "√ 1 6 · 2 ​" at bounding box center [635, 451] width 532 height 27
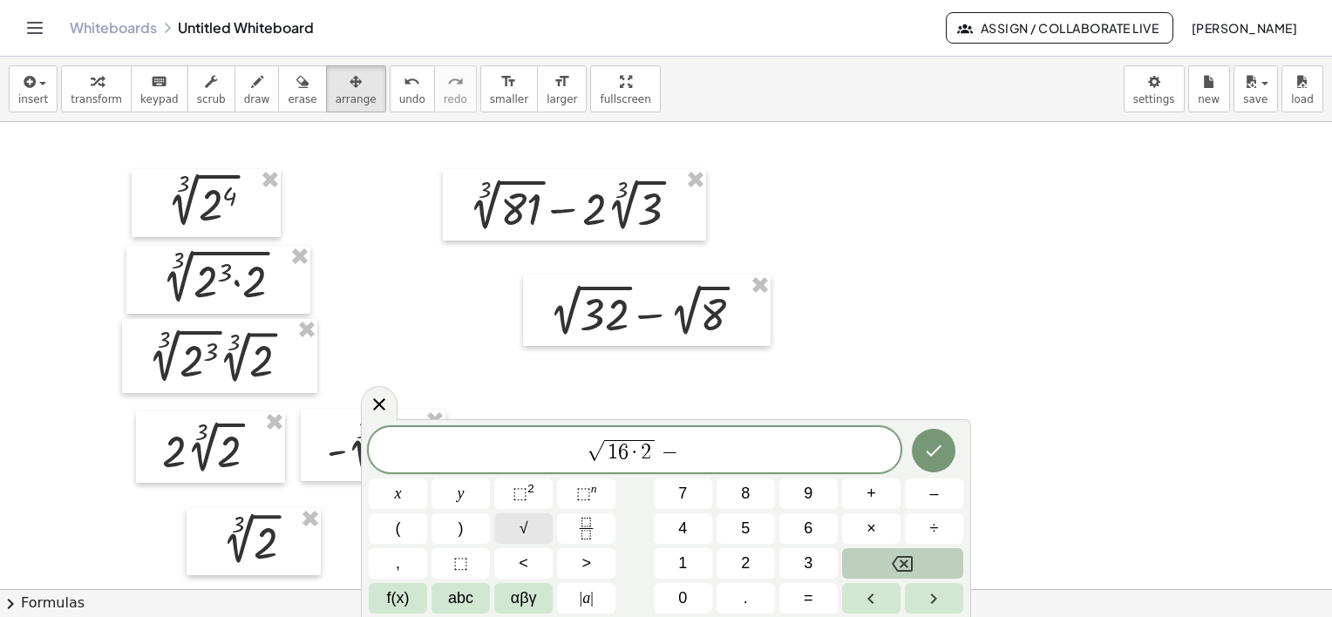
click at [527, 530] on button "√" at bounding box center [523, 528] width 58 height 31
click at [871, 529] on span "×" at bounding box center [871, 529] width 10 height 24
drag, startPoint x: 742, startPoint y: 456, endPoint x: 535, endPoint y: 461, distance: 206.7
click at [535, 461] on span "√ 1 6 · 2 − √ 4 · 2" at bounding box center [635, 451] width 532 height 27
click at [781, 447] on span "√ 1 6 · 2 − √ 4 · 2" at bounding box center [635, 451] width 532 height 27
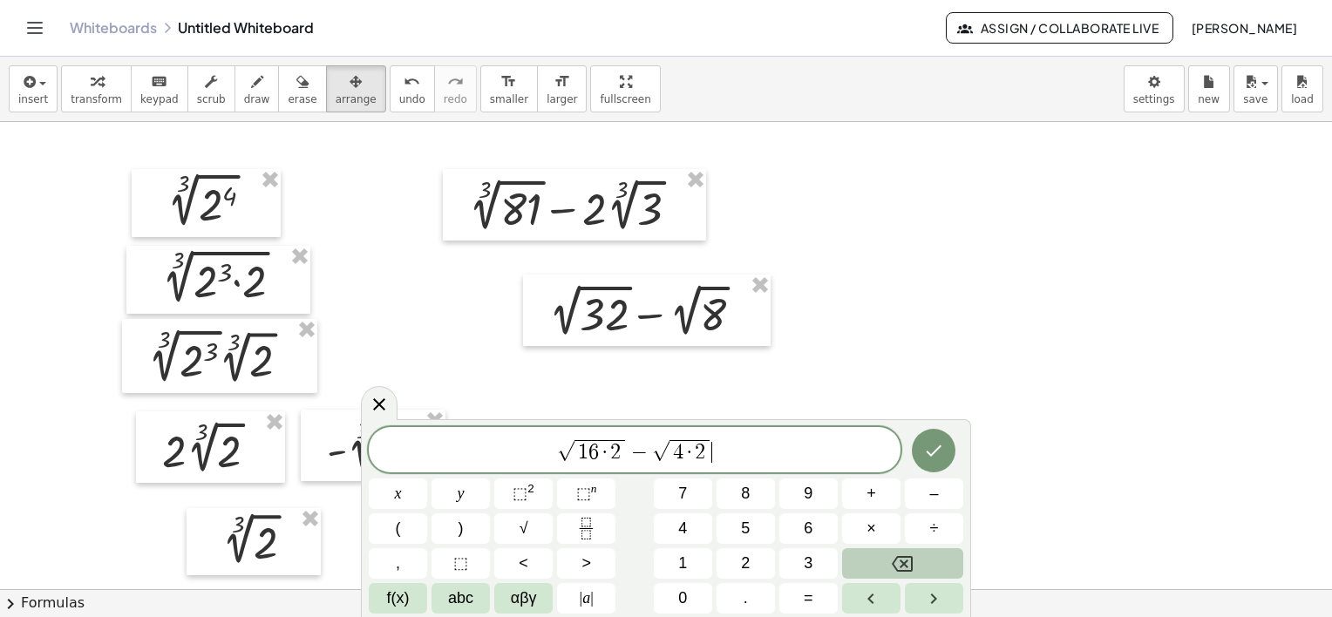
click at [603, 447] on span "·" at bounding box center [605, 452] width 12 height 21
click at [609, 444] on span "1 6 · ​ 2" at bounding box center [599, 451] width 51 height 23
click at [719, 450] on span "√ 1 6 · ​ 2 − √ 4 · 2" at bounding box center [635, 451] width 532 height 27
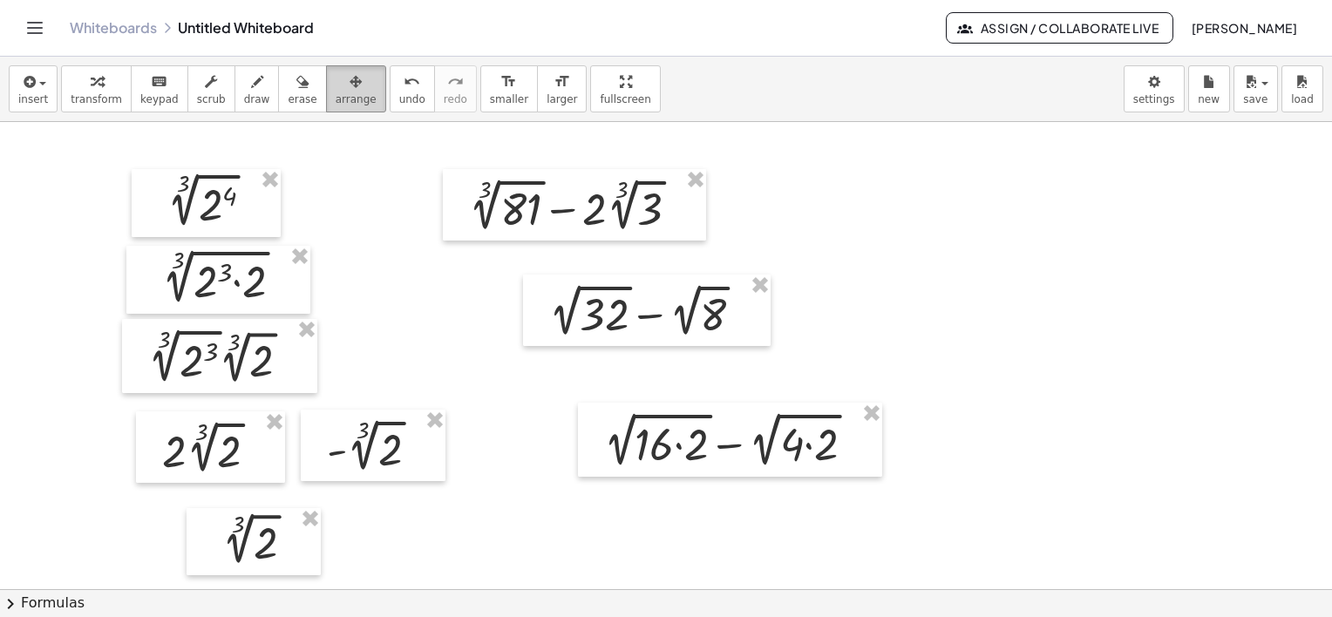
click at [336, 97] on span "arrange" at bounding box center [356, 99] width 41 height 12
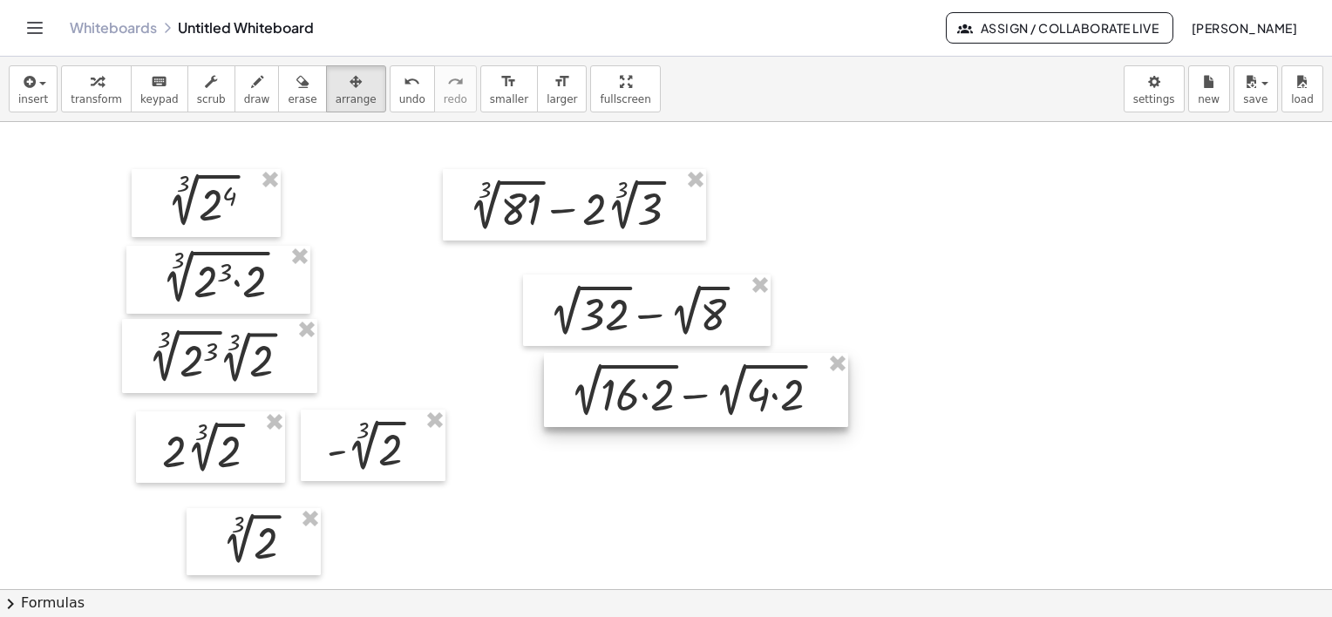
drag, startPoint x: 694, startPoint y: 430, endPoint x: 638, endPoint y: 370, distance: 81.4
click at [638, 370] on div at bounding box center [696, 390] width 304 height 74
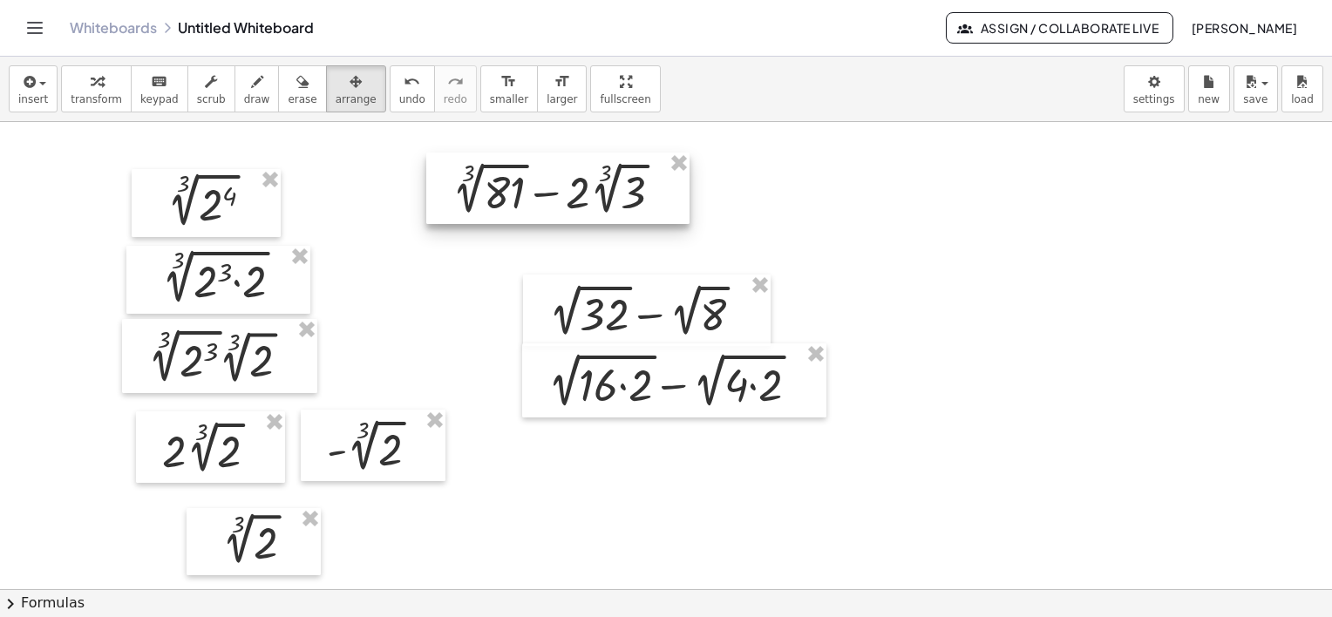
drag, startPoint x: 618, startPoint y: 201, endPoint x: 590, endPoint y: 170, distance: 42.0
click at [590, 170] on div at bounding box center [557, 189] width 263 height 72
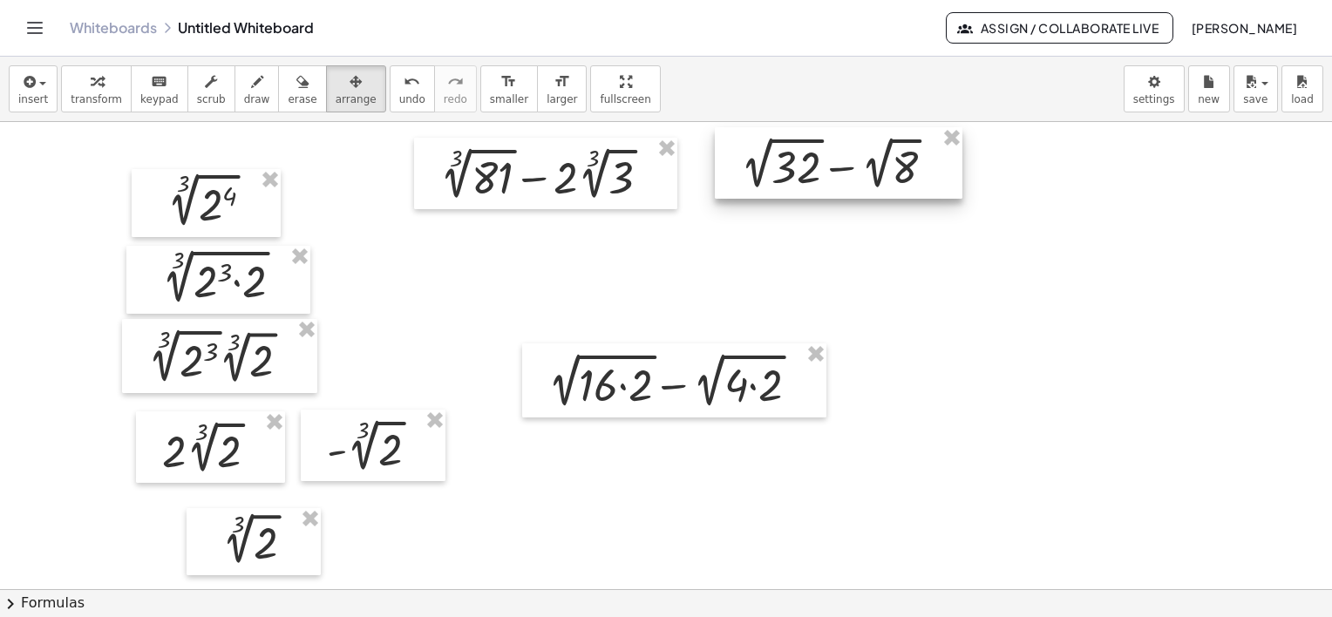
drag, startPoint x: 750, startPoint y: 276, endPoint x: 852, endPoint y: 174, distance: 144.2
click at [858, 167] on div at bounding box center [839, 163] width 248 height 72
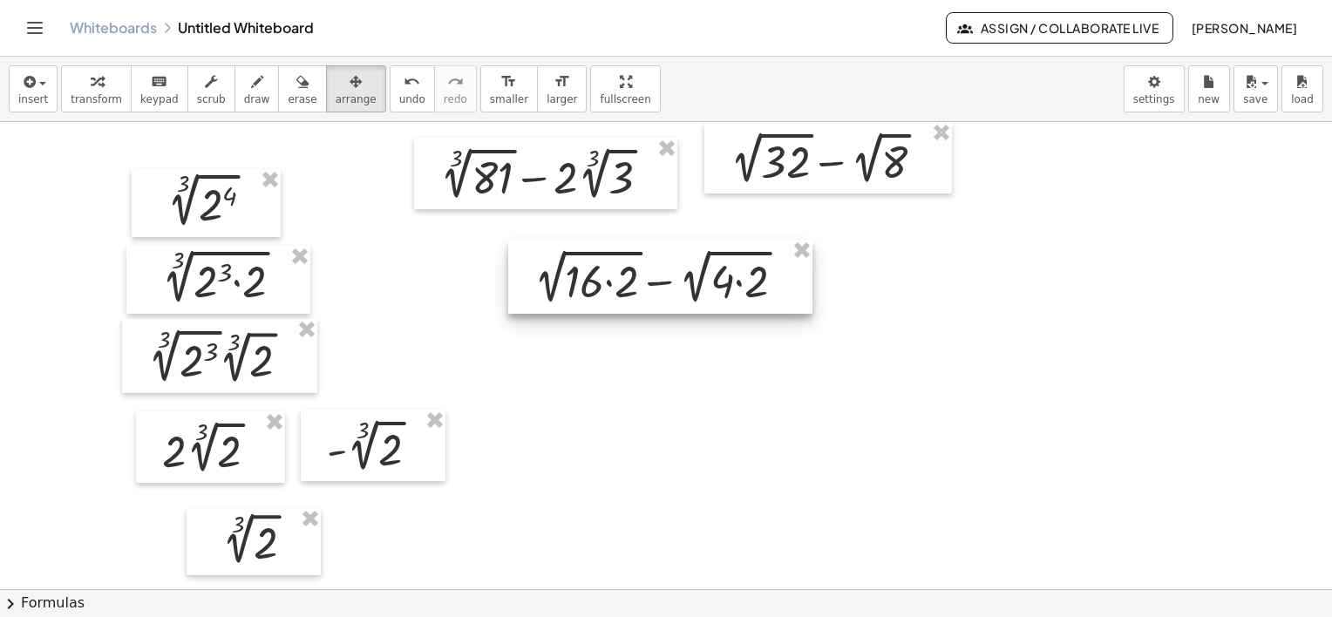
drag, startPoint x: 715, startPoint y: 370, endPoint x: 699, endPoint y: 268, distance: 102.3
click at [699, 268] on div at bounding box center [660, 277] width 304 height 74
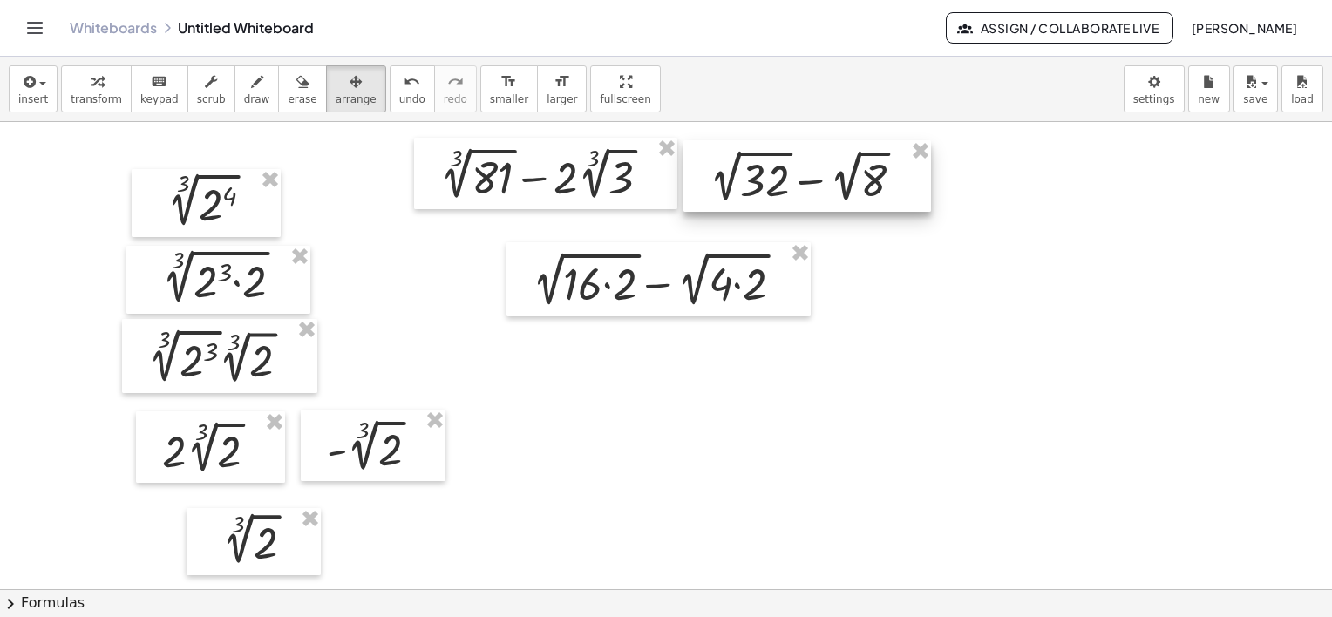
drag, startPoint x: 797, startPoint y: 171, endPoint x: 744, endPoint y: 237, distance: 84.4
click at [776, 190] on div at bounding box center [807, 176] width 248 height 72
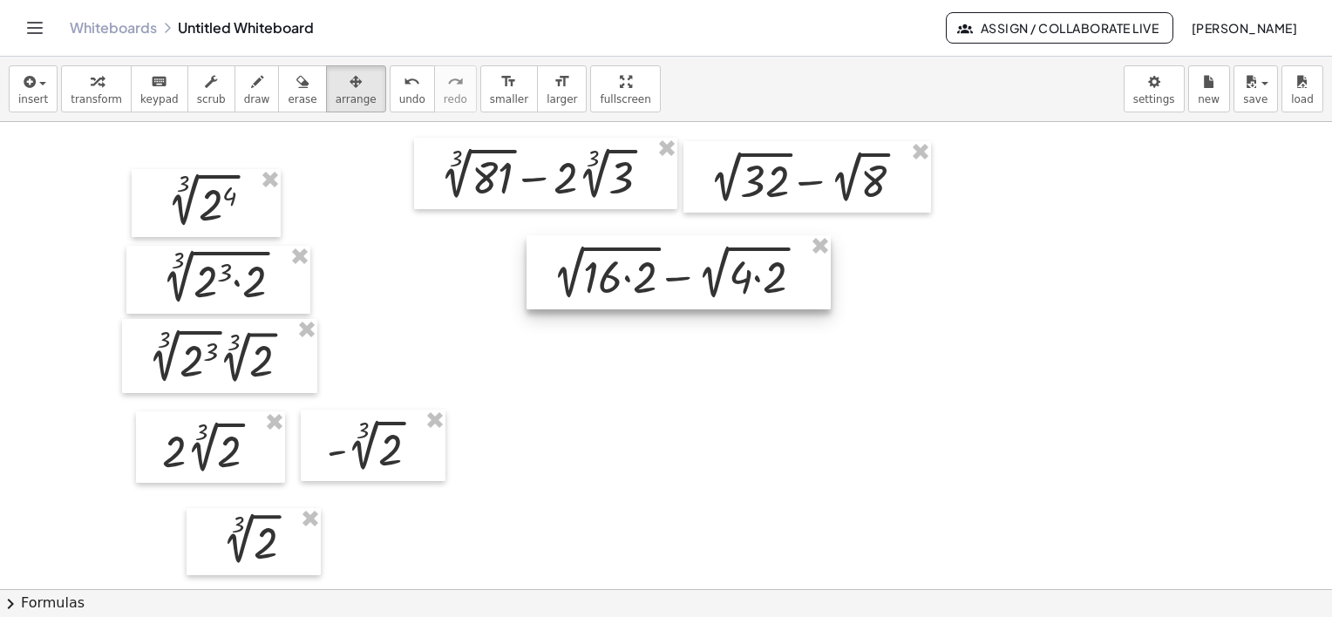
drag, startPoint x: 697, startPoint y: 282, endPoint x: 717, endPoint y: 275, distance: 21.2
click at [717, 275] on div at bounding box center [679, 272] width 304 height 74
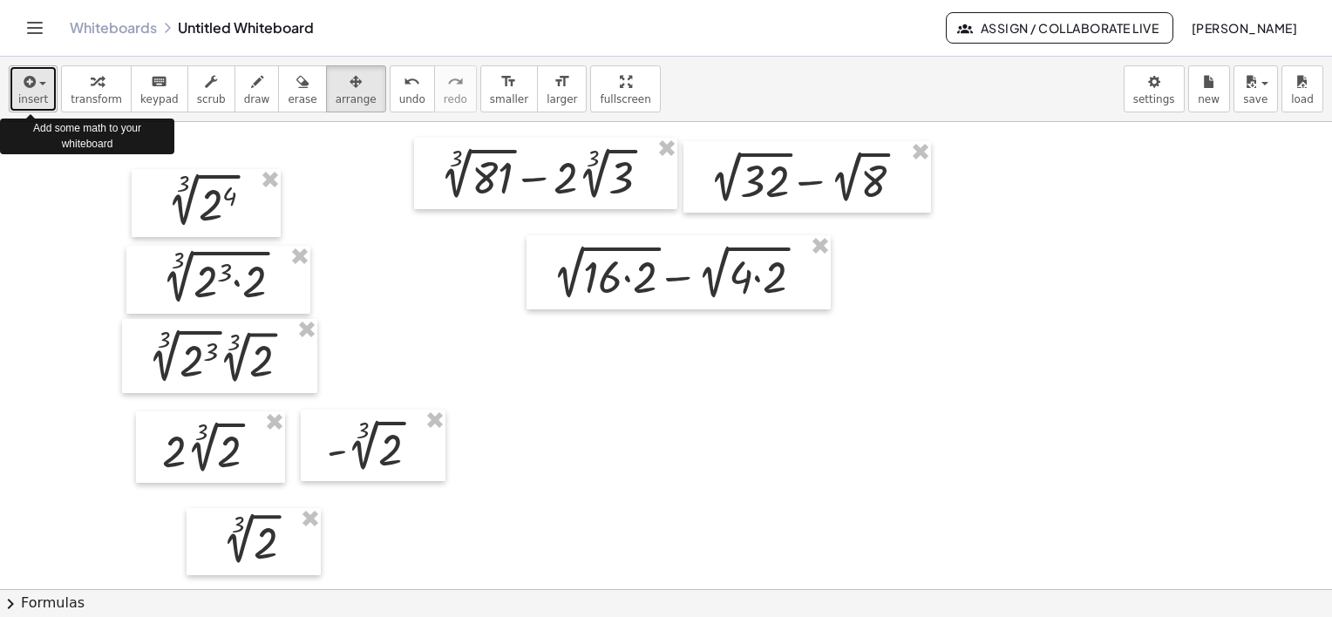
click at [45, 84] on button "insert" at bounding box center [33, 88] width 49 height 47
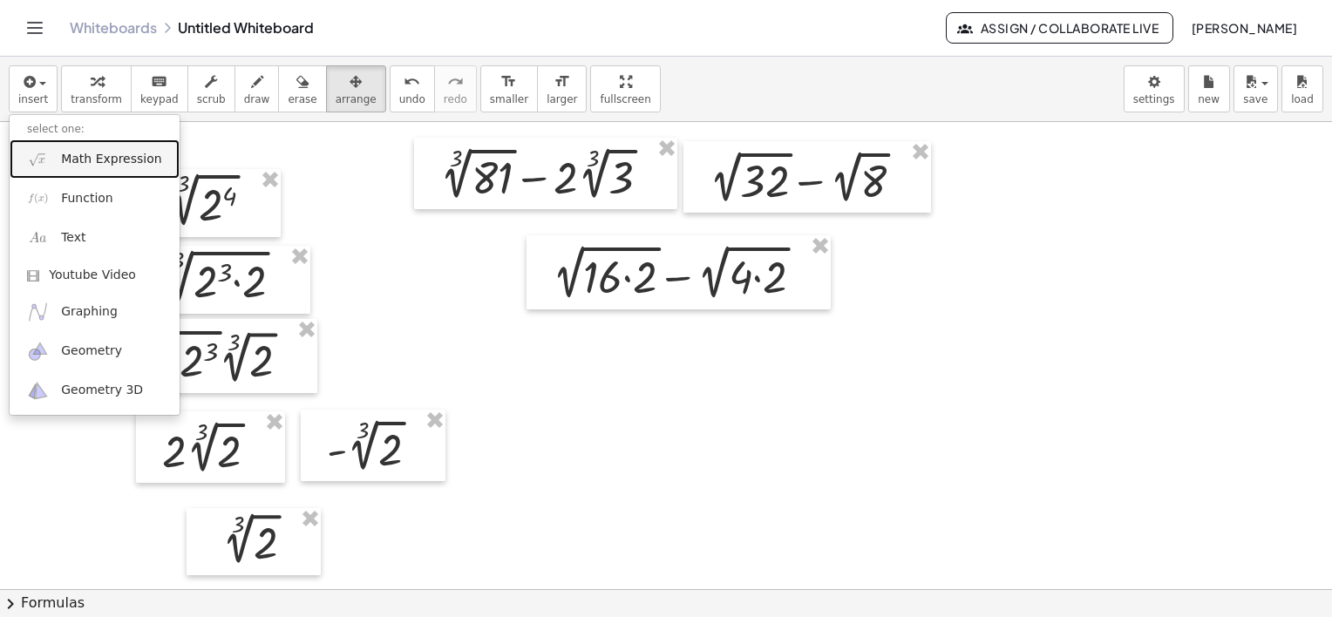
click at [107, 160] on span "Math Expression" at bounding box center [111, 159] width 100 height 17
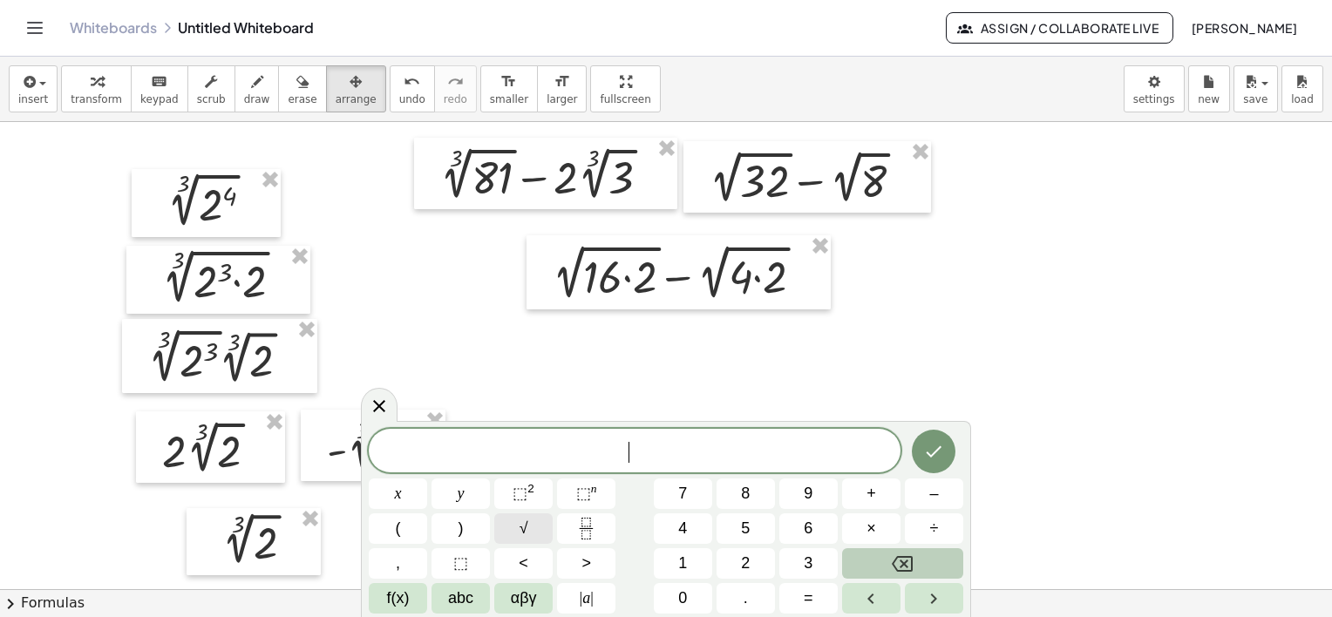
click at [528, 528] on button "√" at bounding box center [523, 528] width 58 height 31
click at [873, 525] on span "×" at bounding box center [871, 529] width 10 height 24
click at [858, 527] on button "×" at bounding box center [871, 528] width 58 height 31
click at [524, 528] on span "√" at bounding box center [524, 529] width 9 height 24
click at [690, 457] on span "√ 1 6 · √ 2 ​" at bounding box center [635, 451] width 532 height 27
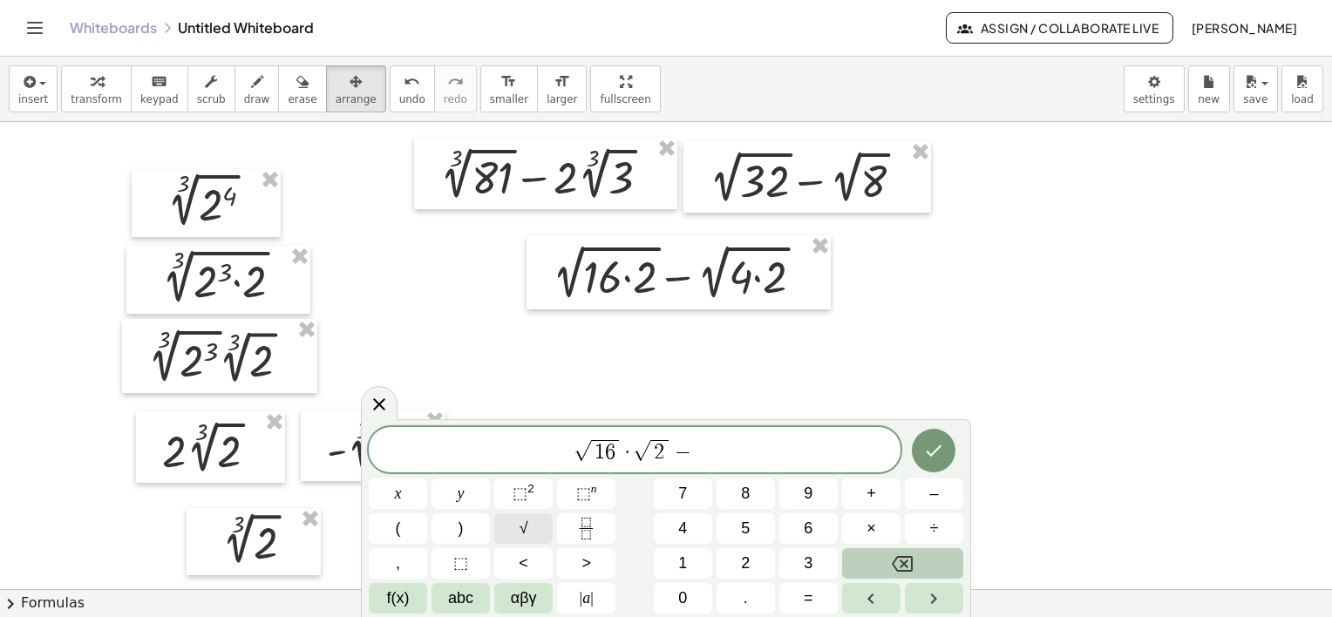
click at [527, 532] on span "√" at bounding box center [524, 529] width 9 height 24
click at [729, 445] on span "√ 1 6 · √ 2 − √ 4 ​" at bounding box center [635, 451] width 532 height 27
click at [860, 519] on button "×" at bounding box center [871, 528] width 58 height 31
drag, startPoint x: 727, startPoint y: 452, endPoint x: 717, endPoint y: 453, distance: 9.7
click at [717, 453] on span "√ 1 6 · √ 2 − √ 4 · 2" at bounding box center [635, 451] width 532 height 27
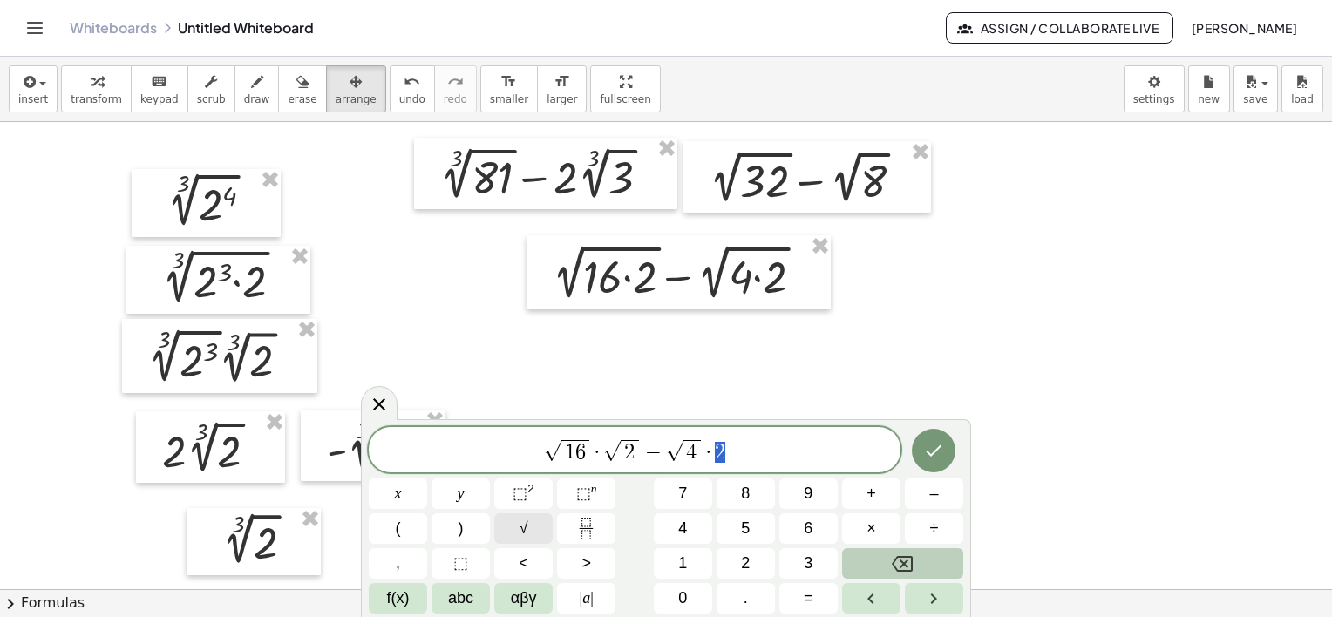
click at [533, 518] on button "√" at bounding box center [523, 528] width 58 height 31
drag, startPoint x: 729, startPoint y: 449, endPoint x: 461, endPoint y: 449, distance: 267.6
click at [461, 449] on span "√ 1 6 · √ 2 − √ 4 · √ 2" at bounding box center [635, 451] width 532 height 27
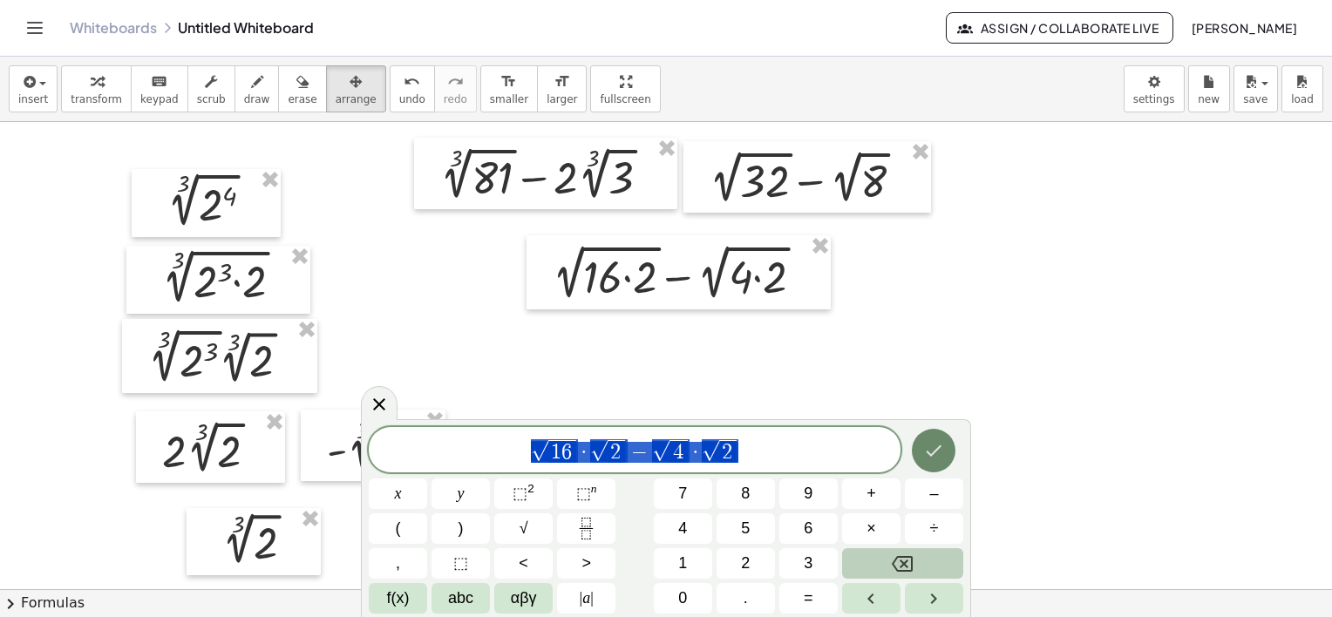
click at [937, 446] on icon "Done" at bounding box center [933, 450] width 21 height 21
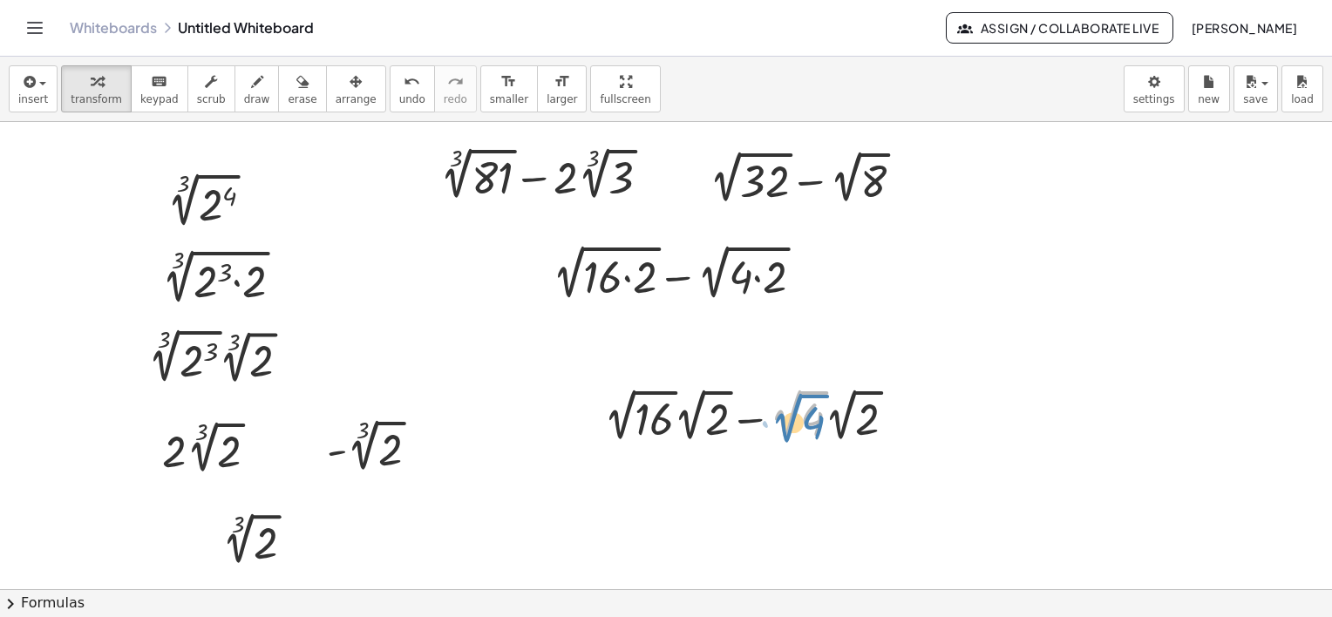
click at [784, 418] on div at bounding box center [756, 416] width 323 height 64
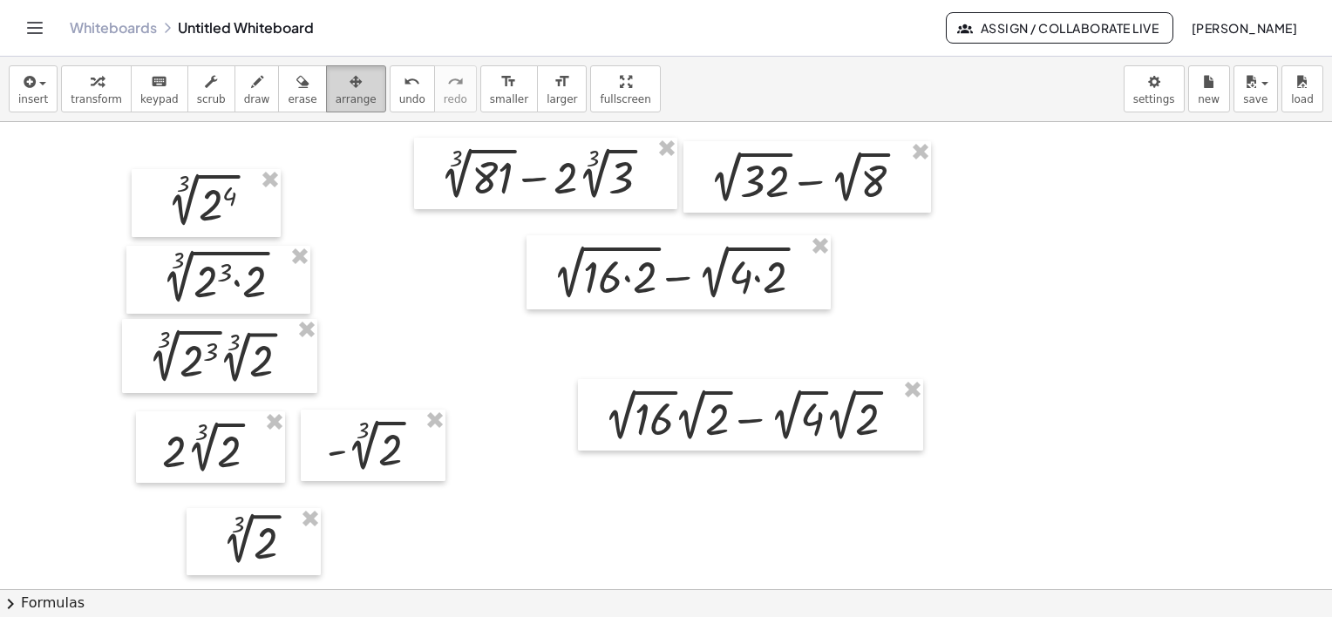
click at [350, 81] on icon "button" at bounding box center [356, 81] width 12 height 21
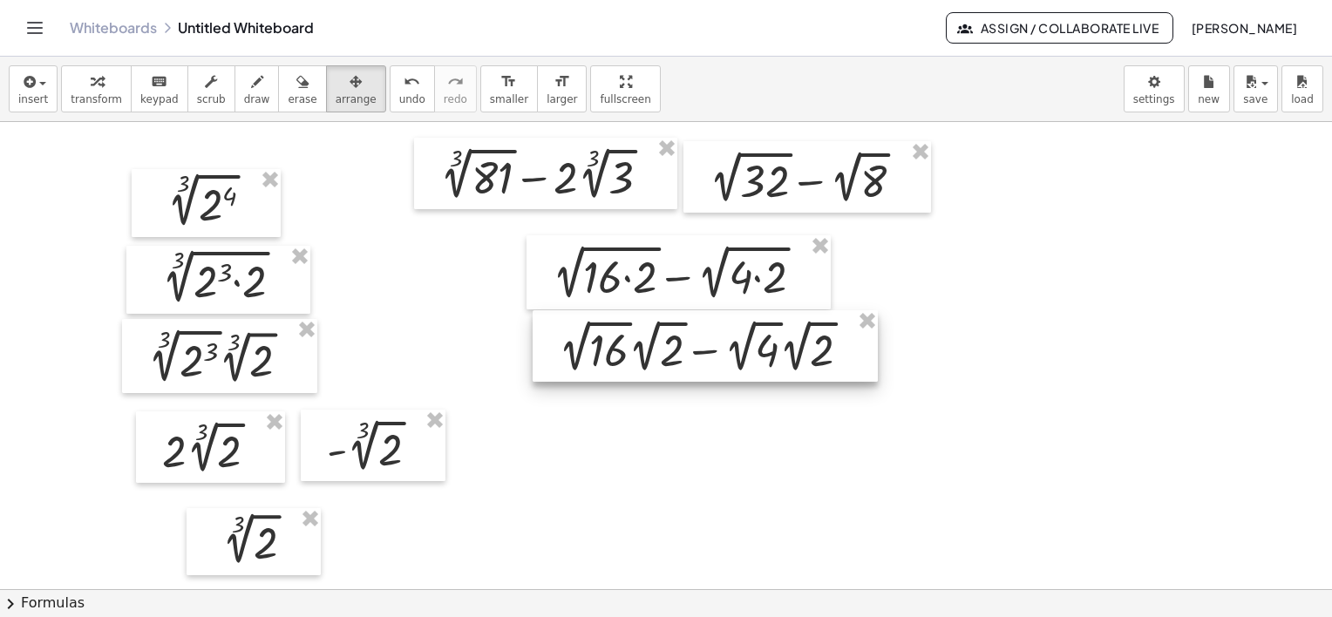
drag, startPoint x: 683, startPoint y: 382, endPoint x: 645, endPoint y: 332, distance: 62.2
click at [645, 332] on div at bounding box center [705, 346] width 345 height 72
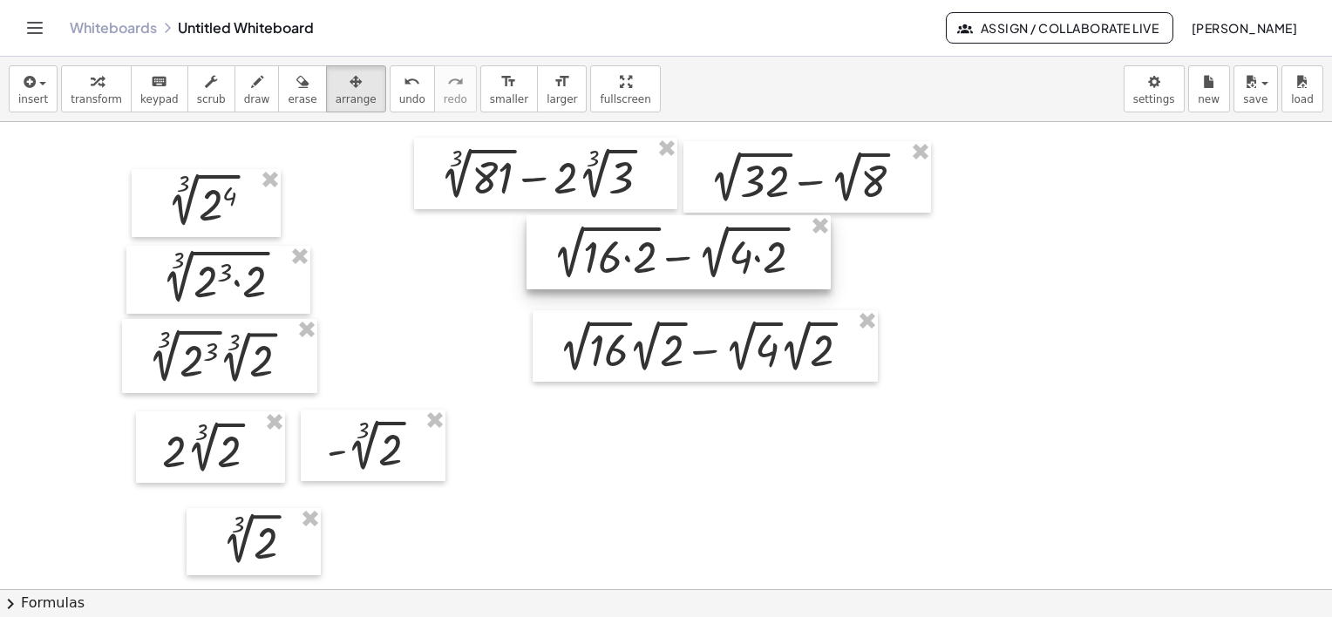
click at [677, 241] on div at bounding box center [679, 252] width 304 height 74
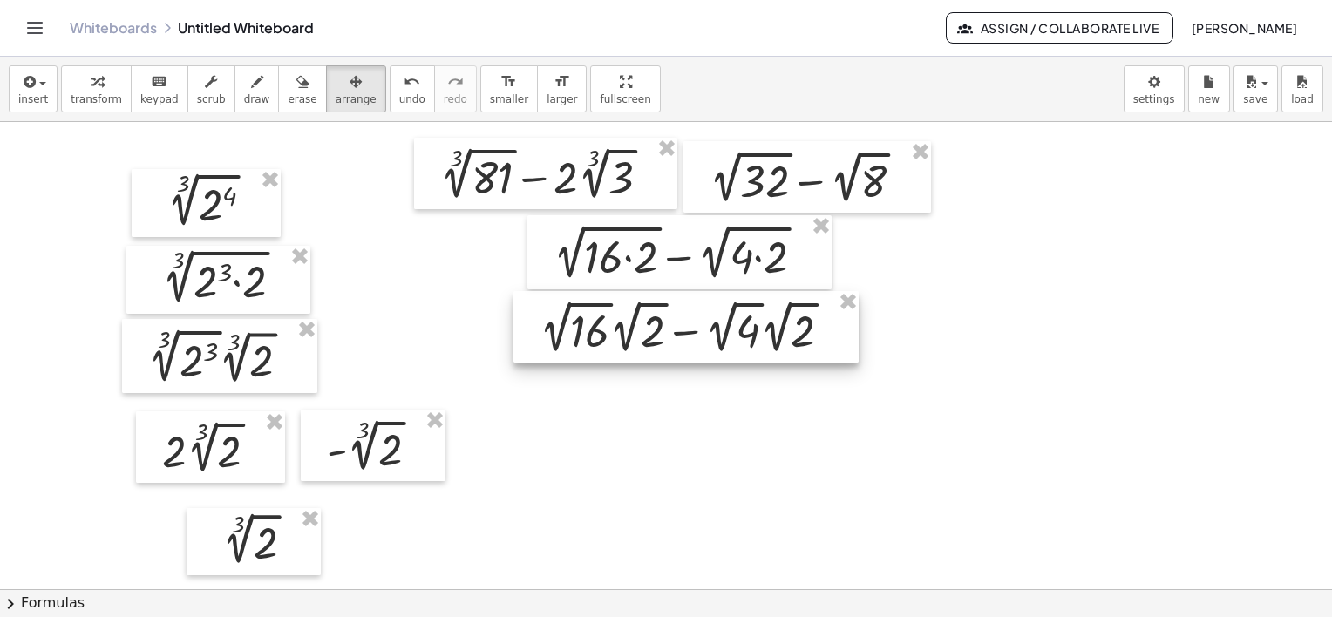
click at [683, 341] on div at bounding box center [685, 327] width 345 height 72
click at [623, 335] on div at bounding box center [685, 333] width 345 height 72
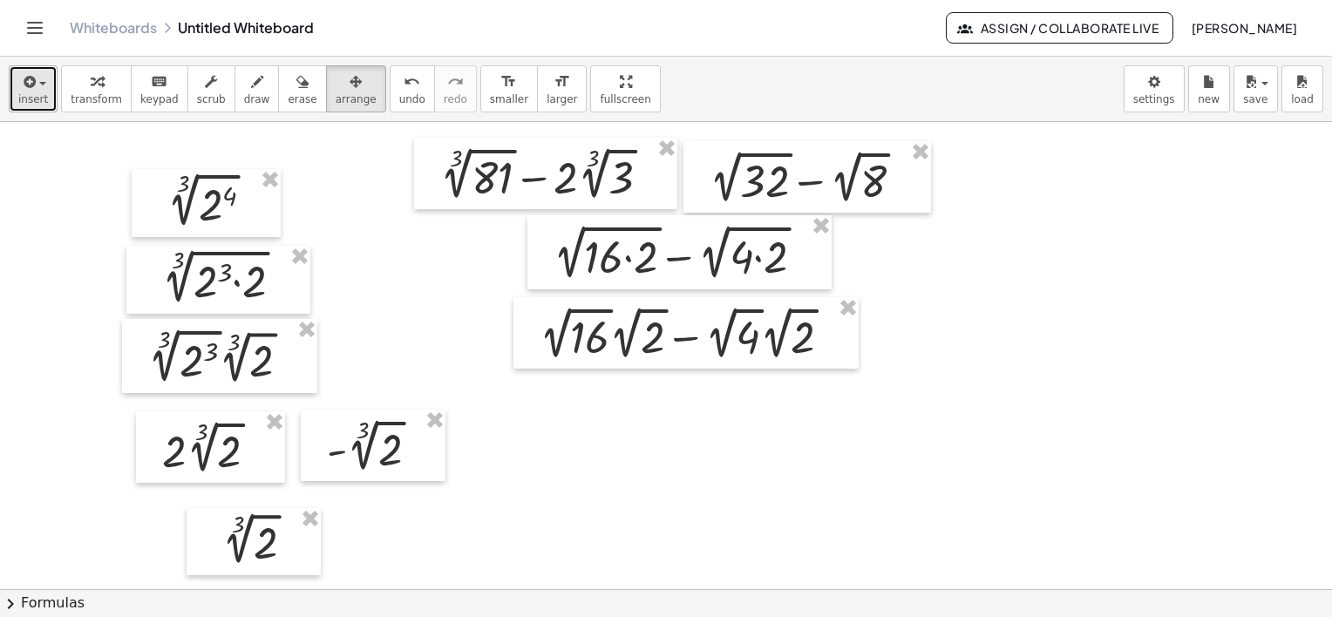
click at [20, 76] on icon "button" at bounding box center [28, 81] width 16 height 21
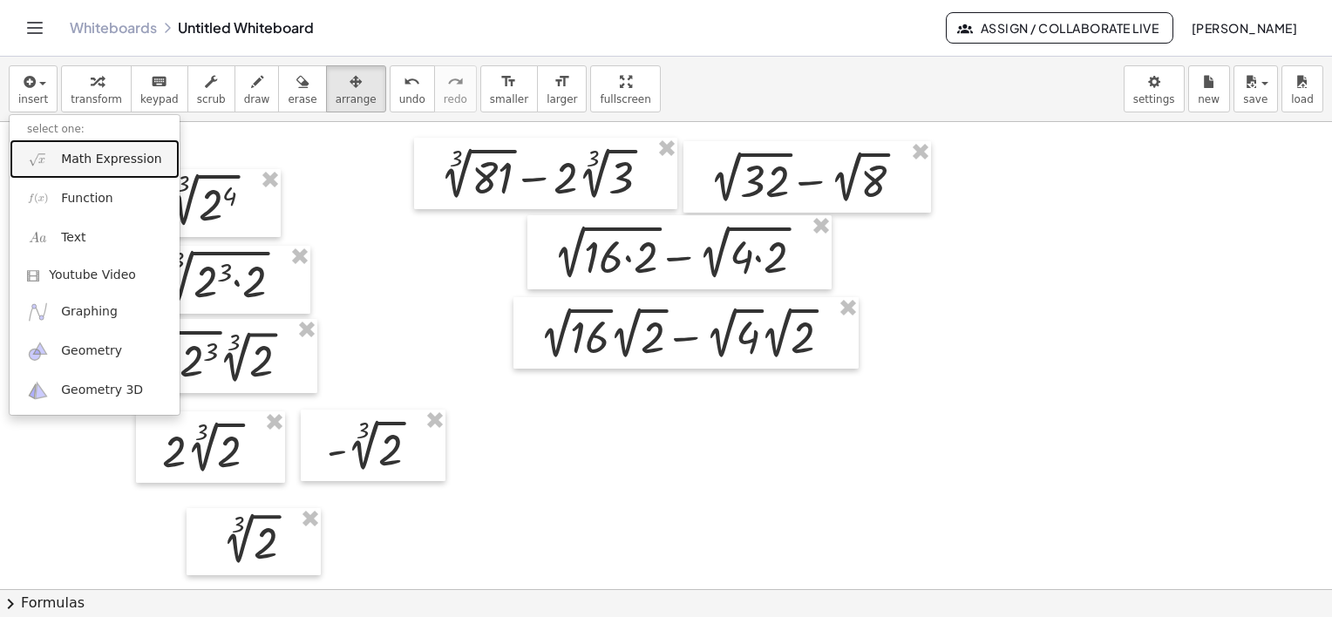
click at [87, 170] on link "Math Expression" at bounding box center [95, 158] width 170 height 39
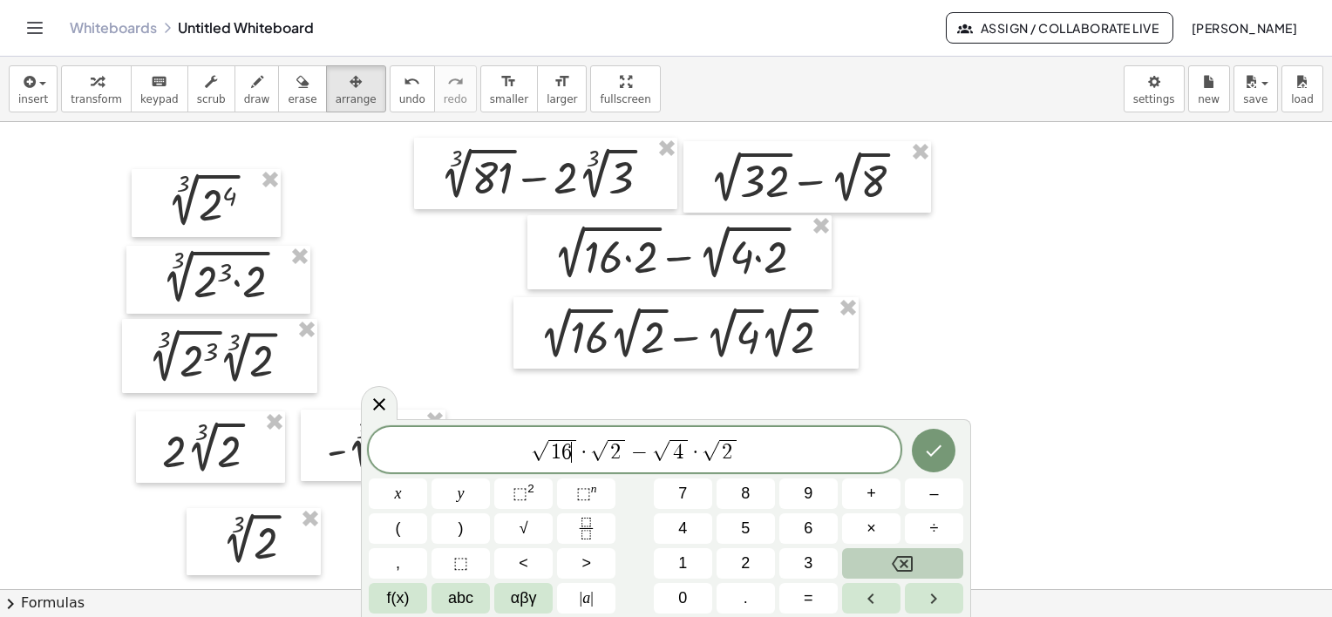
click at [568, 446] on span "1 6 ​" at bounding box center [562, 451] width 28 height 23
drag, startPoint x: 578, startPoint y: 449, endPoint x: 553, endPoint y: 449, distance: 25.3
click at [553, 449] on span "√ 1 6 · √ 2 − √ 4 · √ 2" at bounding box center [635, 451] width 532 height 27
click at [673, 445] on span "·" at bounding box center [677, 452] width 12 height 21
click at [665, 450] on span "√ 4 ​" at bounding box center [652, 451] width 37 height 24
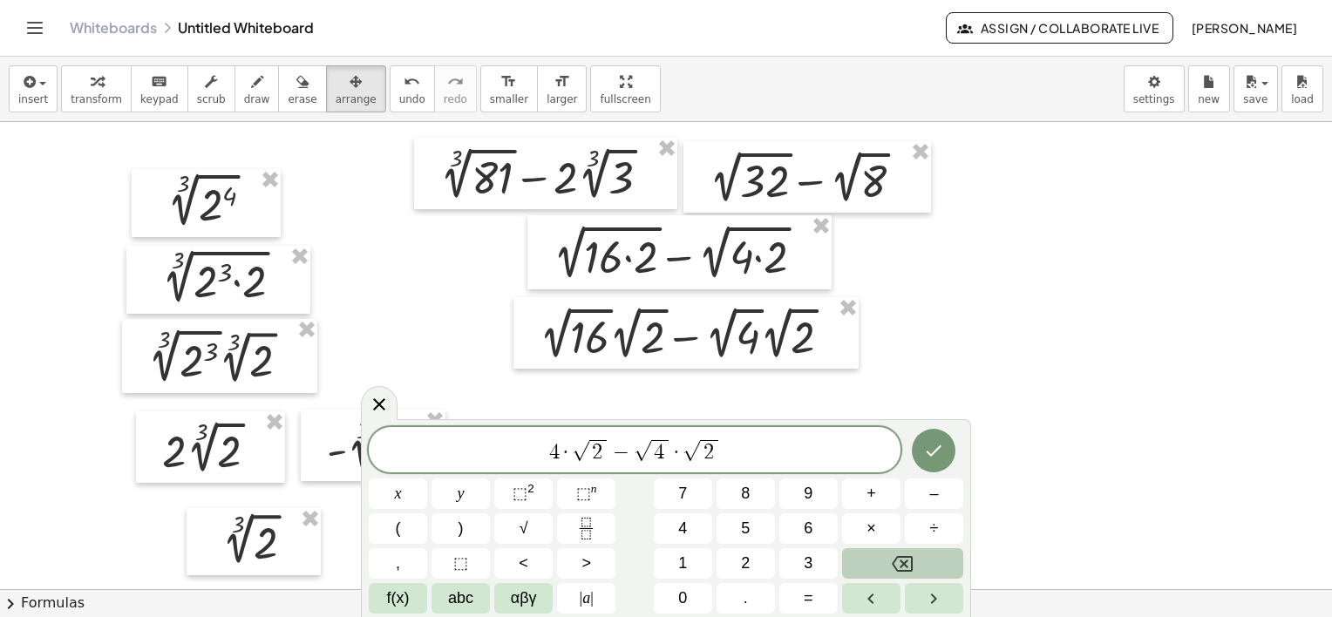
click at [765, 461] on span "4 · √ 2 − √ 4 ​ · √ 2" at bounding box center [635, 451] width 532 height 27
drag, startPoint x: 669, startPoint y: 447, endPoint x: 639, endPoint y: 448, distance: 30.5
click at [736, 457] on span "4 · √ 2 − √ 4 · √ 2 ​" at bounding box center [635, 451] width 532 height 27
drag, startPoint x: 673, startPoint y: 451, endPoint x: 659, endPoint y: 453, distance: 14.2
click at [659, 453] on span "4 · √ 2 − √ 4 · √ 2" at bounding box center [635, 451] width 532 height 27
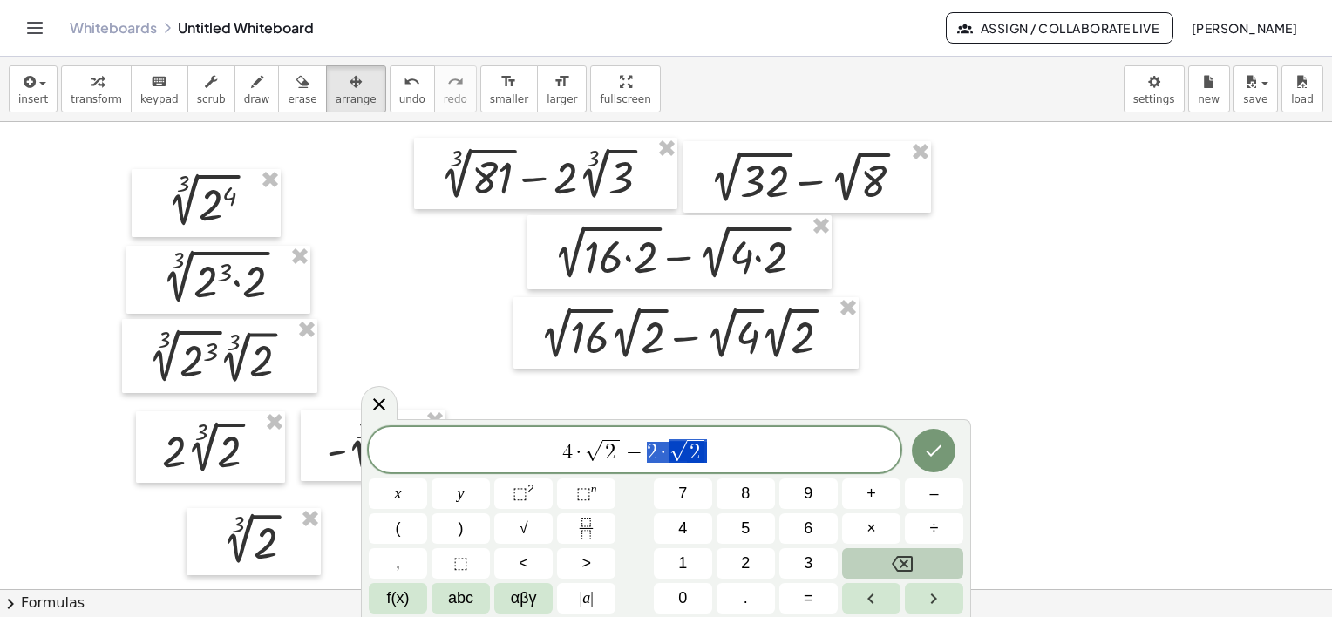
drag, startPoint x: 691, startPoint y: 459, endPoint x: 649, endPoint y: 467, distance: 43.6
click at [649, 467] on div "**********" at bounding box center [635, 449] width 532 height 45
click at [740, 450] on span "4 · √ 2 − 2 · √ 2" at bounding box center [635, 451] width 532 height 27
click at [934, 448] on icon "Done" at bounding box center [933, 450] width 21 height 21
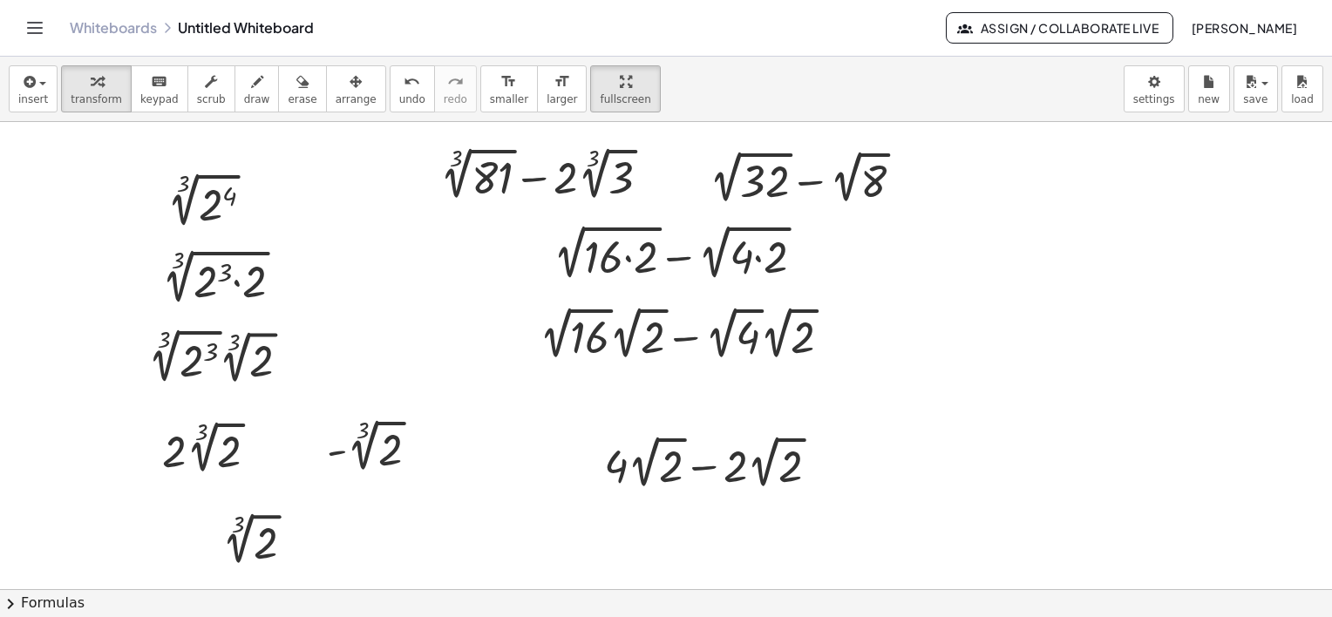
drag, startPoint x: 581, startPoint y: 85, endPoint x: 584, endPoint y: 174, distance: 89.9
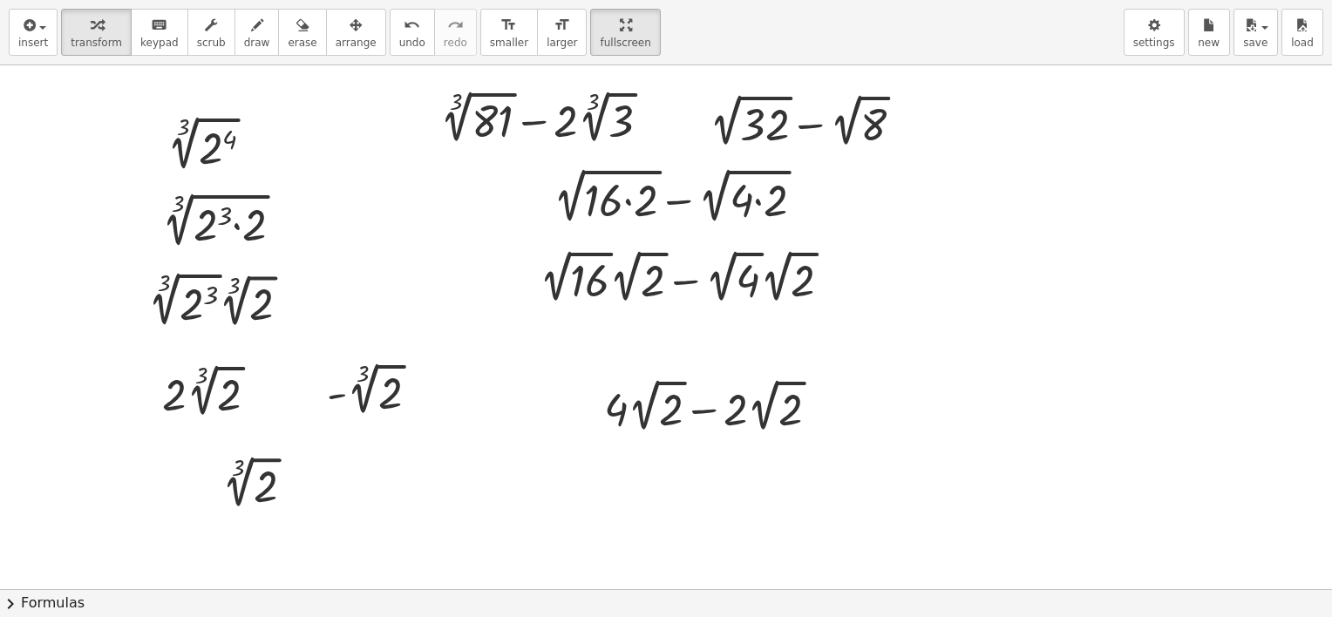
click at [584, 174] on div "insert select one: Math Expression Function Text Youtube Video Graphing Geometr…" at bounding box center [666, 308] width 1332 height 617
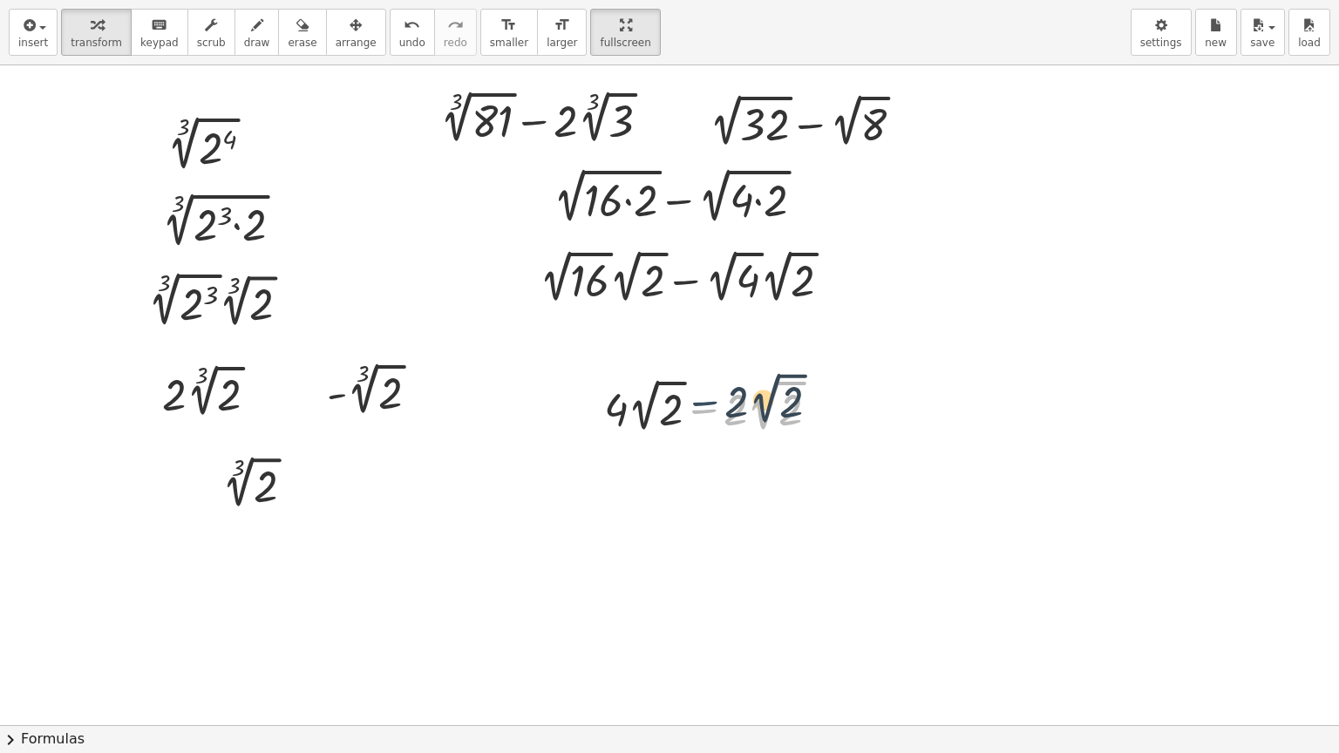
click at [720, 406] on div at bounding box center [718, 406] width 246 height 64
click at [350, 28] on icon "button" at bounding box center [356, 25] width 12 height 21
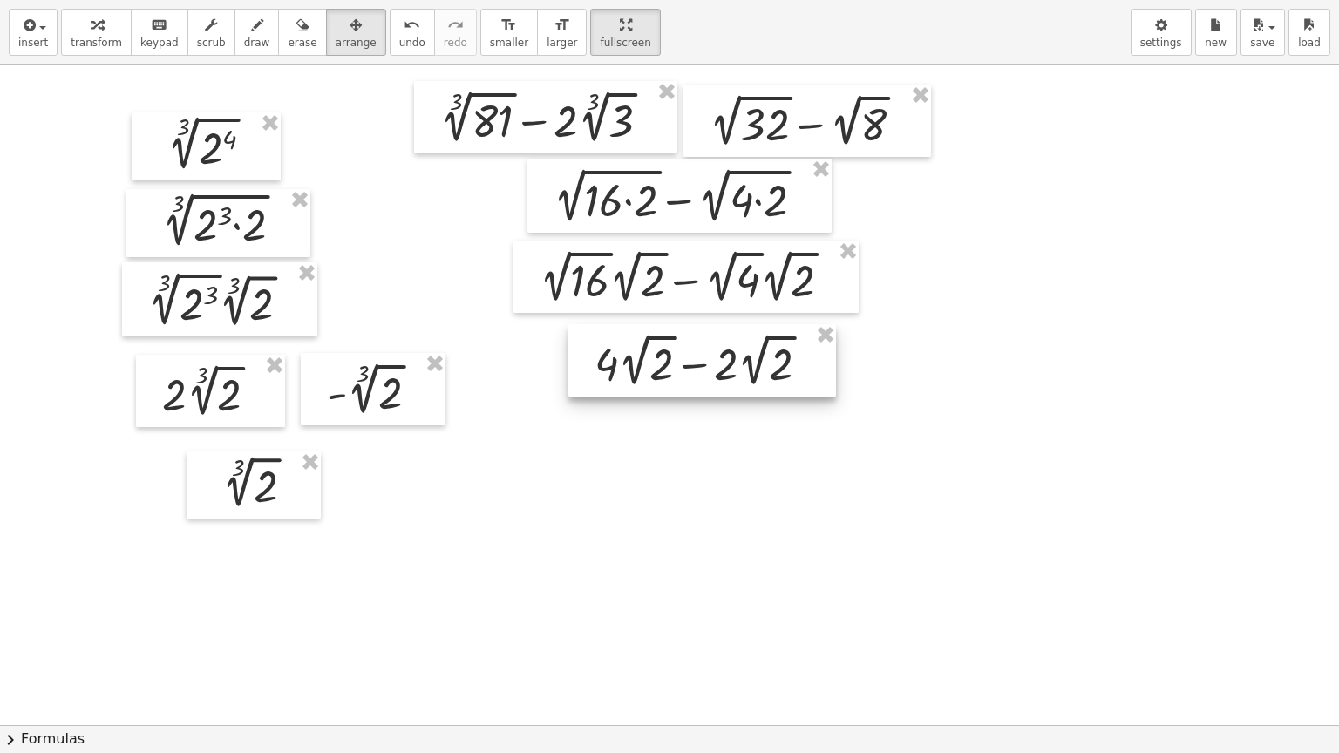
drag, startPoint x: 684, startPoint y: 401, endPoint x: 675, endPoint y: 356, distance: 46.3
click at [675, 356] on div at bounding box center [702, 360] width 268 height 72
click at [31, 25] on icon "button" at bounding box center [28, 25] width 16 height 21
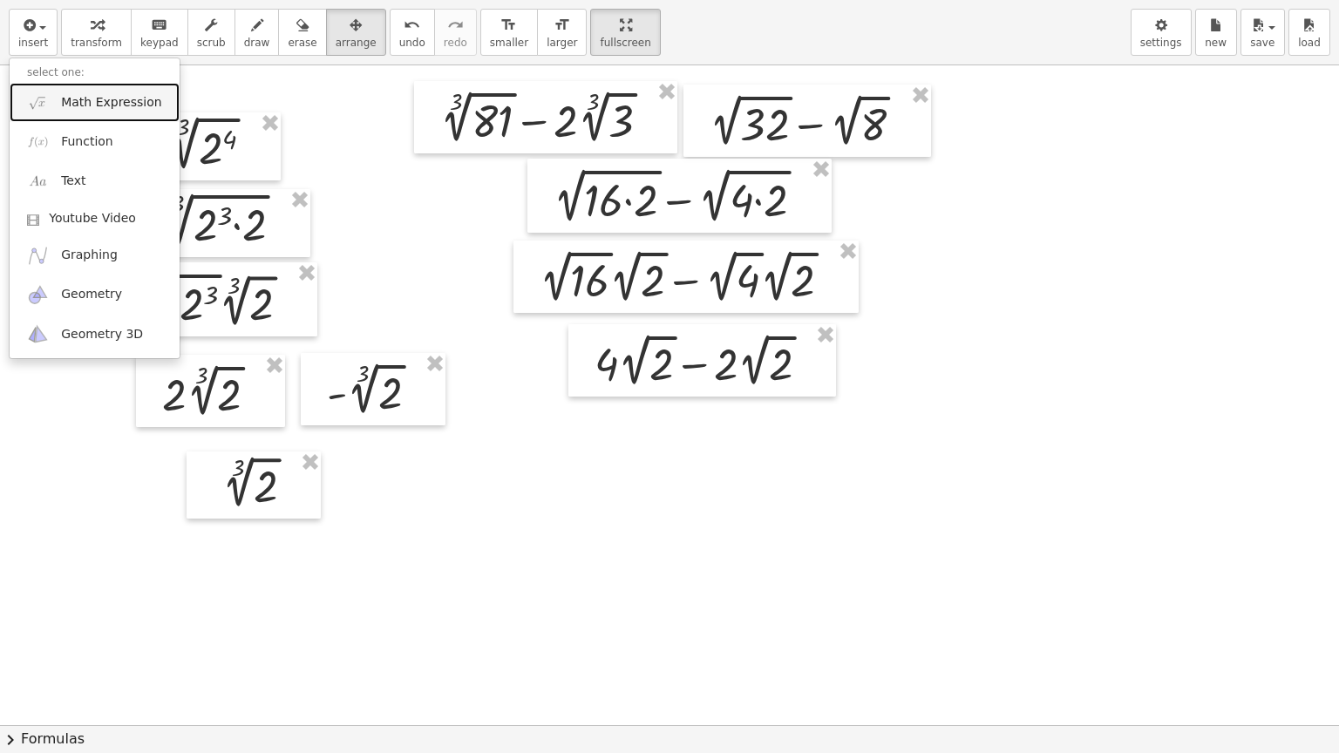
drag, startPoint x: 91, startPoint y: 102, endPoint x: 99, endPoint y: 111, distance: 11.7
click at [91, 102] on span "Math Expression" at bounding box center [111, 102] width 100 height 17
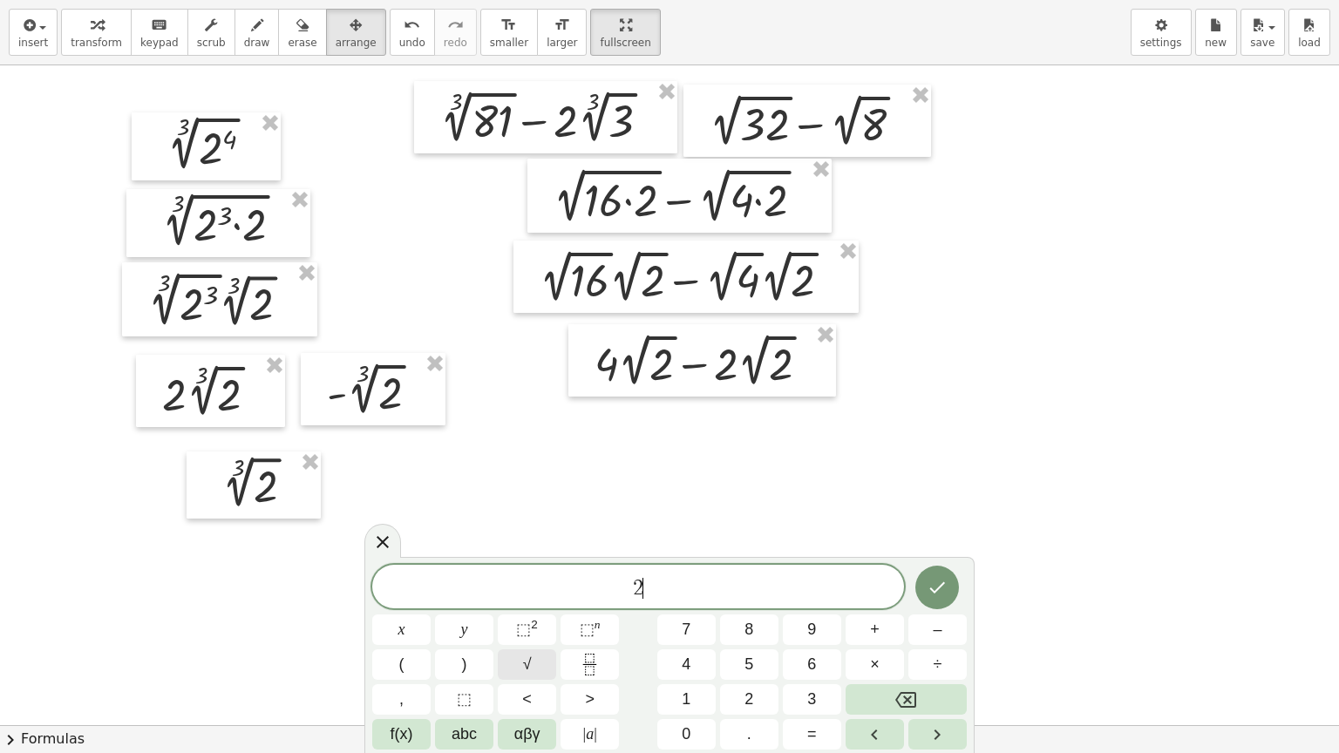
click at [533, 616] on button "√" at bounding box center [527, 664] width 58 height 31
click at [943, 574] on button "Done" at bounding box center [937, 587] width 44 height 44
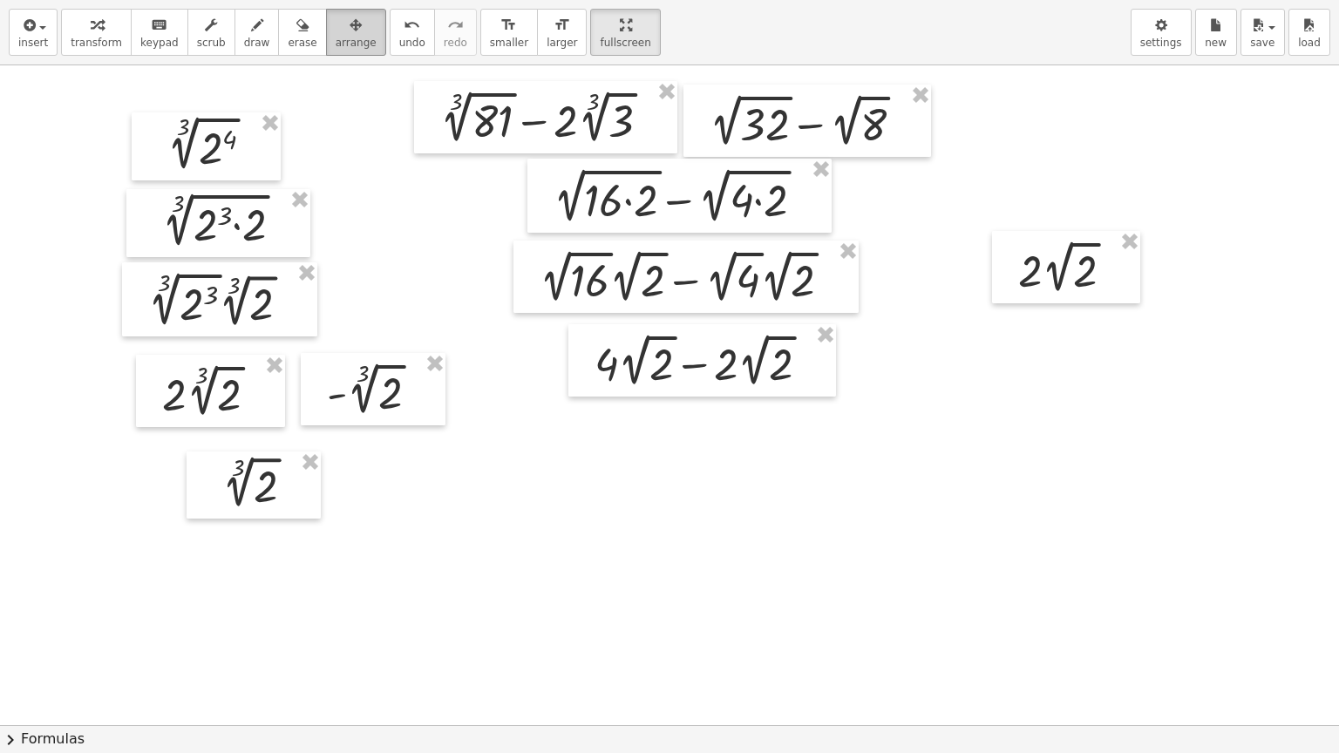
click at [336, 45] on span "arrange" at bounding box center [356, 43] width 41 height 12
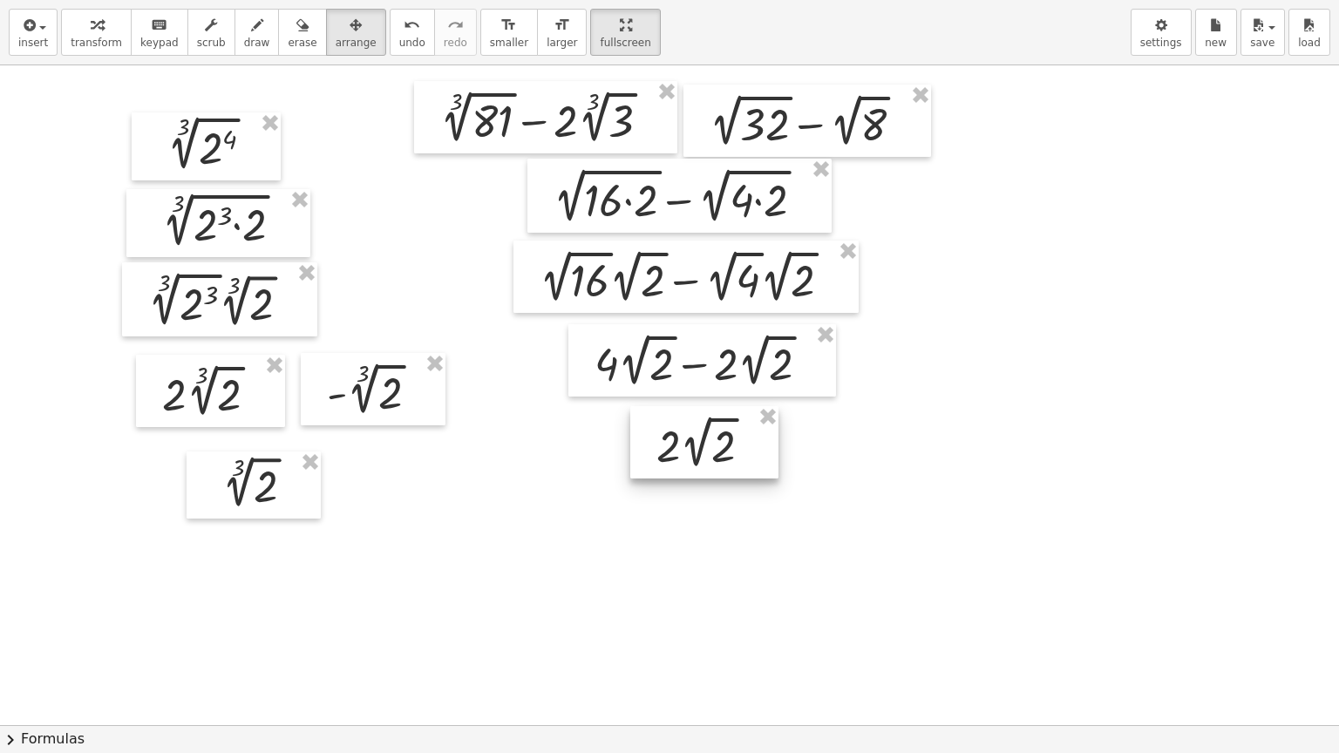
drag, startPoint x: 1030, startPoint y: 271, endPoint x: 668, endPoint y: 446, distance: 402.0
click at [668, 446] on div at bounding box center [704, 442] width 148 height 72
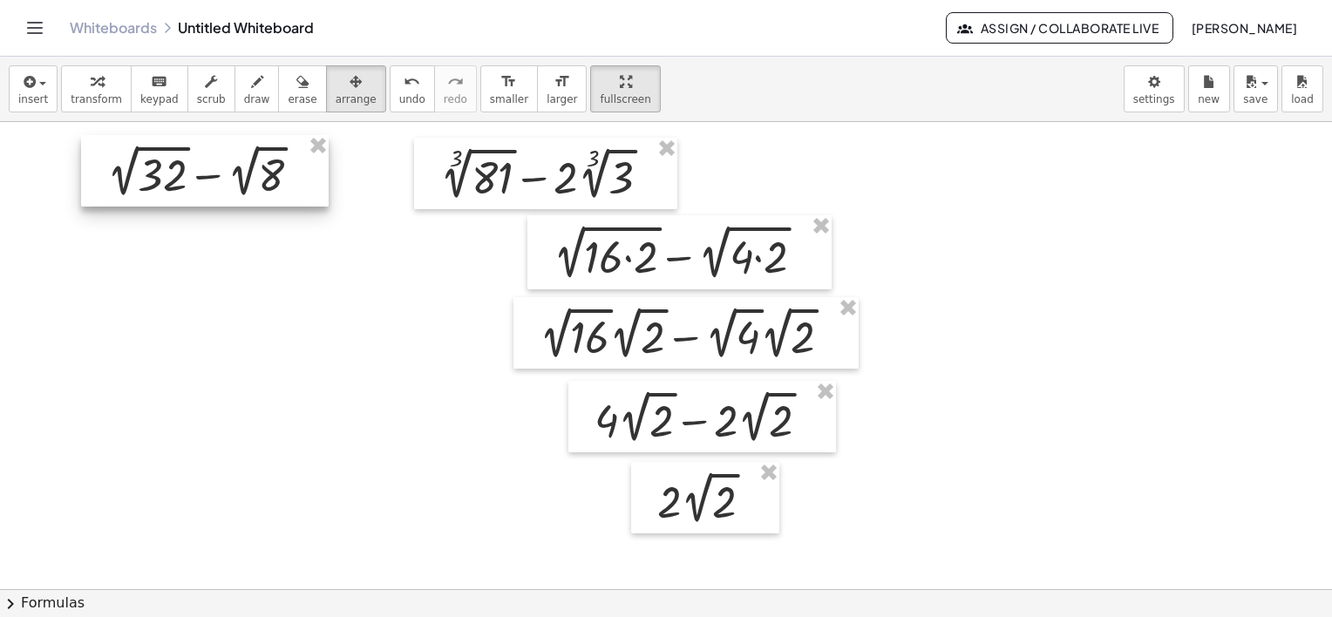
drag, startPoint x: 788, startPoint y: 178, endPoint x: 174, endPoint y: 176, distance: 613.7
click at [174, 176] on div at bounding box center [205, 171] width 248 height 72
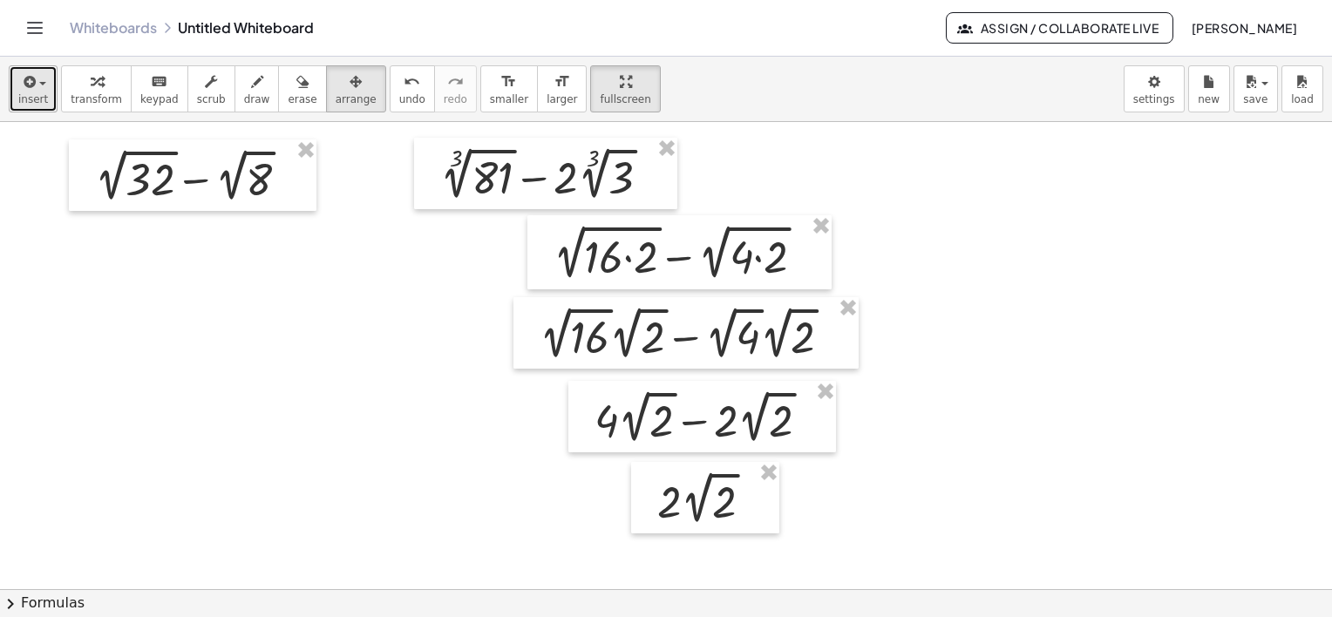
click at [37, 87] on div "button" at bounding box center [33, 81] width 30 height 21
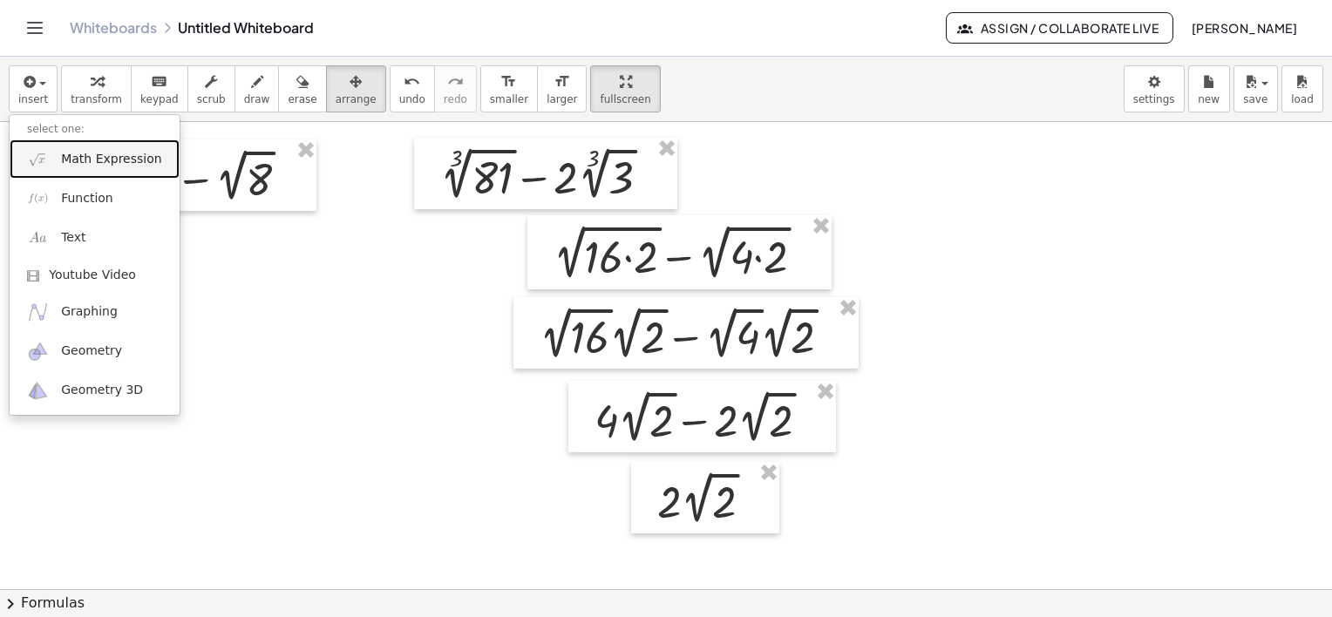
click at [96, 158] on span "Math Expression" at bounding box center [111, 159] width 100 height 17
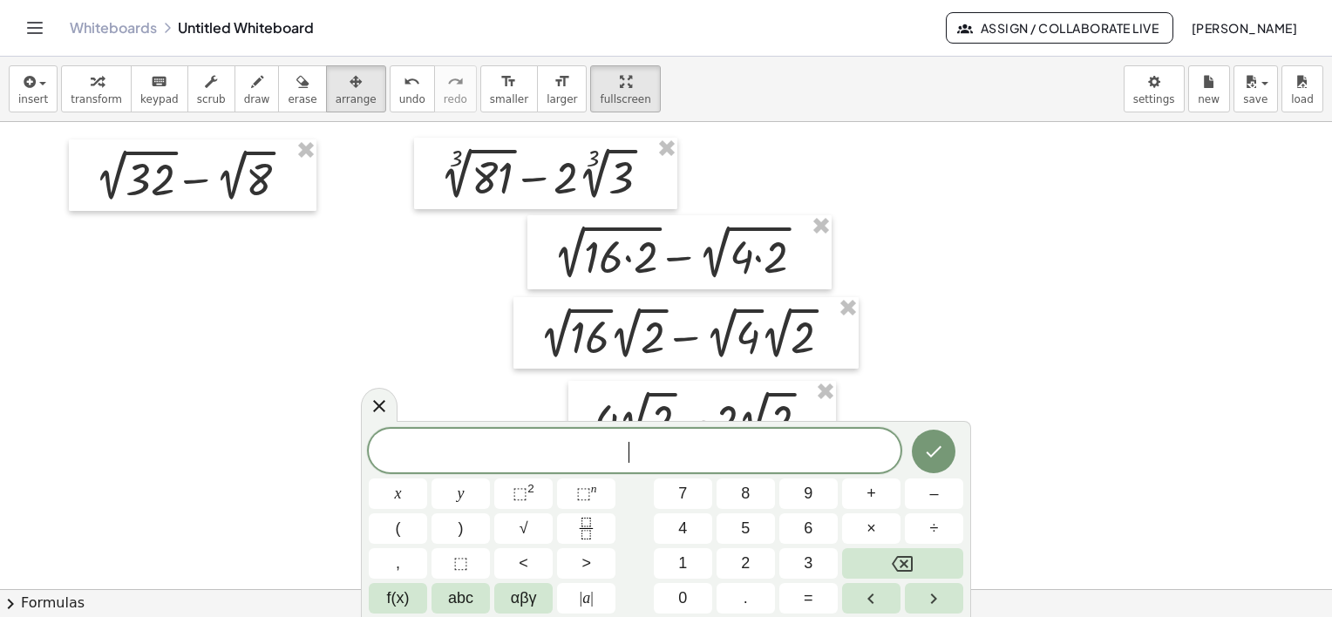
click at [642, 454] on span "​" at bounding box center [635, 452] width 532 height 24
click at [539, 533] on button "√" at bounding box center [523, 528] width 58 height 31
click at [883, 528] on button "×" at bounding box center [871, 528] width 58 height 31
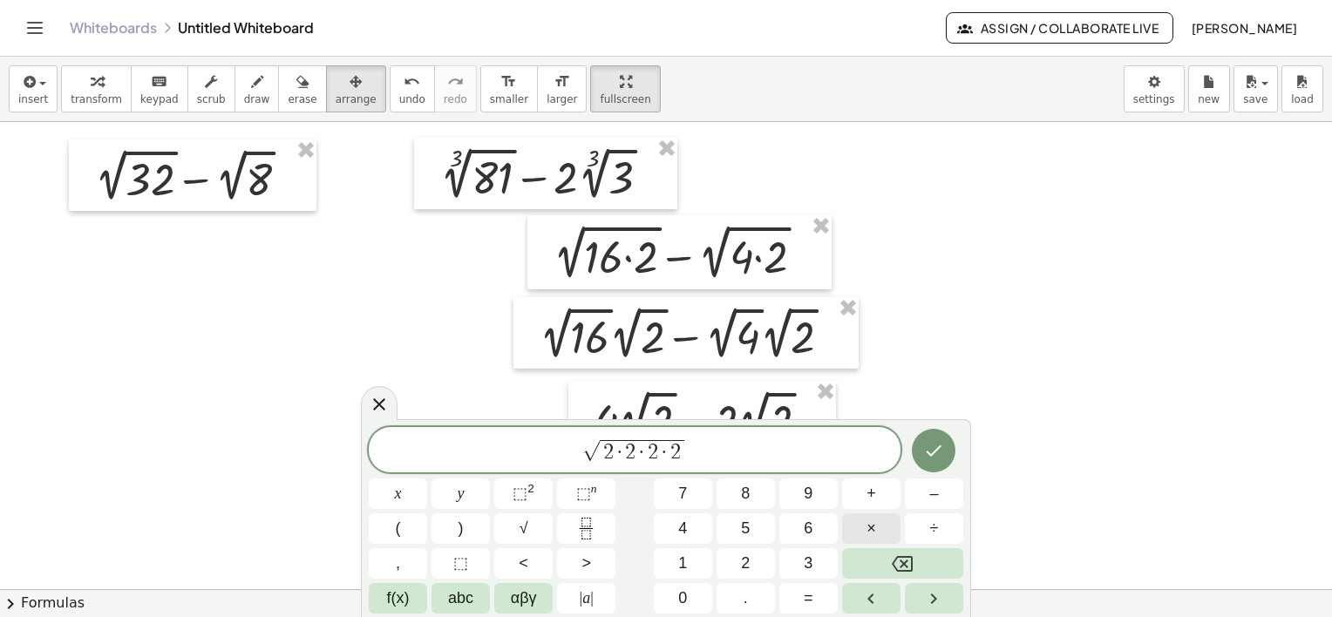
click at [883, 528] on button "×" at bounding box center [871, 528] width 58 height 31
click at [625, 455] on span "·" at bounding box center [631, 452] width 12 height 21
click at [645, 458] on span "2 · 2 · 2 ​ · 2 · 2" at bounding box center [641, 451] width 107 height 23
click at [673, 454] on span "·" at bounding box center [675, 452] width 12 height 21
click at [690, 449] on span "2 · 2 · 2 · 2 · 2 ​" at bounding box center [641, 451] width 107 height 23
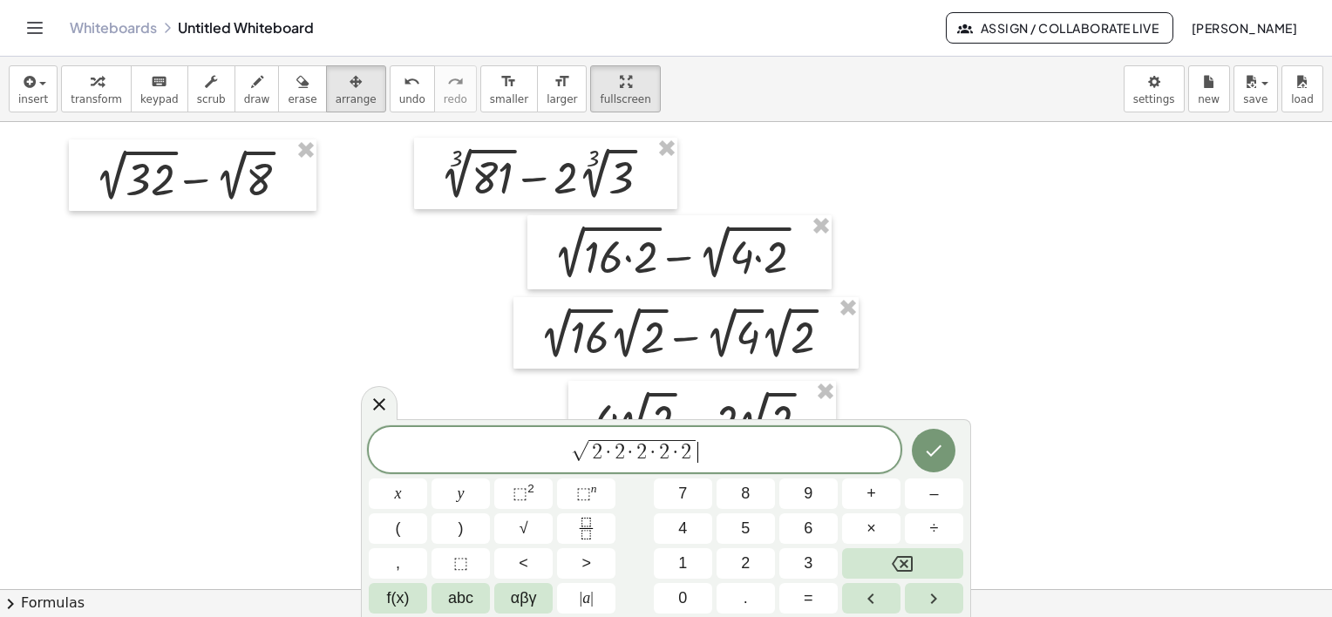
click at [724, 447] on span "√ 2 · 2 · 2 · 2 · 2 ​" at bounding box center [635, 451] width 532 height 27
click at [533, 526] on button "√" at bounding box center [523, 528] width 58 height 31
click at [877, 530] on button "×" at bounding box center [871, 528] width 58 height 31
click at [762, 453] on span "√ 2 · 2 · 2 · 2 · 2 − √ 2 · 2 · 2 ​" at bounding box center [635, 451] width 532 height 27
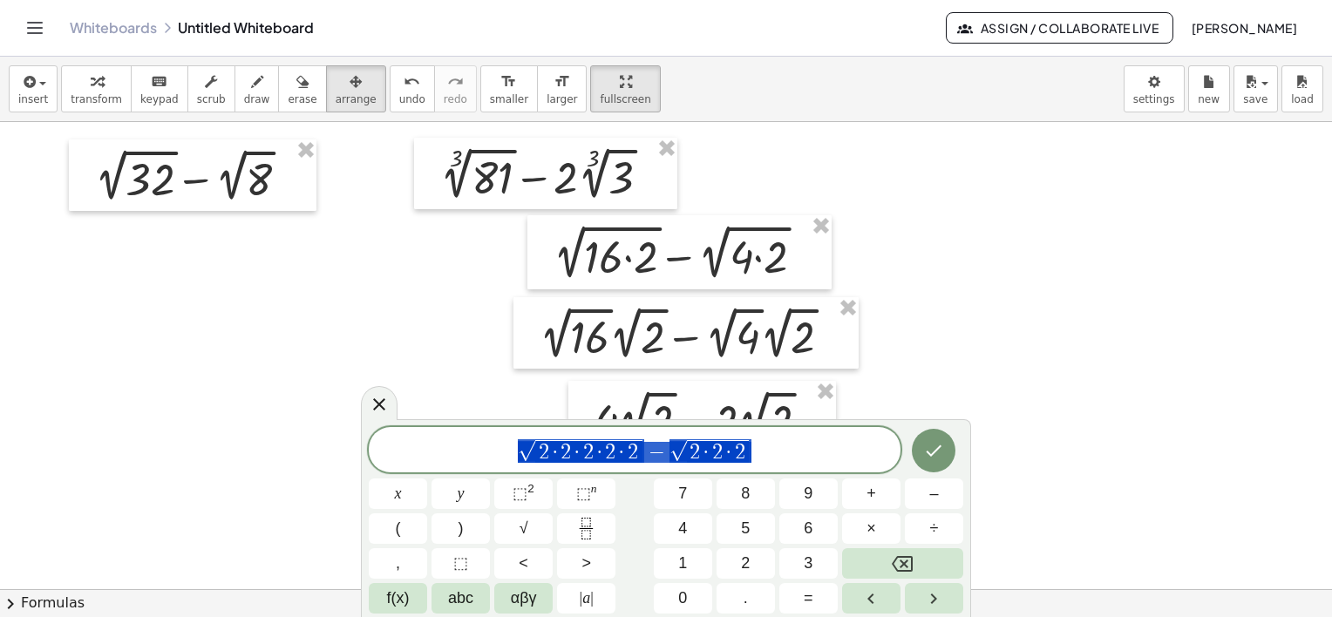
drag, startPoint x: 700, startPoint y: 457, endPoint x: 436, endPoint y: 474, distance: 264.7
click at [436, 474] on div "**********" at bounding box center [666, 520] width 595 height 187
click at [927, 448] on icon "Done" at bounding box center [933, 450] width 21 height 21
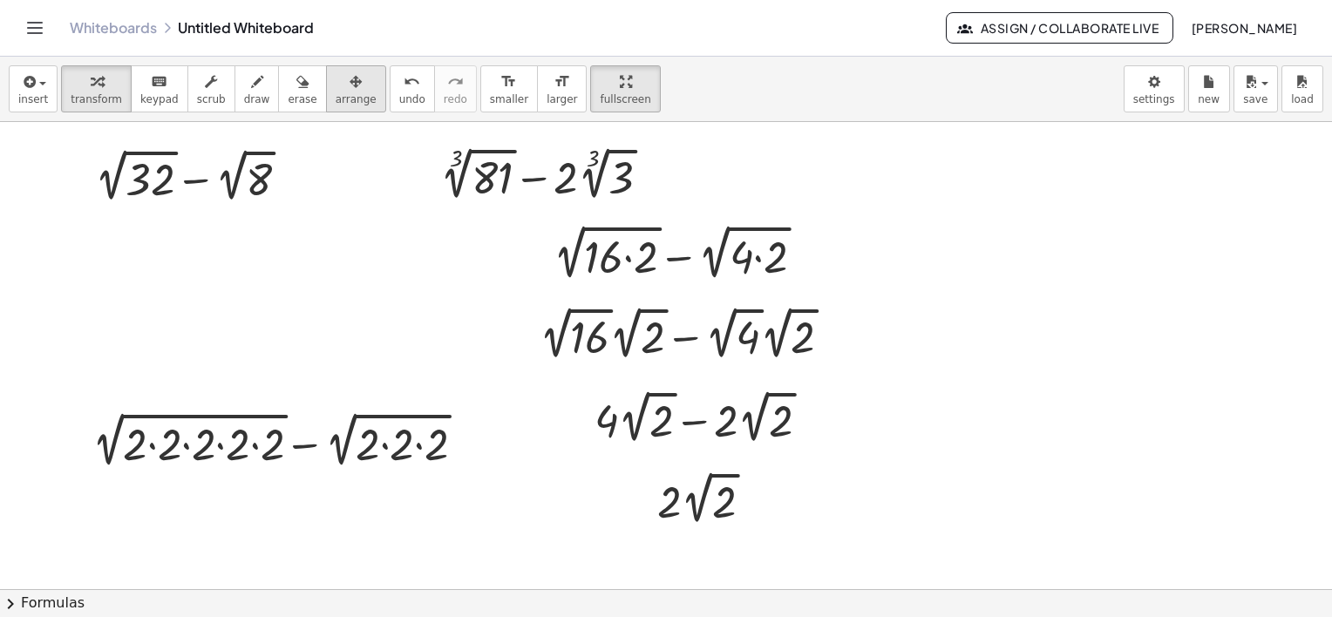
click at [350, 80] on icon "button" at bounding box center [356, 81] width 12 height 21
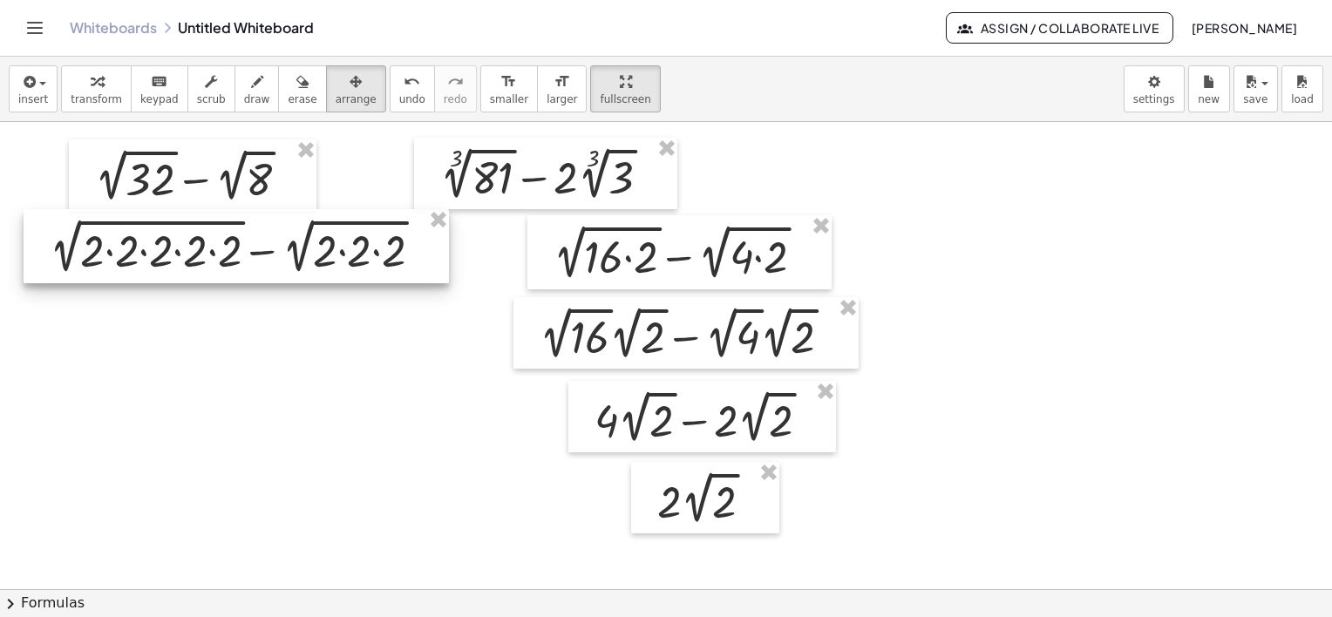
drag, startPoint x: 307, startPoint y: 442, endPoint x: 263, endPoint y: 248, distance: 199.2
click at [263, 248] on div at bounding box center [236, 246] width 425 height 74
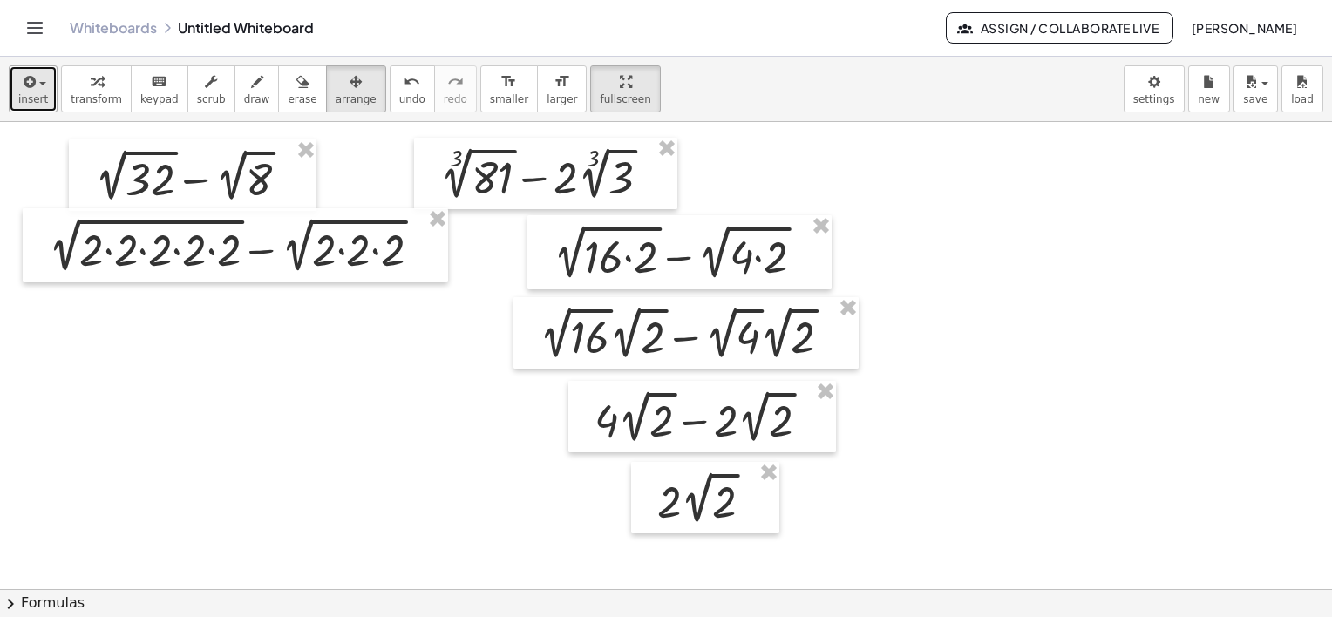
click at [39, 87] on div "button" at bounding box center [33, 81] width 30 height 21
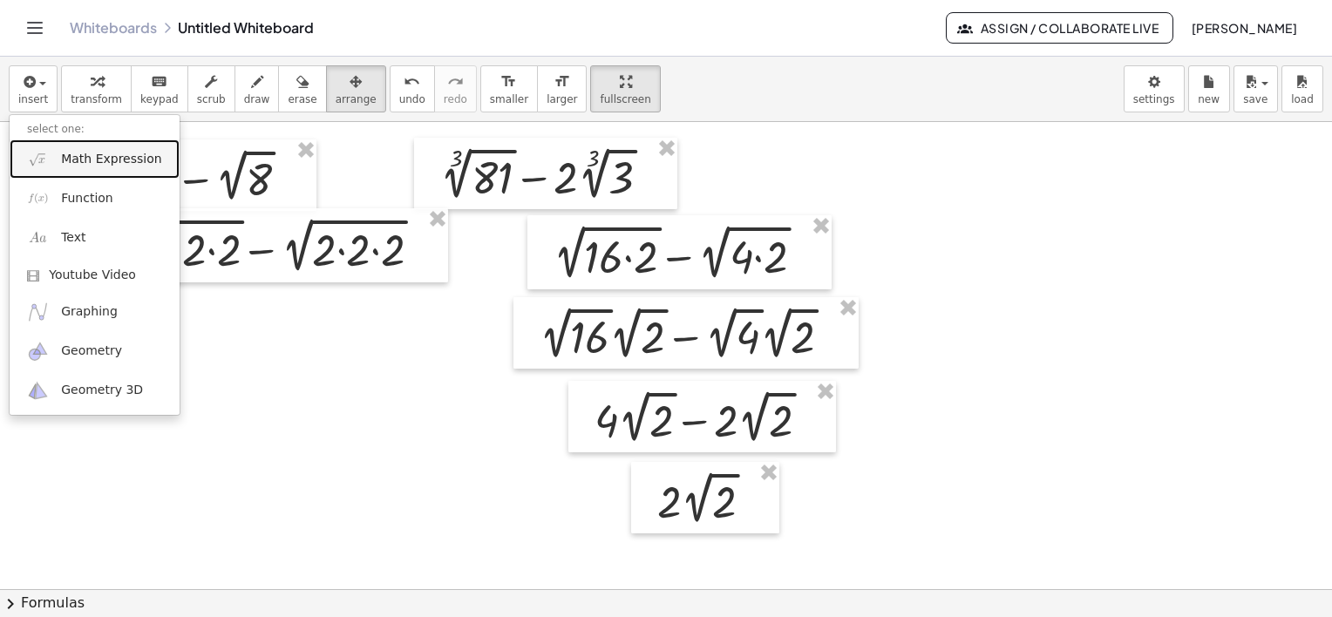
click at [89, 162] on span "Math Expression" at bounding box center [111, 159] width 100 height 17
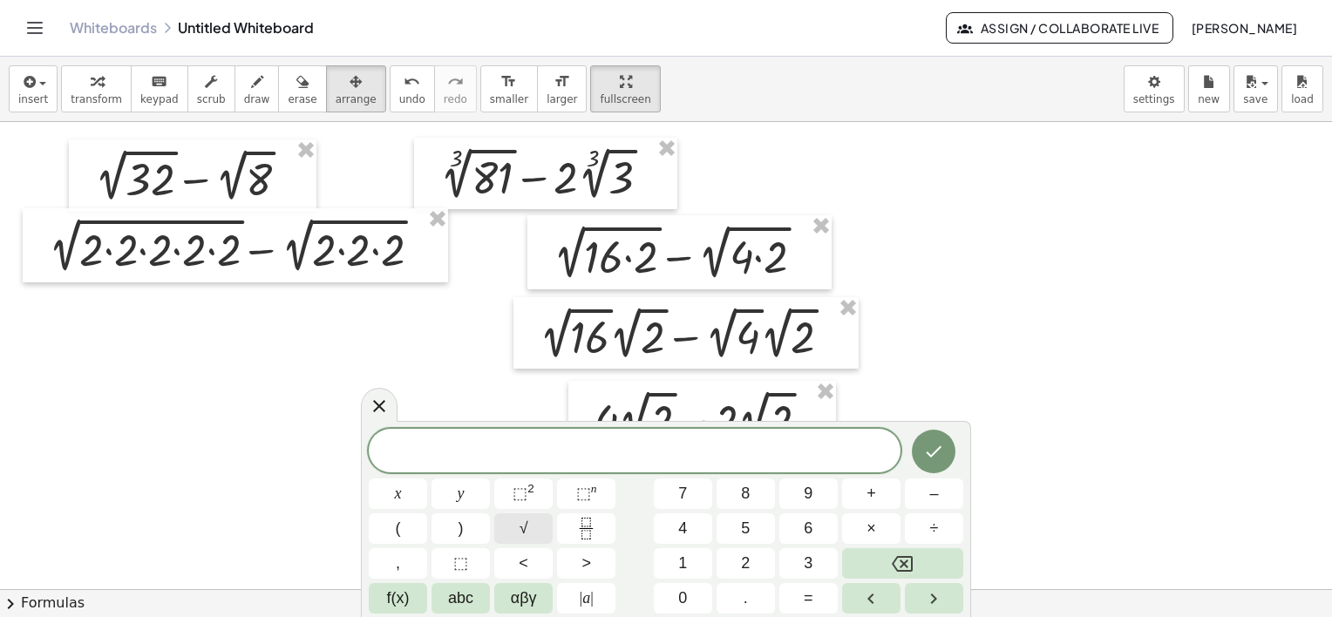
click at [539, 530] on button "√" at bounding box center [523, 528] width 58 height 31
click at [533, 494] on sup "2" at bounding box center [530, 488] width 7 height 13
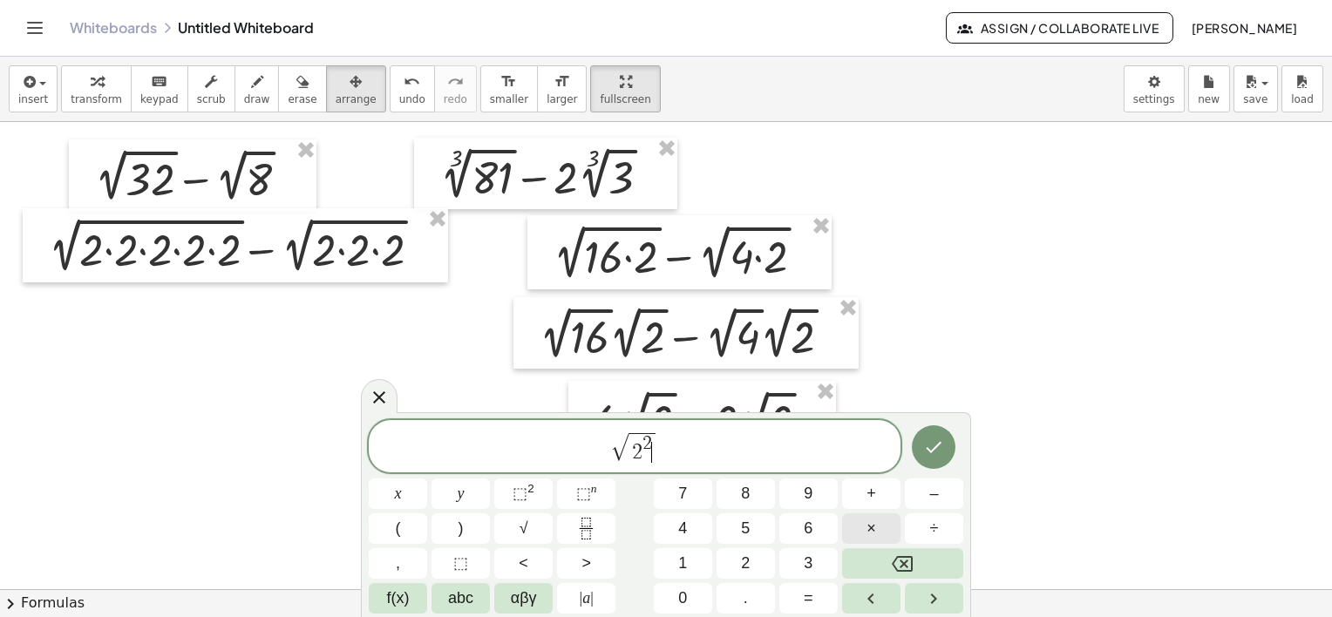
click at [877, 527] on button "×" at bounding box center [871, 528] width 58 height 31
click at [532, 494] on sup "2" at bounding box center [530, 488] width 7 height 13
click at [868, 519] on span "×" at bounding box center [871, 529] width 10 height 24
click at [722, 450] on span "√ 2 2 · 2 2 · 2 ​" at bounding box center [635, 448] width 532 height 34
click at [523, 520] on span "√" at bounding box center [524, 529] width 9 height 24
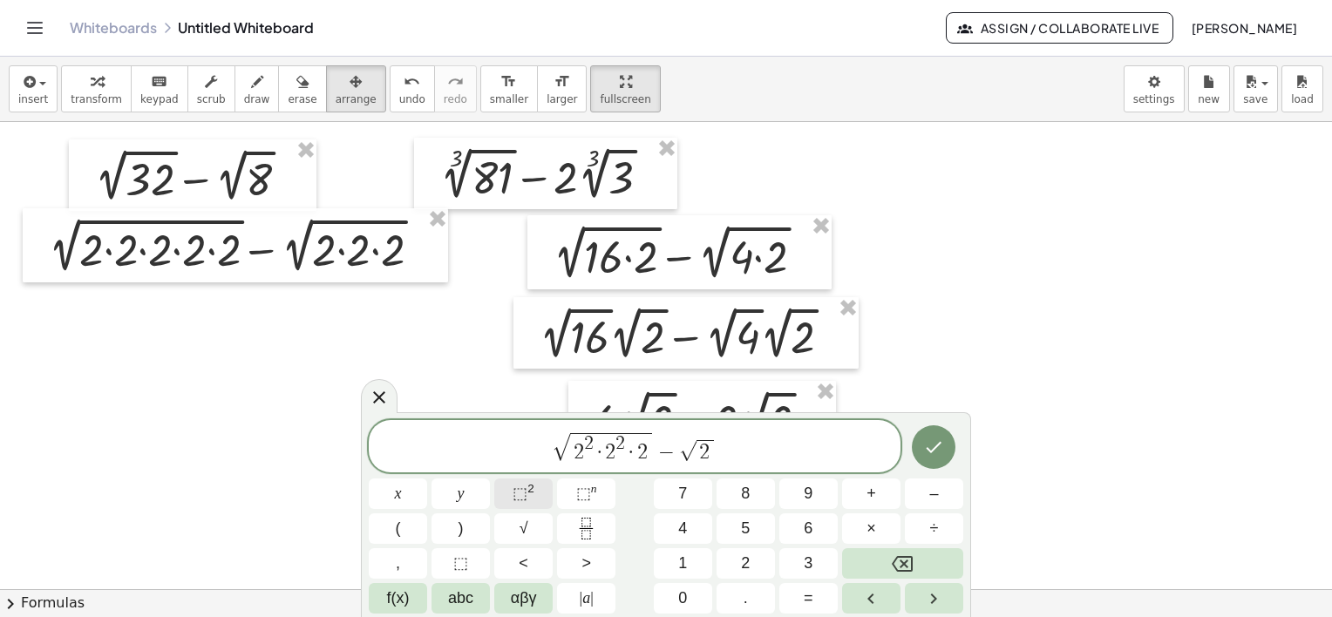
click at [531, 493] on sup "2" at bounding box center [530, 488] width 7 height 13
click at [868, 521] on span "×" at bounding box center [871, 529] width 10 height 24
click at [764, 454] on span "√ 2 2 · 2 2 · 2 − √ 2 2 · 2 ​" at bounding box center [635, 448] width 532 height 34
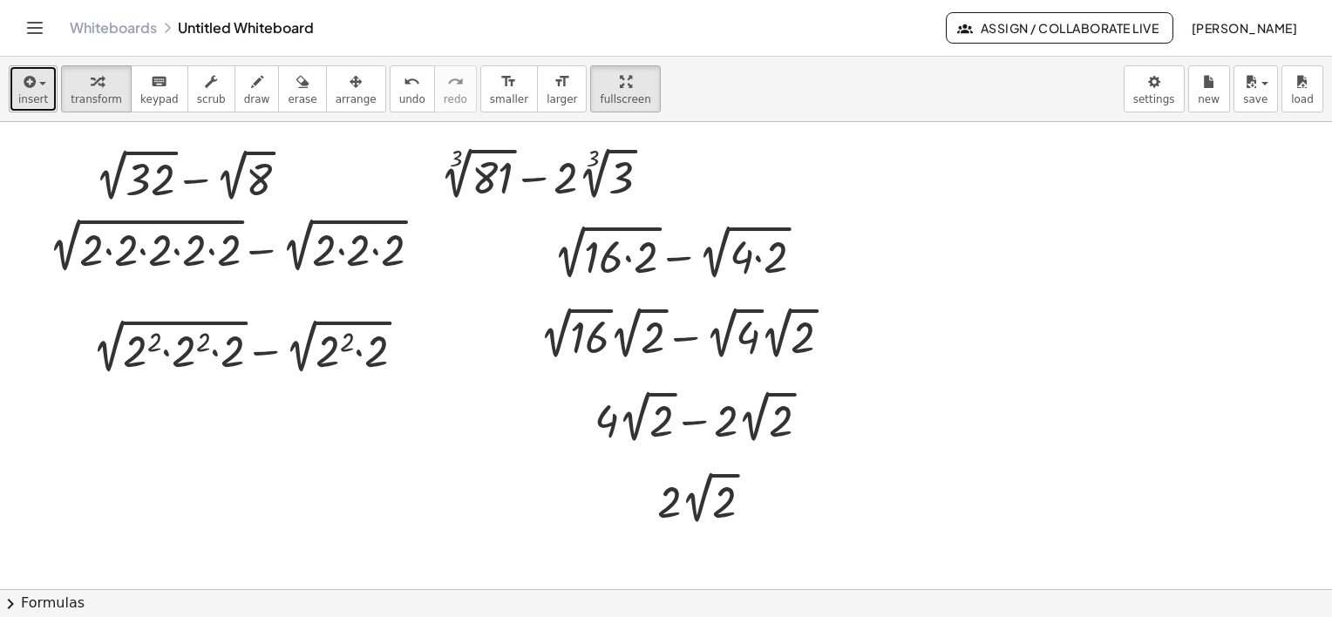
click at [39, 88] on div "button" at bounding box center [33, 81] width 30 height 21
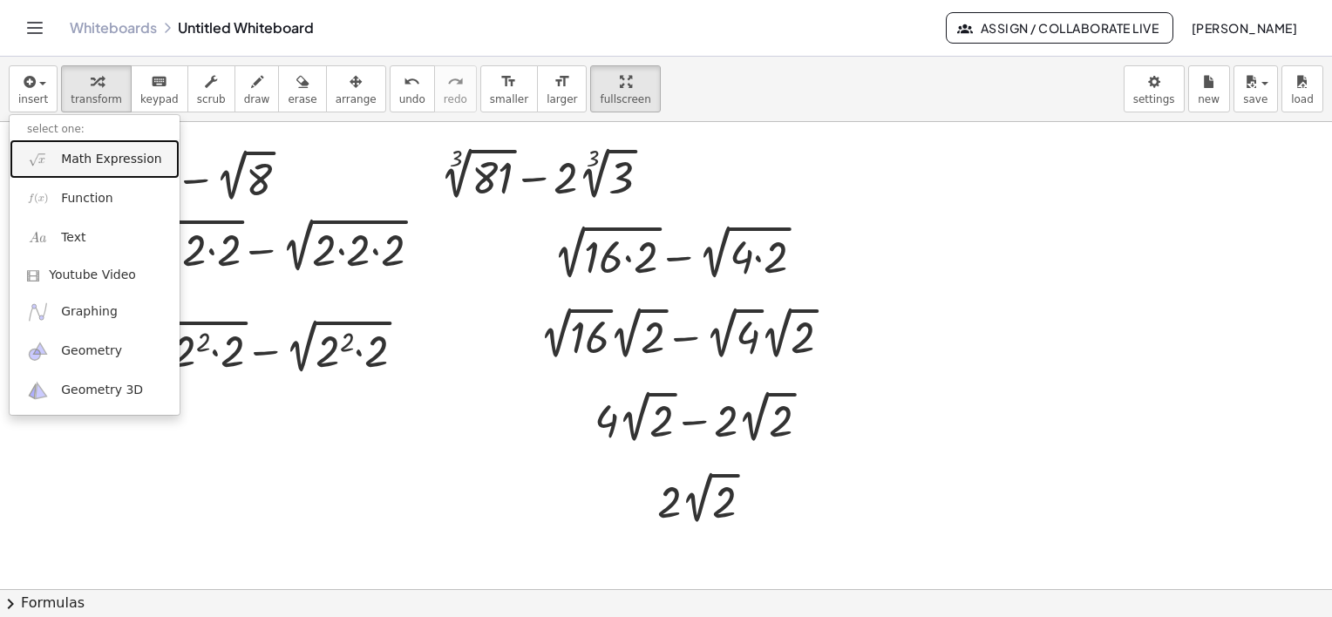
click at [67, 162] on span "Math Expression" at bounding box center [111, 159] width 100 height 17
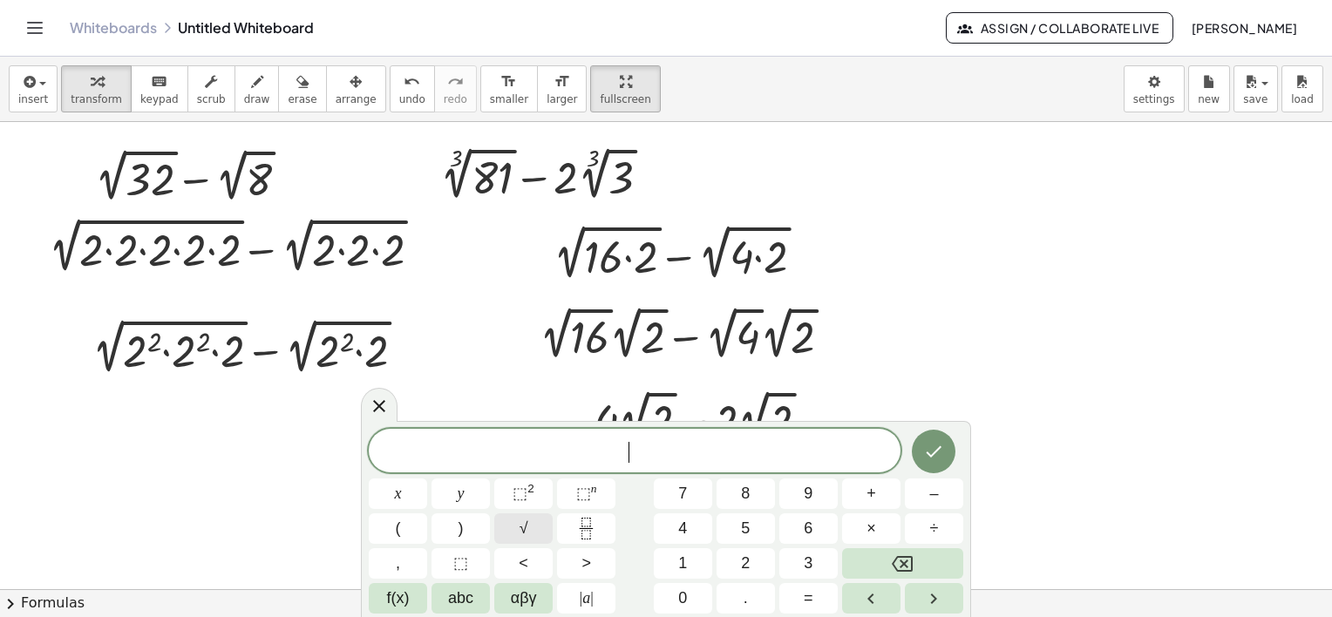
click at [531, 531] on button "√" at bounding box center [523, 528] width 58 height 31
click at [530, 488] on sup "2" at bounding box center [530, 488] width 7 height 13
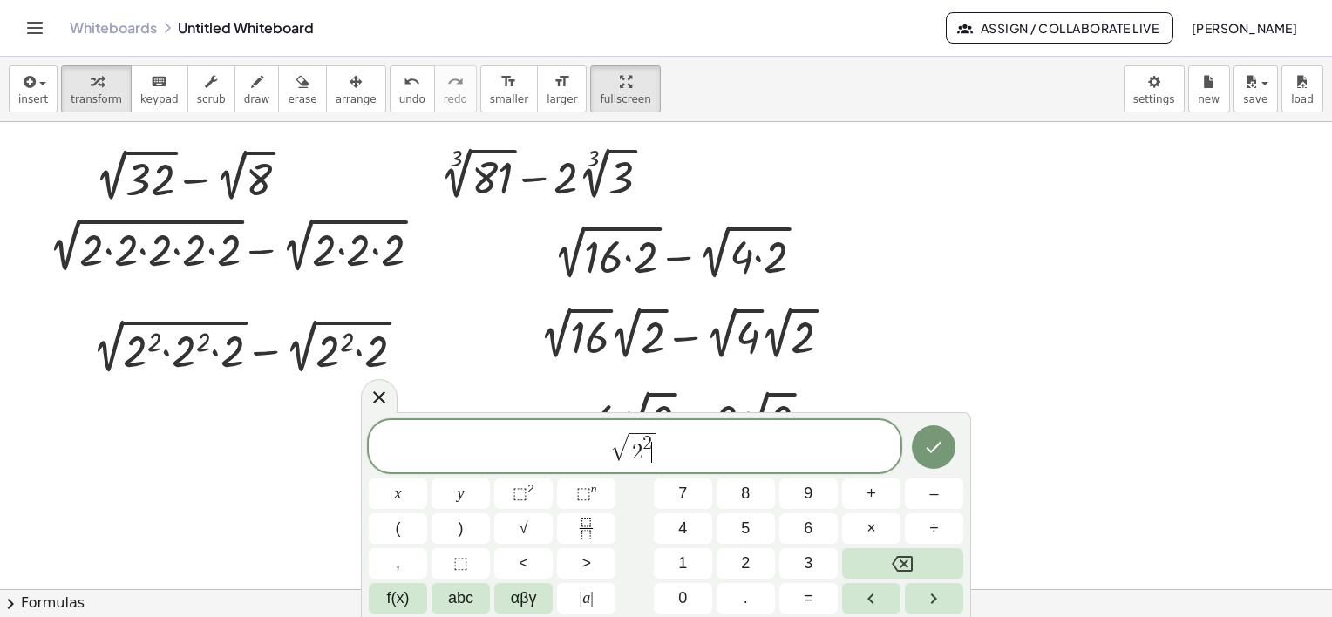
click at [696, 450] on span "√ 2 2 ​" at bounding box center [635, 448] width 532 height 34
click at [866, 516] on button "×" at bounding box center [871, 528] width 58 height 31
click at [521, 526] on span "√" at bounding box center [524, 529] width 9 height 24
click at [533, 493] on button "⬚ 2" at bounding box center [523, 494] width 58 height 31
click at [701, 445] on span "√ 2 2 · √ 2 2 ​" at bounding box center [635, 448] width 532 height 34
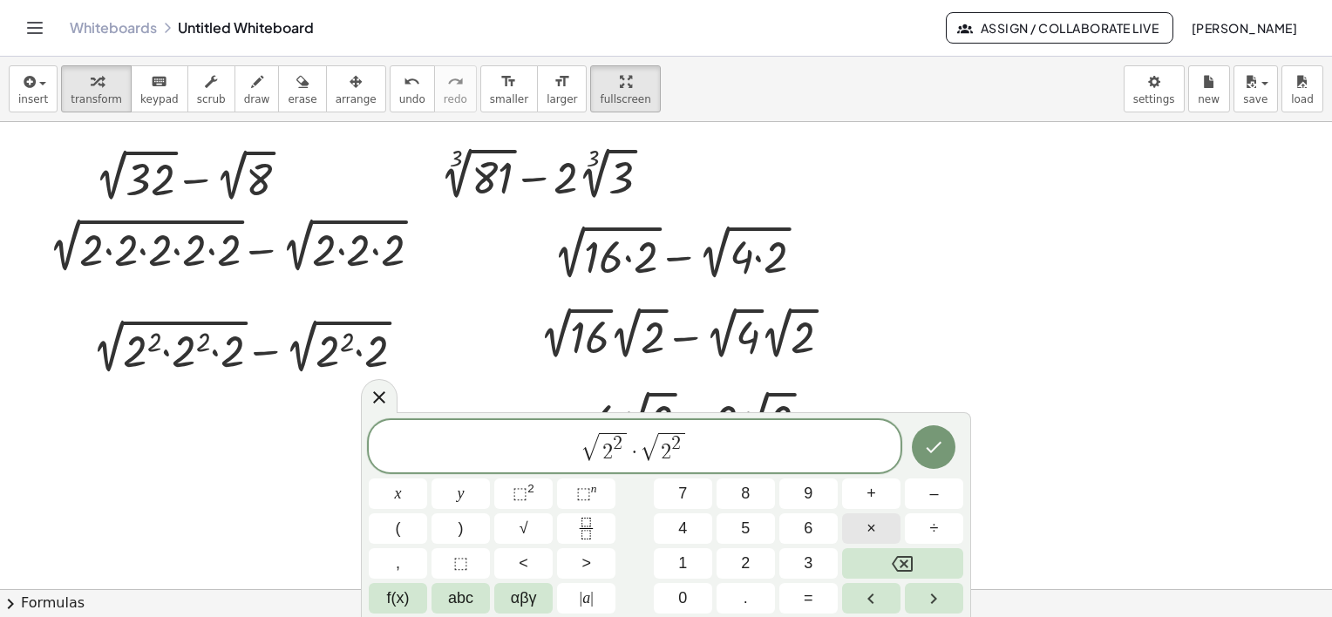
click at [880, 529] on button "×" at bounding box center [871, 528] width 58 height 31
click at [522, 527] on span "√" at bounding box center [524, 529] width 9 height 24
click at [734, 451] on span "√ 2 2 · √ 2 2 · √ 2 ​" at bounding box center [635, 448] width 532 height 34
click at [533, 528] on button "√" at bounding box center [523, 528] width 58 height 31
click at [527, 490] on sup "2" at bounding box center [530, 488] width 7 height 13
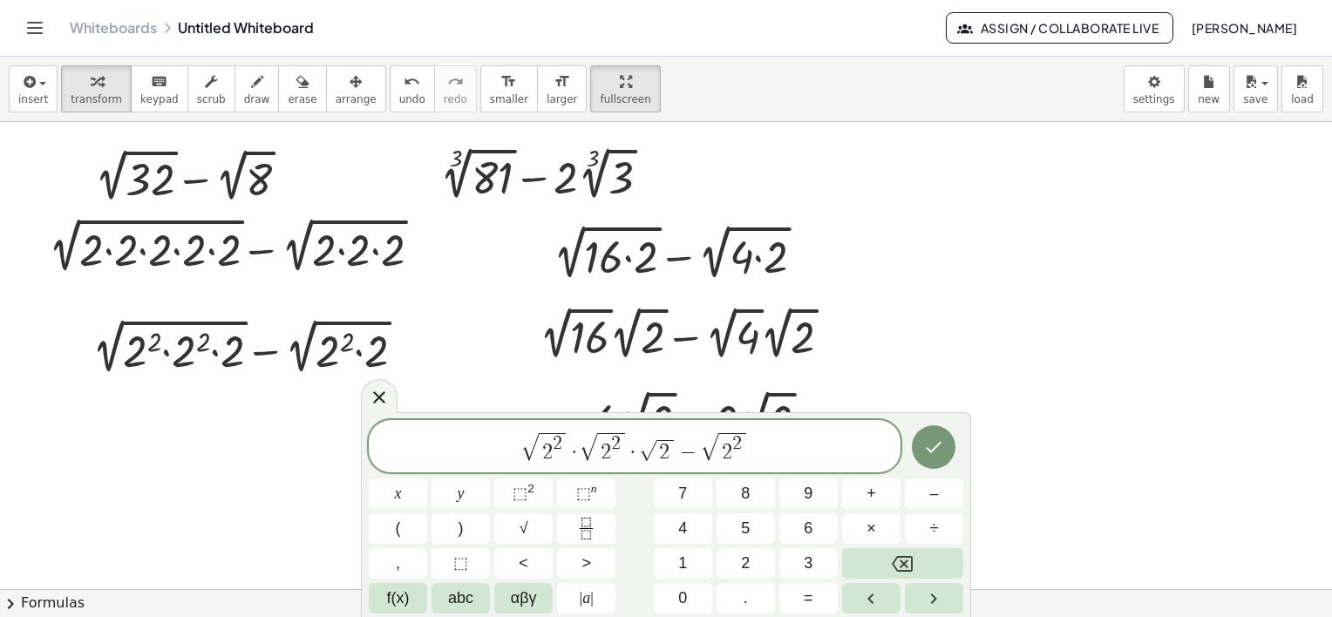
click at [768, 453] on span "√ 2 2 · √ 2 2 · √ 2 − √ 2 2 ​" at bounding box center [635, 448] width 532 height 34
click at [931, 495] on span "–" at bounding box center [933, 494] width 9 height 24
click at [527, 520] on span "√" at bounding box center [524, 529] width 9 height 24
drag, startPoint x: 588, startPoint y: 448, endPoint x: 490, endPoint y: 454, distance: 98.7
click at [491, 452] on span "√ 2 2 · √ 2 2 · √ 2 − √ 2 2 − √ 2" at bounding box center [635, 448] width 532 height 34
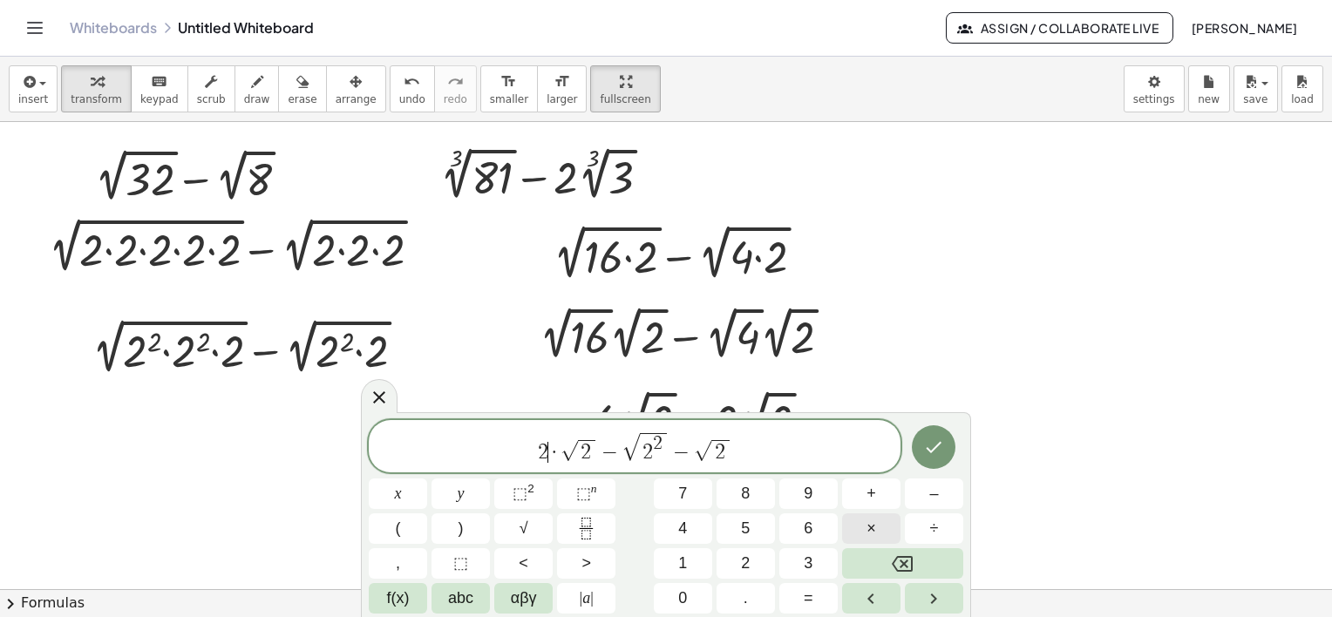
click at [875, 529] on button "×" at bounding box center [871, 528] width 58 height 31
drag, startPoint x: 703, startPoint y: 459, endPoint x: 659, endPoint y: 464, distance: 44.7
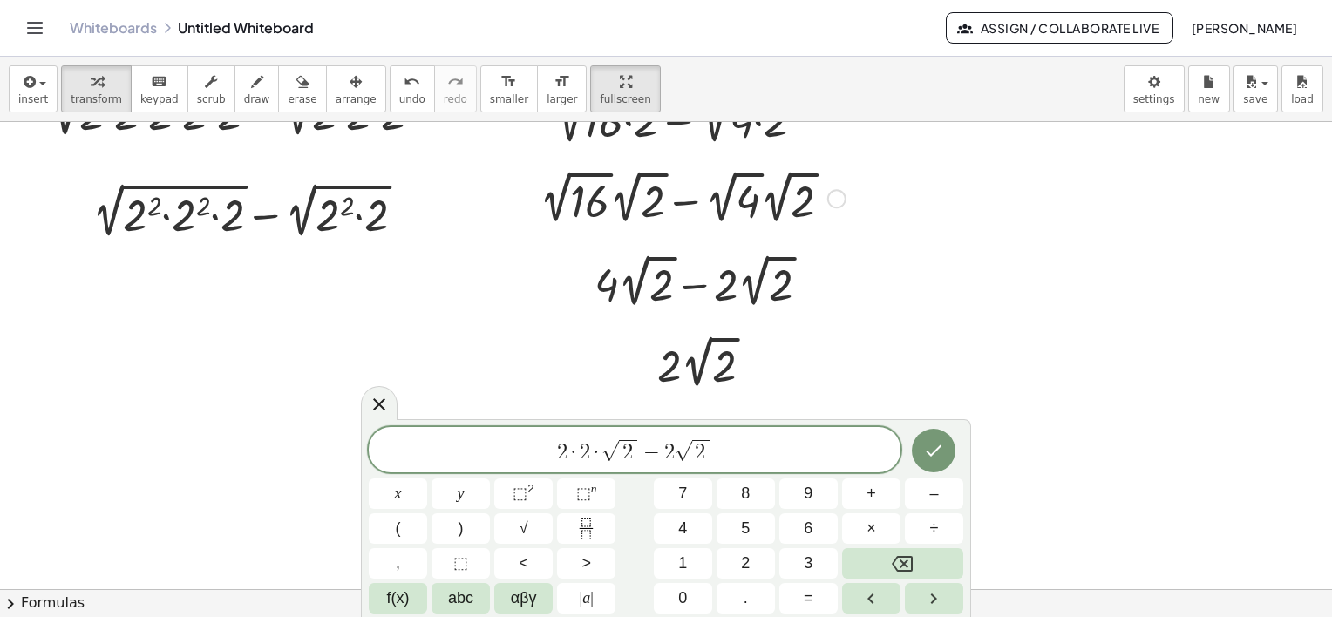
scroll to position [174, 0]
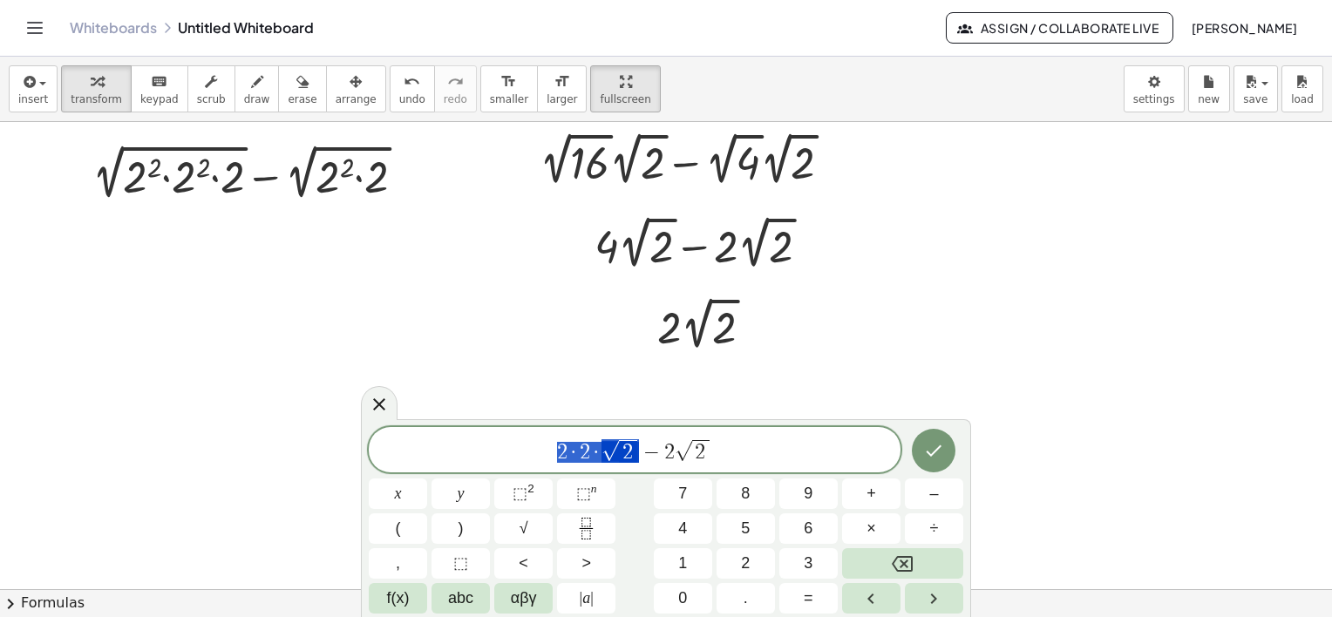
drag, startPoint x: 569, startPoint y: 446, endPoint x: 635, endPoint y: 454, distance: 65.8
click at [635, 454] on span "2 · 2 · √ 2 − 2 √ 2" at bounding box center [635, 451] width 532 height 27
drag, startPoint x: 652, startPoint y: 457, endPoint x: 758, endPoint y: 274, distance: 211.3
click at [701, 456] on span "2 · 2 · √ 2 − 2 √ 2" at bounding box center [635, 451] width 532 height 27
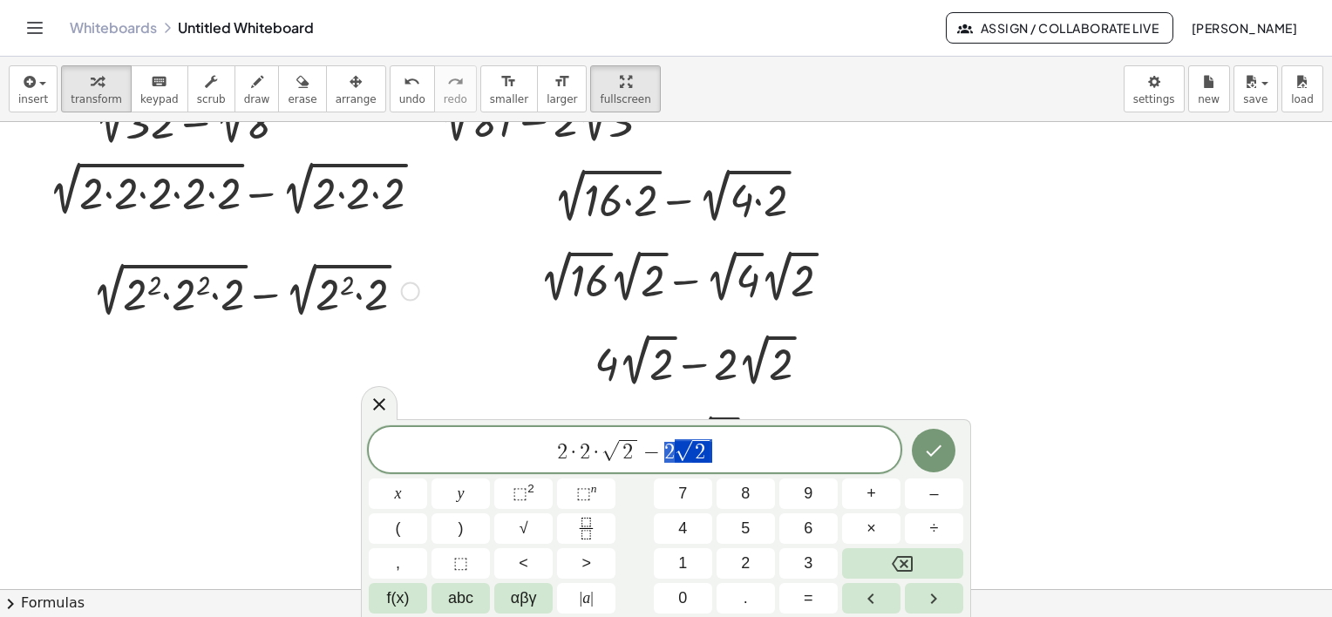
scroll to position [87, 0]
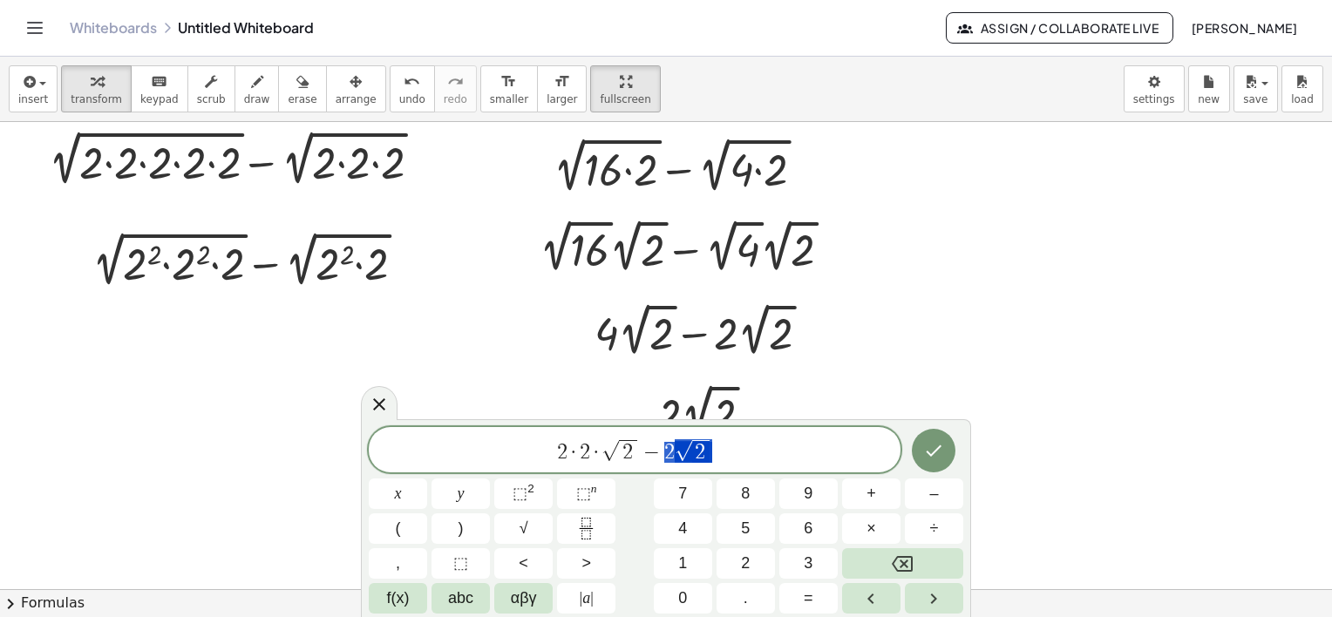
click at [722, 451] on span "2 · 2 · √ 2 − 2 √ 2" at bounding box center [635, 451] width 532 height 27
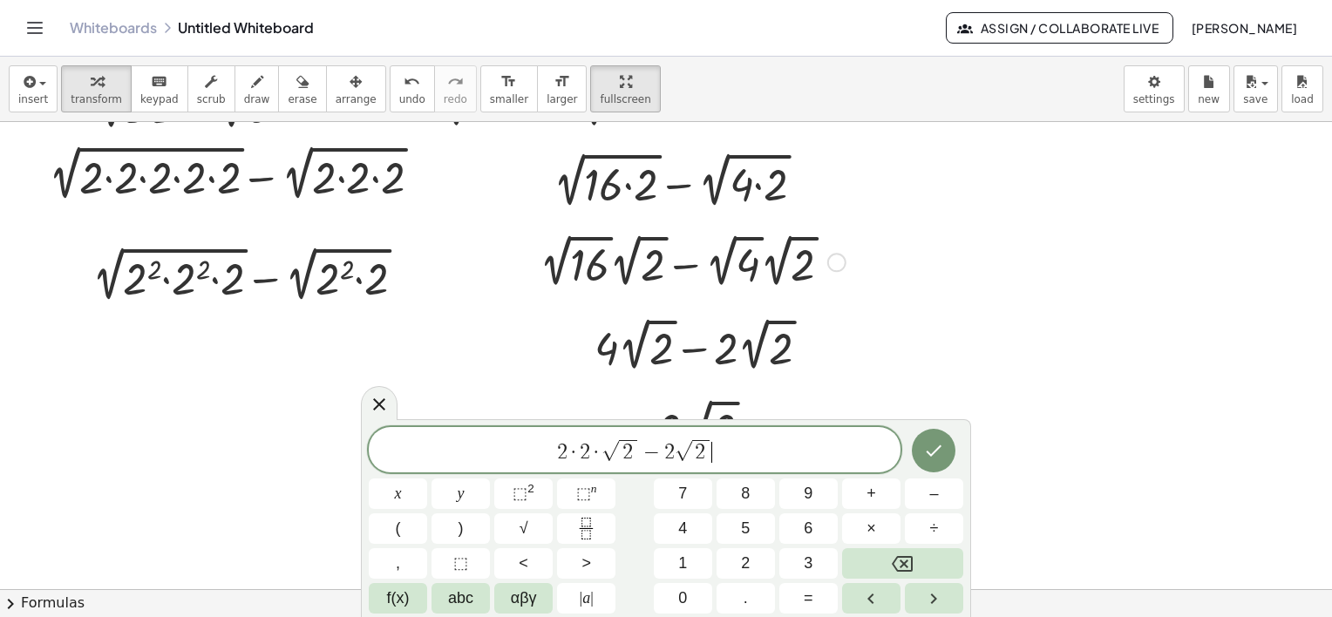
scroll to position [174, 0]
